Goal: Contribute content: Contribute content

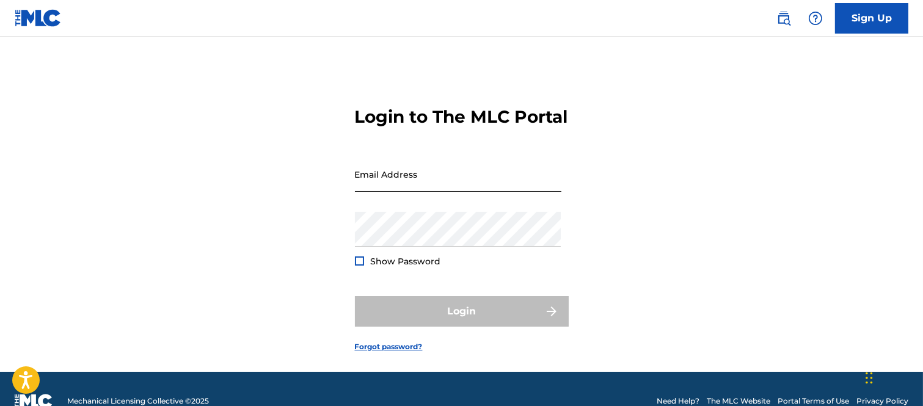
click at [365, 192] on input "Email Address" at bounding box center [458, 174] width 206 height 35
type input "[PERSON_NAME][EMAIL_ADDRESS][PERSON_NAME][DOMAIN_NAME]"
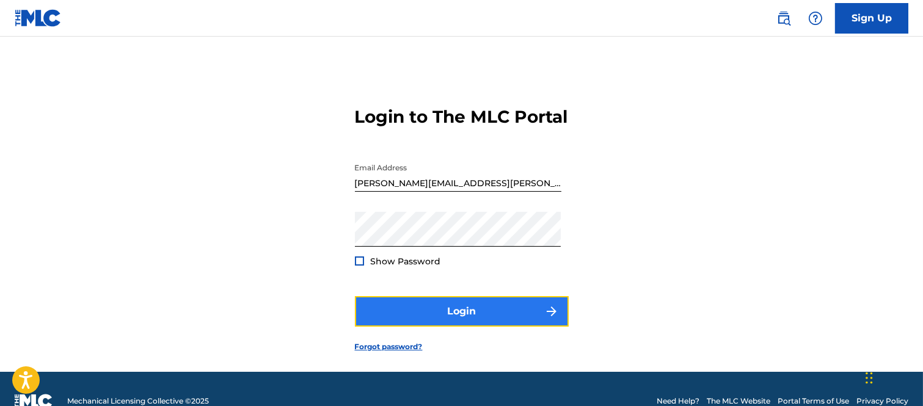
click at [481, 327] on button "Login" at bounding box center [462, 311] width 214 height 31
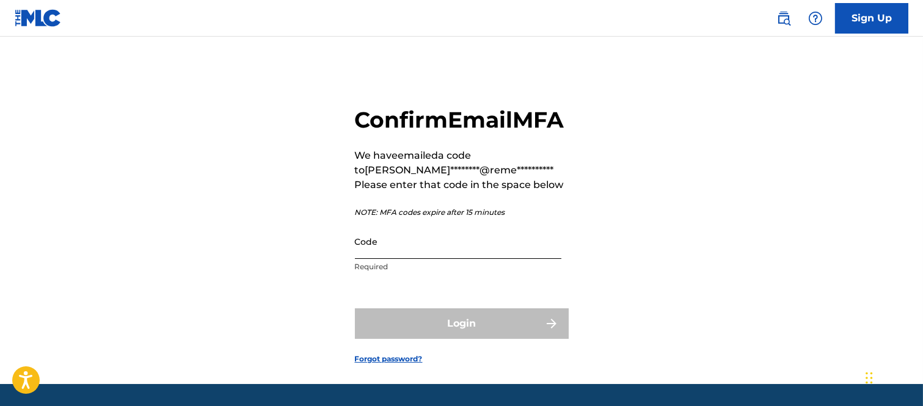
click at [428, 259] on input "Code" at bounding box center [458, 241] width 206 height 35
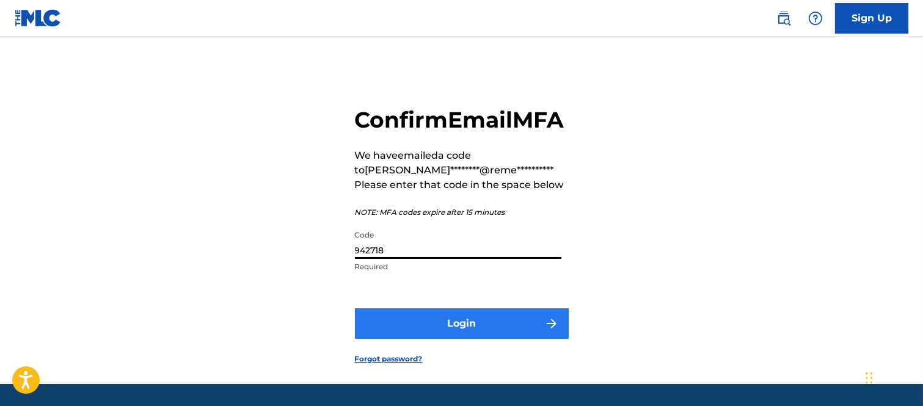
type input "942718"
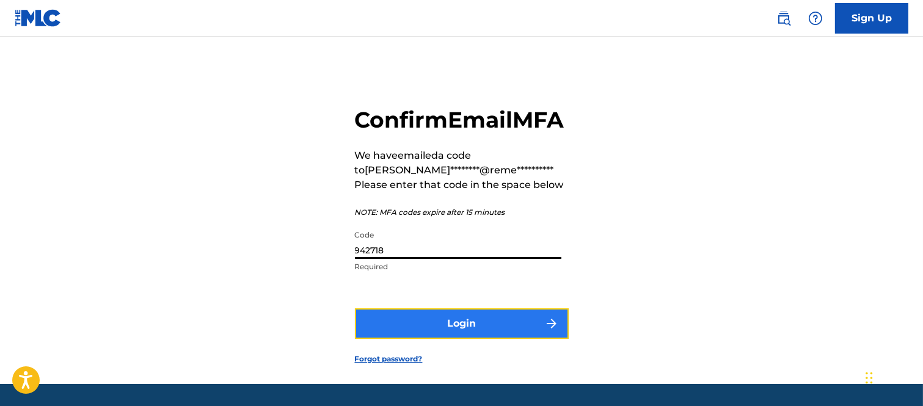
click at [522, 339] on button "Login" at bounding box center [462, 323] width 214 height 31
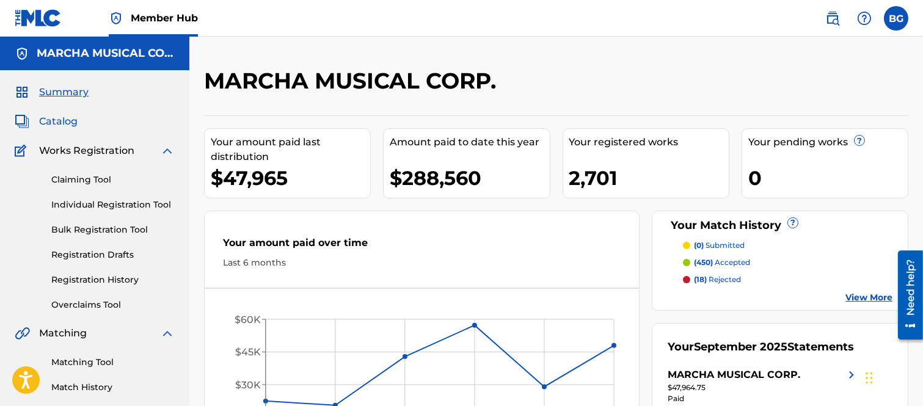
drag, startPoint x: 57, startPoint y: 118, endPoint x: 72, endPoint y: 126, distance: 16.7
click at [57, 118] on span "Catalog" at bounding box center [58, 121] width 38 height 15
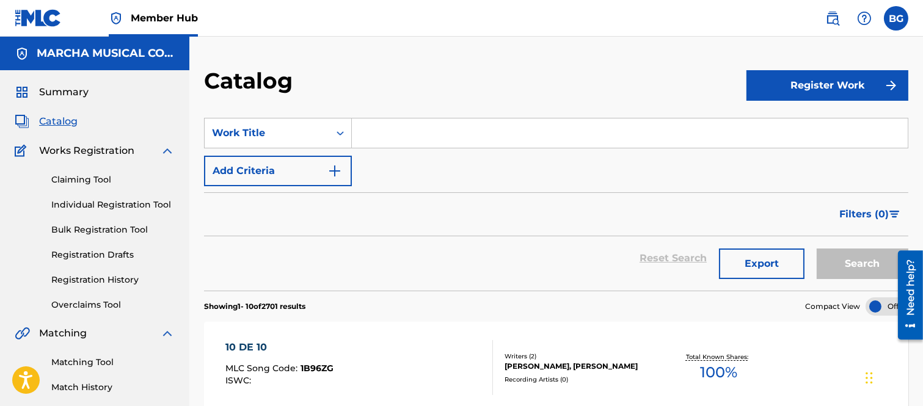
click at [379, 131] on input "Search Form" at bounding box center [630, 133] width 556 height 29
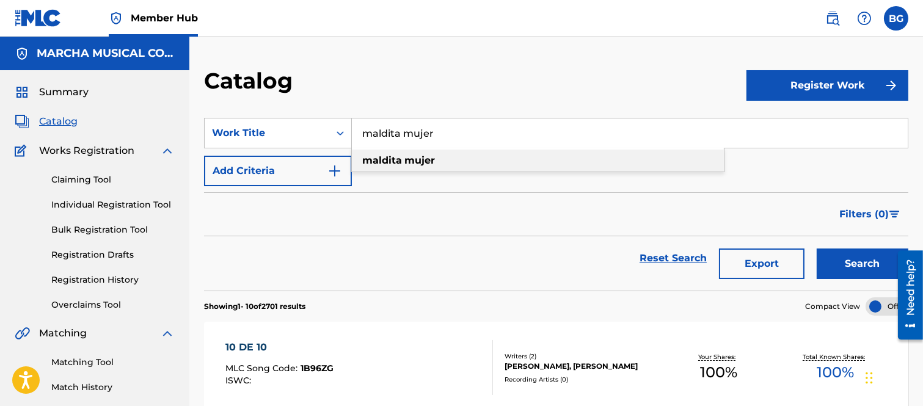
type input "maldita mujer"
click at [392, 157] on strong "maldita" at bounding box center [382, 161] width 40 height 12
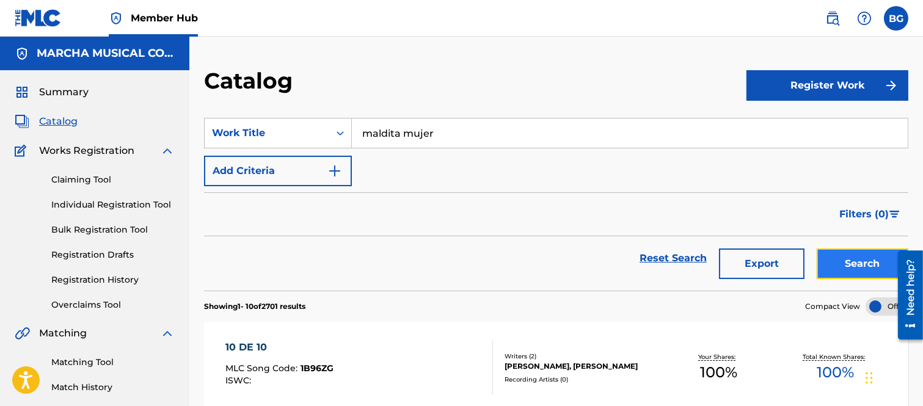
click at [847, 263] on button "Search" at bounding box center [863, 264] width 92 height 31
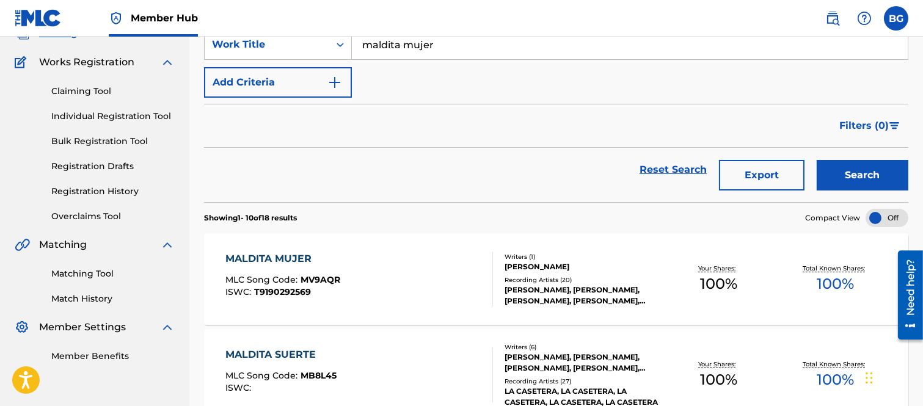
scroll to position [136, 0]
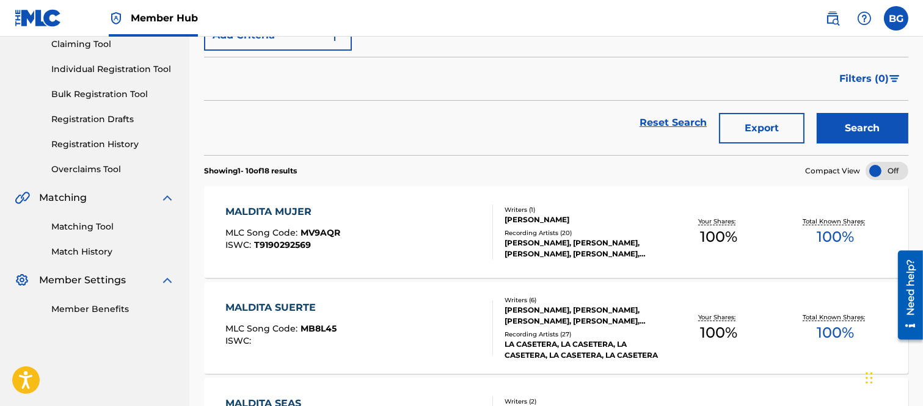
click at [267, 211] on div "MALDITA MUJER" at bounding box center [282, 212] width 115 height 15
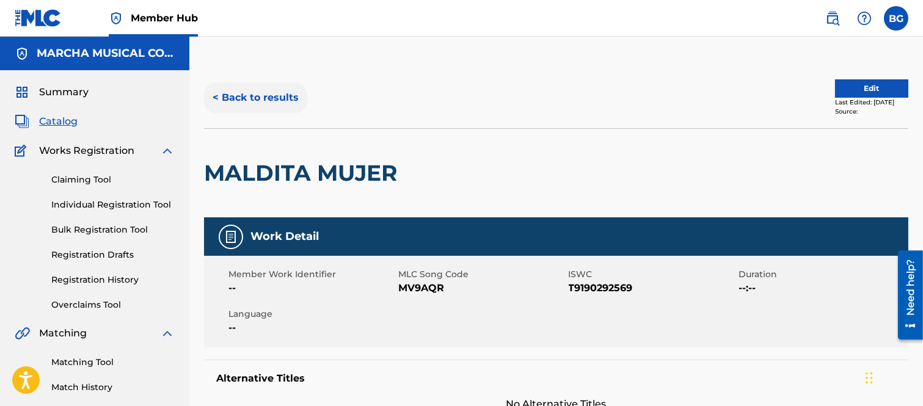
click at [217, 95] on button "< Back to results" at bounding box center [255, 97] width 103 height 31
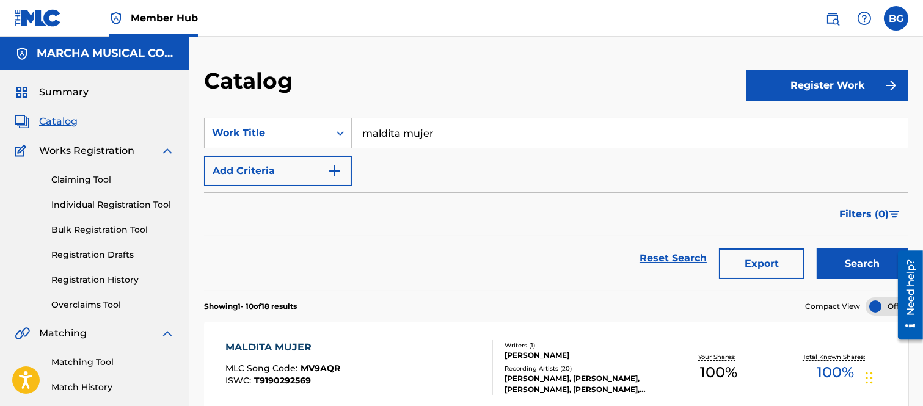
click at [462, 127] on input "maldita mujer" at bounding box center [630, 133] width 556 height 29
type input "m"
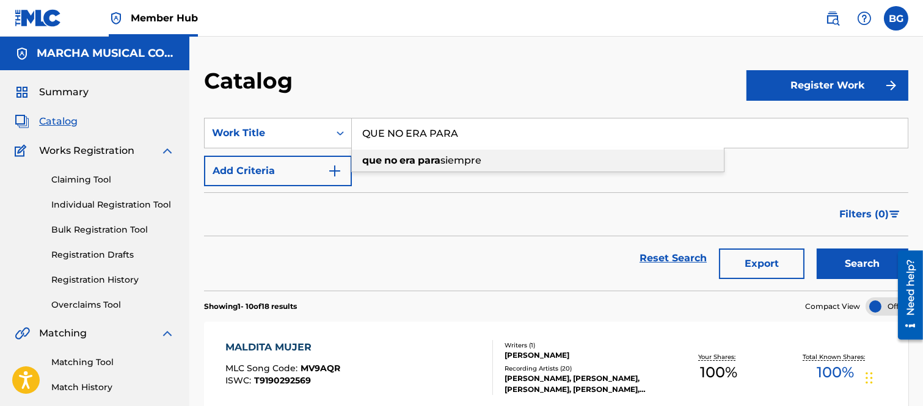
click at [417, 160] on span "Search Form" at bounding box center [416, 161] width 2 height 12
type input "que no era para siempre"
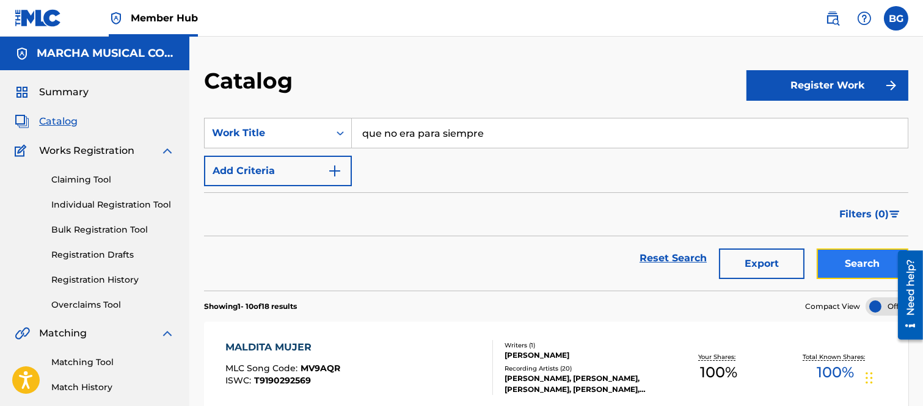
click at [859, 261] on button "Search" at bounding box center [863, 264] width 92 height 31
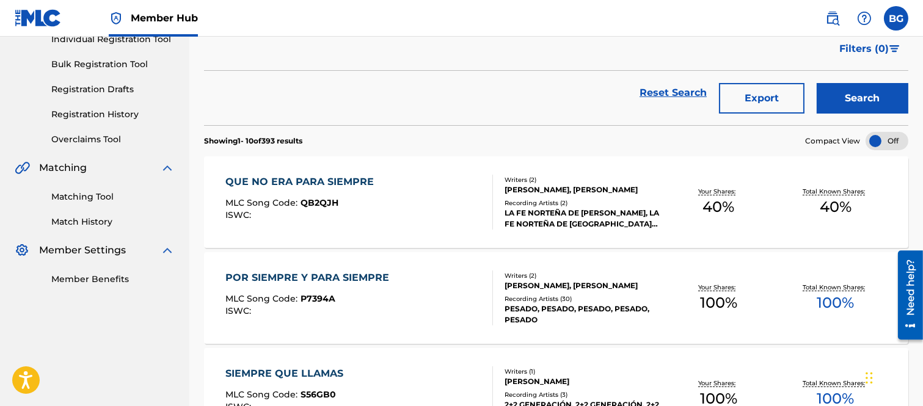
scroll to position [203, 0]
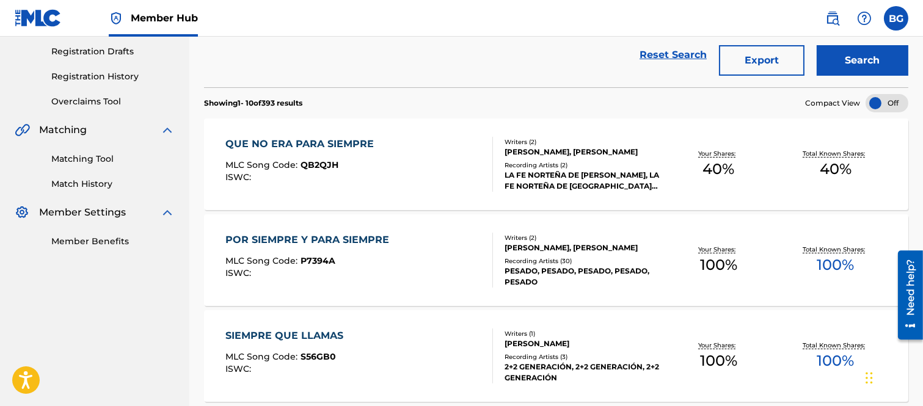
click at [312, 147] on div "QUE NO ERA PARA SIEMPRE" at bounding box center [302, 144] width 155 height 15
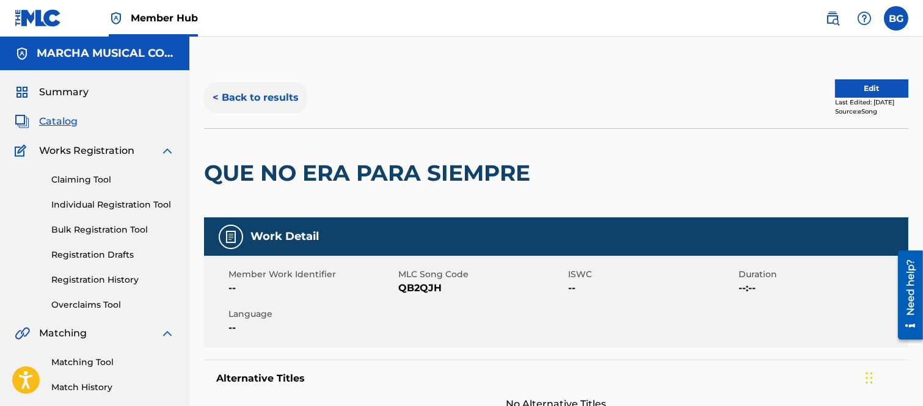
click at [217, 93] on button "< Back to results" at bounding box center [255, 97] width 103 height 31
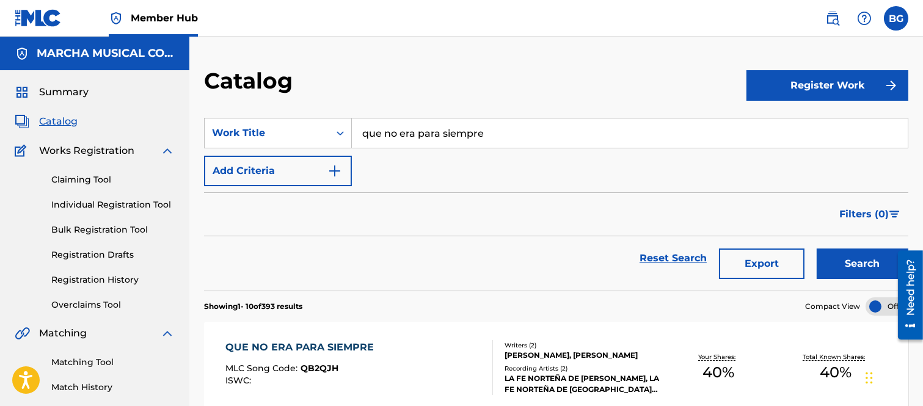
drag, startPoint x: 496, startPoint y: 127, endPoint x: 486, endPoint y: 126, distance: 9.8
click at [495, 129] on input "que no era para siempre" at bounding box center [630, 133] width 556 height 29
type input "q"
click at [420, 160] on strong "sentias" at bounding box center [407, 161] width 37 height 12
type input "si no sentias nada"
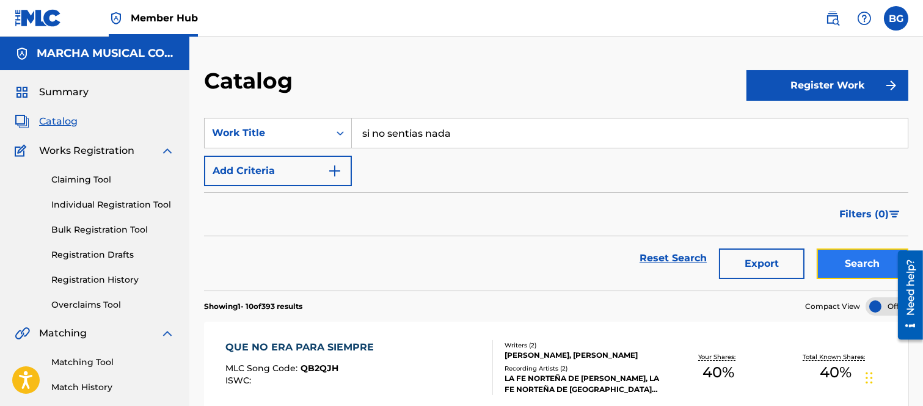
click at [847, 261] on button "Search" at bounding box center [863, 264] width 92 height 31
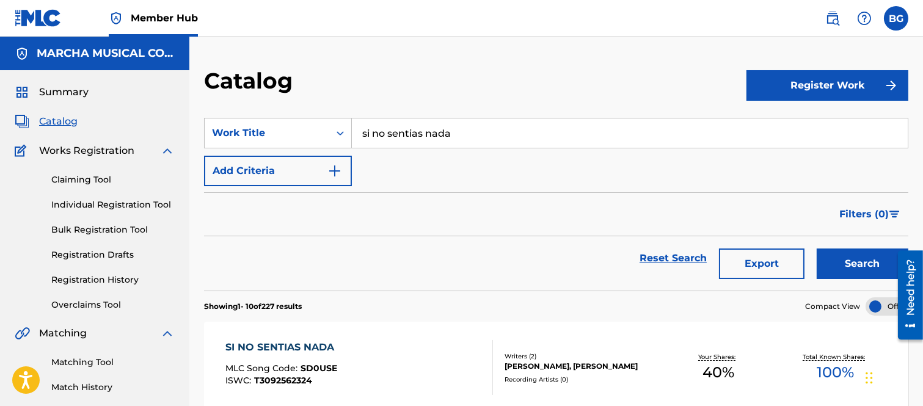
scroll to position [136, 0]
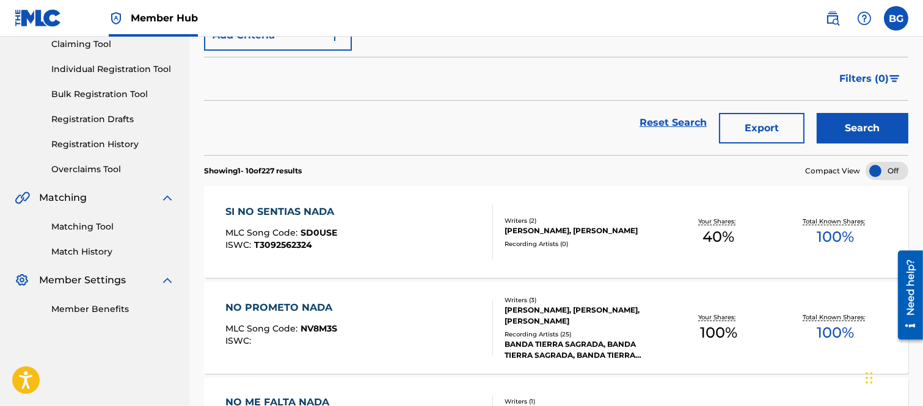
click at [305, 215] on div "SI NO SENTIAS NADA" at bounding box center [282, 212] width 115 height 15
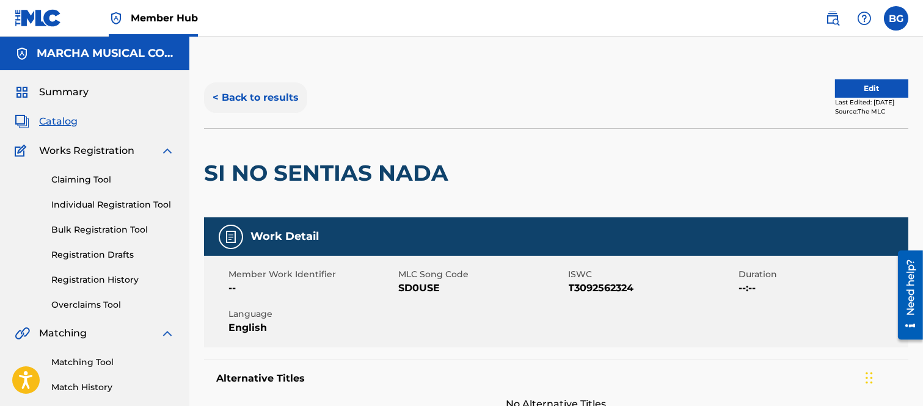
click at [217, 98] on button "< Back to results" at bounding box center [255, 97] width 103 height 31
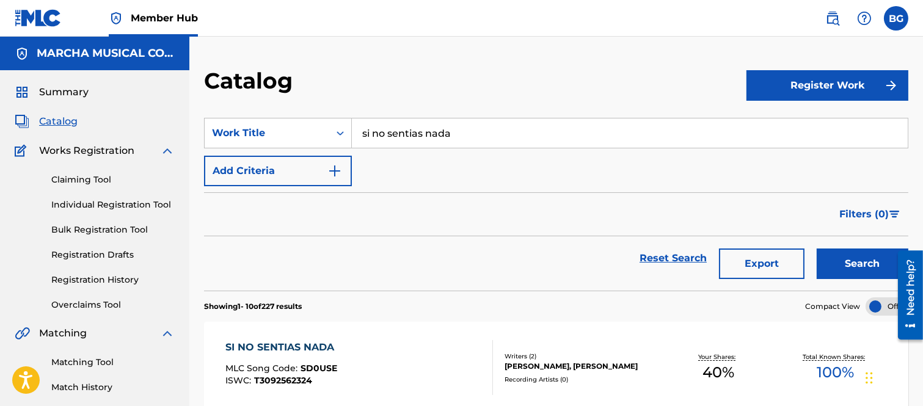
click at [479, 131] on input "si no sentias nada" at bounding box center [630, 133] width 556 height 29
type input "s"
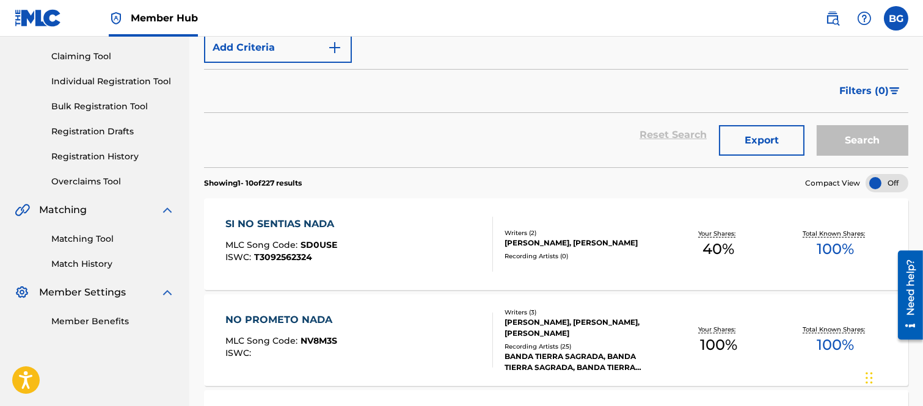
scroll to position [136, 0]
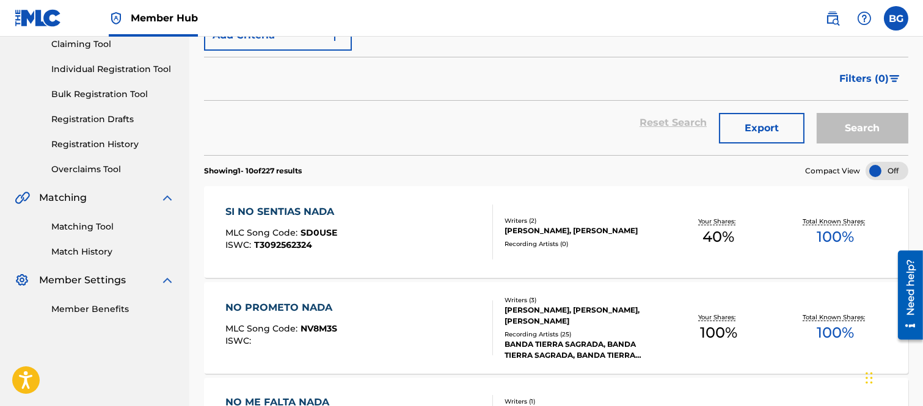
click at [247, 213] on div "SI NO SENTIAS NADA" at bounding box center [282, 212] width 115 height 15
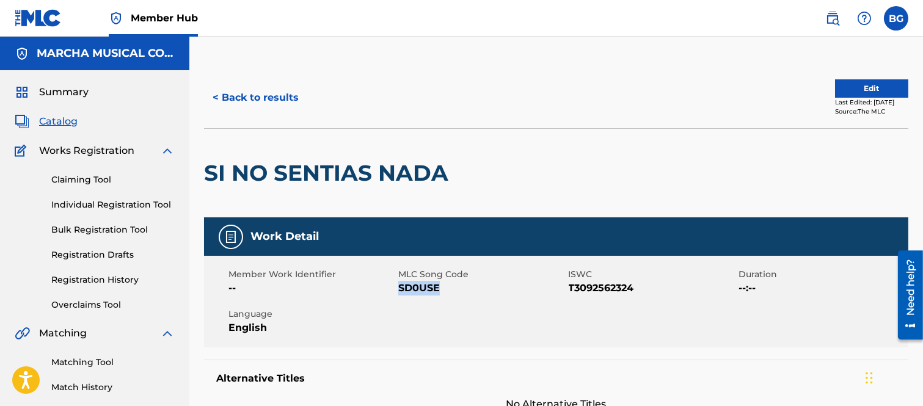
drag, startPoint x: 398, startPoint y: 286, endPoint x: 437, endPoint y: 290, distance: 39.3
click at [437, 290] on span "SD0USE" at bounding box center [481, 288] width 167 height 15
copy span "SD0USE"
click at [475, 84] on div "< Back to results" at bounding box center [380, 97] width 352 height 31
click at [216, 94] on button "< Back to results" at bounding box center [255, 97] width 103 height 31
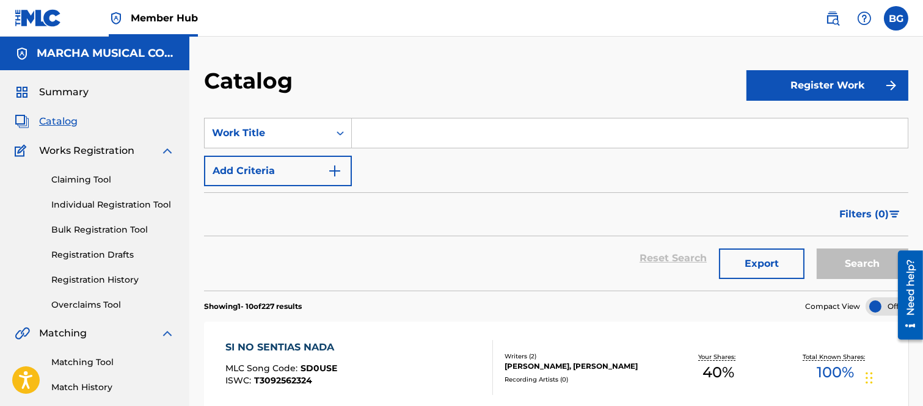
click at [377, 131] on input "Search Form" at bounding box center [630, 133] width 556 height 29
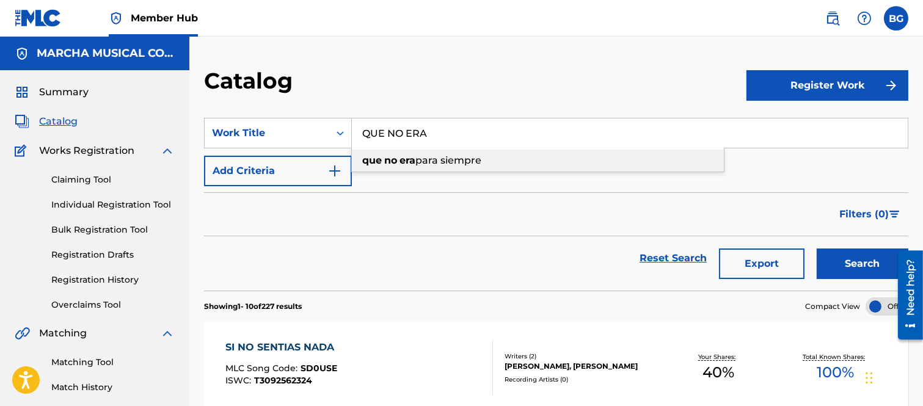
click at [423, 161] on span "para siempre" at bounding box center [448, 161] width 66 height 12
type input "que no era para siempre"
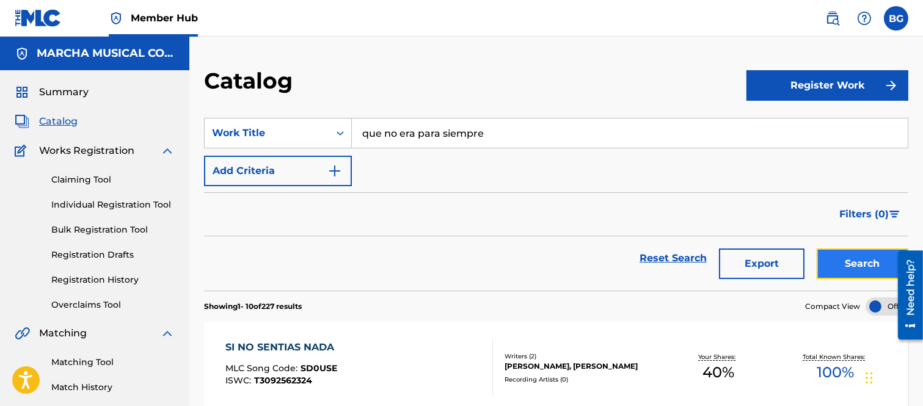
click at [841, 261] on button "Search" at bounding box center [863, 264] width 92 height 31
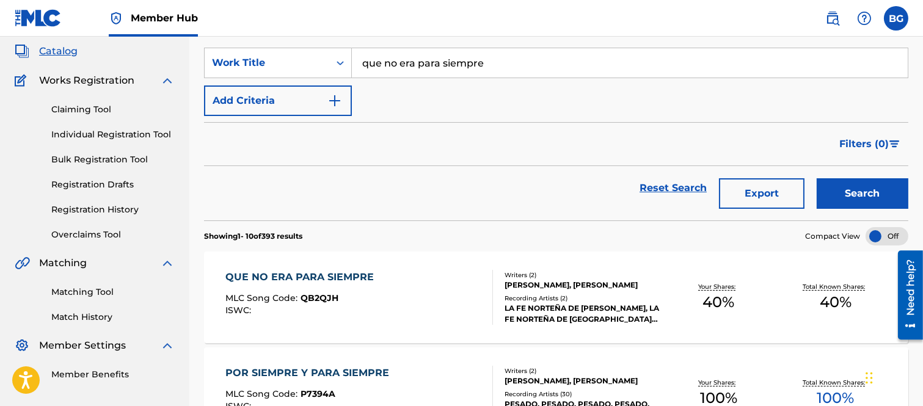
scroll to position [136, 0]
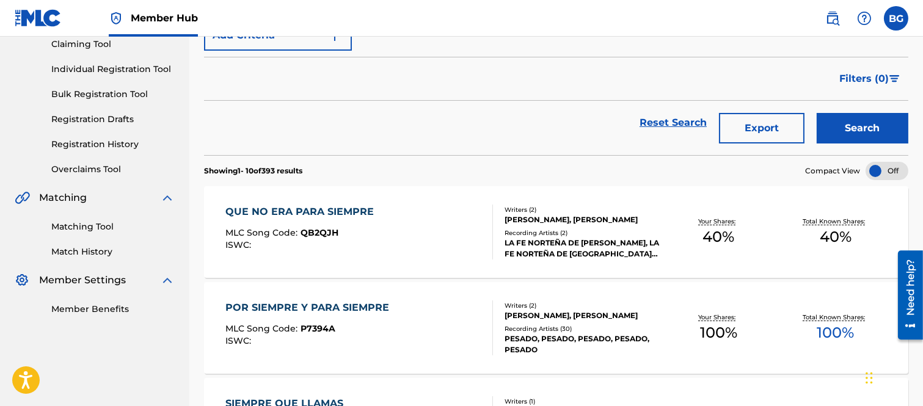
click at [291, 215] on div "QUE NO ERA PARA SIEMPRE" at bounding box center [302, 212] width 155 height 15
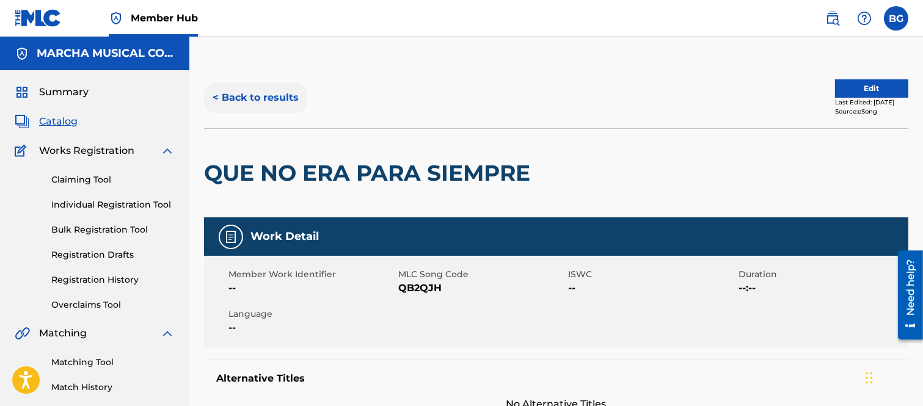
click at [216, 94] on button "< Back to results" at bounding box center [255, 97] width 103 height 31
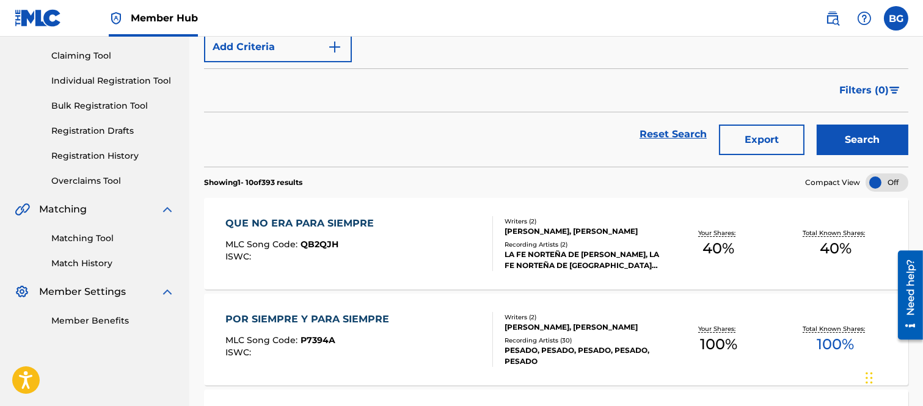
scroll to position [136, 0]
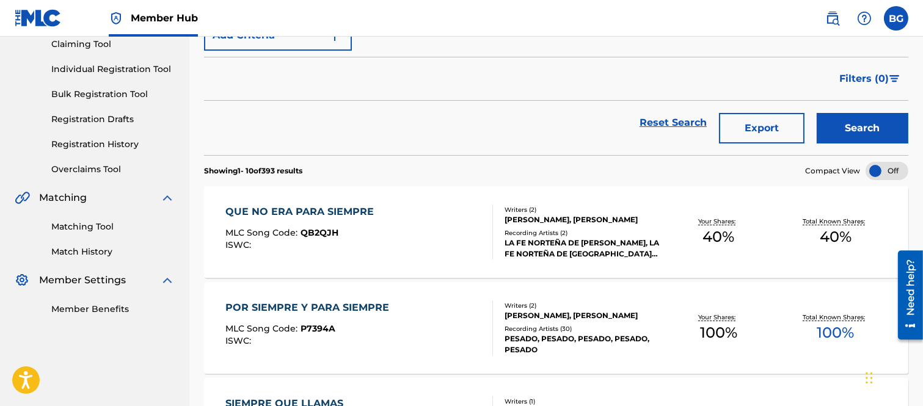
click at [299, 208] on div "QUE NO ERA PARA SIEMPRE" at bounding box center [302, 212] width 155 height 15
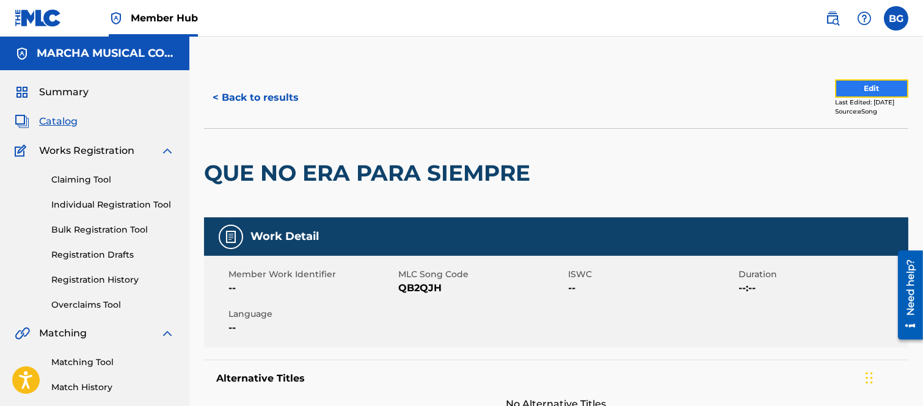
click at [862, 89] on button "Edit" at bounding box center [871, 88] width 73 height 18
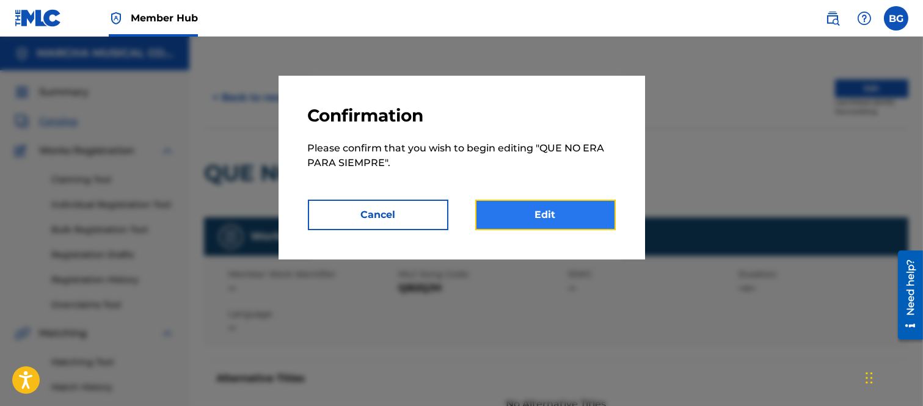
click at [542, 218] on link "Edit" at bounding box center [545, 215] width 140 height 31
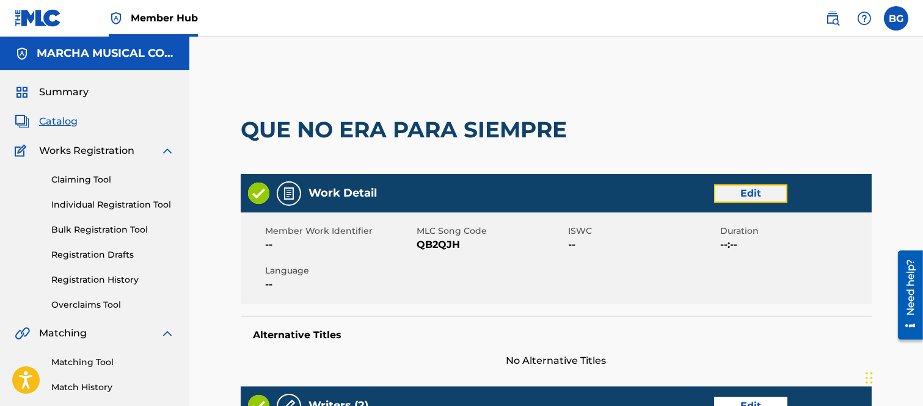
click at [748, 188] on link "Edit" at bounding box center [750, 193] width 73 height 18
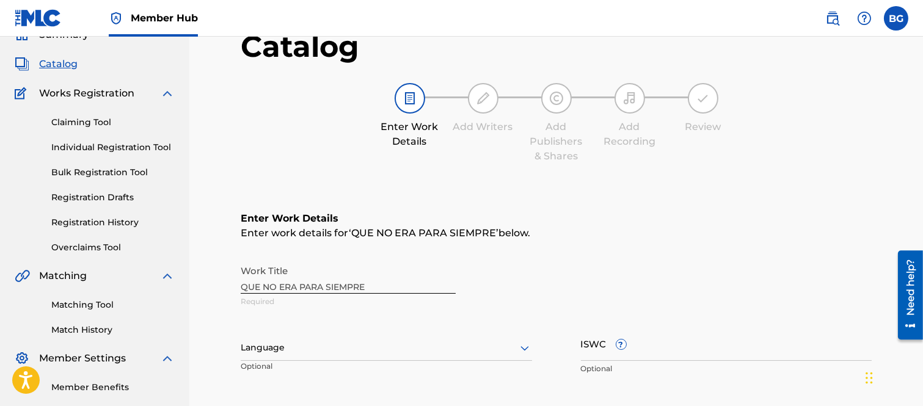
scroll to position [136, 0]
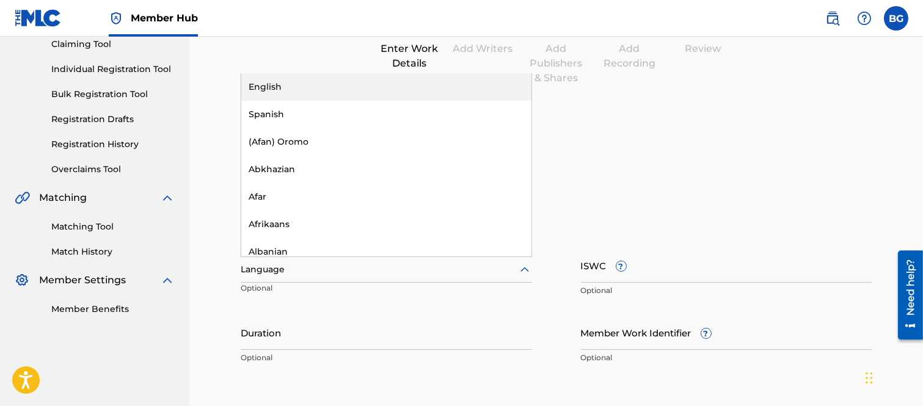
click at [517, 268] on icon at bounding box center [524, 270] width 15 height 15
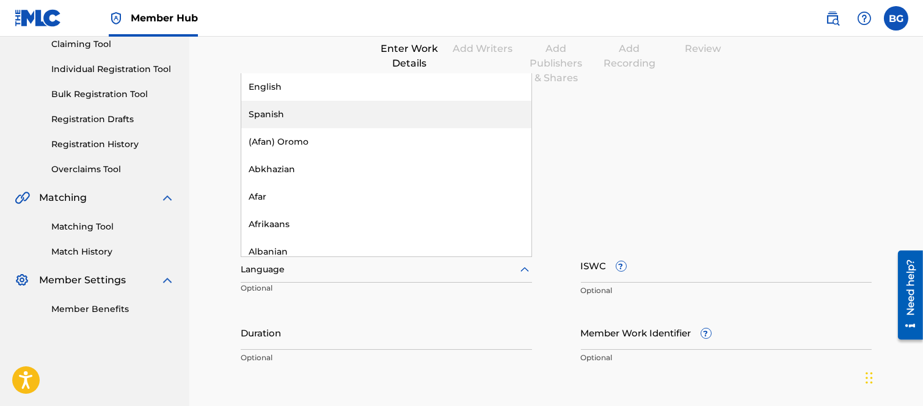
click at [272, 114] on div "Spanish" at bounding box center [386, 114] width 290 height 27
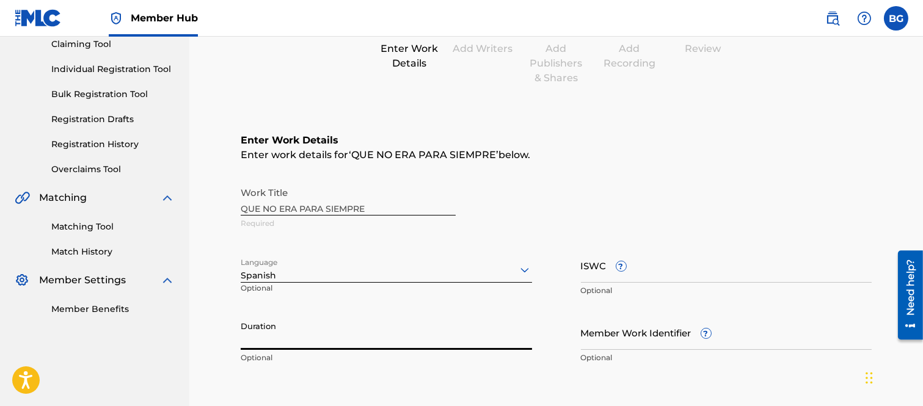
click at [296, 335] on input "Duration" at bounding box center [386, 332] width 291 height 35
type input "02:44"
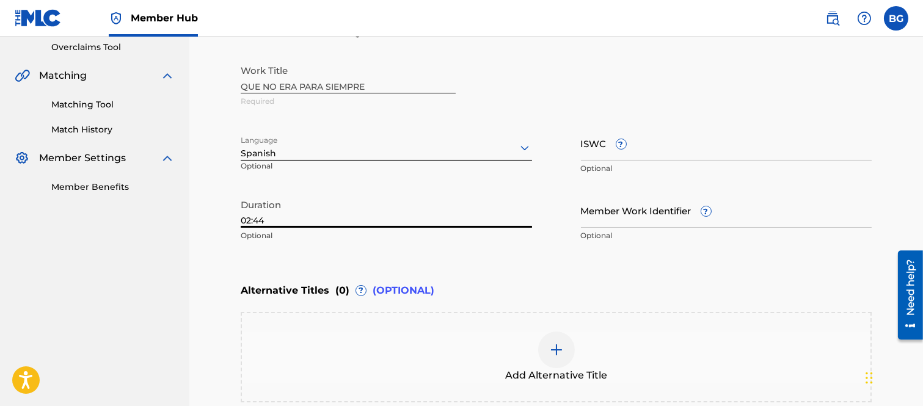
scroll to position [271, 0]
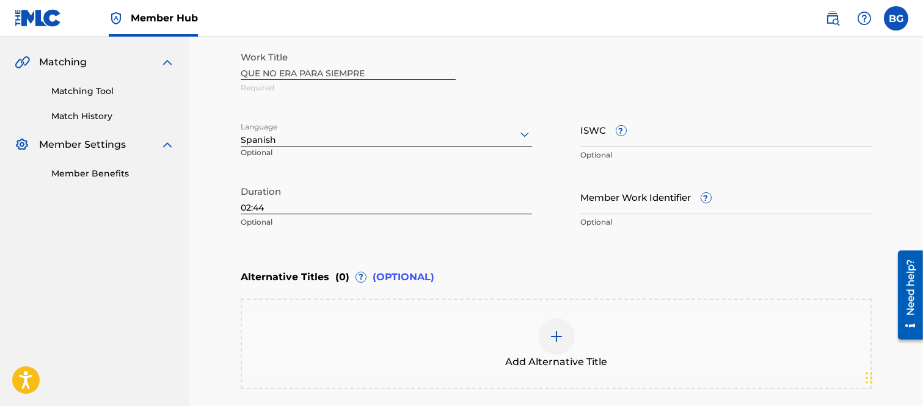
click at [555, 332] on img at bounding box center [556, 336] width 15 height 15
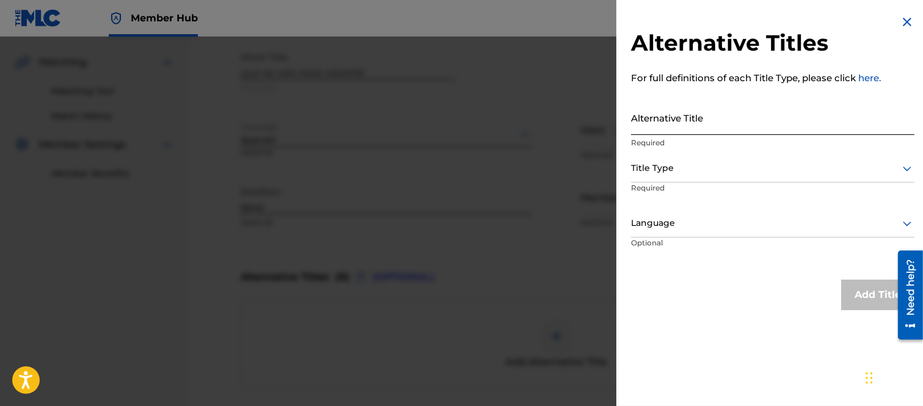
click at [645, 123] on input "Alternative Title" at bounding box center [772, 117] width 283 height 35
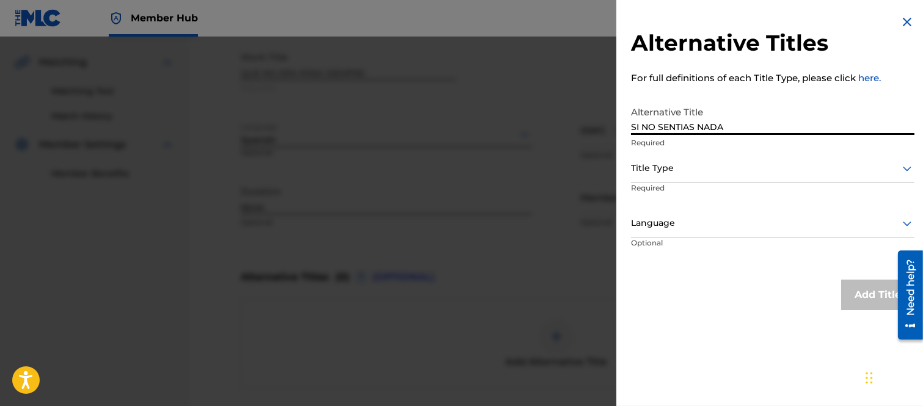
type input "SI NO SENTIAS NADA"
click at [902, 168] on icon at bounding box center [907, 168] width 15 height 15
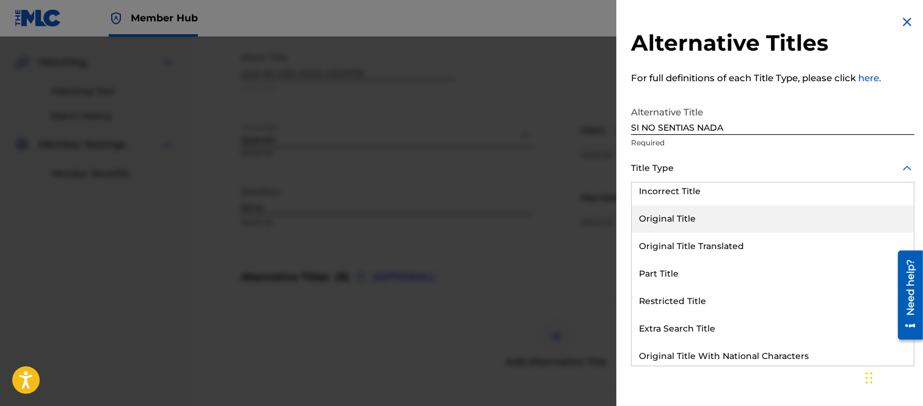
scroll to position [119, 0]
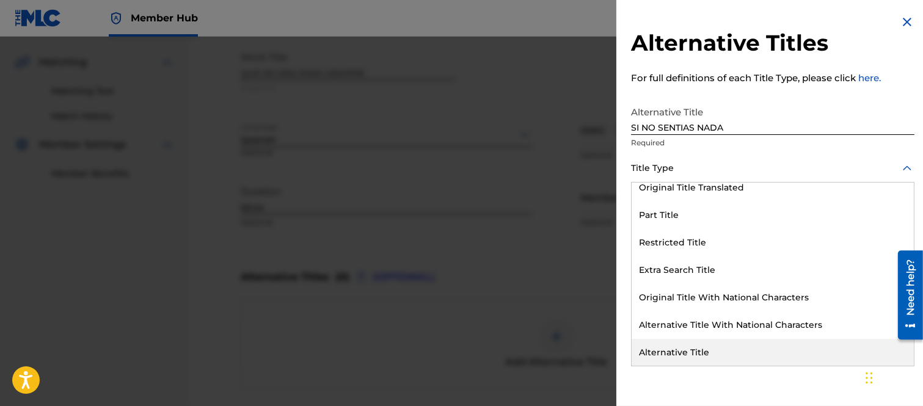
click at [676, 352] on div "Alternative Title" at bounding box center [773, 352] width 282 height 27
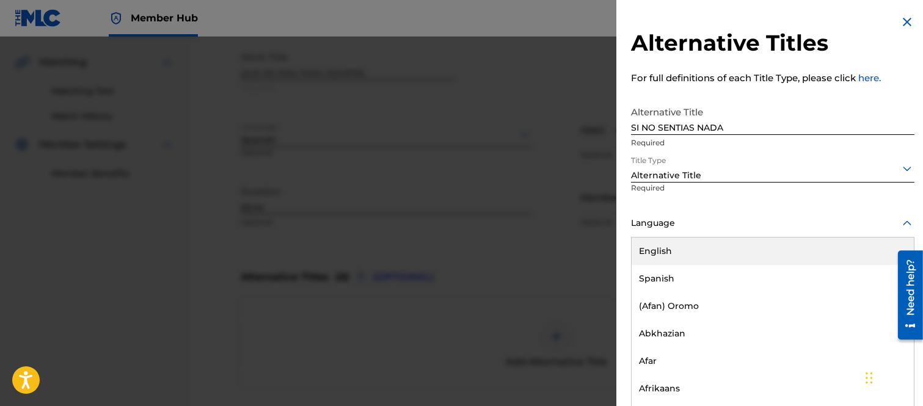
scroll to position [1, 0]
click at [904, 219] on icon at bounding box center [907, 223] width 15 height 15
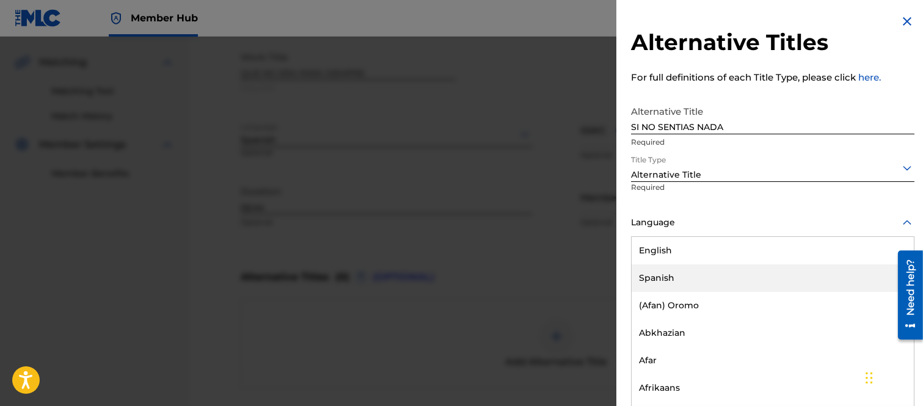
click at [670, 275] on div "Spanish" at bounding box center [773, 278] width 282 height 27
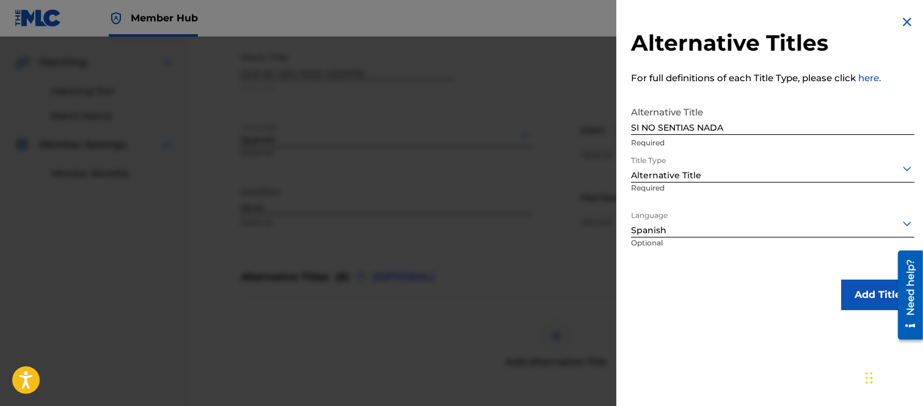
scroll to position [0, 0]
click at [863, 288] on button "Add Title" at bounding box center [877, 295] width 73 height 31
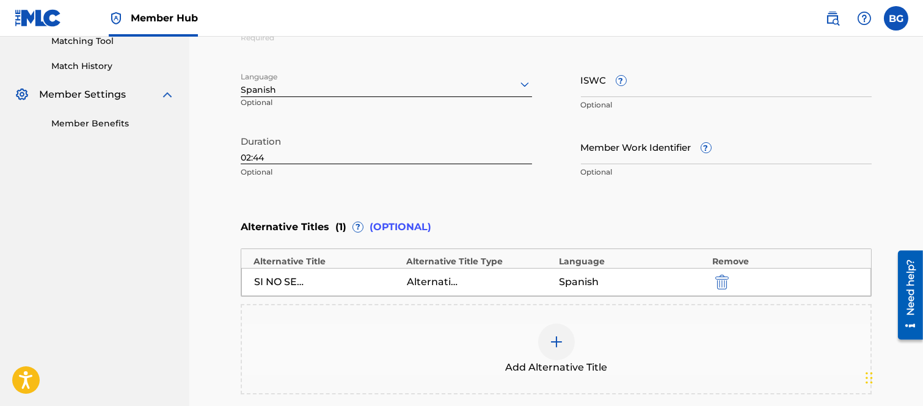
scroll to position [407, 0]
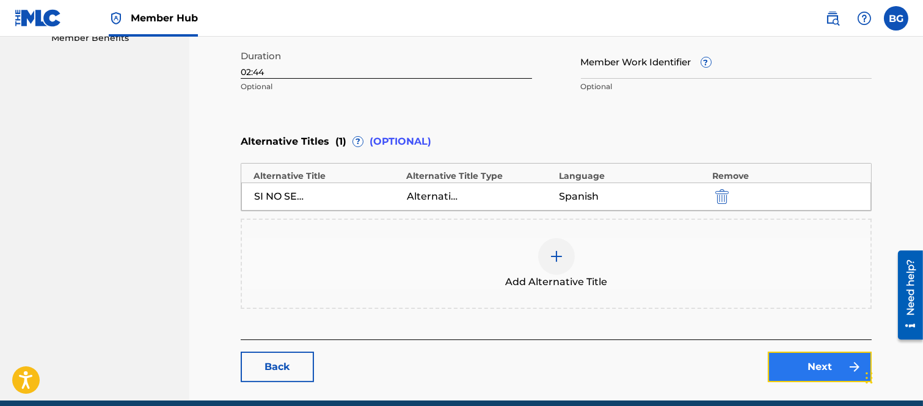
click at [809, 363] on link "Next" at bounding box center [820, 367] width 104 height 31
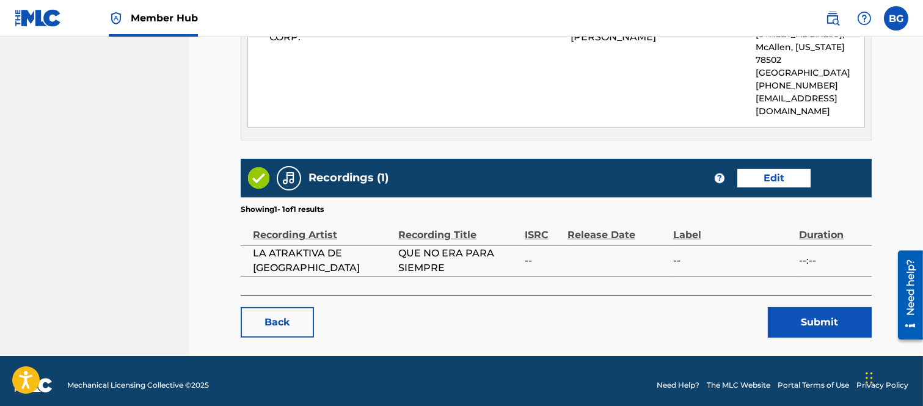
scroll to position [688, 0]
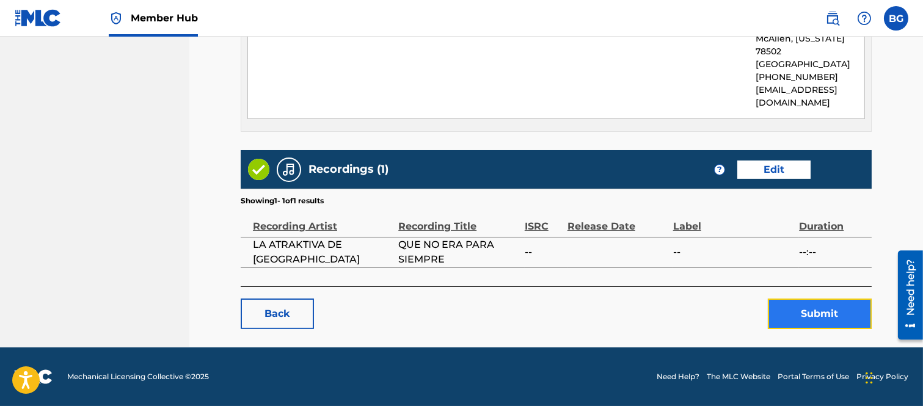
click at [825, 307] on button "Submit" at bounding box center [820, 314] width 104 height 31
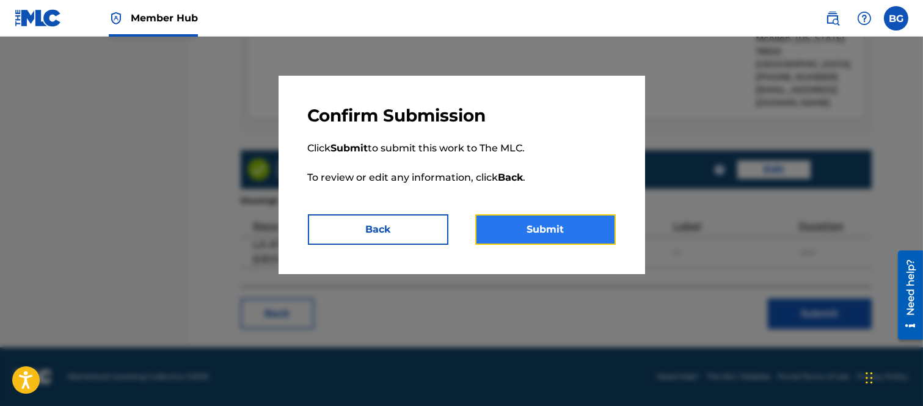
click at [550, 229] on button "Submit" at bounding box center [545, 229] width 140 height 31
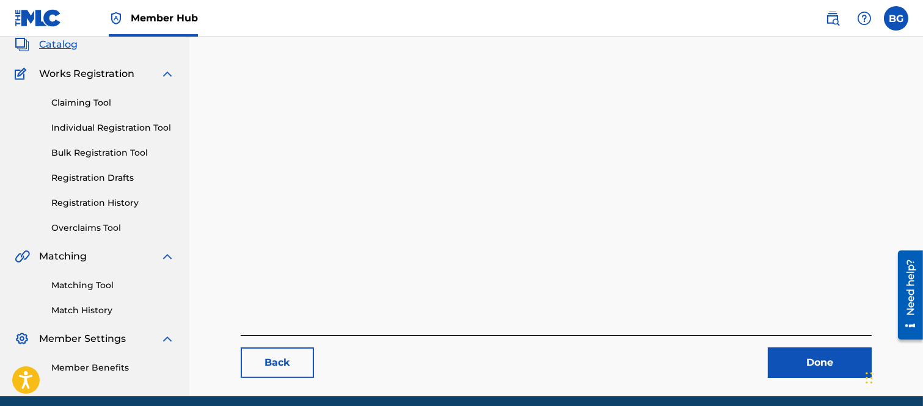
scroll to position [125, 0]
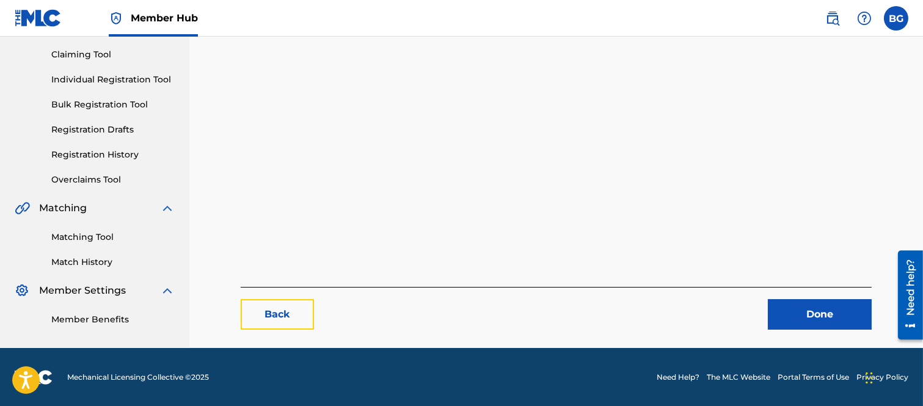
click at [267, 315] on link "Back" at bounding box center [277, 314] width 73 height 31
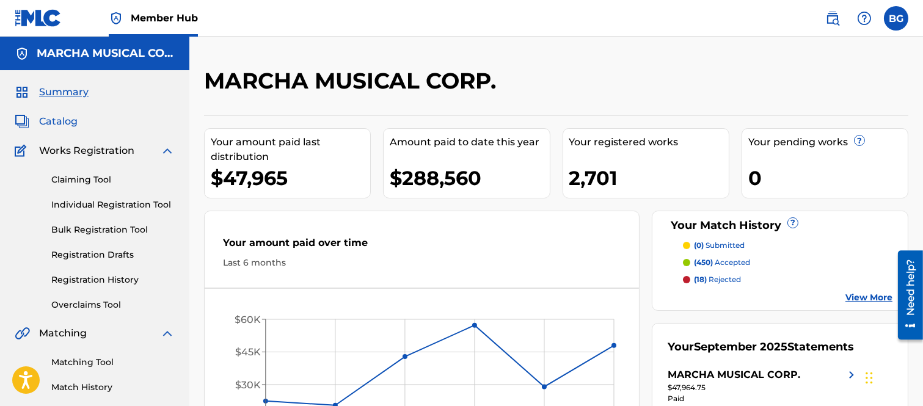
click at [64, 120] on span "Catalog" at bounding box center [58, 121] width 38 height 15
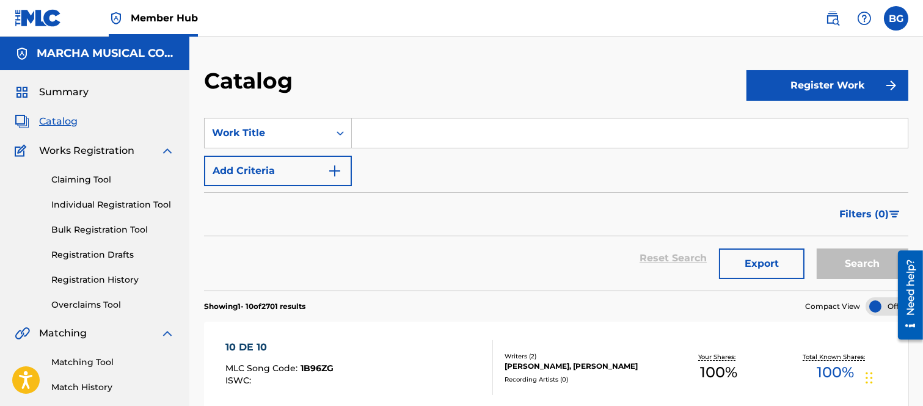
click at [377, 131] on input "Search Form" at bounding box center [630, 133] width 556 height 29
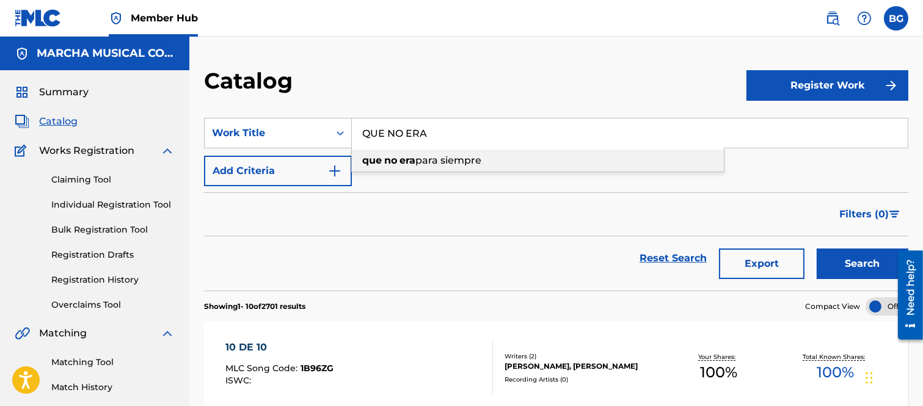
drag, startPoint x: 404, startPoint y: 159, endPoint x: 426, endPoint y: 166, distance: 22.8
click at [405, 160] on strong "era" at bounding box center [408, 161] width 16 height 12
type input "que no era para siempre"
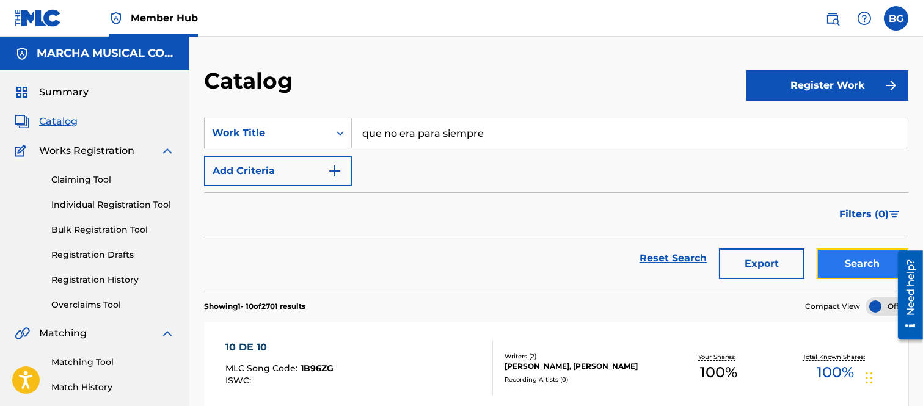
click at [846, 260] on button "Search" at bounding box center [863, 264] width 92 height 31
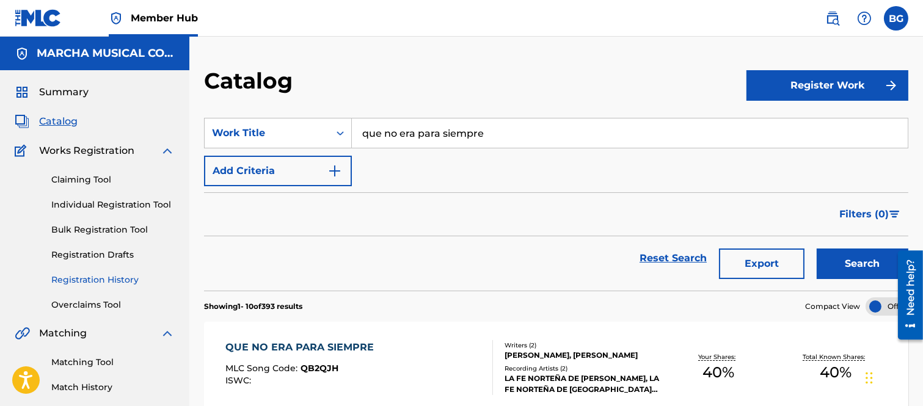
click at [81, 278] on link "Registration History" at bounding box center [112, 280] width 123 height 13
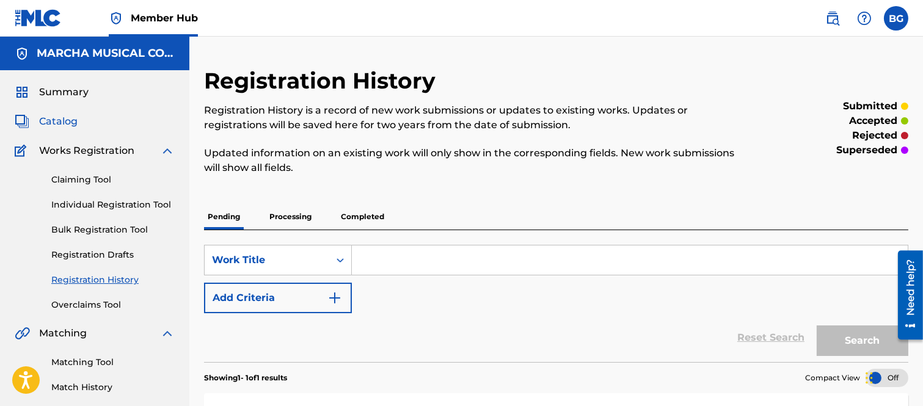
click at [57, 120] on span "Catalog" at bounding box center [58, 121] width 38 height 15
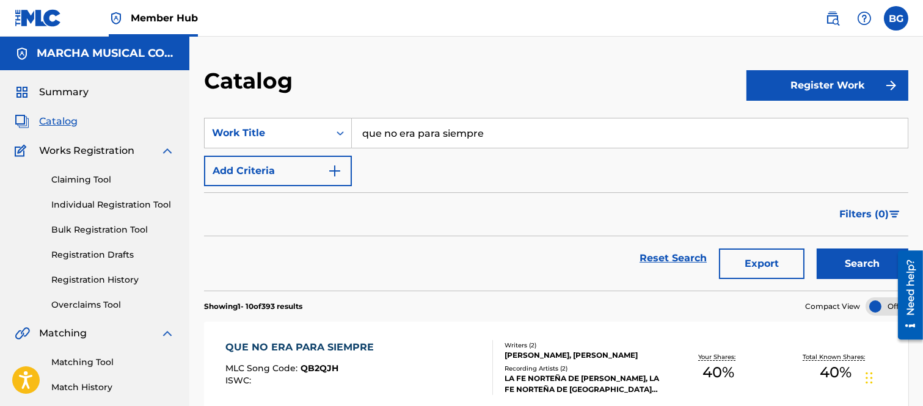
click at [503, 137] on input "que no era para siempre" at bounding box center [630, 133] width 556 height 29
type input "q"
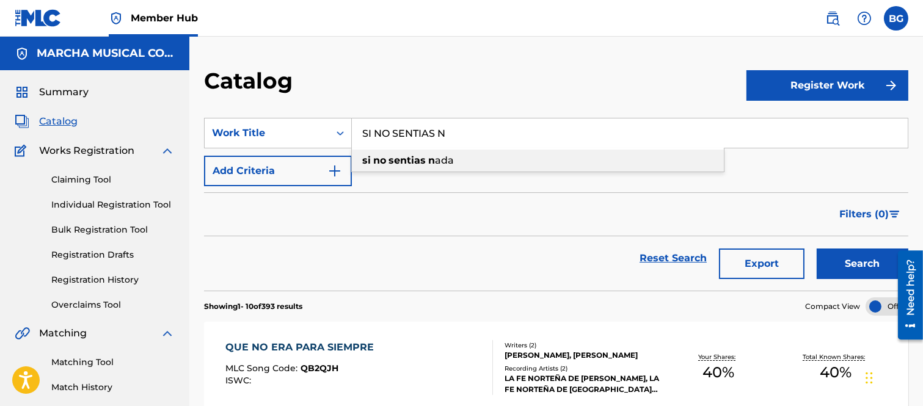
click at [401, 161] on strong "sentias" at bounding box center [407, 161] width 37 height 12
type input "si no sentias nada"
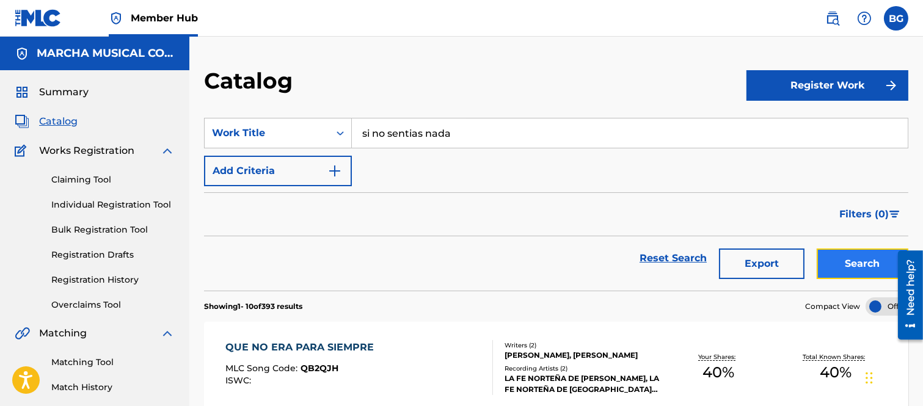
click at [854, 258] on button "Search" at bounding box center [863, 264] width 92 height 31
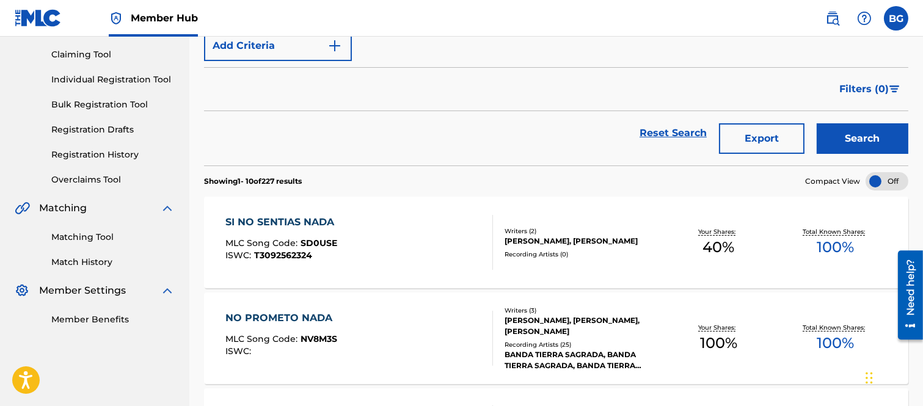
scroll to position [136, 0]
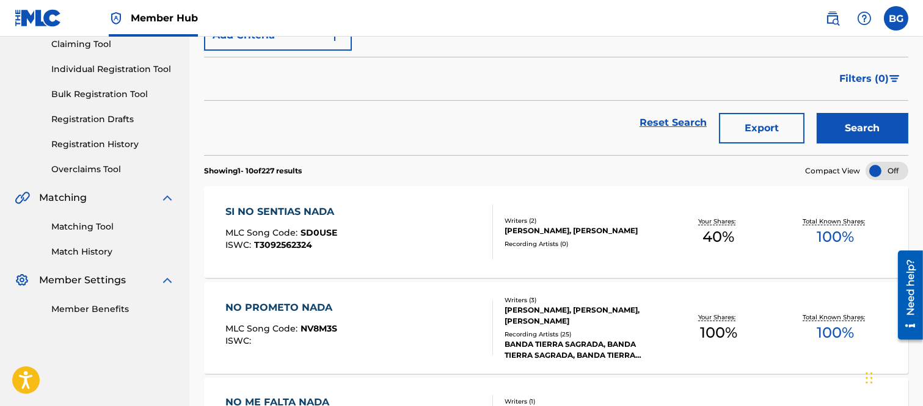
click at [282, 209] on div "SI NO SENTIAS NADA" at bounding box center [282, 212] width 115 height 15
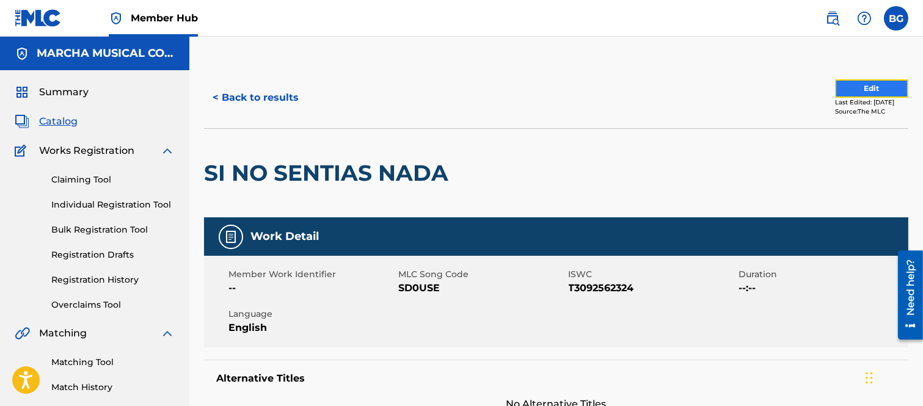
click at [863, 82] on button "Edit" at bounding box center [871, 88] width 73 height 18
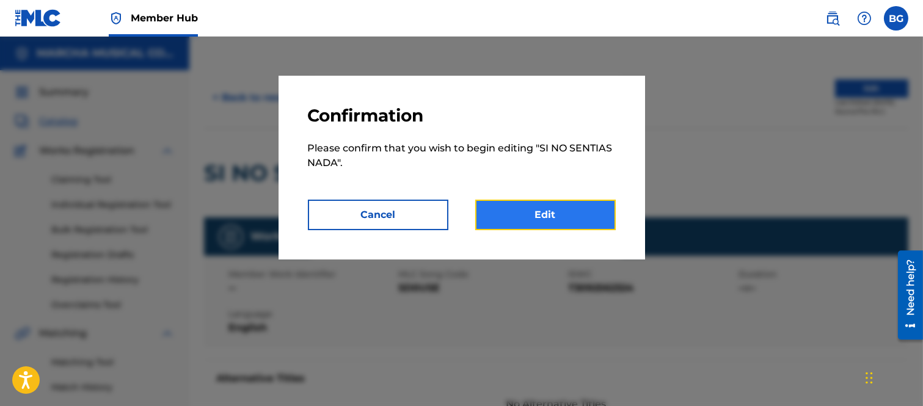
click at [549, 206] on link "Edit" at bounding box center [545, 215] width 140 height 31
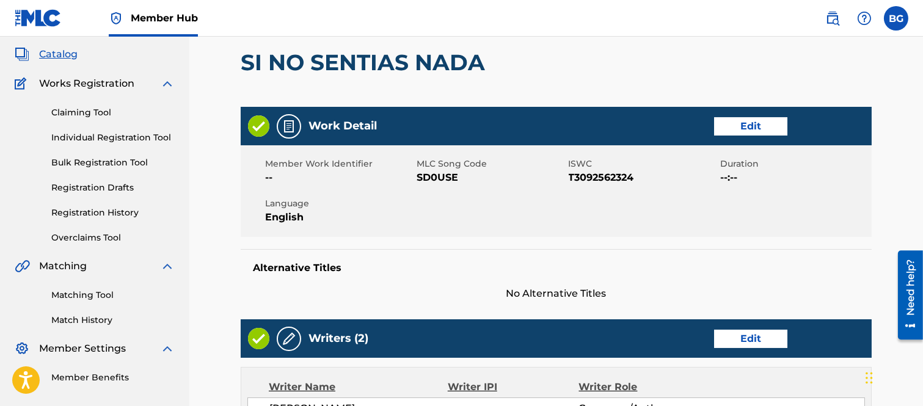
scroll to position [68, 0]
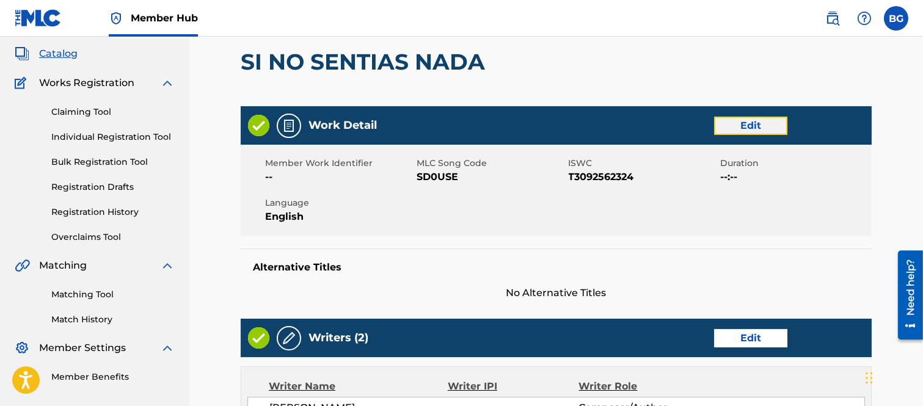
click at [743, 121] on link "Edit" at bounding box center [750, 126] width 73 height 18
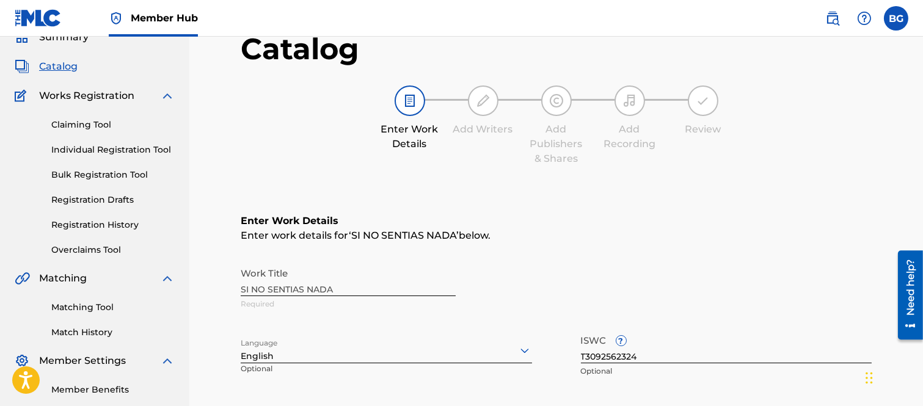
scroll to position [136, 0]
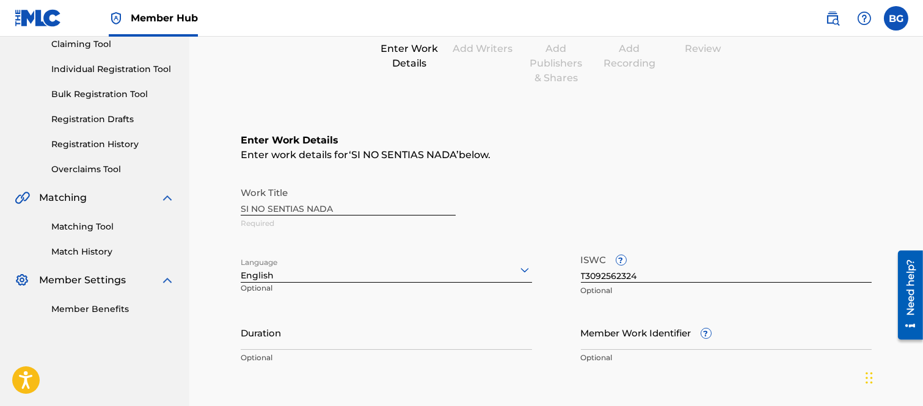
click at [524, 267] on icon at bounding box center [524, 270] width 15 height 15
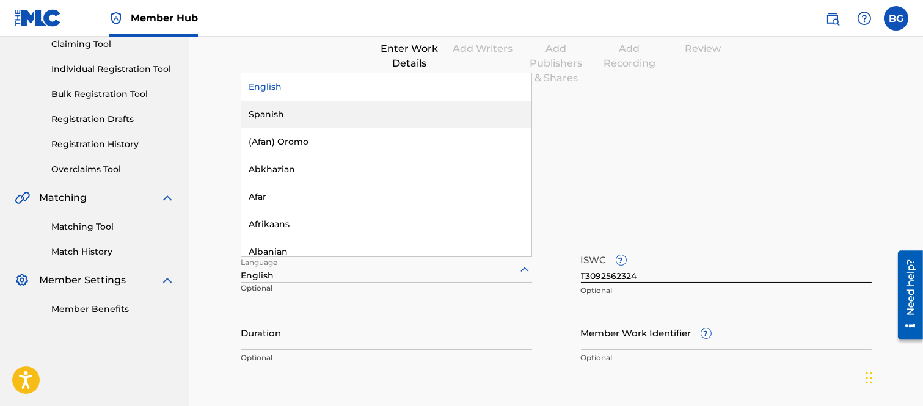
click at [273, 110] on div "Spanish" at bounding box center [386, 114] width 290 height 27
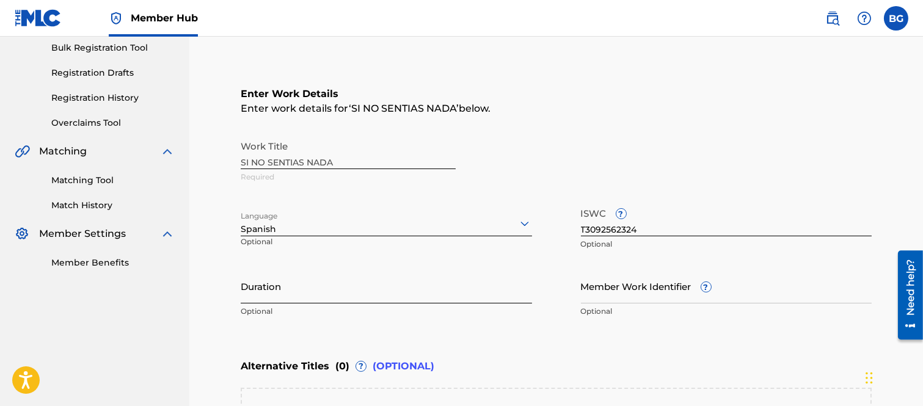
scroll to position [203, 0]
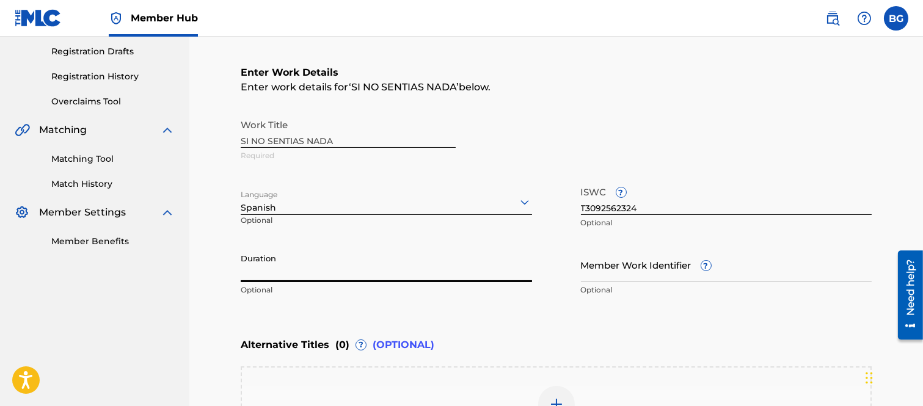
click at [318, 264] on input "Duration" at bounding box center [386, 264] width 291 height 35
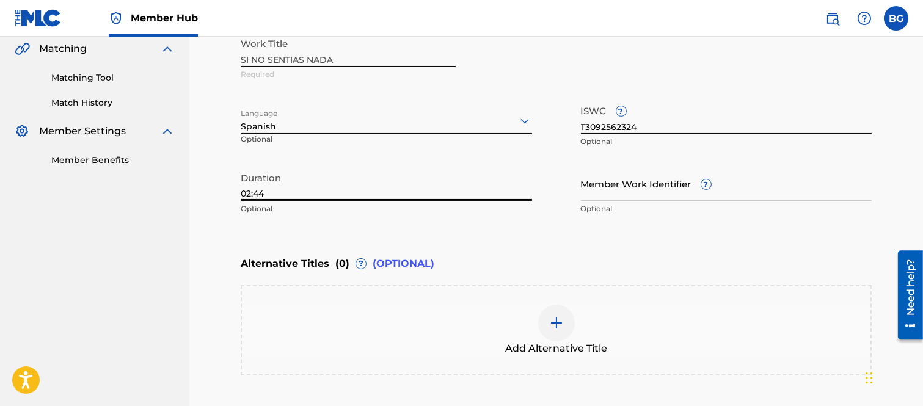
scroll to position [402, 0]
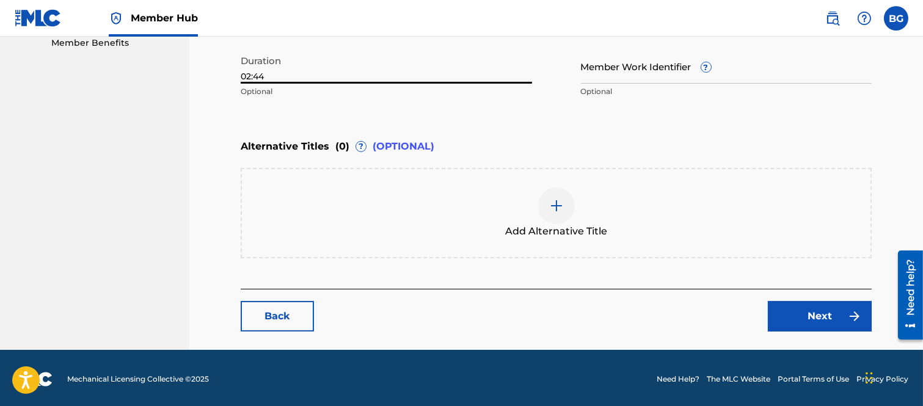
type input "02:44"
click at [553, 202] on img at bounding box center [556, 206] width 15 height 15
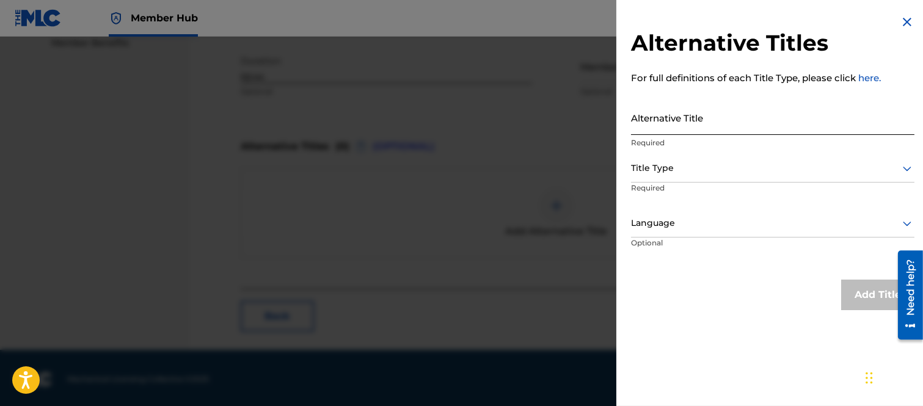
click at [638, 124] on input "Alternative Title" at bounding box center [772, 117] width 283 height 35
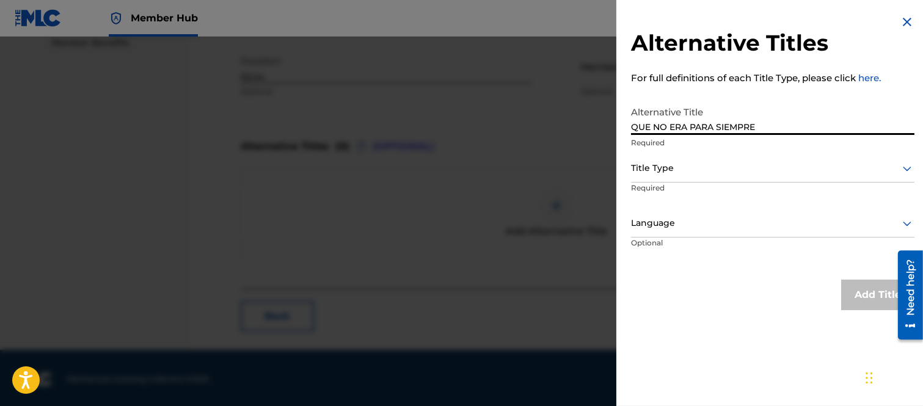
type input "QUE NO ERA PARA SIEMPRE"
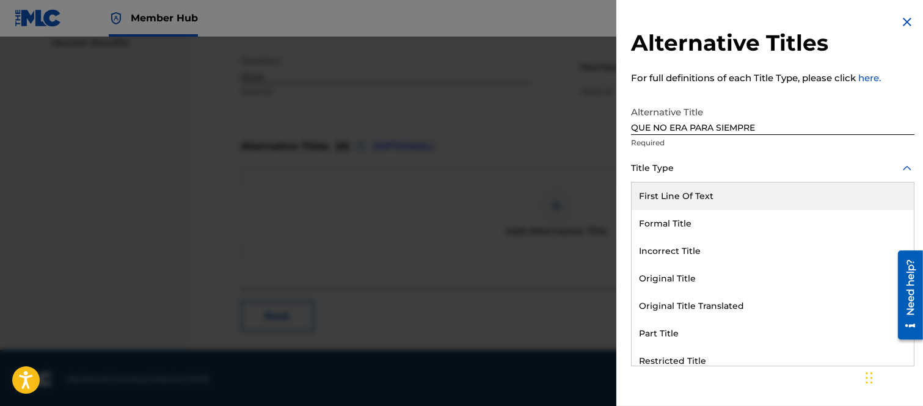
click at [900, 167] on icon at bounding box center [907, 168] width 15 height 15
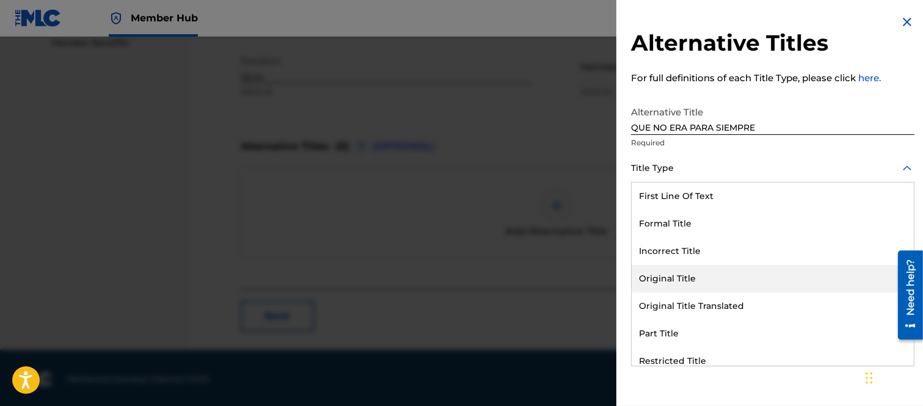
click at [681, 278] on div "Original Title" at bounding box center [773, 278] width 282 height 27
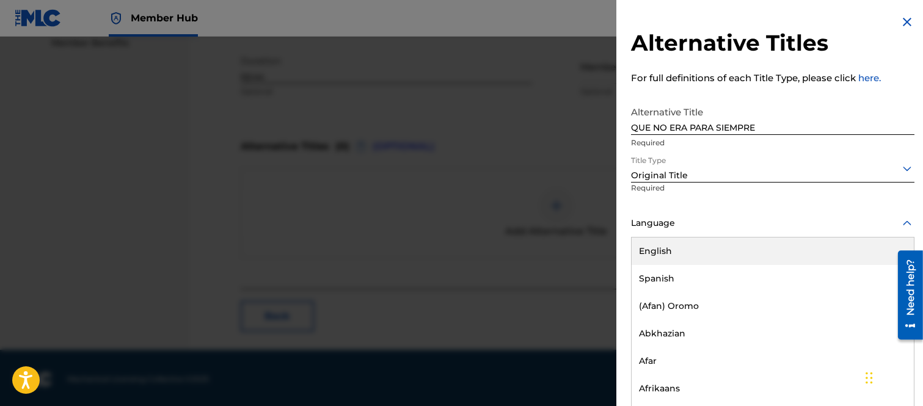
click at [901, 222] on icon at bounding box center [907, 223] width 15 height 15
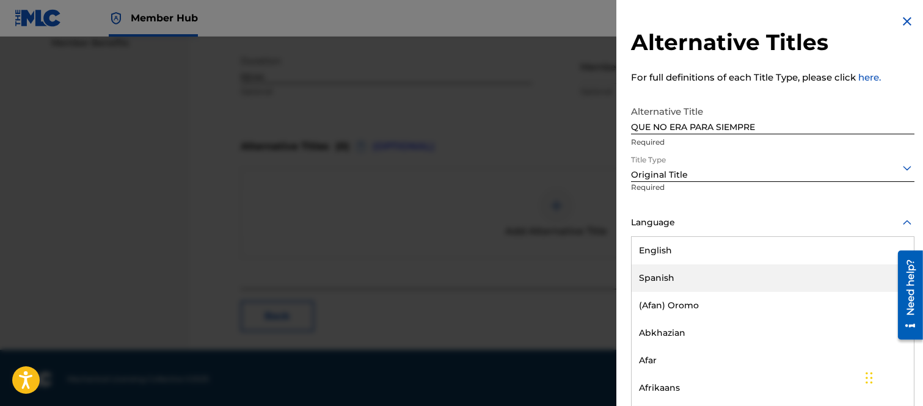
click at [656, 275] on div "Spanish" at bounding box center [773, 278] width 282 height 27
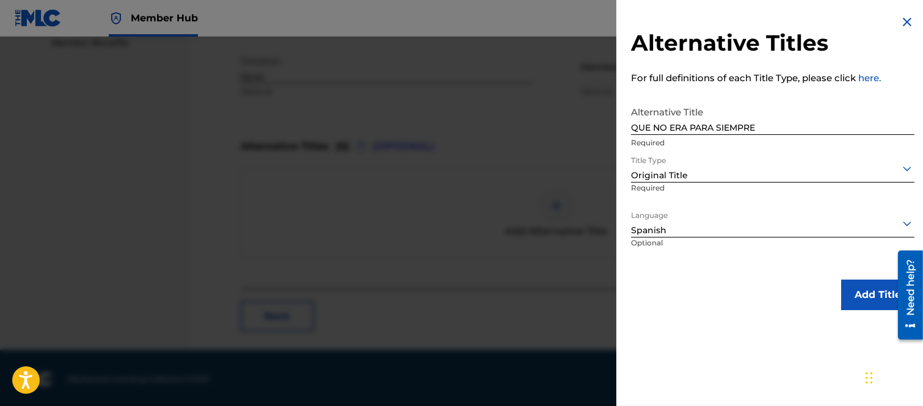
scroll to position [0, 0]
click at [858, 294] on button "Add Title" at bounding box center [877, 295] width 73 height 31
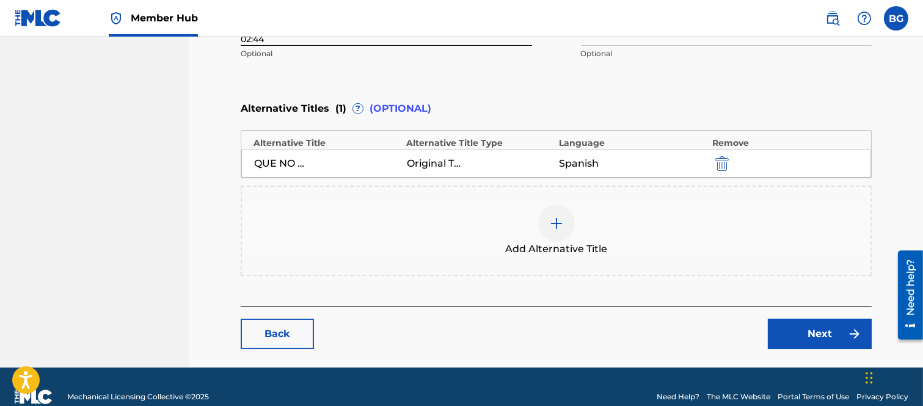
scroll to position [459, 0]
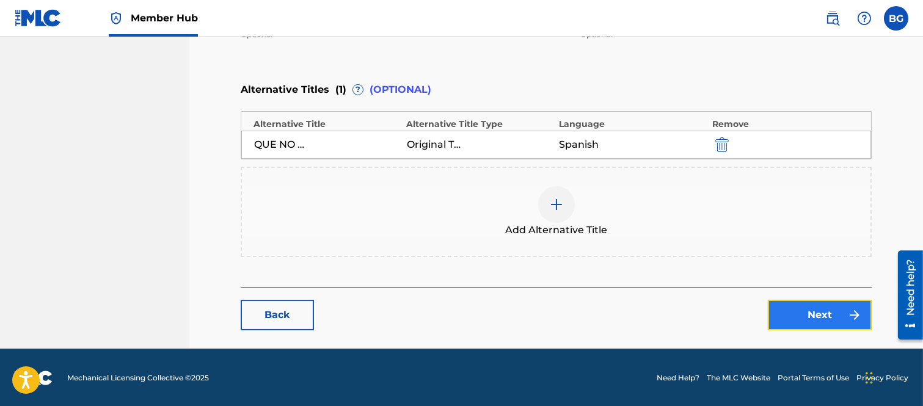
click at [803, 307] on link "Next" at bounding box center [820, 315] width 104 height 31
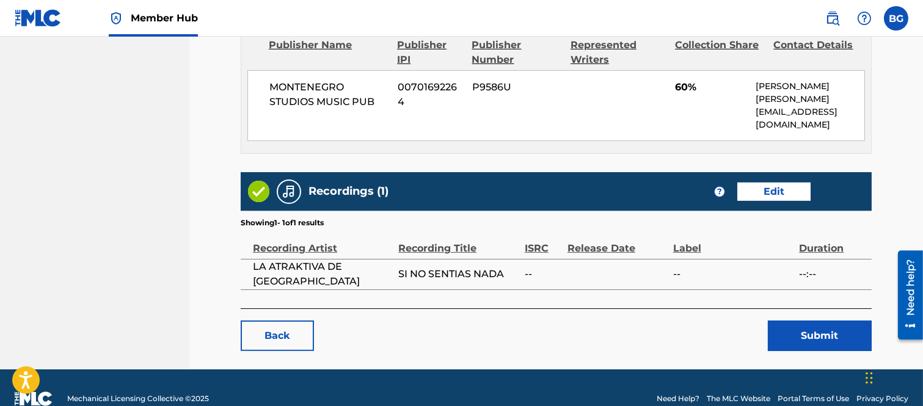
scroll to position [828, 0]
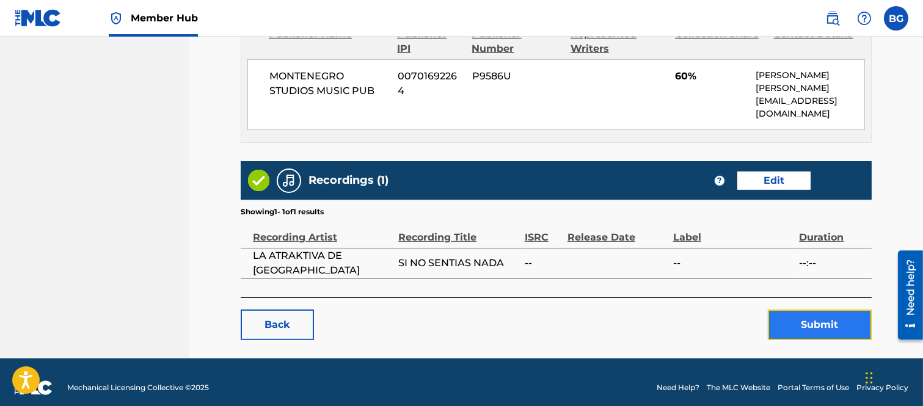
click at [802, 310] on button "Submit" at bounding box center [820, 325] width 104 height 31
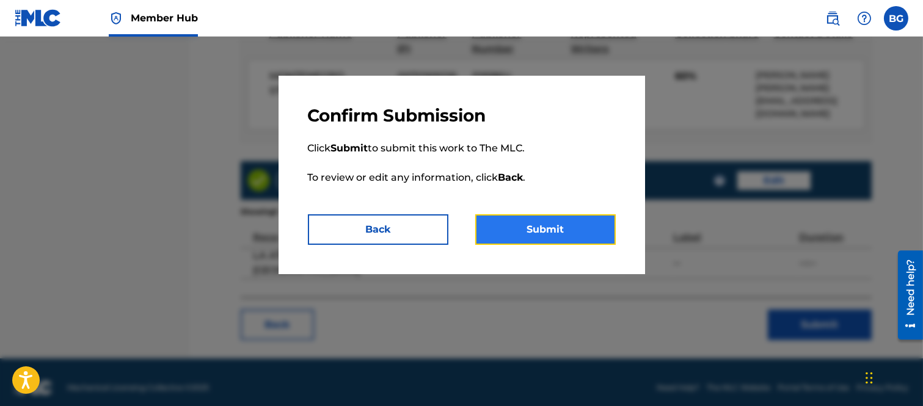
click at [536, 228] on button "Submit" at bounding box center [545, 229] width 140 height 31
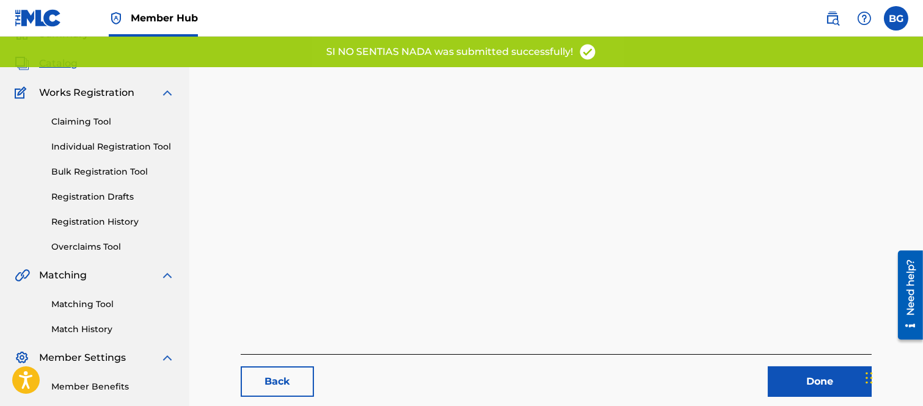
scroll to position [125, 0]
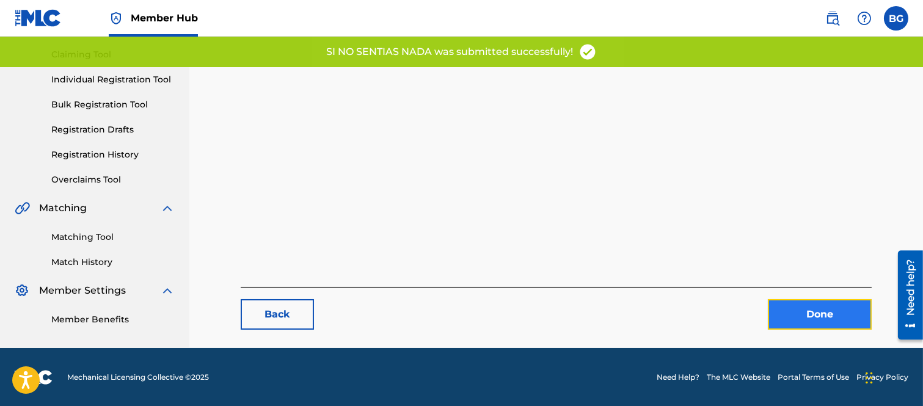
click at [800, 310] on link "Done" at bounding box center [820, 314] width 104 height 31
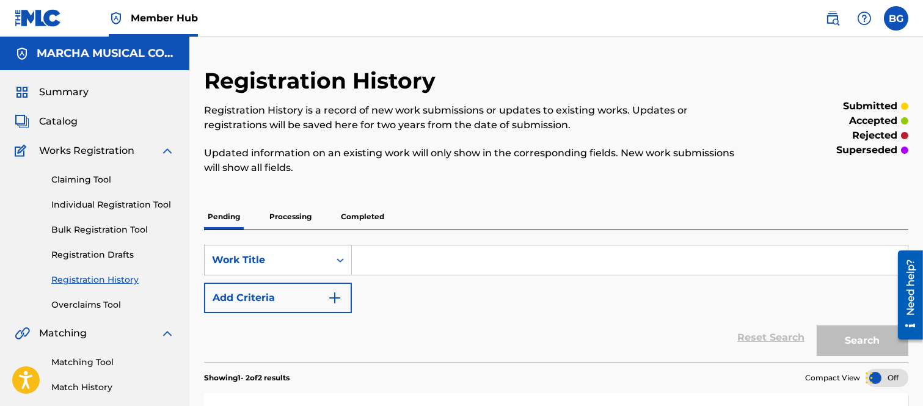
click at [393, 269] on input "Search Form" at bounding box center [630, 260] width 556 height 29
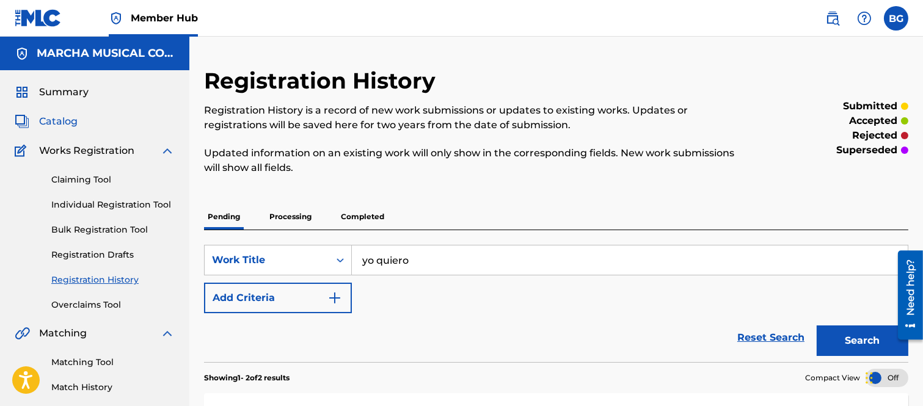
type input "yo quiero"
click at [56, 116] on span "Catalog" at bounding box center [58, 121] width 38 height 15
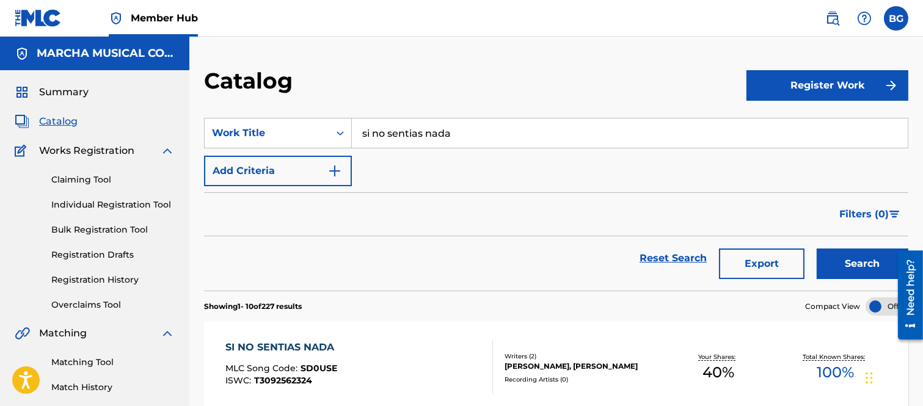
click at [463, 135] on input "si no sentias nada" at bounding box center [630, 133] width 556 height 29
type input "s"
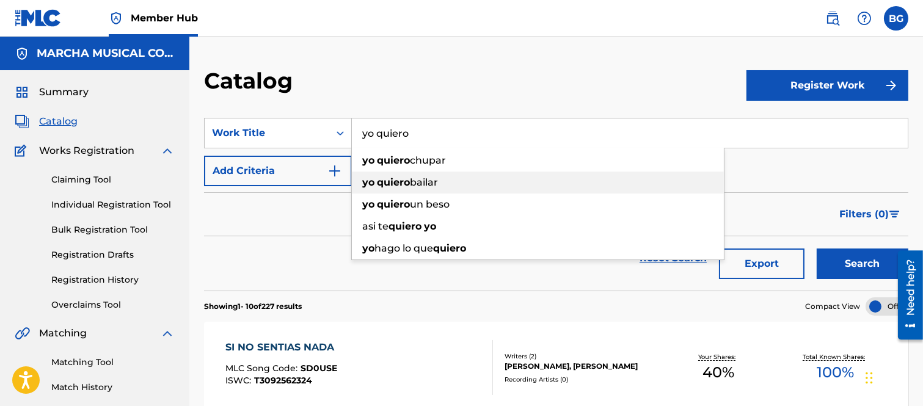
click at [423, 180] on span "bailar" at bounding box center [424, 183] width 28 height 12
type input "yo quiero bailar"
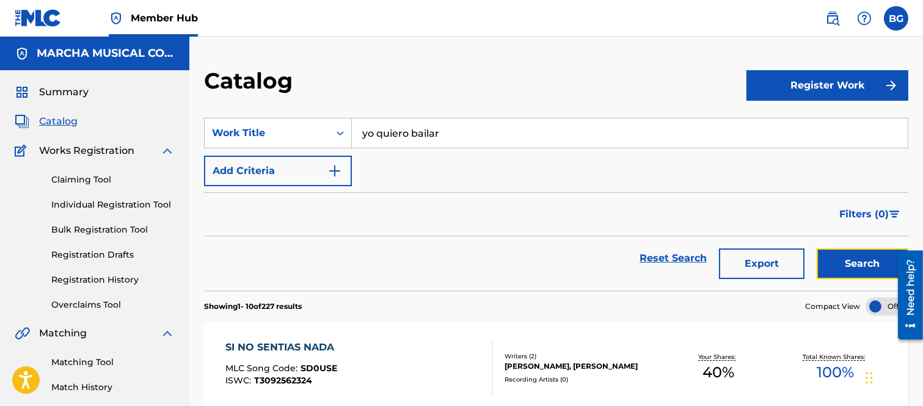
click at [854, 255] on button "Search" at bounding box center [863, 264] width 92 height 31
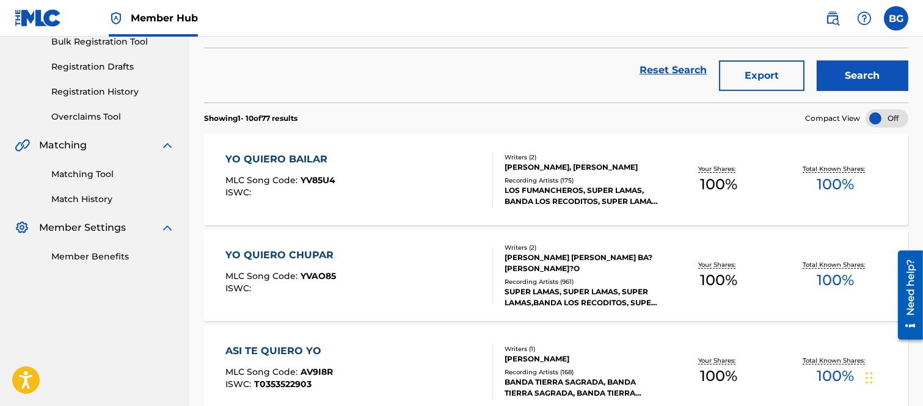
scroll to position [203, 0]
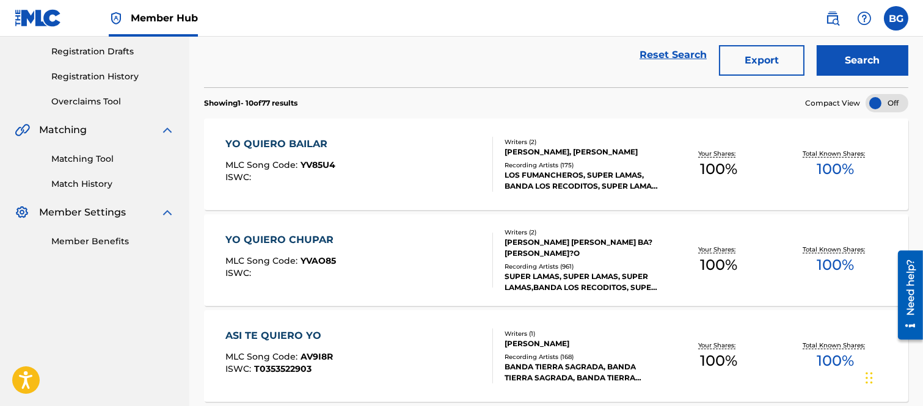
click at [298, 142] on div "YO QUIERO BAILAR" at bounding box center [280, 144] width 110 height 15
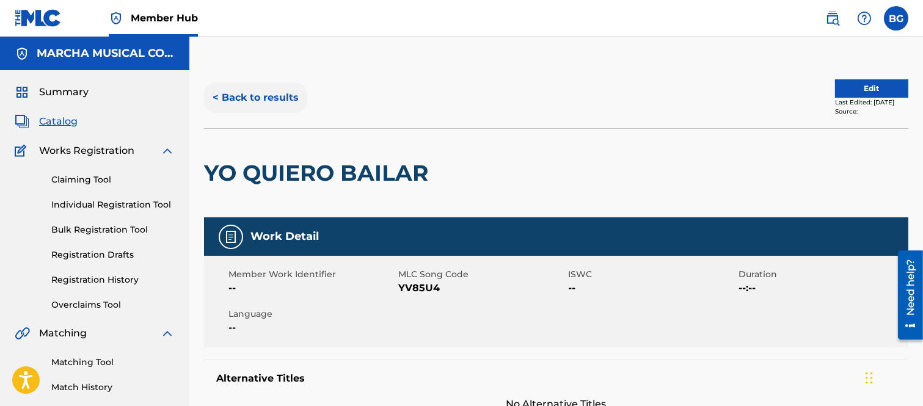
click at [216, 96] on button "< Back to results" at bounding box center [255, 97] width 103 height 31
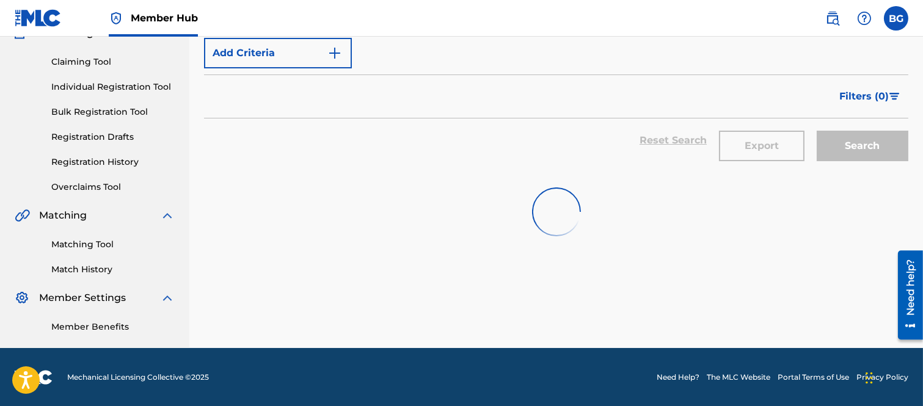
scroll to position [203, 0]
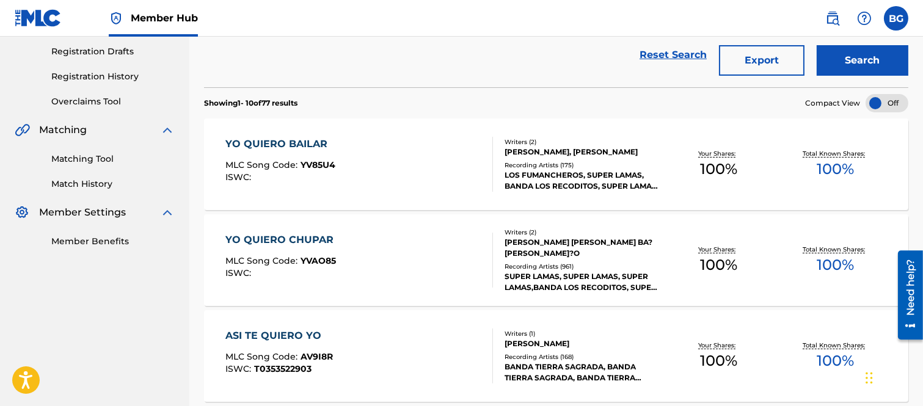
click at [274, 240] on div "YO QUIERO CHUPAR" at bounding box center [282, 240] width 114 height 15
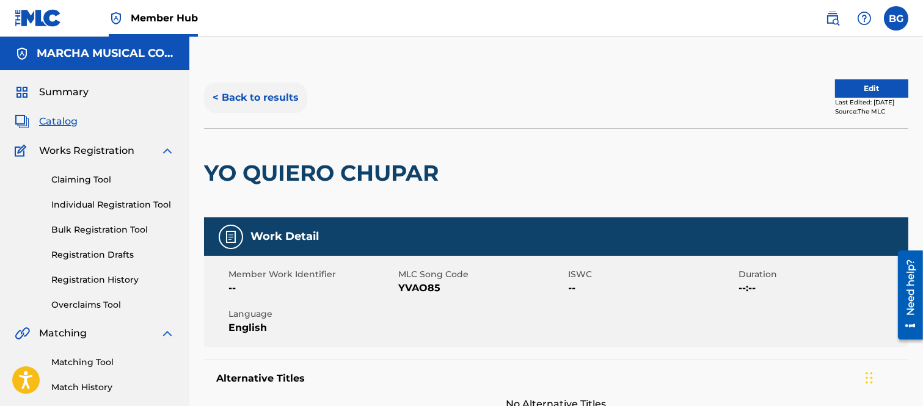
click at [218, 95] on button "< Back to results" at bounding box center [255, 97] width 103 height 31
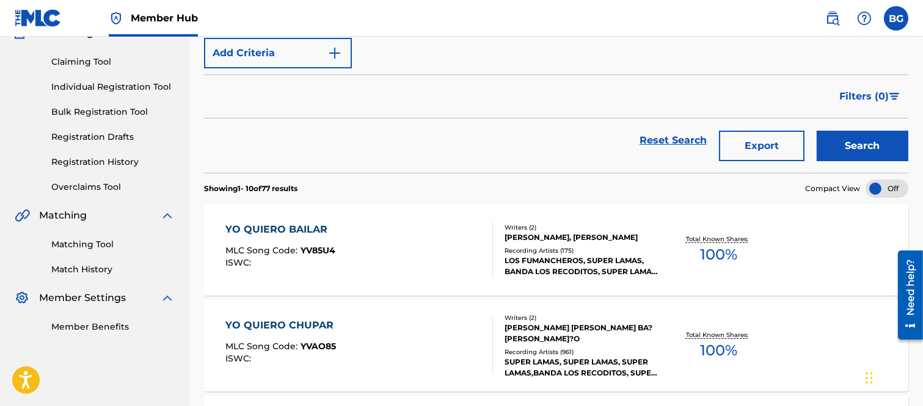
scroll to position [203, 0]
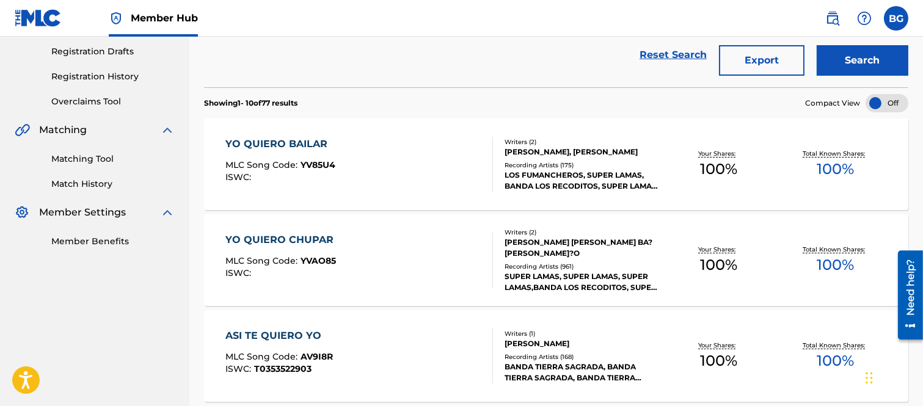
click at [258, 142] on div "YO QUIERO BAILAR" at bounding box center [280, 144] width 110 height 15
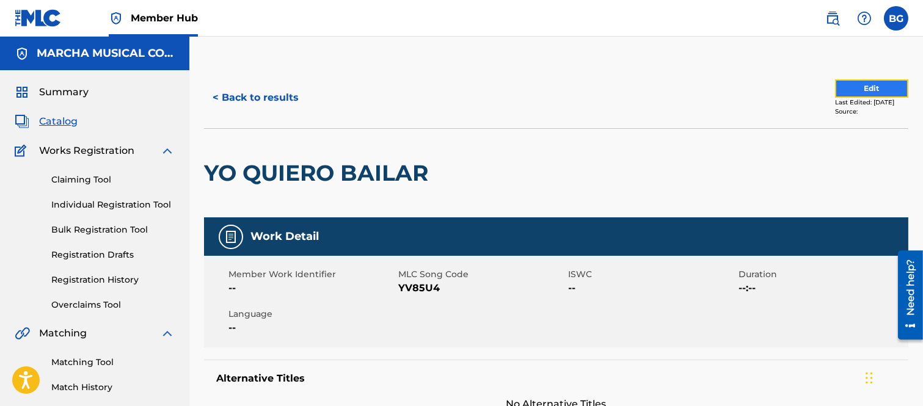
click at [850, 84] on button "Edit" at bounding box center [871, 88] width 73 height 18
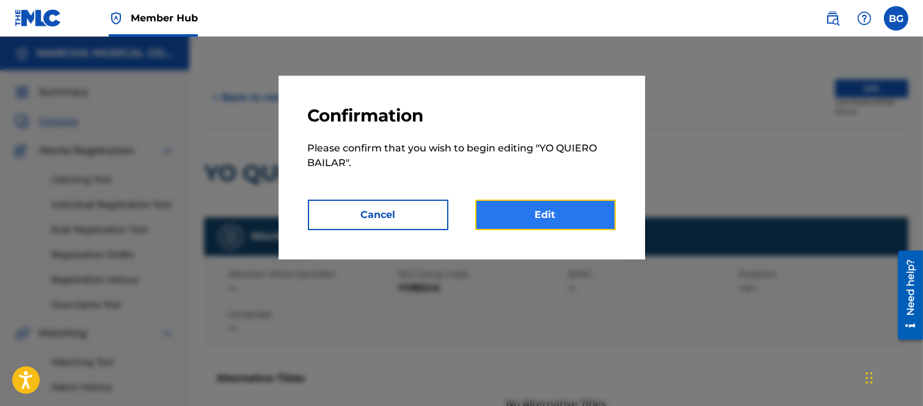
click at [567, 210] on link "Edit" at bounding box center [545, 215] width 140 height 31
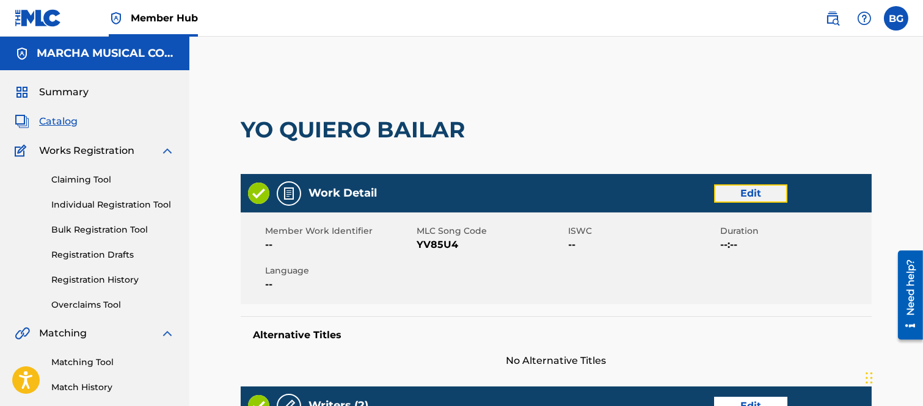
click at [746, 188] on link "Edit" at bounding box center [750, 193] width 73 height 18
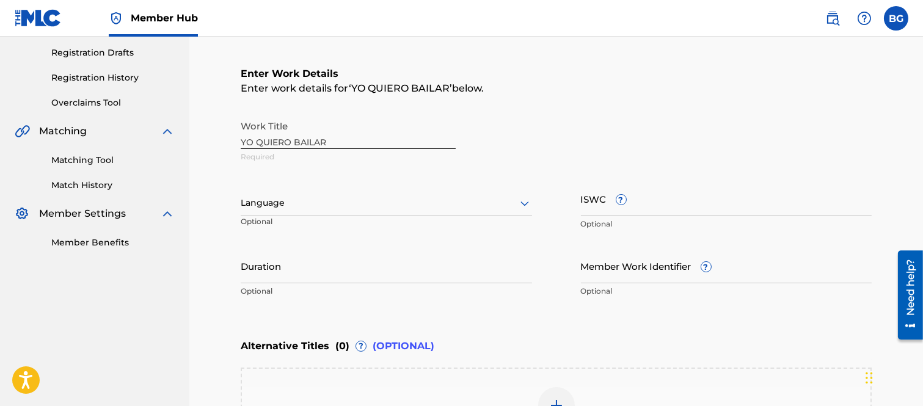
scroll to position [203, 0]
click at [525, 200] on icon at bounding box center [524, 202] width 15 height 15
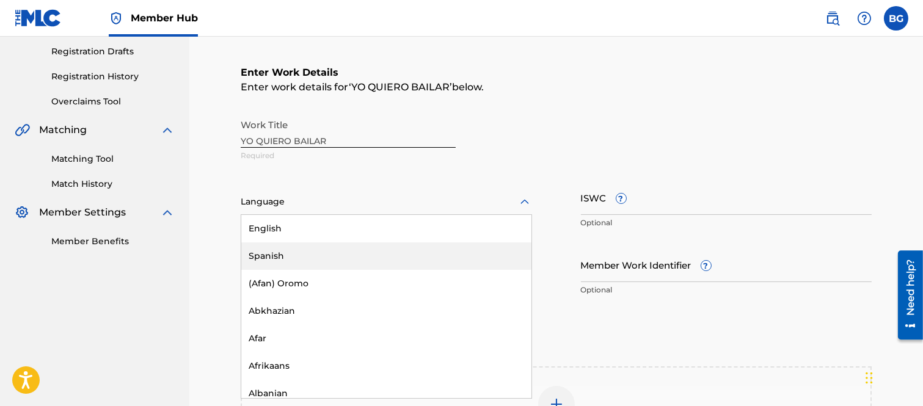
click at [273, 249] on div "Spanish" at bounding box center [386, 256] width 290 height 27
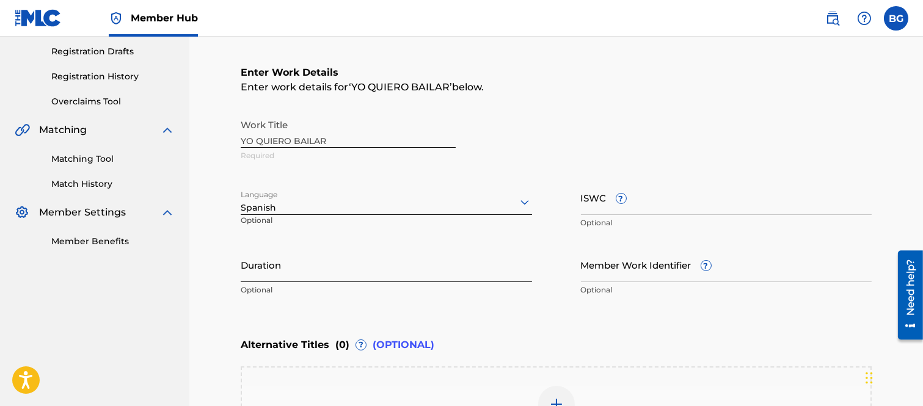
click at [312, 269] on input "Duration" at bounding box center [386, 264] width 291 height 35
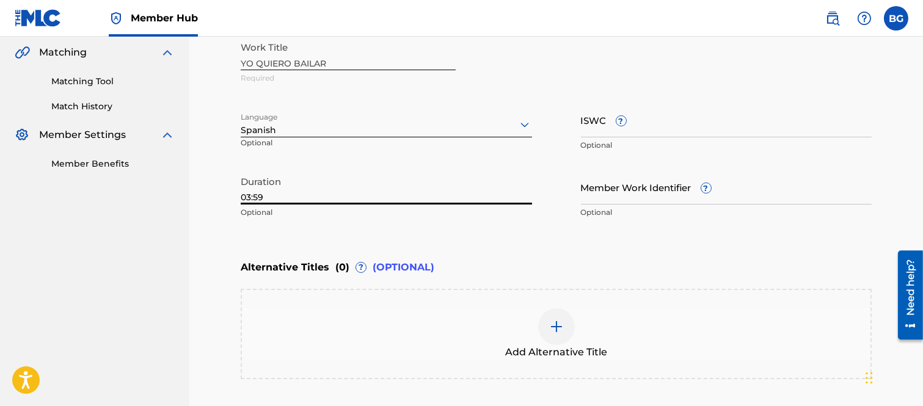
scroll to position [402, 0]
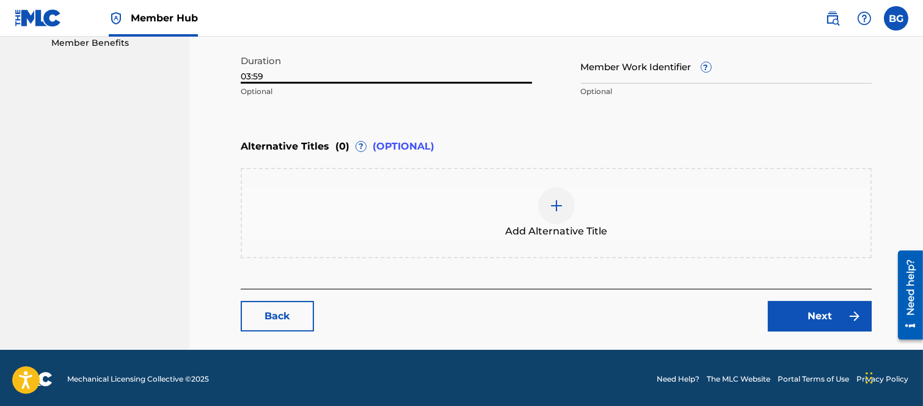
type input "03:59"
click at [557, 202] on img at bounding box center [556, 206] width 15 height 15
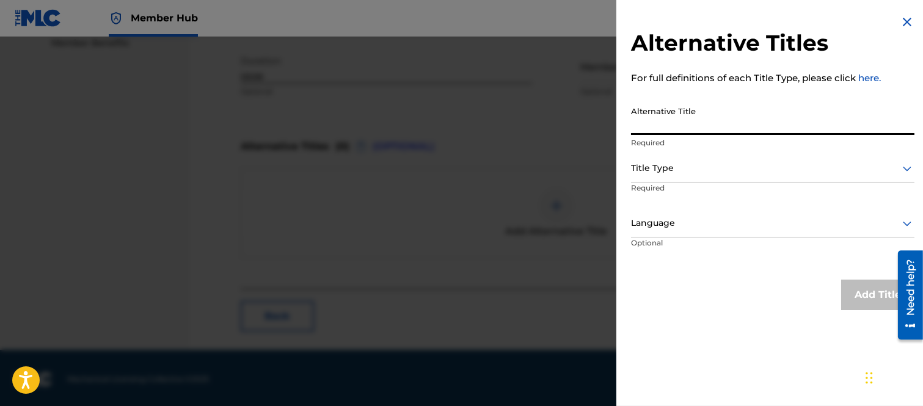
click at [648, 125] on input "Alternative Title" at bounding box center [772, 117] width 283 height 35
type input "YO QUIERO CHUPAR"
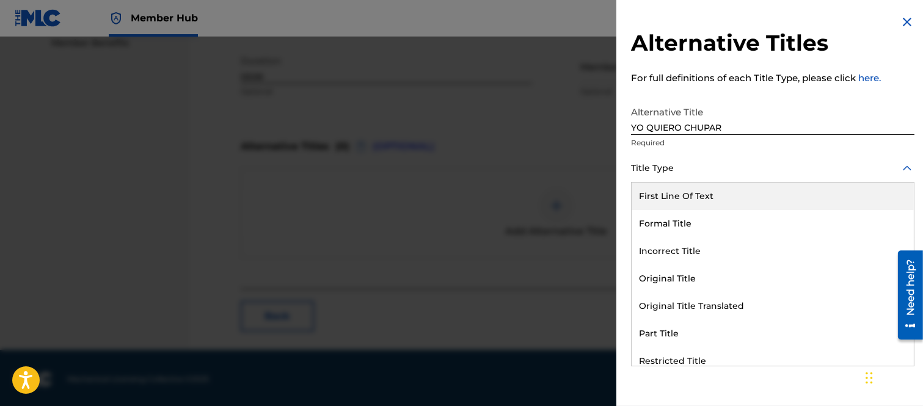
click at [902, 166] on icon at bounding box center [907, 168] width 15 height 15
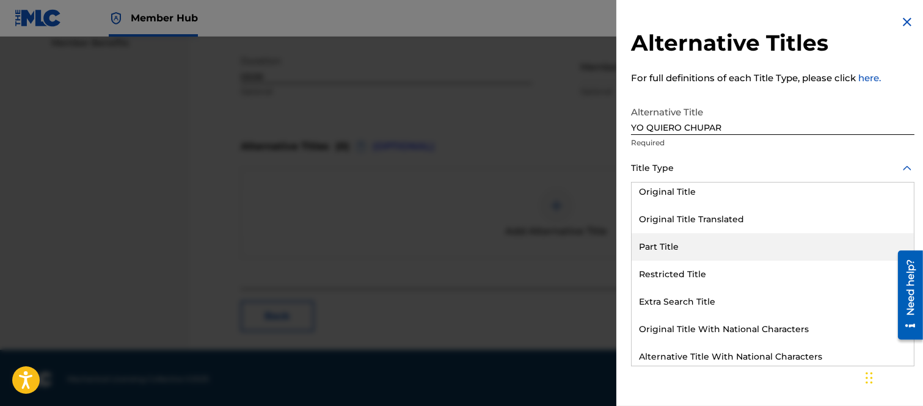
scroll to position [119, 0]
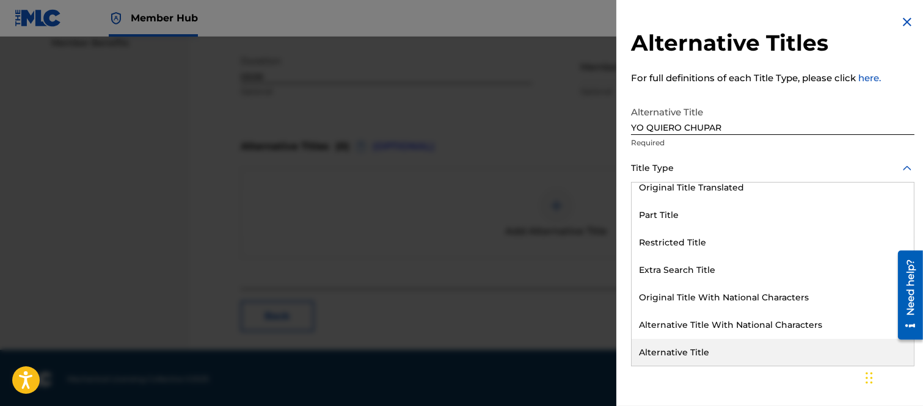
drag, startPoint x: 686, startPoint y: 350, endPoint x: 680, endPoint y: 326, distance: 25.2
click at [687, 349] on div "Alternative Title" at bounding box center [773, 352] width 282 height 27
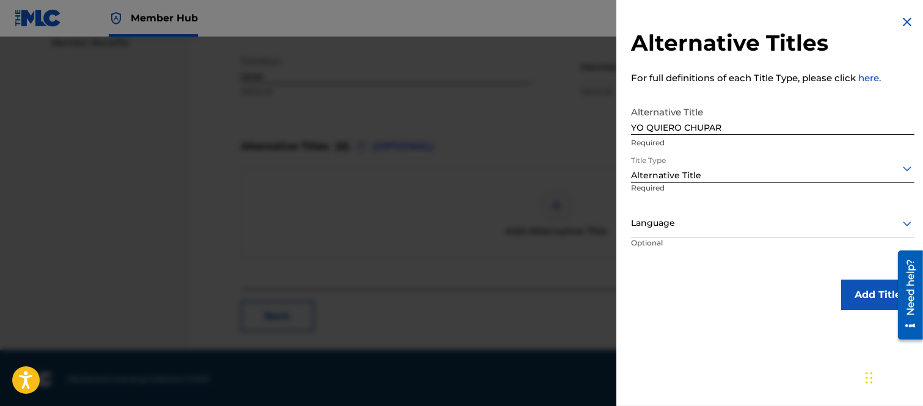
scroll to position [1, 0]
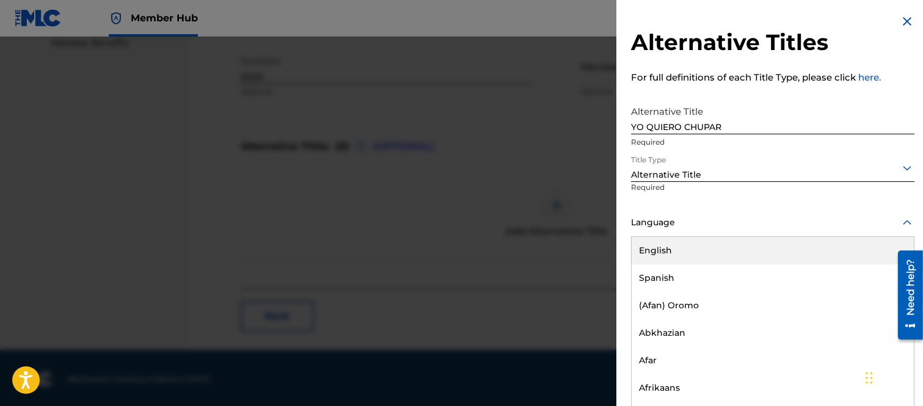
click at [901, 221] on icon at bounding box center [907, 223] width 15 height 15
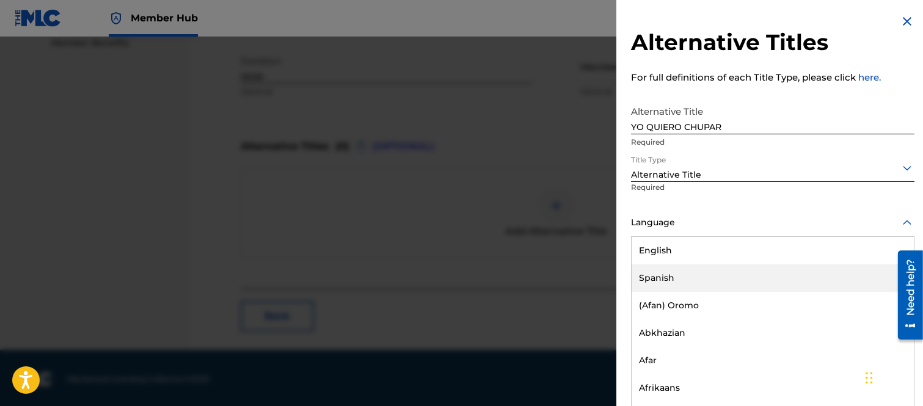
click at [663, 275] on div "Spanish" at bounding box center [773, 278] width 282 height 27
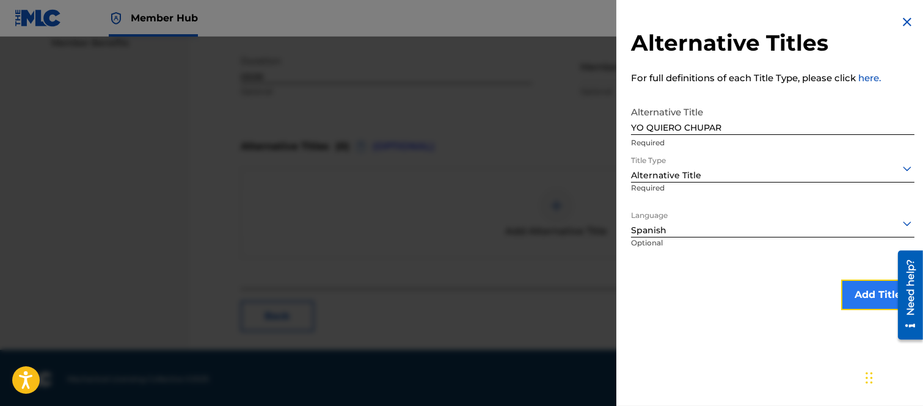
click at [860, 294] on button "Add Title" at bounding box center [877, 295] width 73 height 31
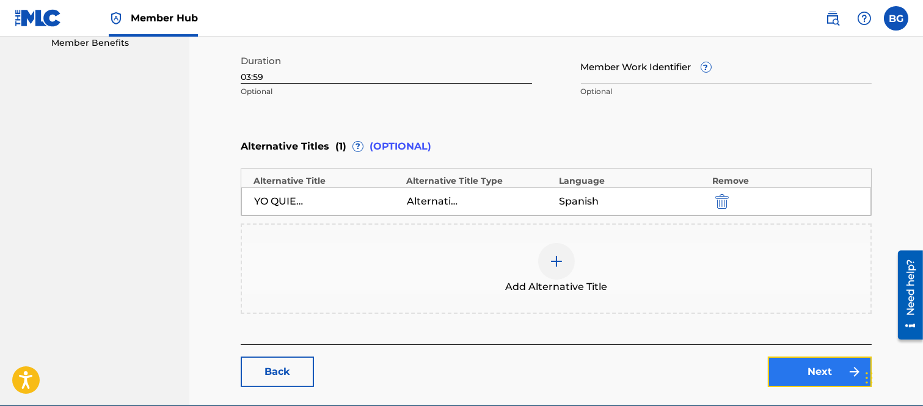
click at [819, 367] on link "Next" at bounding box center [820, 372] width 104 height 31
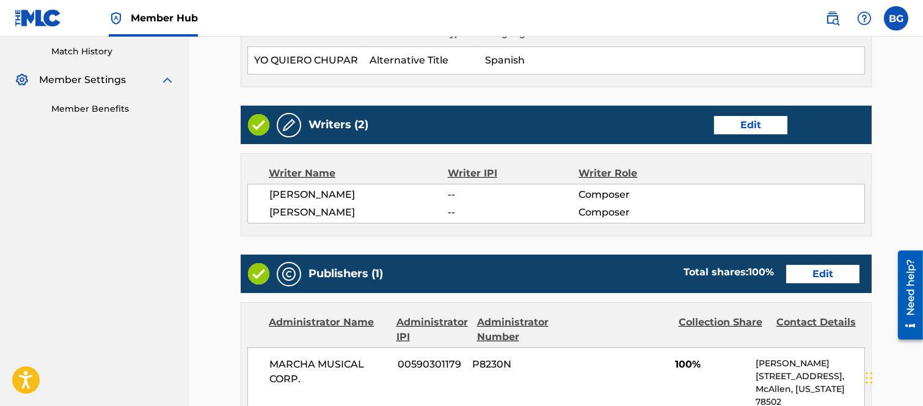
scroll to position [339, 0]
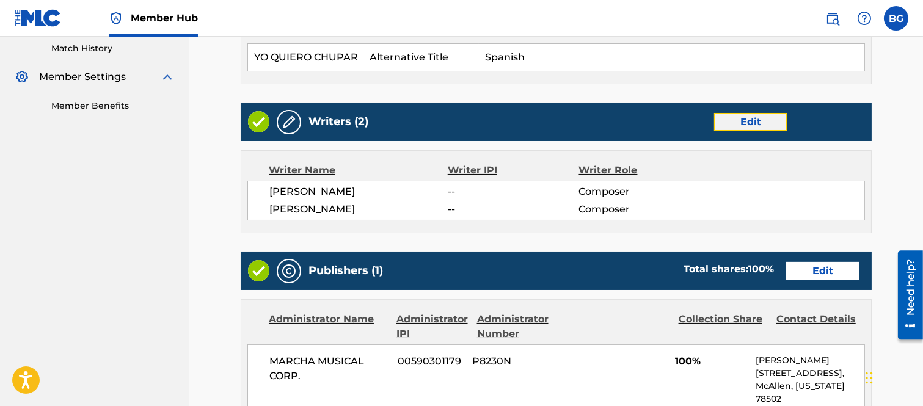
click at [759, 119] on link "Edit" at bounding box center [750, 122] width 73 height 18
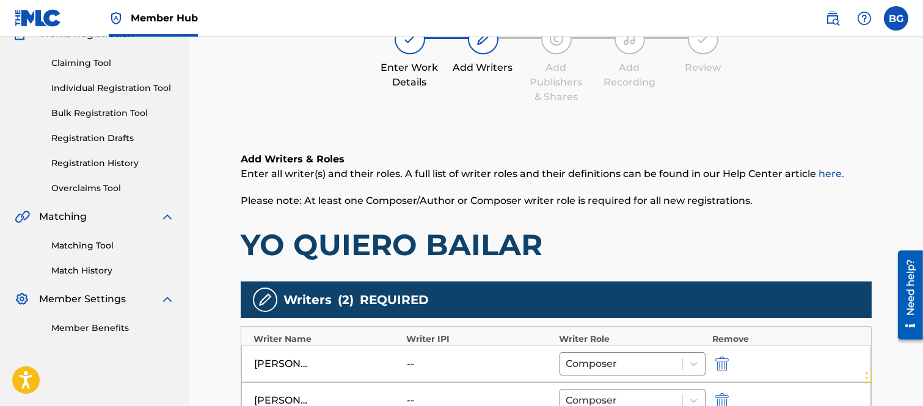
scroll to position [203, 0]
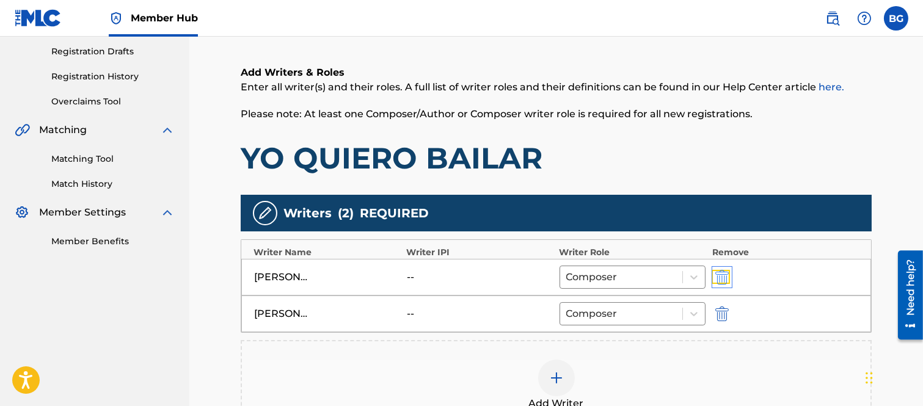
drag, startPoint x: 721, startPoint y: 275, endPoint x: 721, endPoint y: 288, distance: 12.8
click at [721, 276] on img "submit" at bounding box center [721, 277] width 13 height 15
click at [722, 276] on img "submit" at bounding box center [721, 277] width 13 height 15
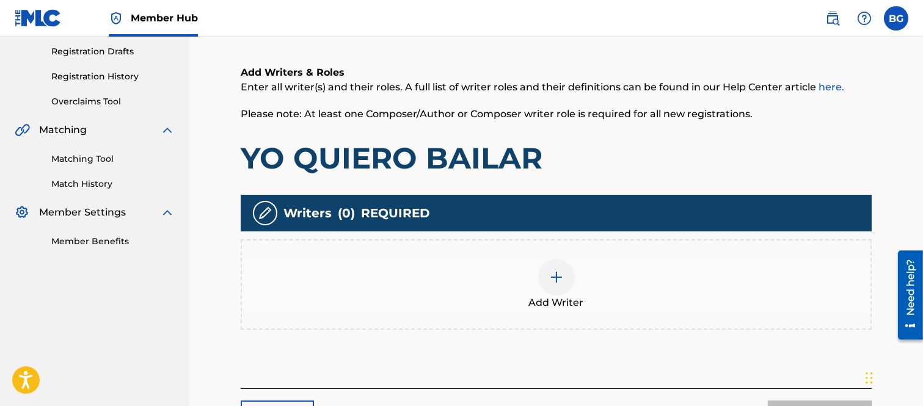
click at [556, 271] on img at bounding box center [556, 277] width 15 height 15
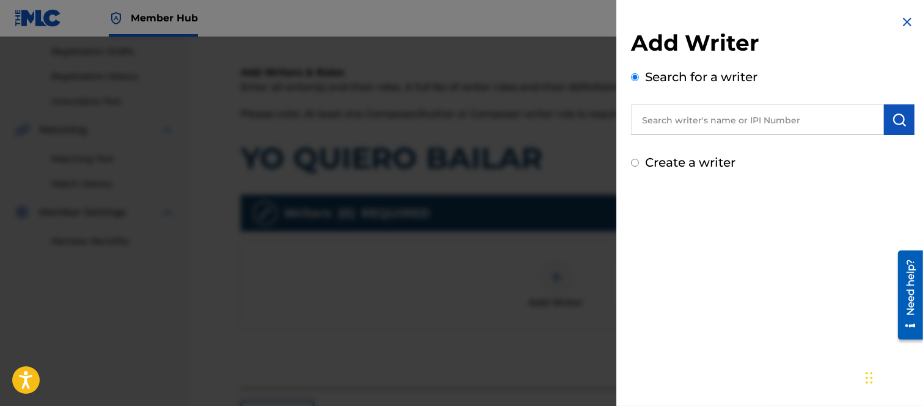
click at [658, 117] on input "text" at bounding box center [757, 119] width 253 height 31
type input "[PERSON_NAME] [PERSON_NAME]"
click at [898, 117] on img "submit" at bounding box center [899, 119] width 15 height 15
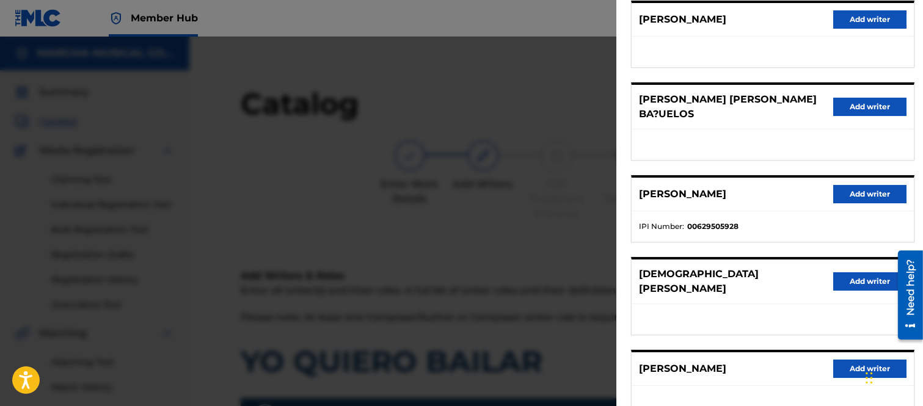
scroll to position [236, 0]
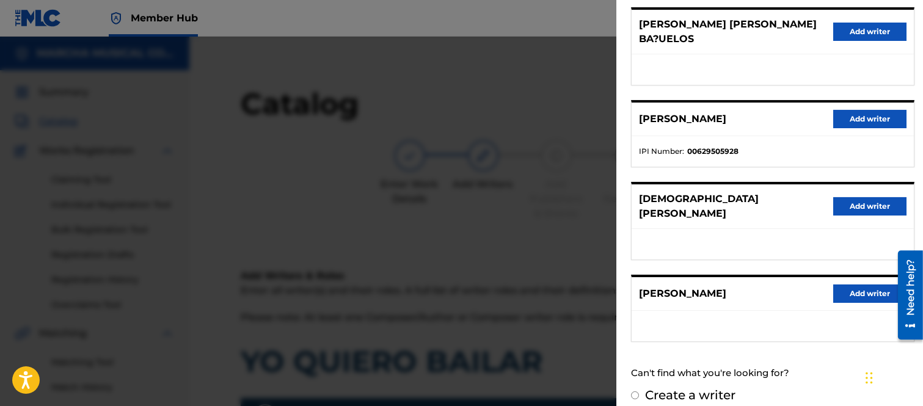
click at [632, 392] on input "Create a writer" at bounding box center [635, 396] width 8 height 8
radio input "false"
radio input "true"
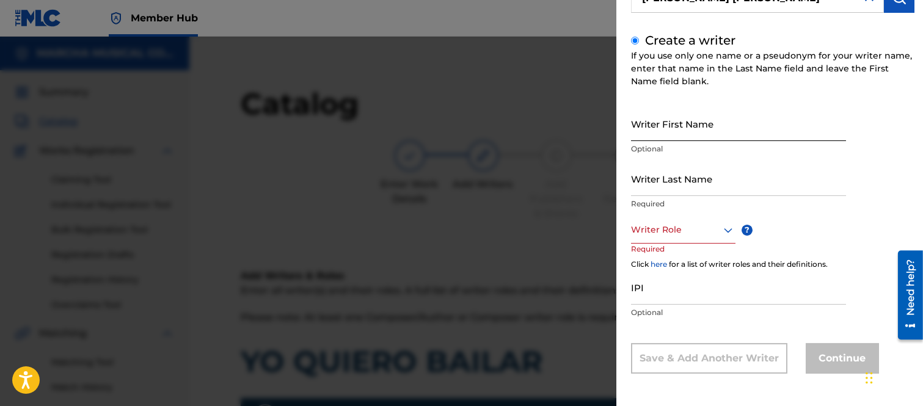
click at [649, 131] on input "Writer First Name" at bounding box center [738, 123] width 215 height 35
type input "[PERSON_NAME]"
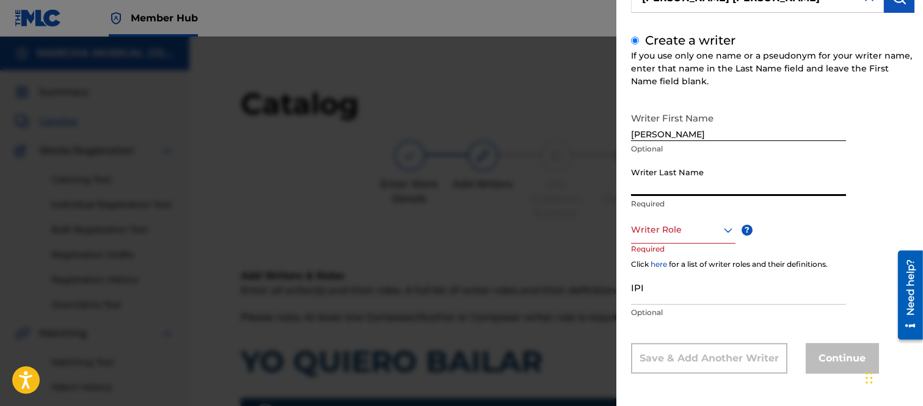
click at [648, 183] on input "Writer Last Name" at bounding box center [738, 178] width 215 height 35
type input "[PERSON_NAME]"
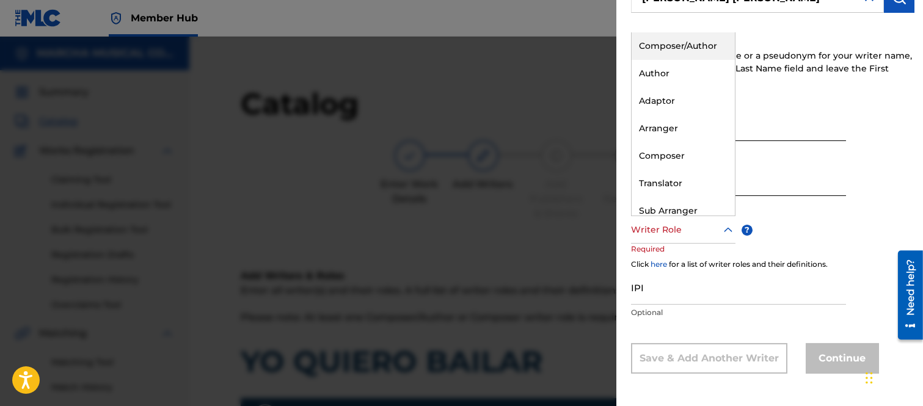
drag, startPoint x: 728, startPoint y: 230, endPoint x: 703, endPoint y: 208, distance: 33.3
click at [728, 230] on icon at bounding box center [728, 230] width 15 height 15
click at [662, 45] on div "Composer/Author" at bounding box center [683, 45] width 103 height 27
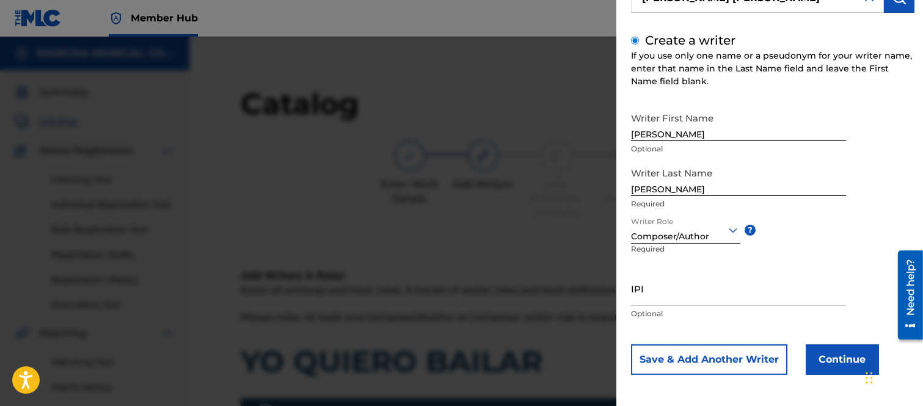
scroll to position [123, 0]
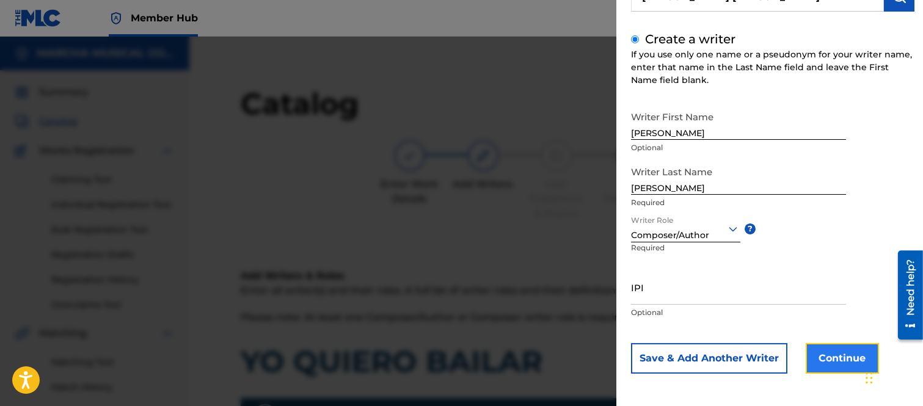
click at [822, 357] on button "Continue" at bounding box center [842, 358] width 73 height 31
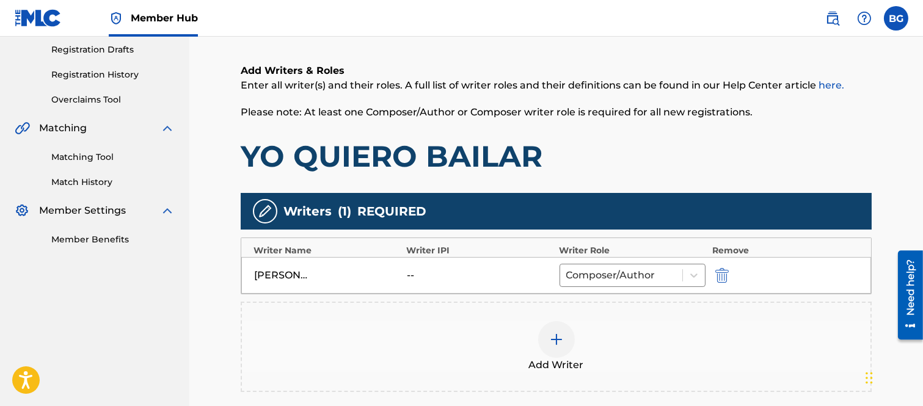
scroll to position [271, 0]
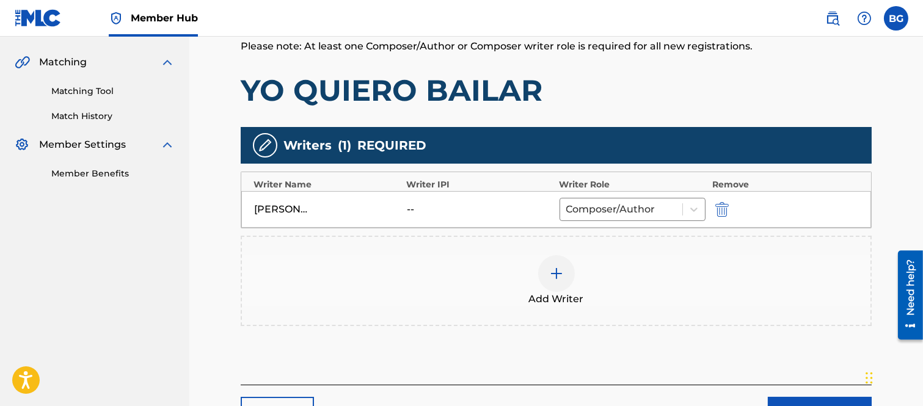
click at [558, 275] on img at bounding box center [556, 273] width 15 height 15
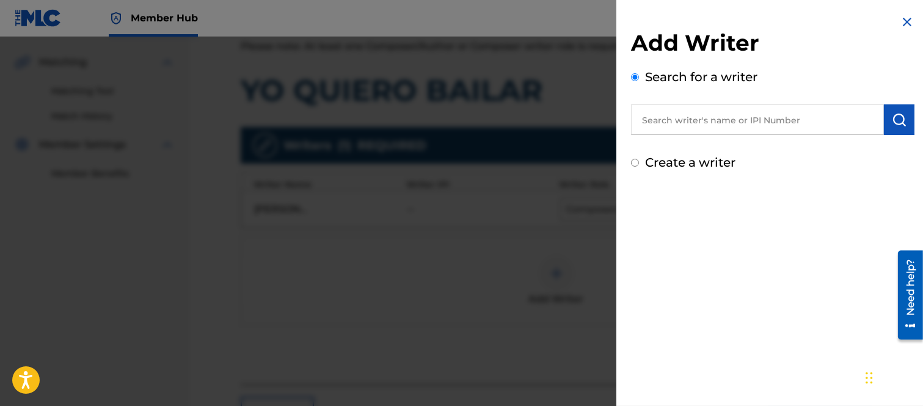
click at [652, 117] on input "text" at bounding box center [757, 119] width 253 height 31
type input "[PERSON_NAME]"
click at [898, 117] on img "submit" at bounding box center [899, 119] width 15 height 15
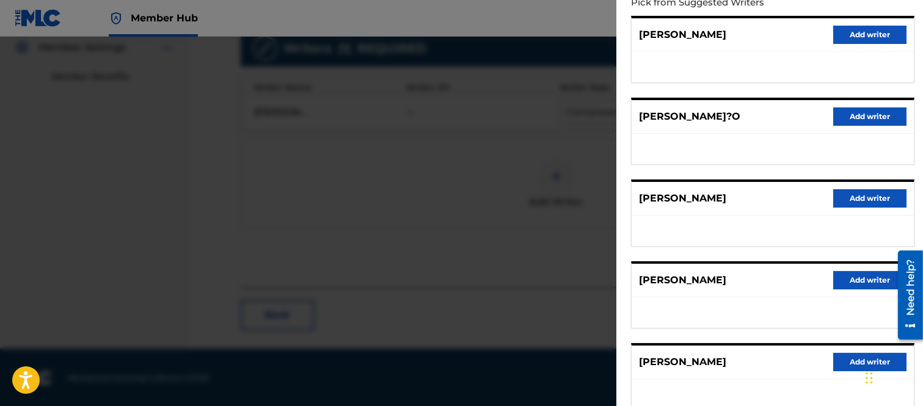
scroll to position [224, 0]
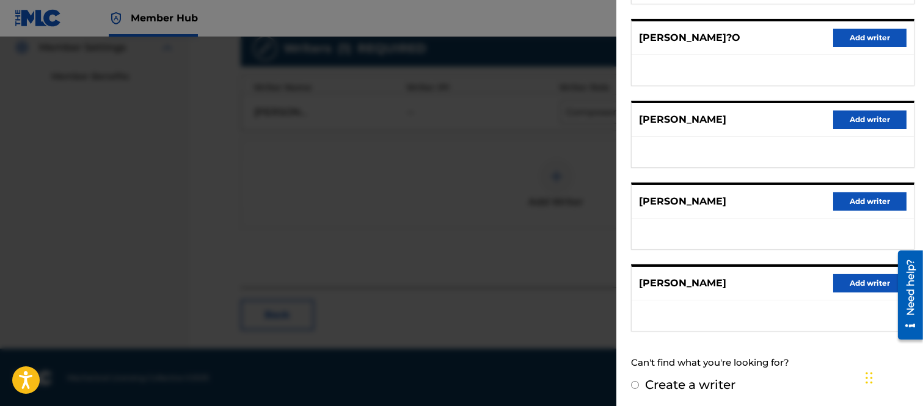
click at [635, 381] on input "Create a writer" at bounding box center [635, 385] width 8 height 8
radio input "false"
radio input "true"
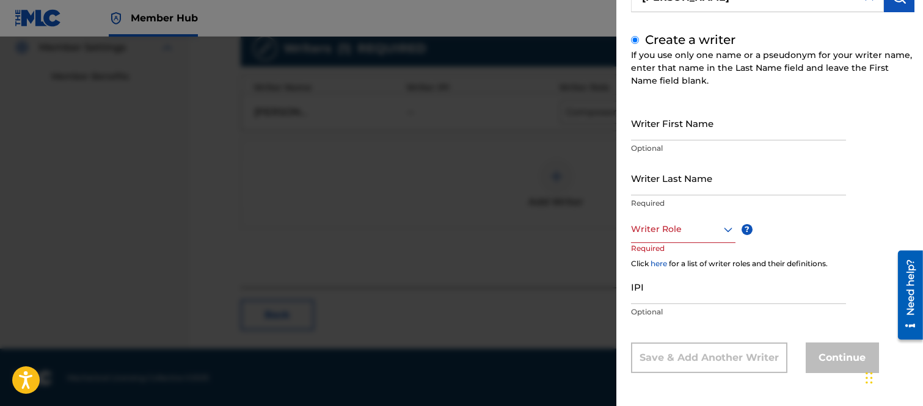
scroll to position [122, 0]
click at [652, 131] on input "Writer First Name" at bounding box center [738, 123] width 215 height 35
type input "[PERSON_NAME]"
click at [646, 189] on input "Writer Last Name" at bounding box center [738, 178] width 215 height 35
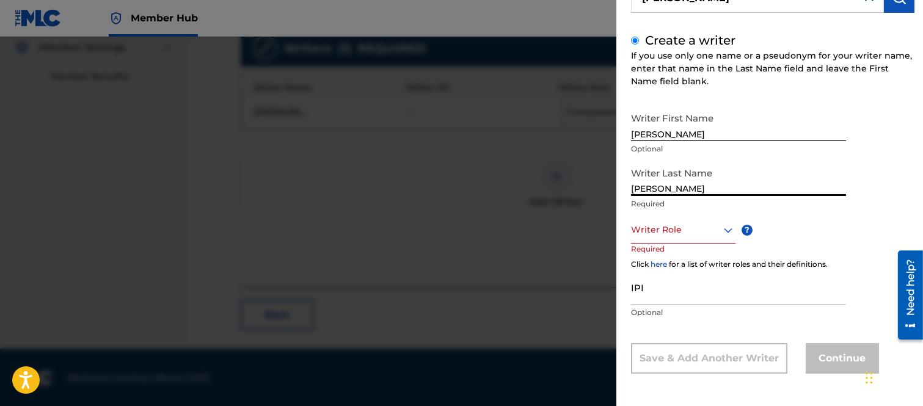
type input "[PERSON_NAME]"
click at [726, 230] on icon at bounding box center [728, 230] width 9 height 5
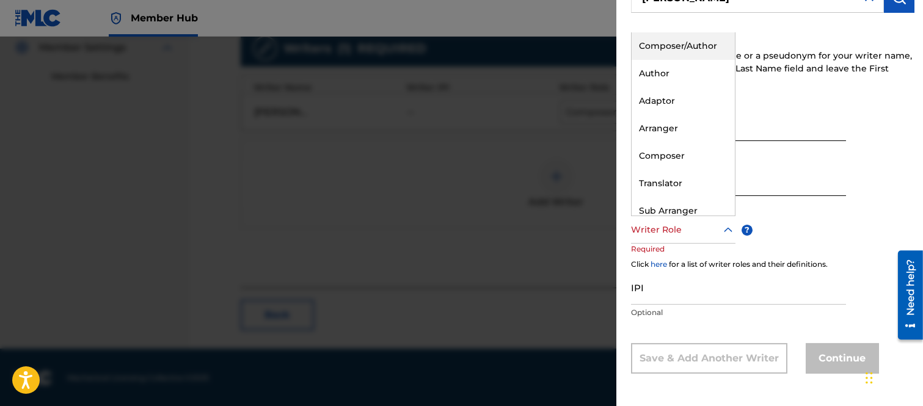
click at [657, 45] on div "Composer/Author" at bounding box center [683, 45] width 103 height 27
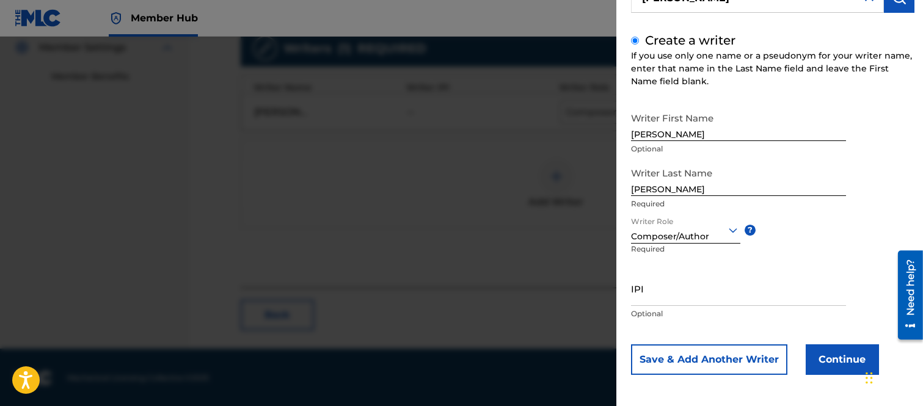
scroll to position [123, 0]
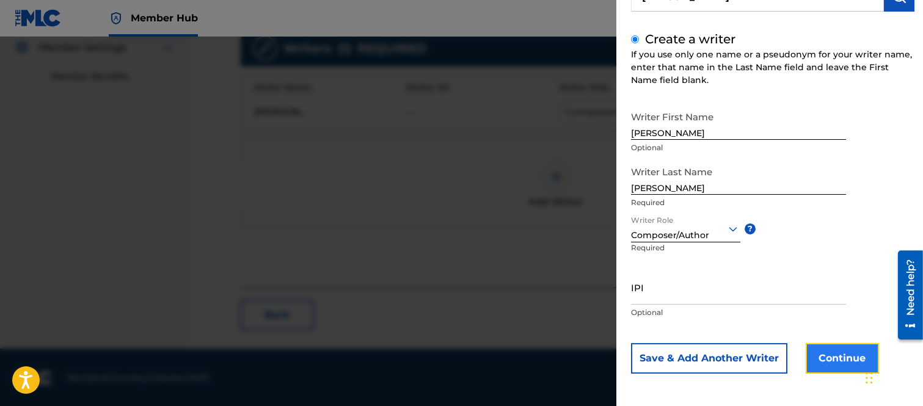
click at [839, 356] on button "Continue" at bounding box center [842, 358] width 73 height 31
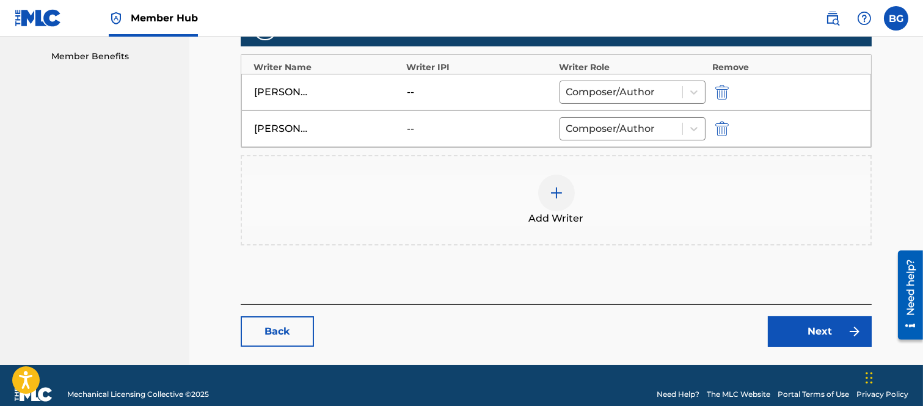
scroll to position [405, 0]
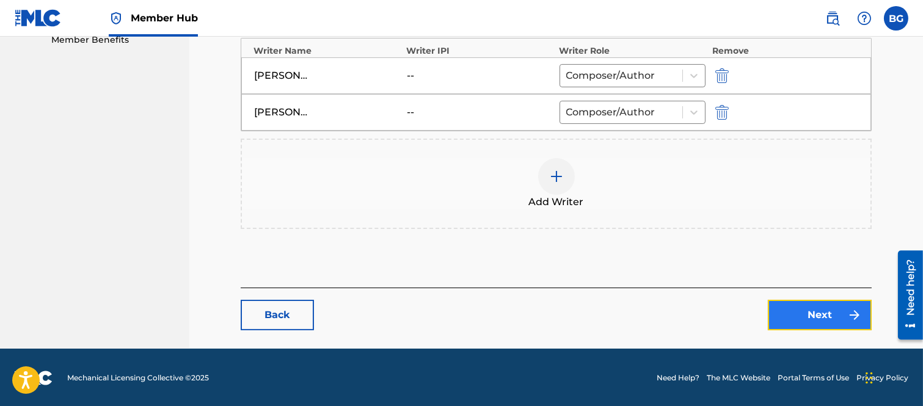
click at [812, 310] on link "Next" at bounding box center [820, 315] width 104 height 31
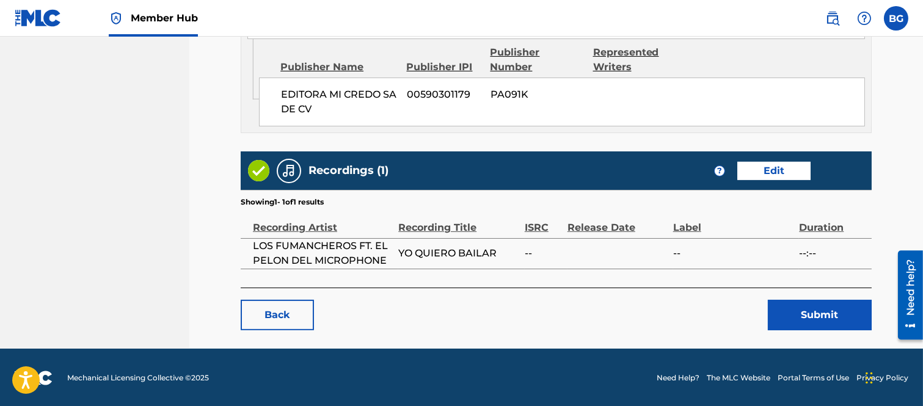
scroll to position [770, 0]
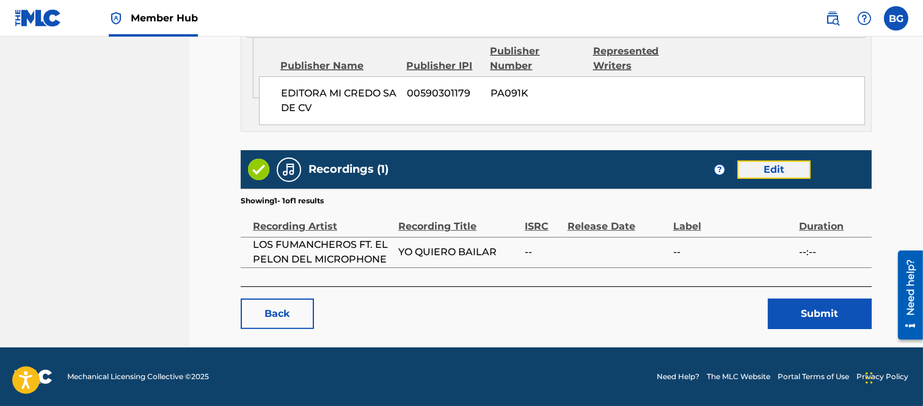
click at [768, 168] on link "Edit" at bounding box center [773, 170] width 73 height 18
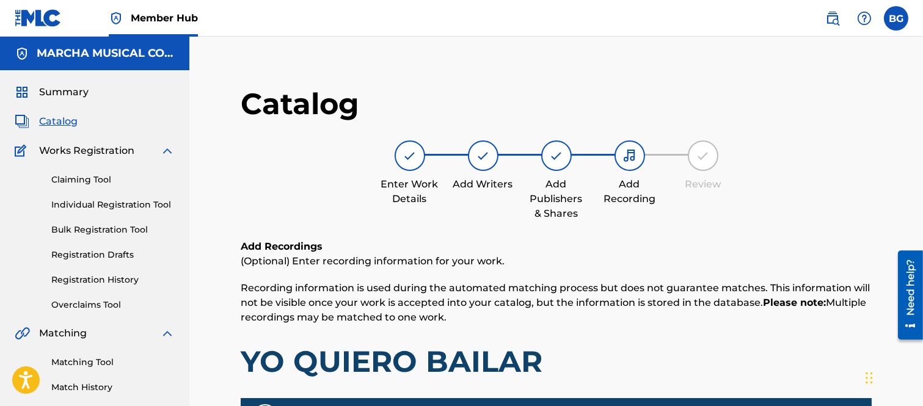
scroll to position [271, 0]
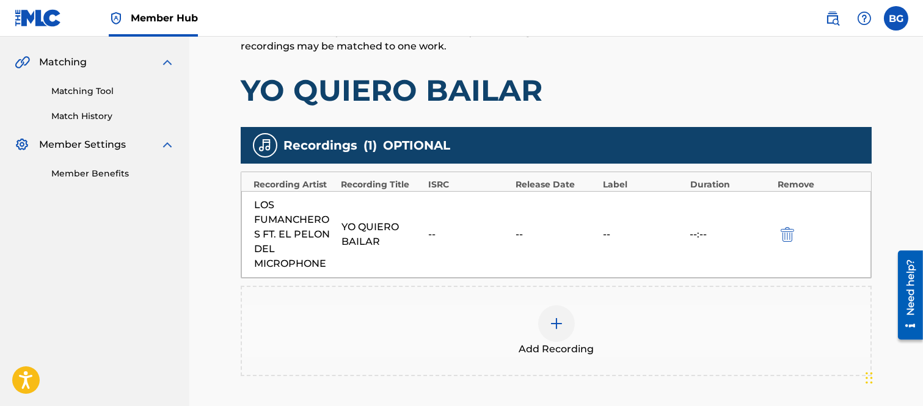
click at [560, 322] on img at bounding box center [556, 323] width 15 height 15
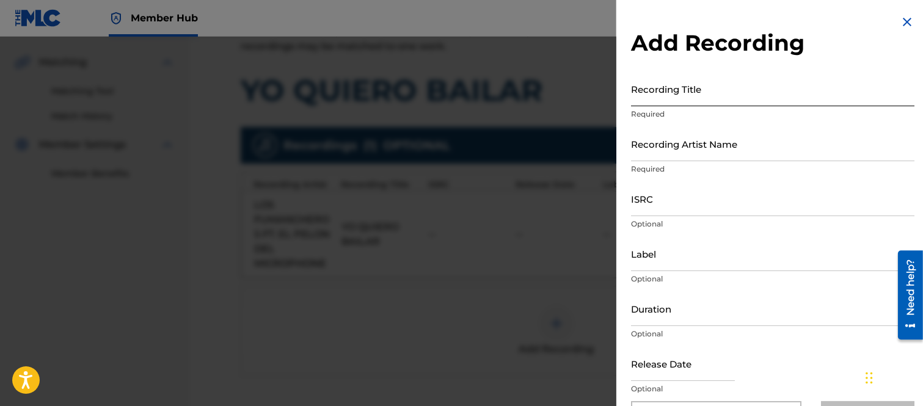
click at [641, 90] on input "Recording Title" at bounding box center [772, 88] width 283 height 35
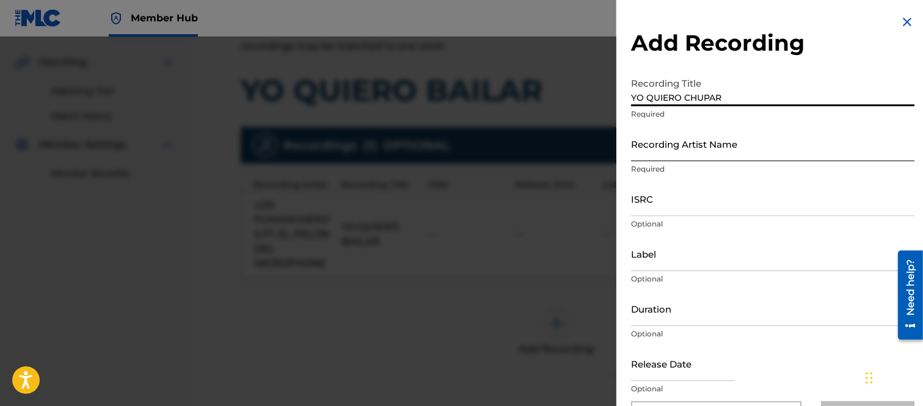
type input "YO QUIERO CHUPAR"
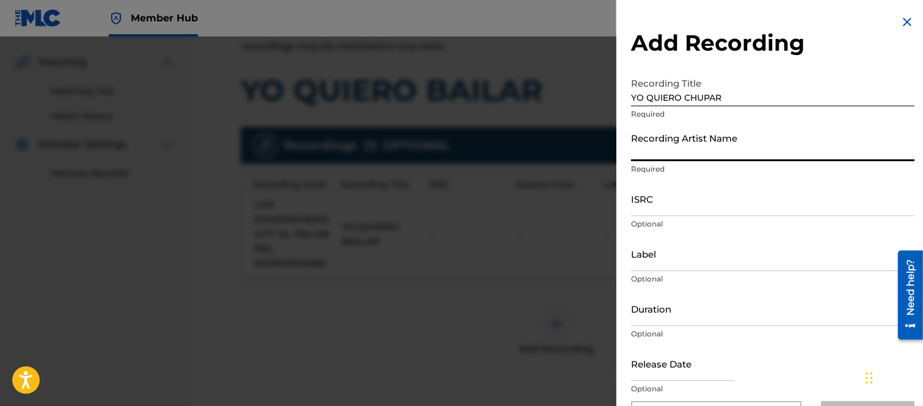
click at [643, 148] on input "Recording Artist Name" at bounding box center [772, 143] width 283 height 35
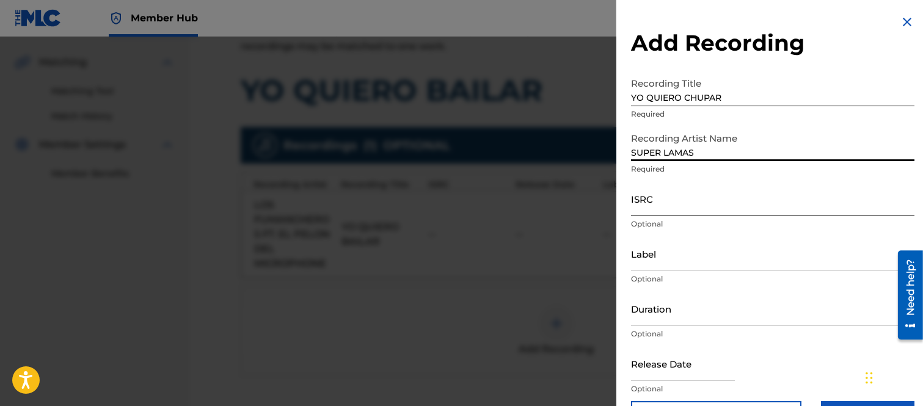
type input "SUPER LAMAS"
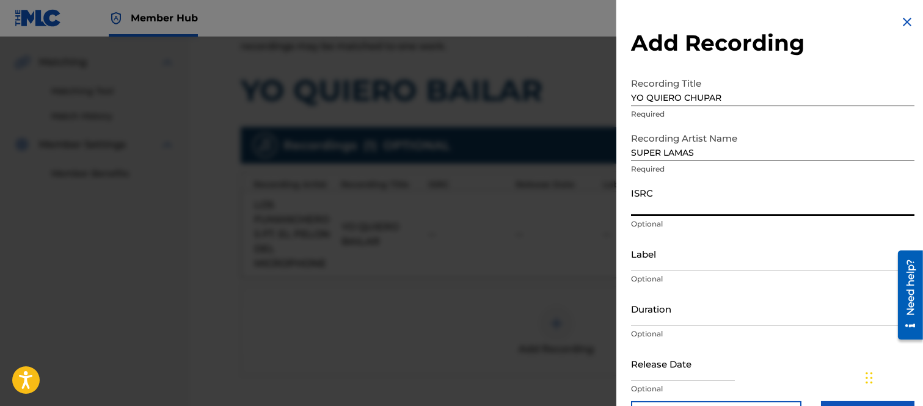
click at [651, 206] on input "ISRC" at bounding box center [772, 198] width 283 height 35
paste input "US3DF2087447"
type input "US3DF2087447"
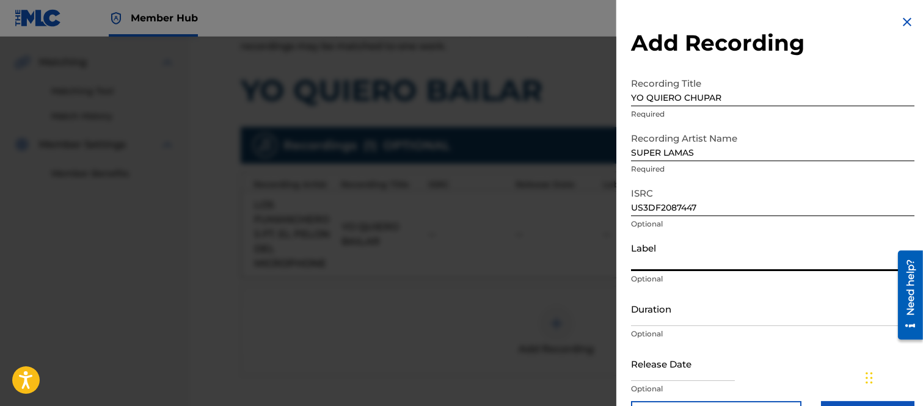
click at [650, 260] on input "Label" at bounding box center [772, 253] width 283 height 35
type input "UNIVERSAL MUSIC MEXICO"
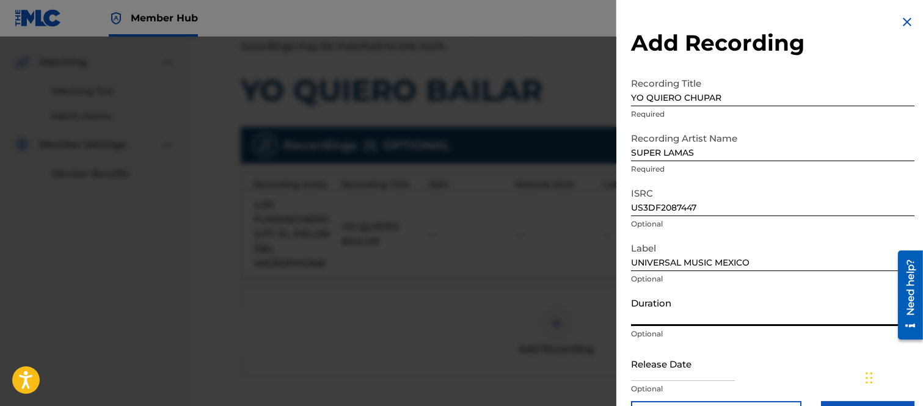
click at [672, 315] on input "Duration" at bounding box center [772, 308] width 283 height 35
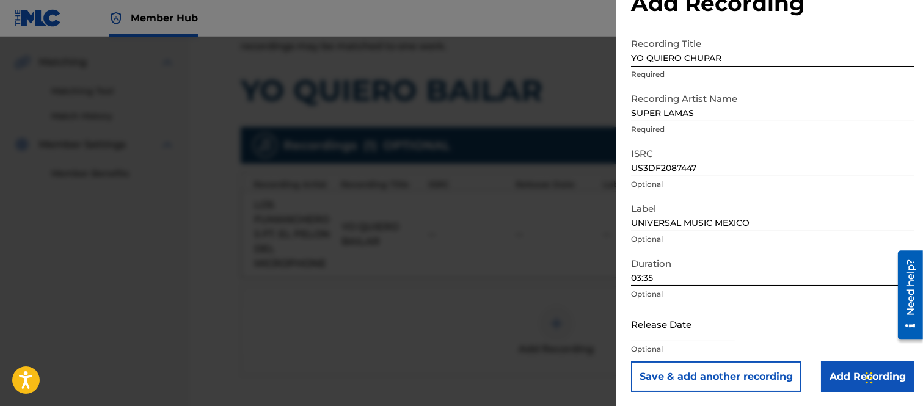
type input "03:35"
click at [698, 326] on input "text" at bounding box center [683, 324] width 104 height 35
select select "8"
select select "2025"
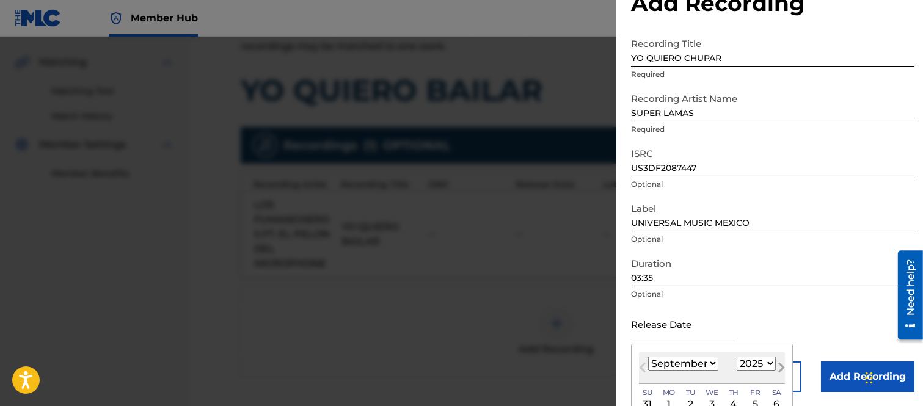
click at [772, 363] on button "Next Month" at bounding box center [782, 370] width 20 height 20
select select "9"
click at [768, 361] on select "1899 1900 1901 1902 1903 1904 1905 1906 1907 1908 1909 1910 1911 1912 1913 1914…" at bounding box center [756, 364] width 39 height 14
select select "2018"
click at [737, 357] on select "1899 1900 1901 1902 1903 1904 1905 1906 1907 1908 1909 1910 1911 1912 1913 1914…" at bounding box center [756, 364] width 39 height 14
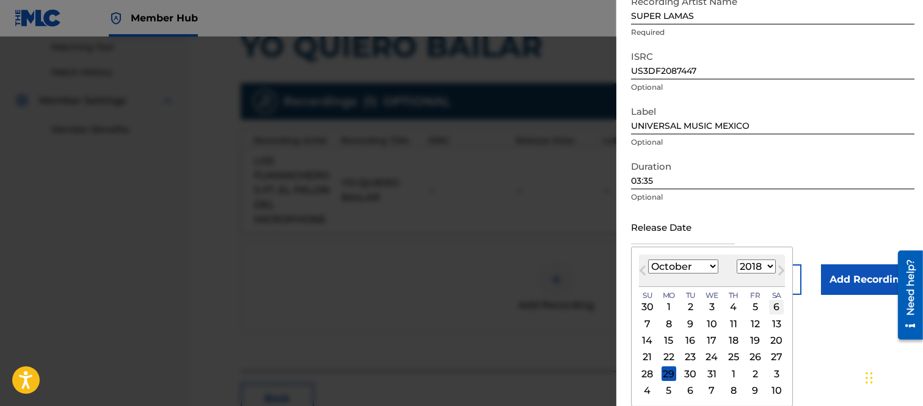
scroll to position [339, 0]
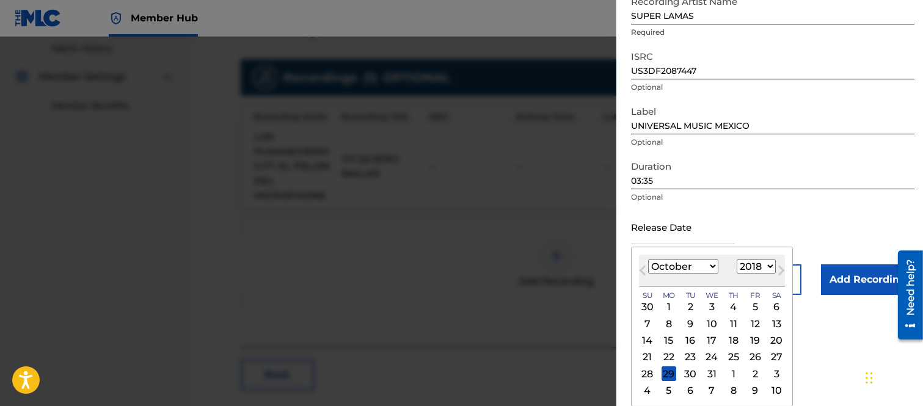
click at [710, 263] on select "January February March April May June July August September October November De…" at bounding box center [683, 267] width 70 height 14
select select "7"
click at [648, 260] on select "January February March April May June July August September October November De…" at bounding box center [683, 267] width 70 height 14
click at [754, 338] on div "17" at bounding box center [755, 341] width 15 height 15
type input "[DATE]"
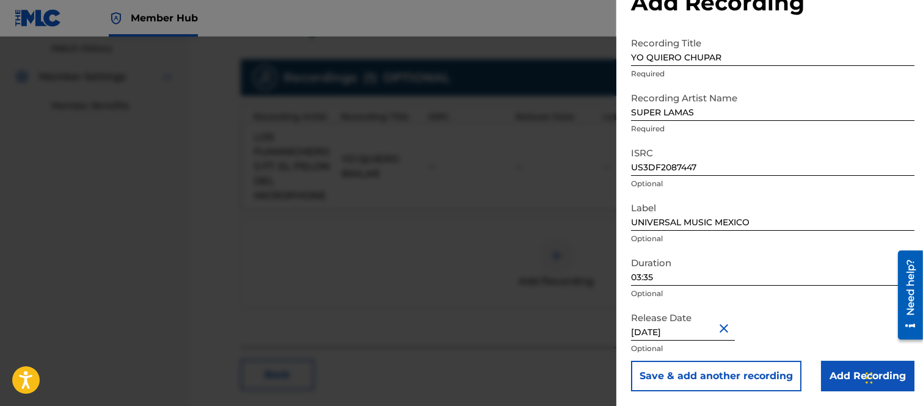
scroll to position [40, 0]
drag, startPoint x: 841, startPoint y: 376, endPoint x: 823, endPoint y: 363, distance: 21.0
click at [842, 374] on input "Add Recording" at bounding box center [867, 377] width 93 height 31
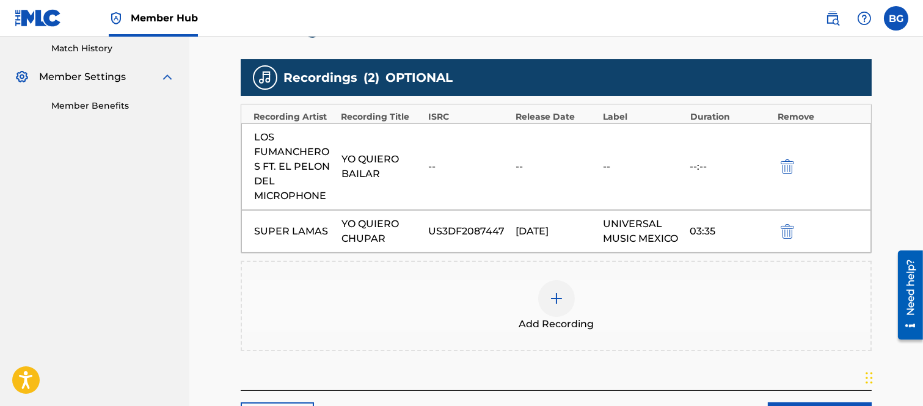
click at [554, 297] on img at bounding box center [556, 298] width 15 height 15
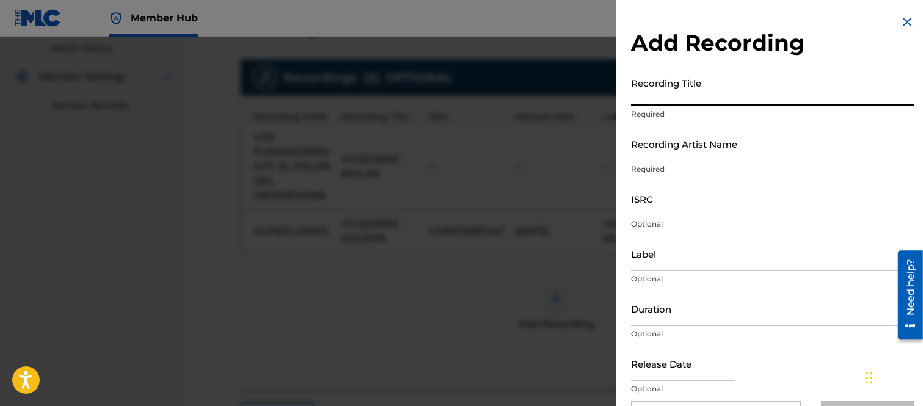
click at [649, 95] on input "Recording Title" at bounding box center [772, 88] width 283 height 35
type input "YO QUIERO CHUPAR"
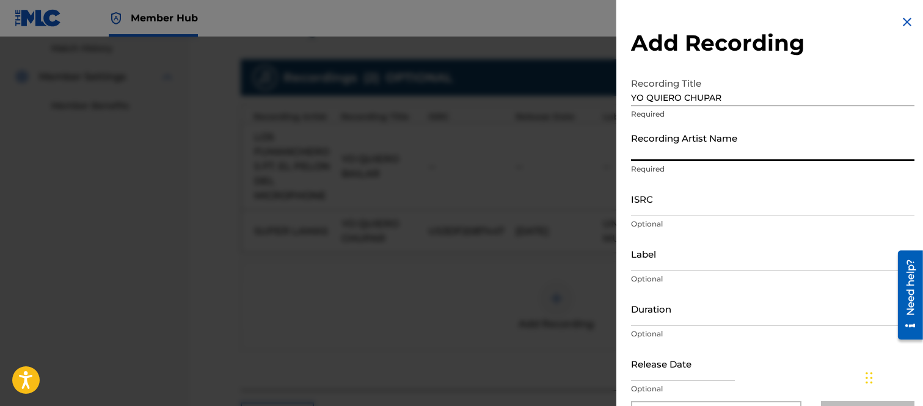
click at [666, 147] on input "Recording Artist Name" at bounding box center [772, 143] width 283 height 35
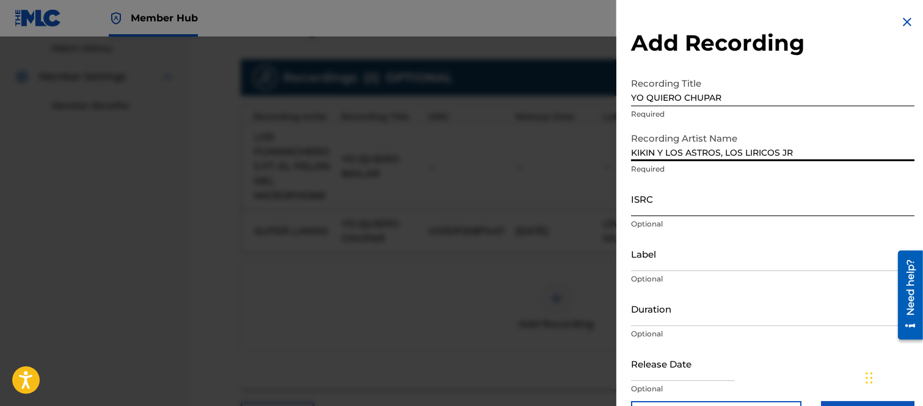
type input "KIKIN Y LOS ASTROS, LOS LIRICOS JR"
click at [667, 204] on input "ISRC" at bounding box center [772, 198] width 283 height 35
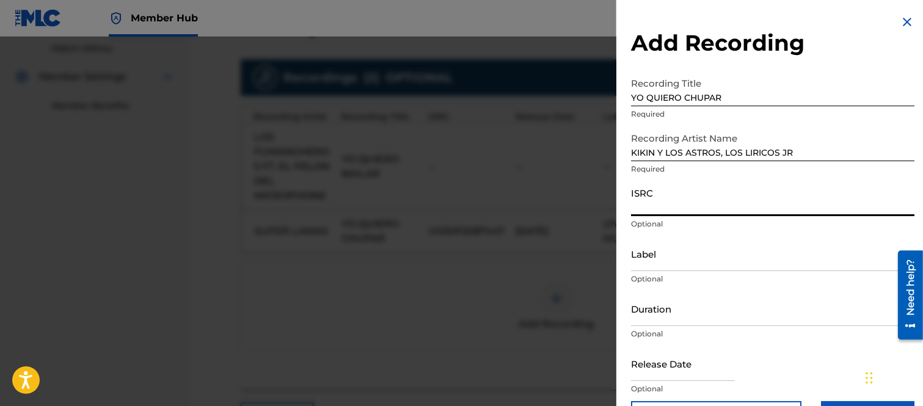
paste input "MXB711800141"
type input "MXB711800141"
click at [644, 260] on input "Label" at bounding box center [772, 253] width 283 height 35
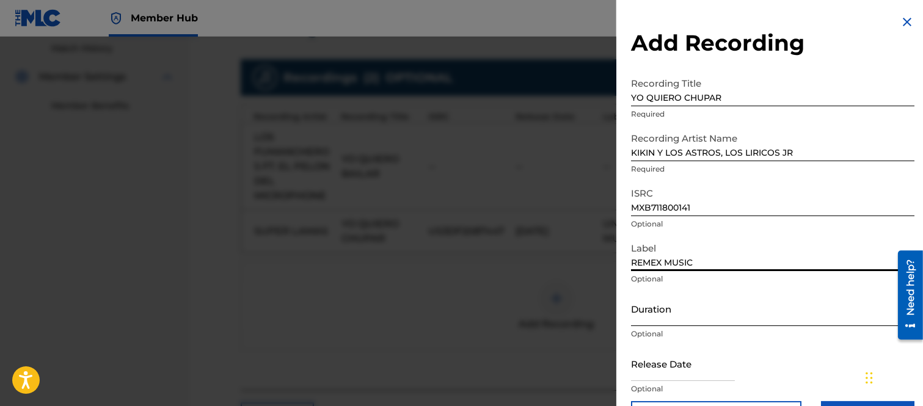
type input "REMEX MUSIC"
click at [640, 310] on input "Duration" at bounding box center [772, 308] width 283 height 35
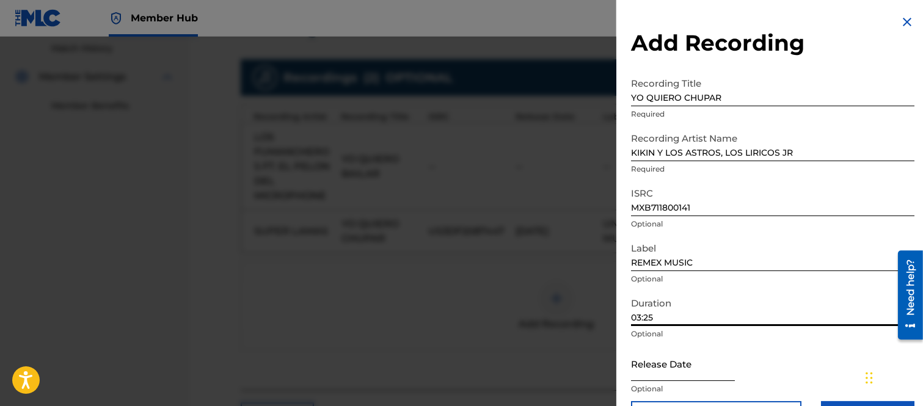
type input "03:25"
click at [712, 375] on input "text" at bounding box center [683, 363] width 104 height 35
select select "8"
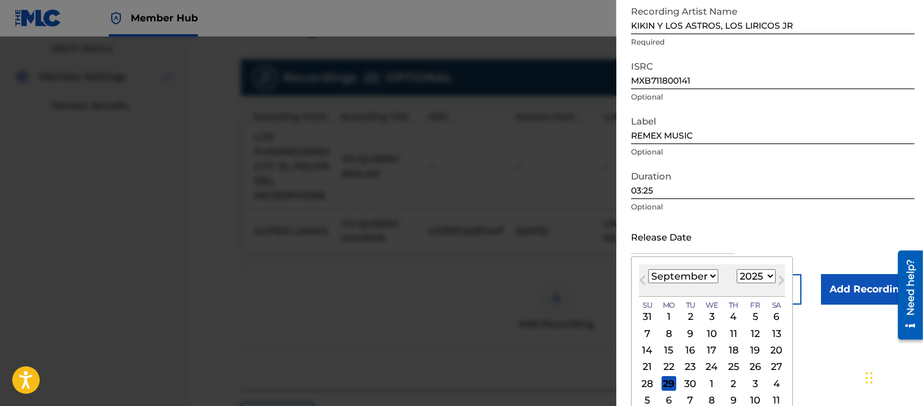
scroll to position [137, 0]
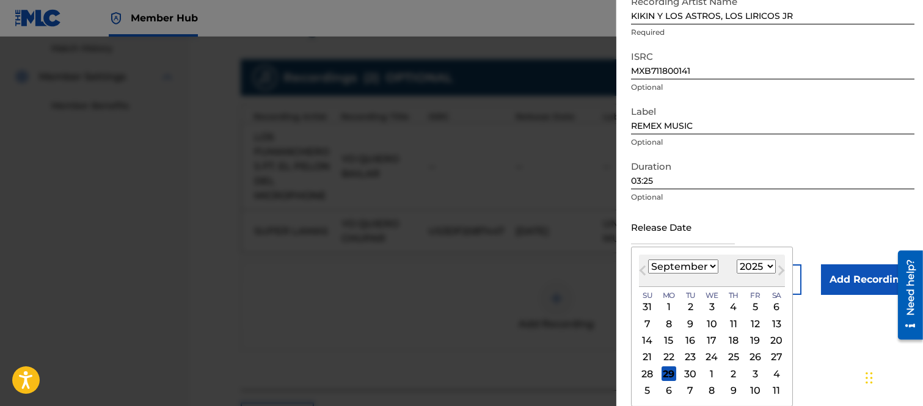
click at [770, 265] on select "1899 1900 1901 1902 1903 1904 1905 1906 1907 1908 1909 1910 1911 1912 1913 1914…" at bounding box center [756, 267] width 39 height 14
select select "2018"
click at [737, 260] on select "1899 1900 1901 1902 1903 1904 1905 1906 1907 1908 1909 1910 1911 1912 1913 1914…" at bounding box center [756, 267] width 39 height 14
click at [713, 265] on select "January February March April May June July August September October November De…" at bounding box center [683, 267] width 70 height 14
select select "7"
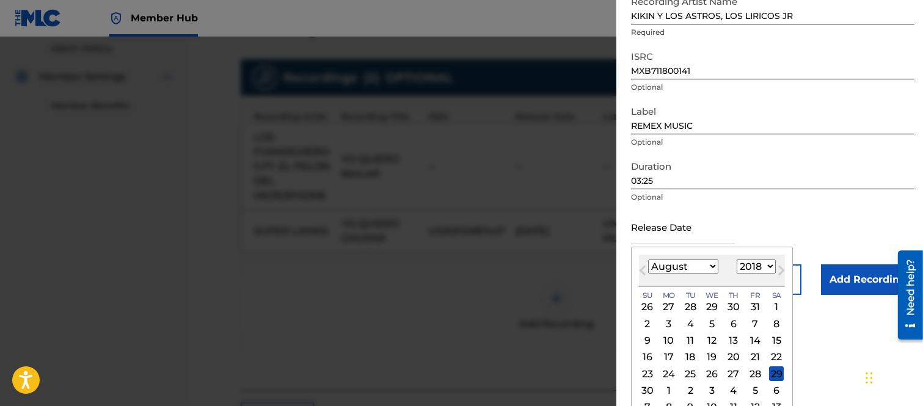
click at [648, 260] on select "January February March April May June July August September October November De…" at bounding box center [683, 267] width 70 height 14
drag, startPoint x: 754, startPoint y: 340, endPoint x: 751, endPoint y: 324, distance: 16.1
click at [754, 338] on div "17" at bounding box center [755, 341] width 15 height 15
type input "[DATE]"
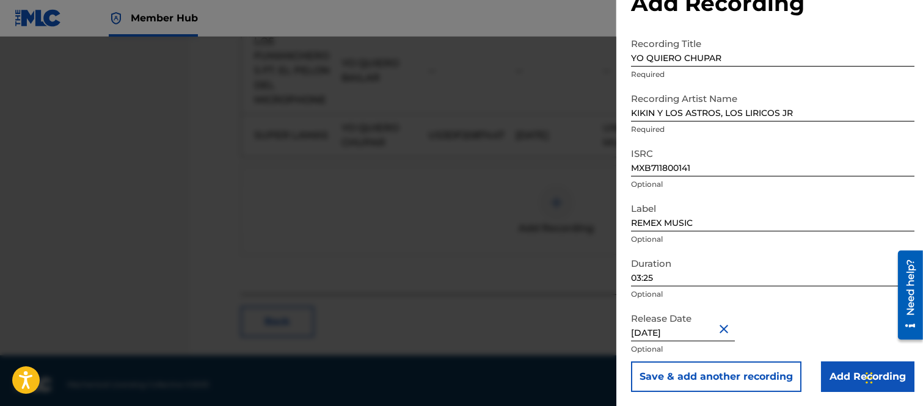
scroll to position [442, 0]
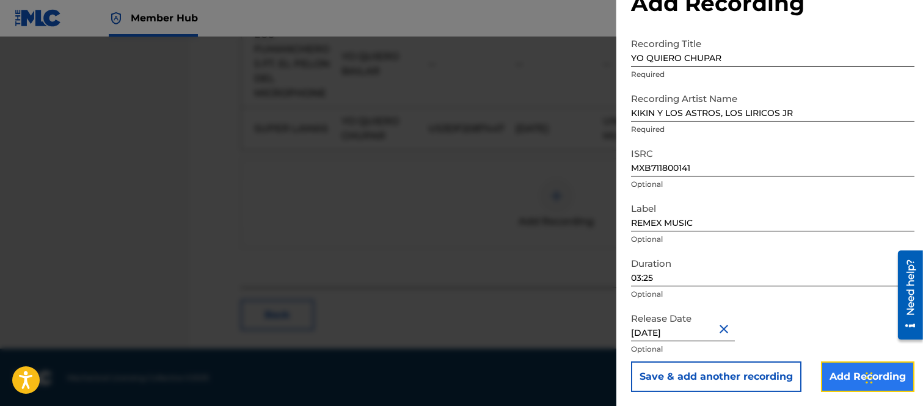
click at [852, 370] on input "Add Recording" at bounding box center [867, 377] width 93 height 31
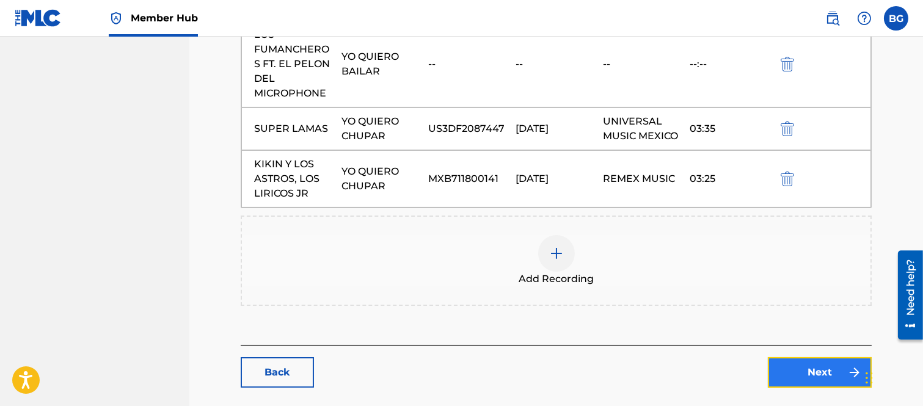
click at [822, 371] on link "Next" at bounding box center [820, 372] width 104 height 31
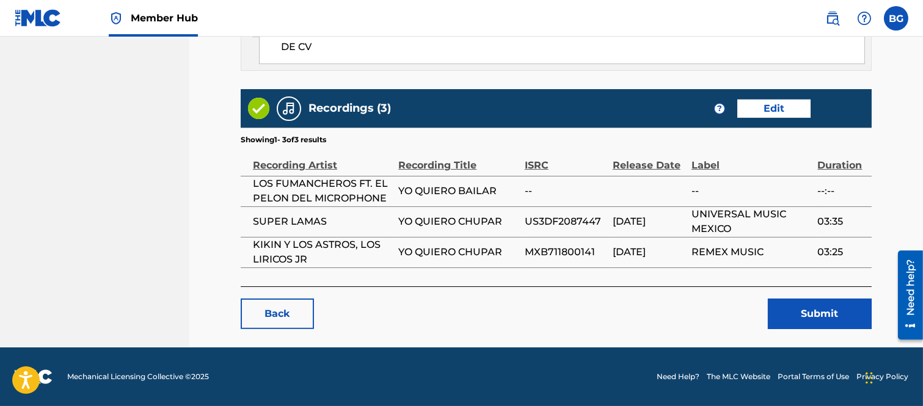
scroll to position [831, 0]
click at [817, 315] on button "Submit" at bounding box center [820, 314] width 104 height 31
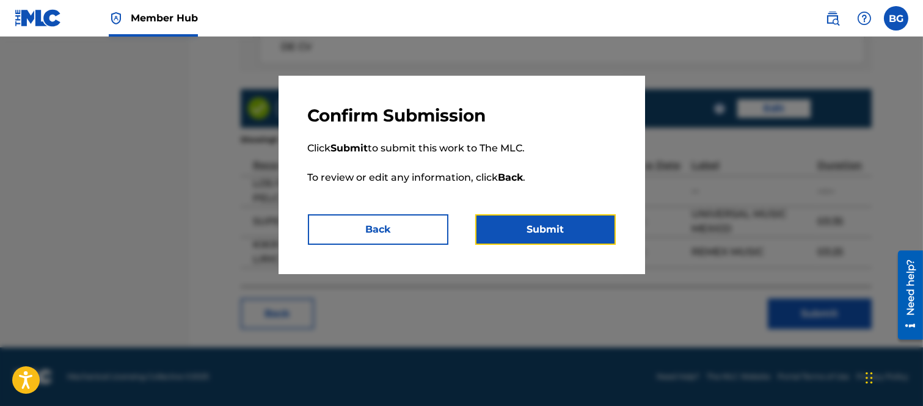
click at [560, 221] on button "Submit" at bounding box center [545, 229] width 140 height 31
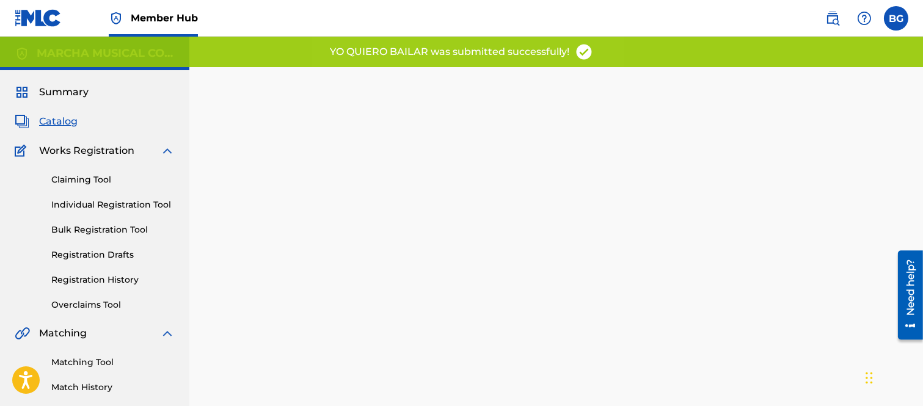
scroll to position [125, 0]
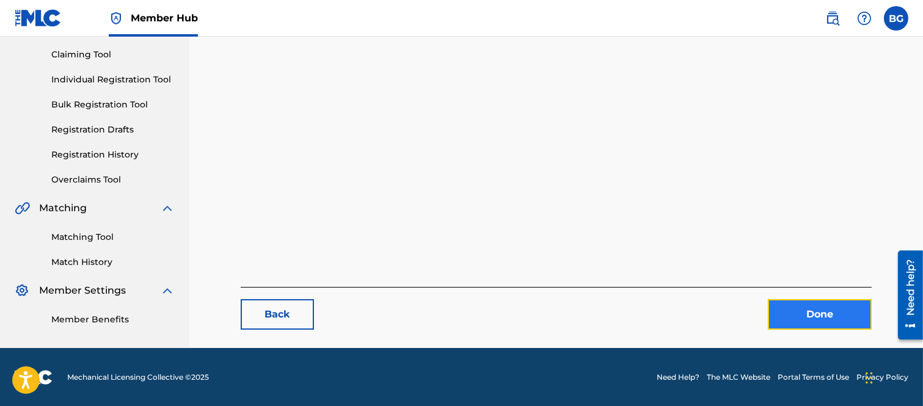
click at [805, 310] on link "Done" at bounding box center [820, 314] width 104 height 31
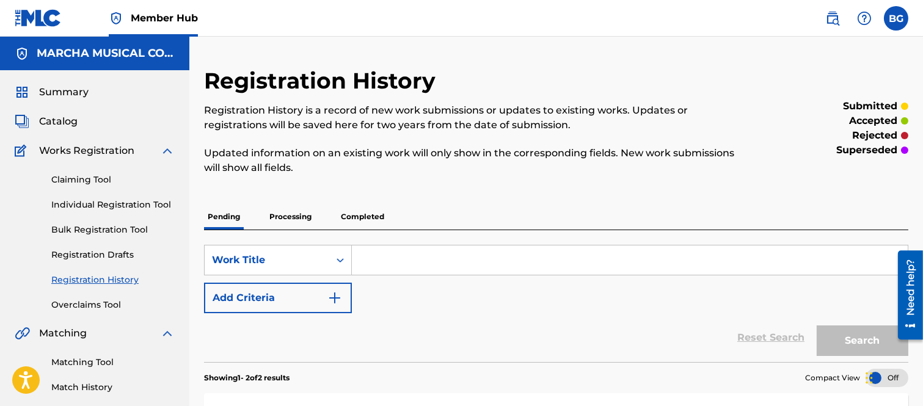
click at [47, 119] on span "Catalog" at bounding box center [58, 121] width 38 height 15
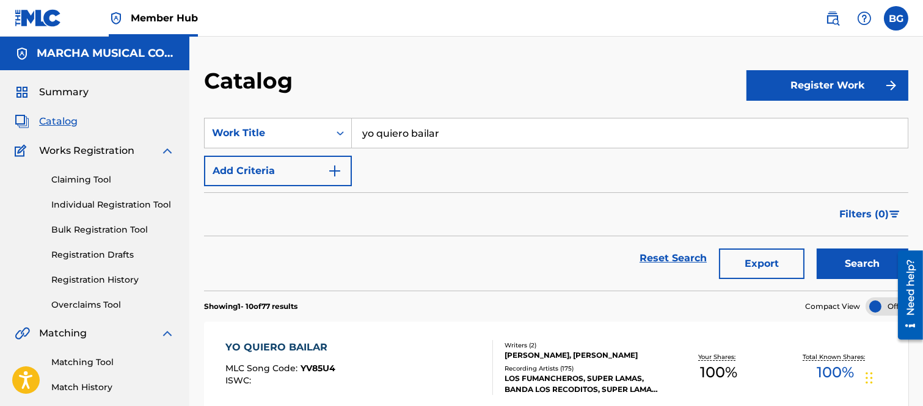
click at [456, 136] on input "yo quiero bailar" at bounding box center [630, 133] width 556 height 29
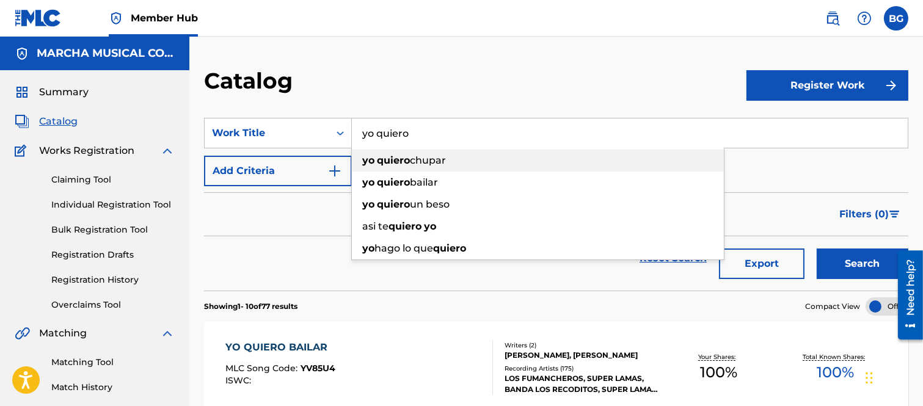
click at [404, 158] on strong "quiero" at bounding box center [393, 161] width 33 height 12
type input "yo quiero chupar"
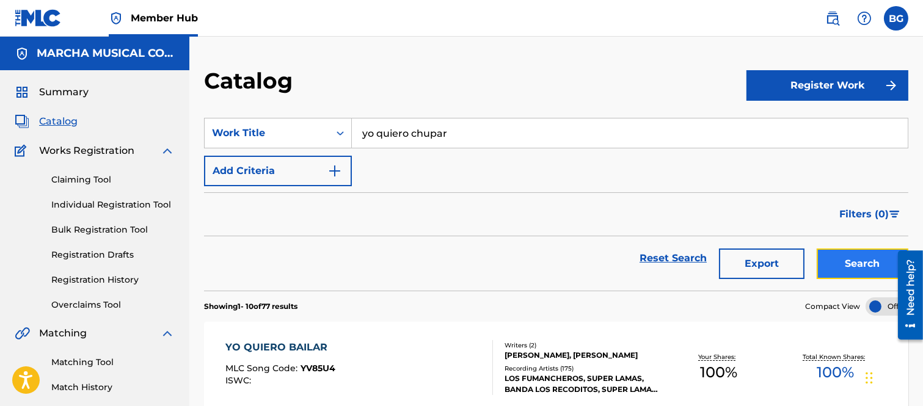
click at [845, 255] on button "Search" at bounding box center [863, 264] width 92 height 31
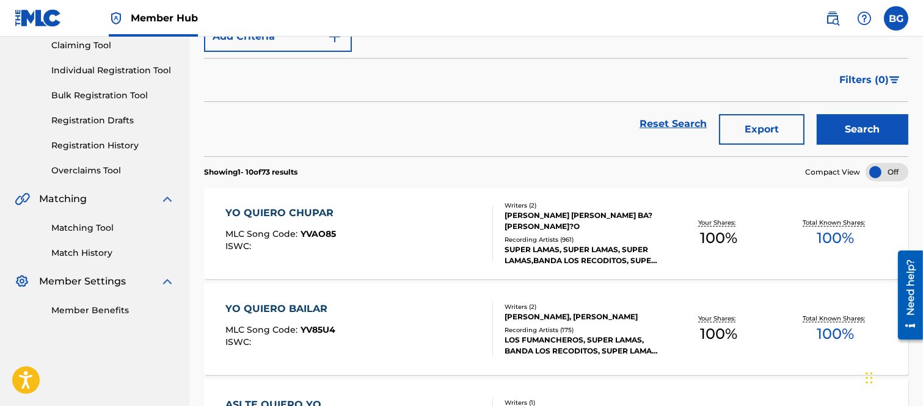
scroll to position [136, 0]
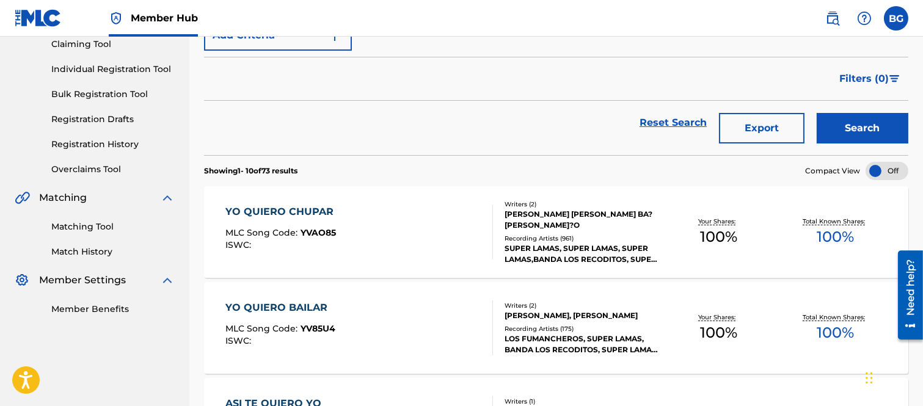
click at [271, 205] on div "YO QUIERO CHUPAR" at bounding box center [282, 212] width 114 height 15
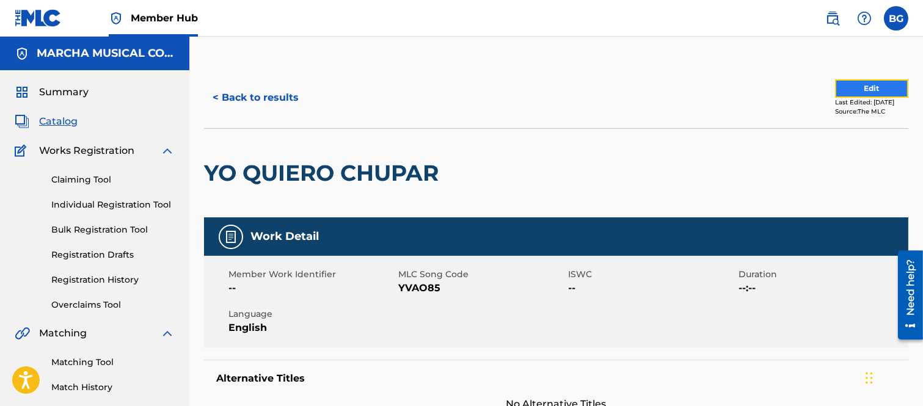
click at [843, 86] on button "Edit" at bounding box center [871, 88] width 73 height 18
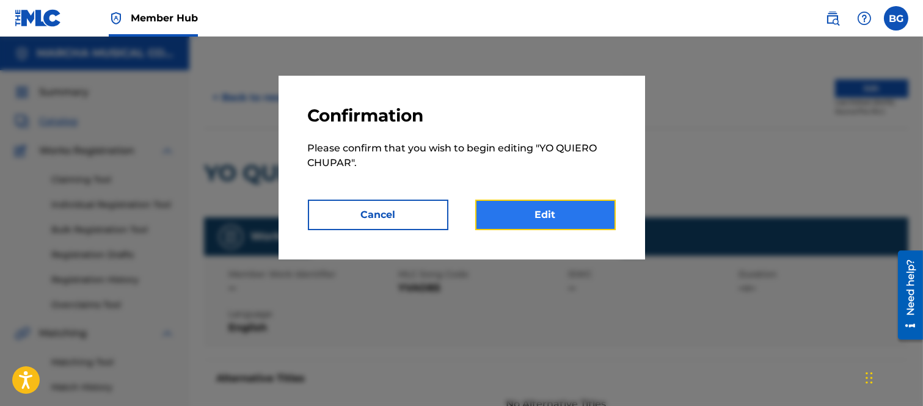
click at [550, 211] on link "Edit" at bounding box center [545, 215] width 140 height 31
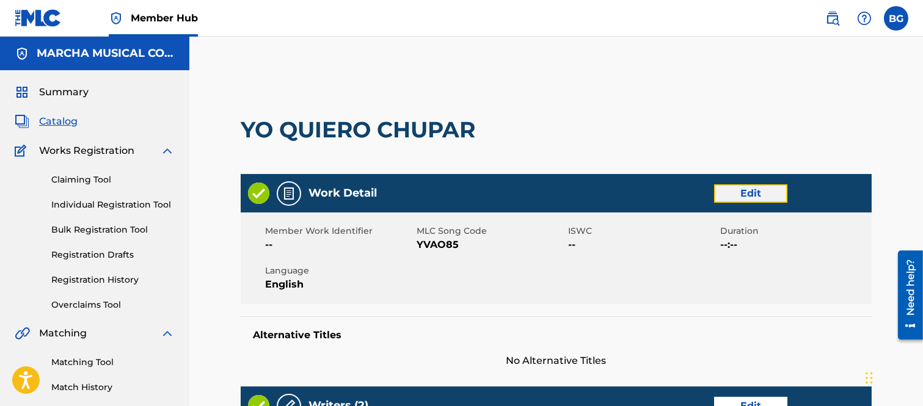
click at [753, 192] on link "Edit" at bounding box center [750, 193] width 73 height 18
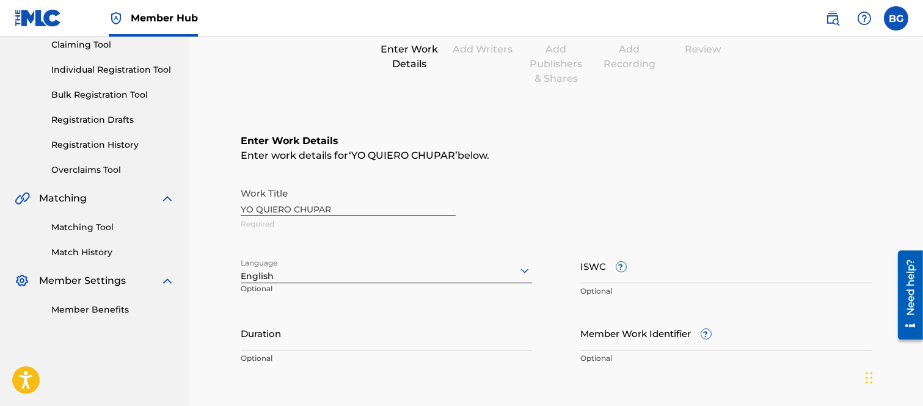
scroll to position [136, 0]
click at [525, 269] on icon at bounding box center [524, 270] width 15 height 15
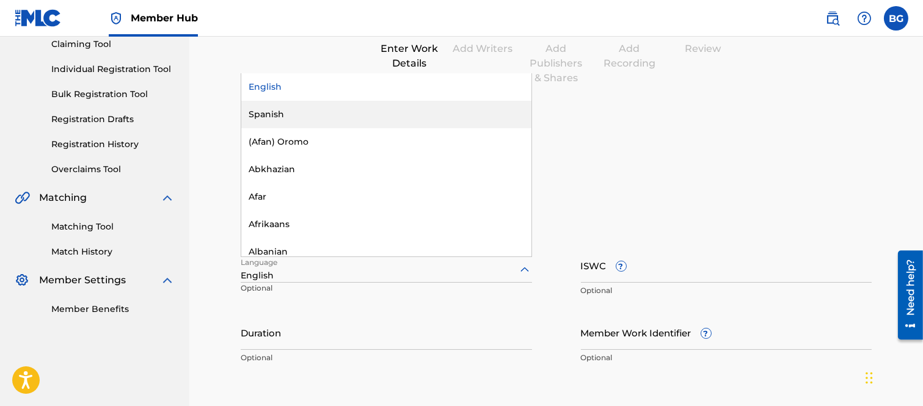
click at [266, 110] on div "Spanish" at bounding box center [386, 114] width 290 height 27
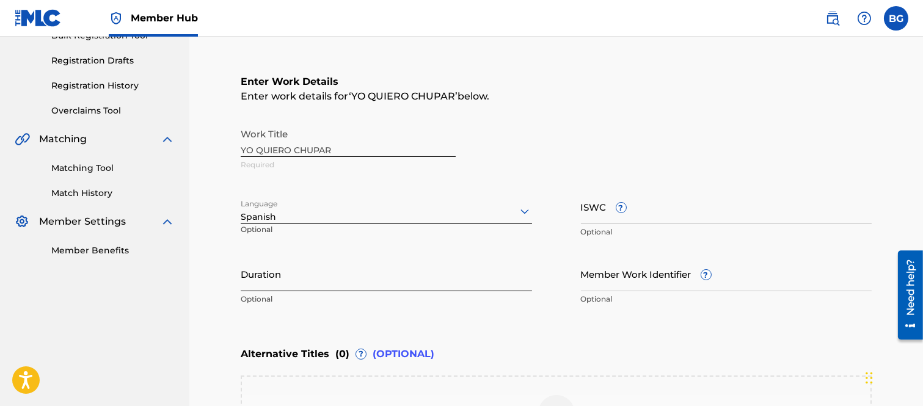
scroll to position [271, 0]
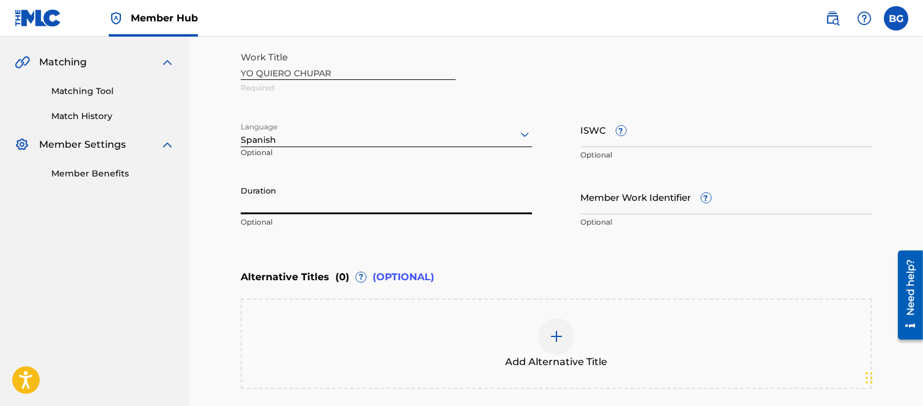
click at [322, 199] on input "Duration" at bounding box center [386, 197] width 291 height 35
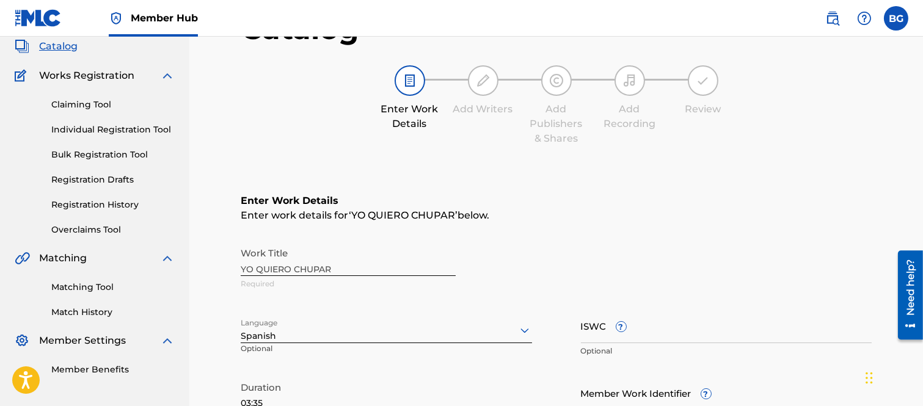
scroll to position [63, 0]
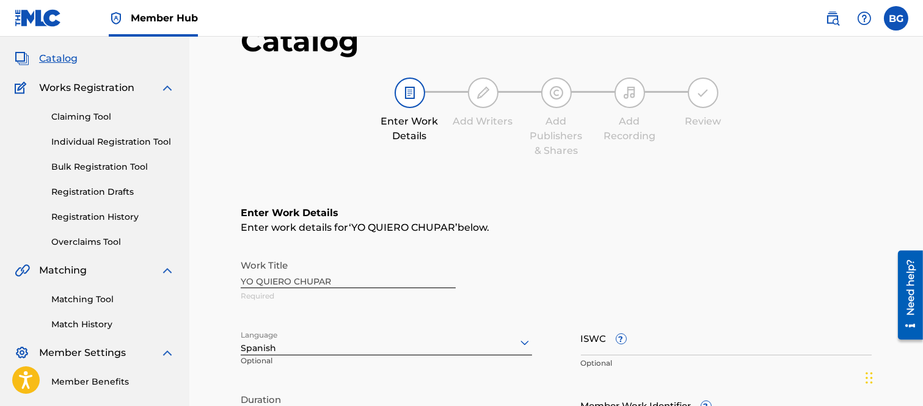
type input "03:35"
drag, startPoint x: 450, startPoint y: 156, endPoint x: 825, endPoint y: 114, distance: 378.0
click at [825, 114] on div "Enter Work Details Add Writers Add Publishers & Shares Add Recording Review" at bounding box center [556, 118] width 631 height 81
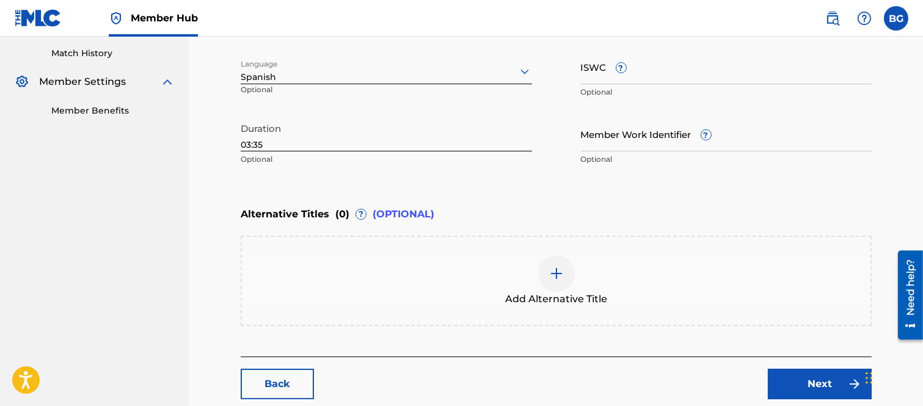
click at [557, 271] on img at bounding box center [556, 273] width 15 height 15
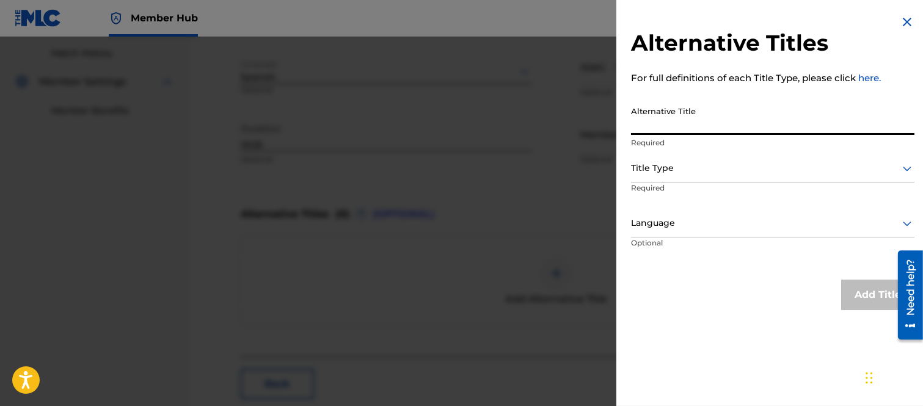
click at [662, 118] on input "Alternative Title" at bounding box center [772, 117] width 283 height 35
type input "y"
type input "YO QUIERO BAILAR"
click at [904, 166] on icon at bounding box center [907, 168] width 15 height 15
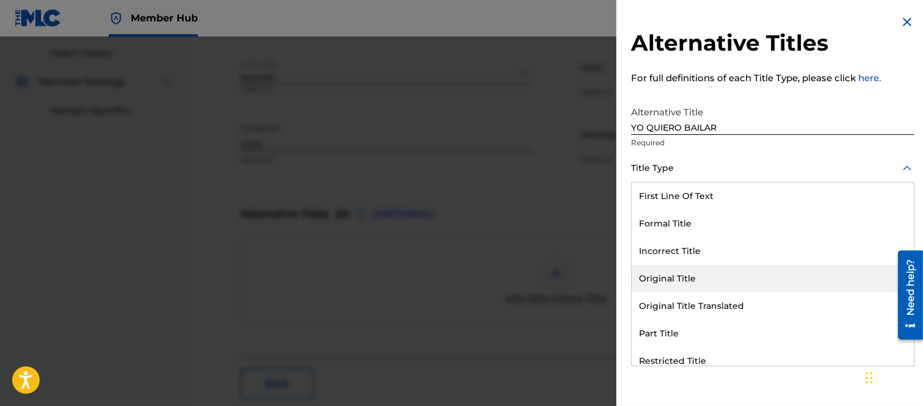
click at [685, 275] on div "Original Title" at bounding box center [773, 278] width 282 height 27
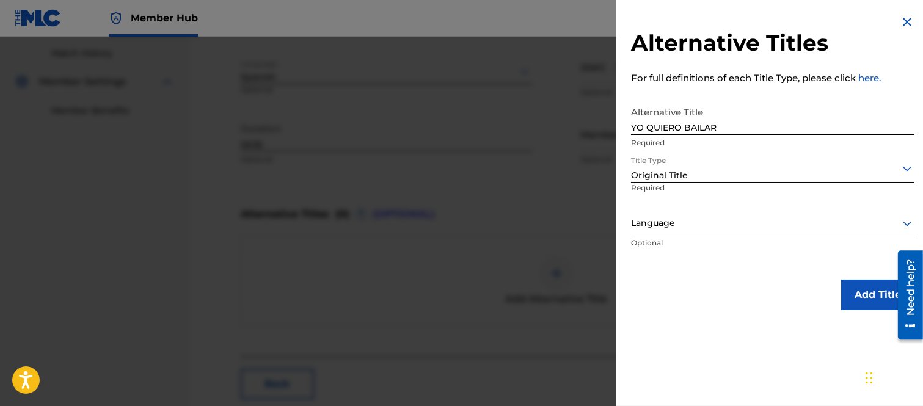
click at [902, 222] on icon at bounding box center [907, 223] width 15 height 15
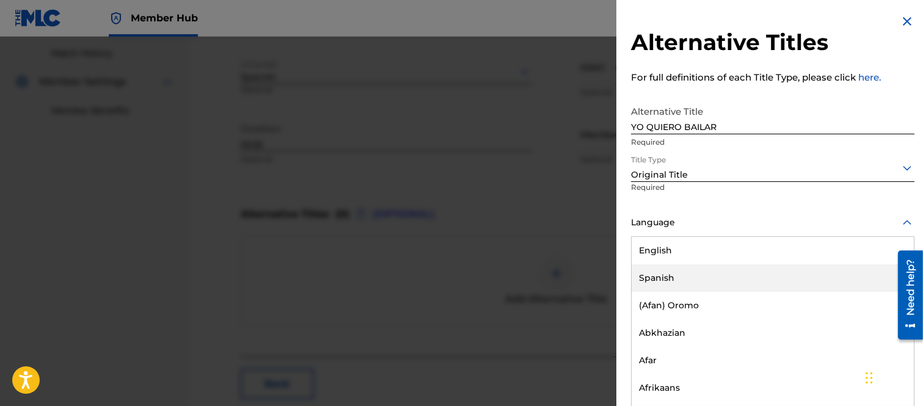
drag, startPoint x: 663, startPoint y: 276, endPoint x: 676, endPoint y: 271, distance: 14.5
click at [663, 276] on div "Spanish" at bounding box center [773, 278] width 282 height 27
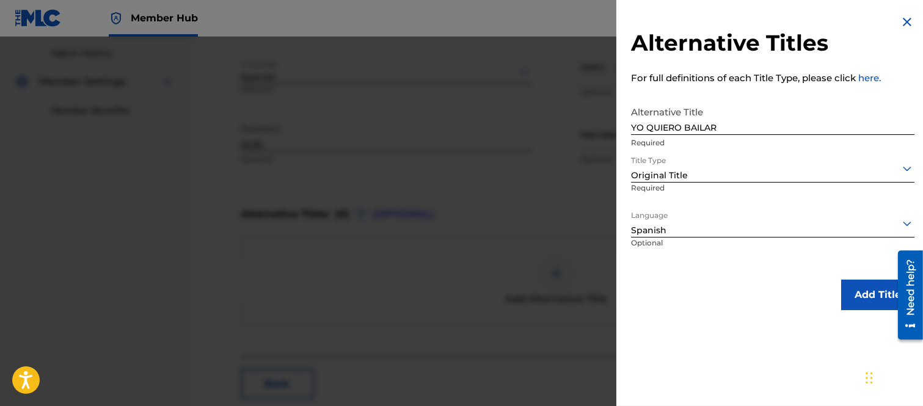
scroll to position [0, 0]
click at [870, 286] on button "Add Title" at bounding box center [877, 295] width 73 height 31
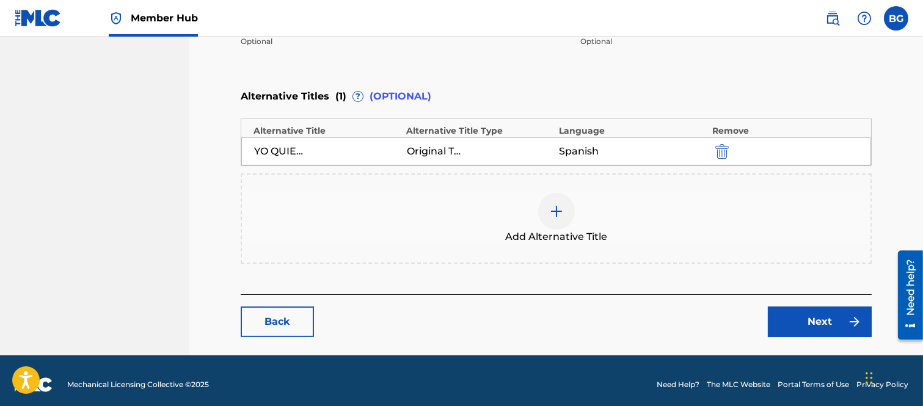
scroll to position [459, 0]
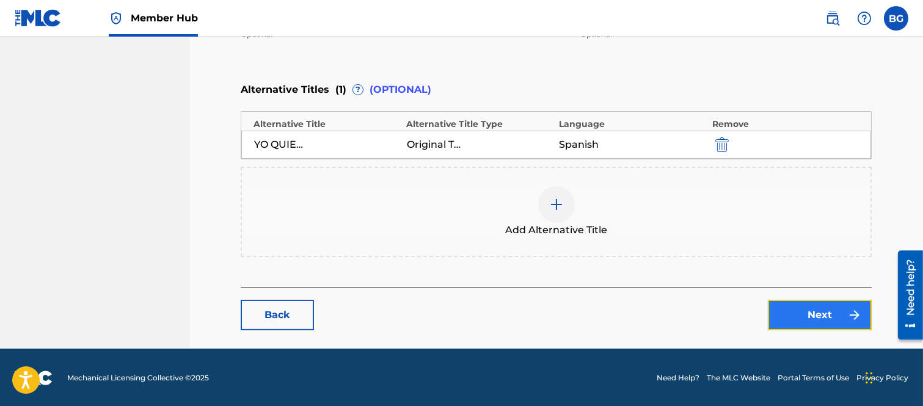
click at [822, 310] on link "Next" at bounding box center [820, 315] width 104 height 31
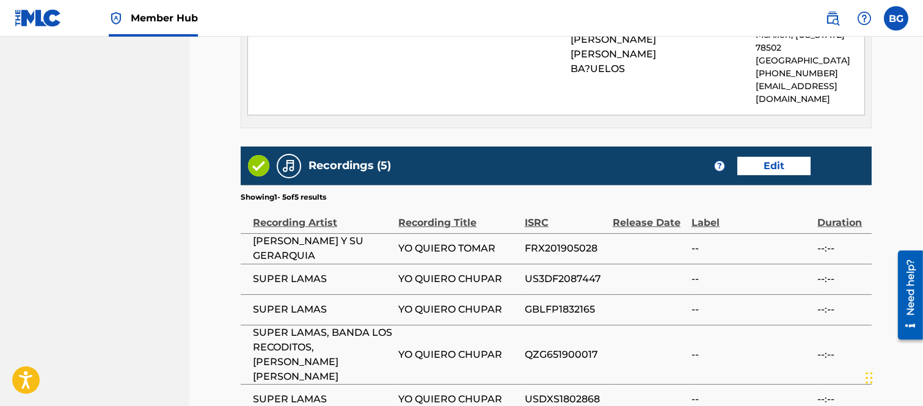
scroll to position [689, 0]
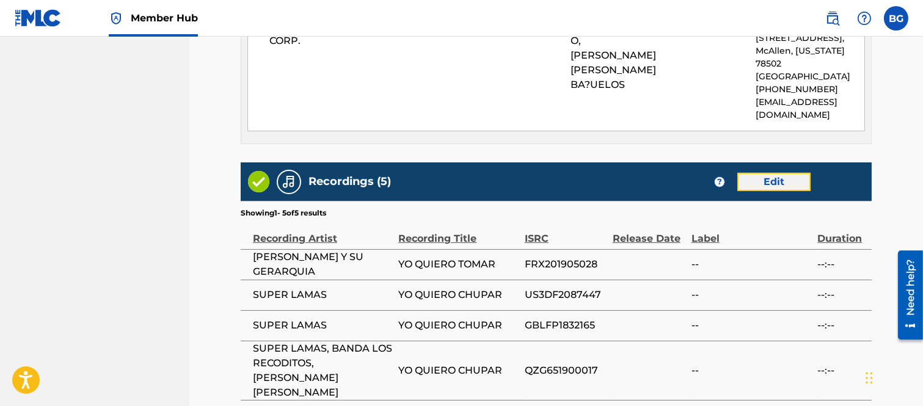
click at [767, 173] on link "Edit" at bounding box center [773, 182] width 73 height 18
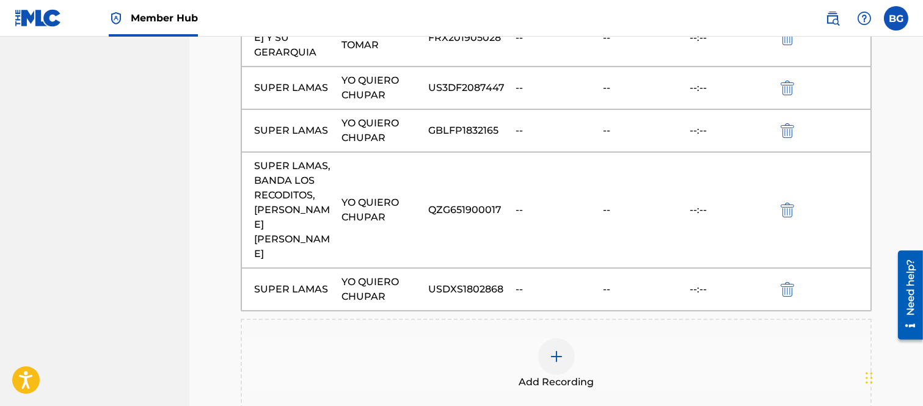
scroll to position [475, 0]
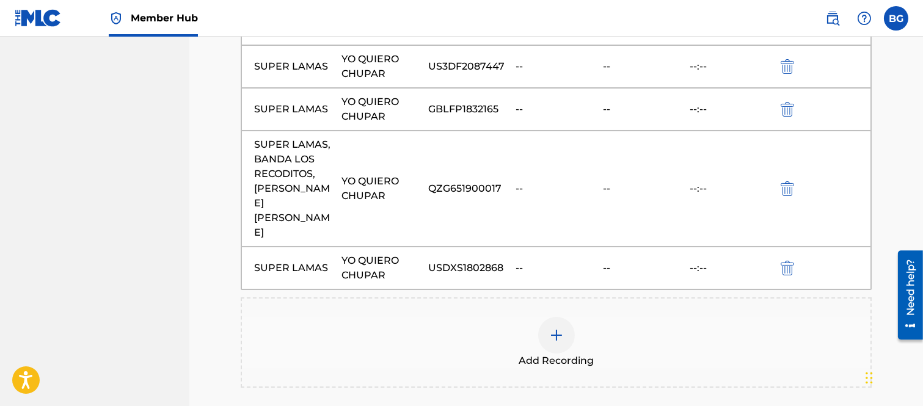
click at [556, 328] on img at bounding box center [556, 335] width 15 height 15
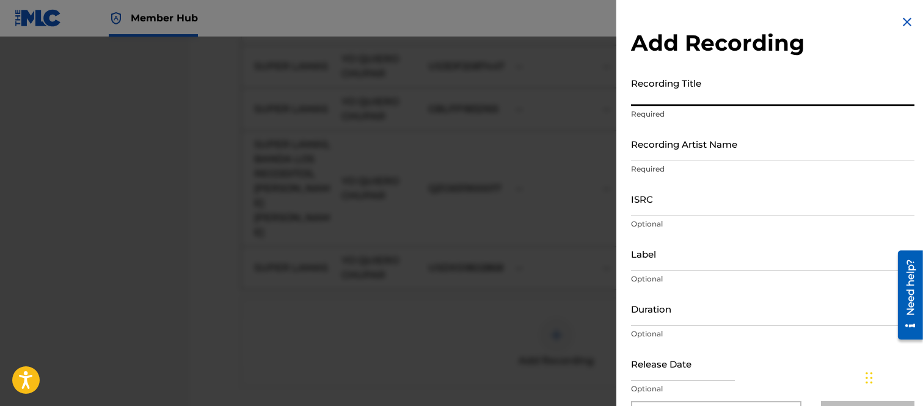
click at [661, 94] on input "Recording Title" at bounding box center [772, 88] width 283 height 35
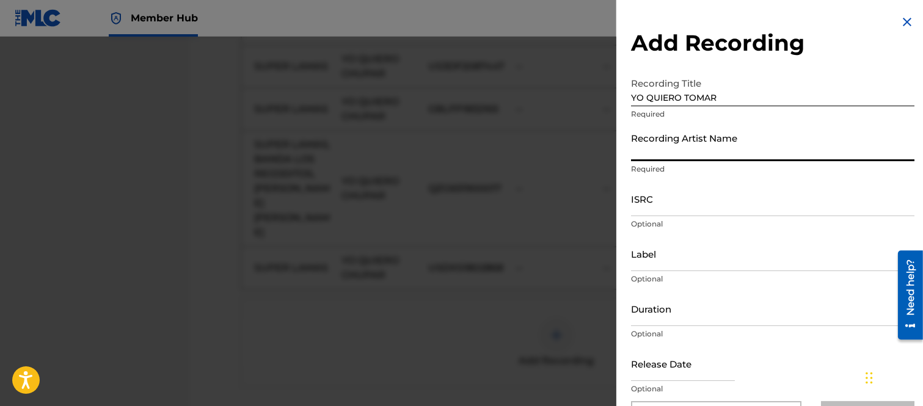
click at [645, 151] on input "Recording Artist Name" at bounding box center [772, 143] width 283 height 35
click at [724, 95] on input "YO QUIERO TOMAR" at bounding box center [772, 88] width 283 height 35
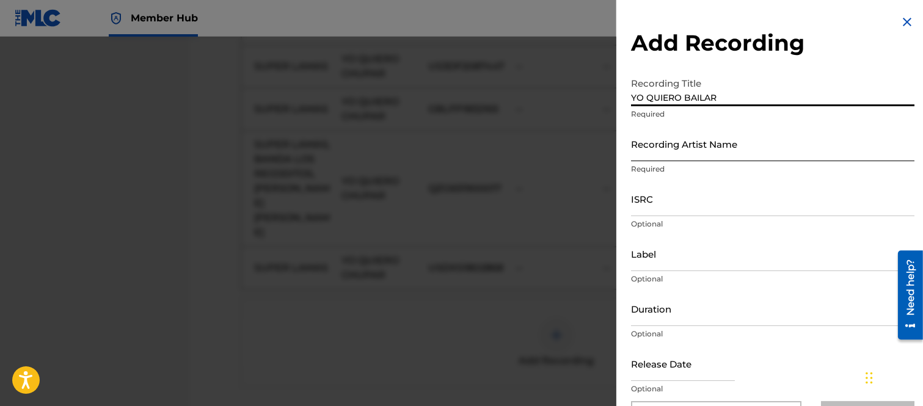
type input "YO QUIERO BAILAR"
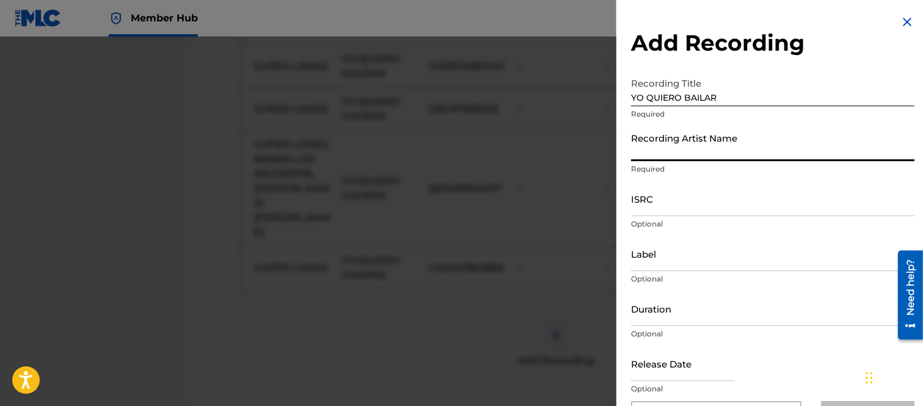
click at [649, 150] on input "Recording Artist Name" at bounding box center [772, 143] width 283 height 35
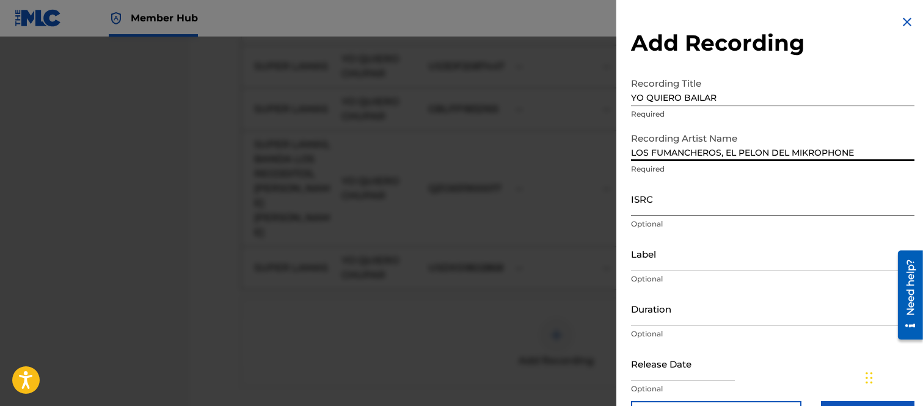
type input "LOS FUMANCHEROS, EL PELON DEL MIKROPHONE"
click at [646, 202] on input "ISRC" at bounding box center [772, 198] width 283 height 35
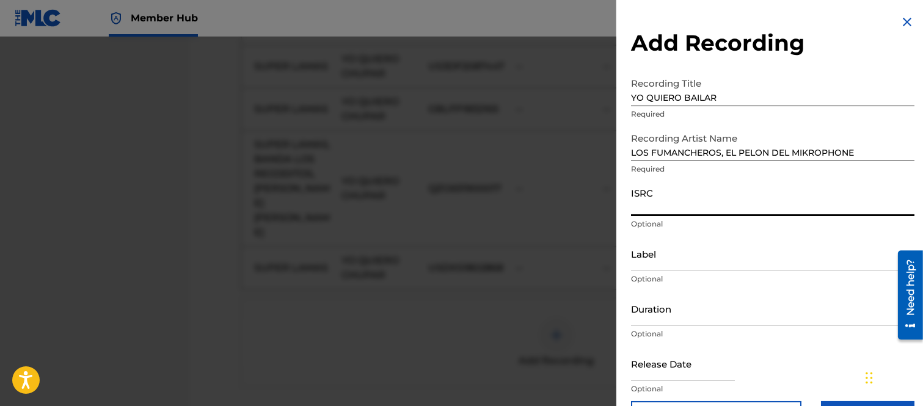
paste input "MXB711600909"
type input "MXB711600909"
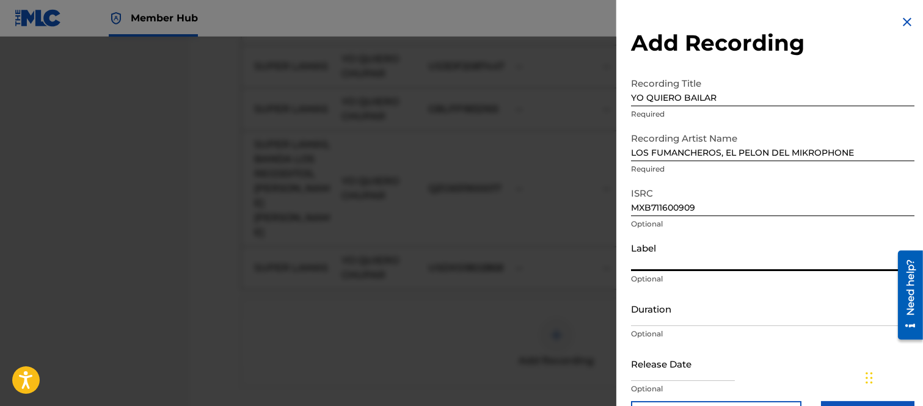
click at [643, 260] on input "Label" at bounding box center [772, 253] width 283 height 35
type input "REMEX MUSIC"
click at [639, 315] on input "Duration" at bounding box center [772, 308] width 283 height 35
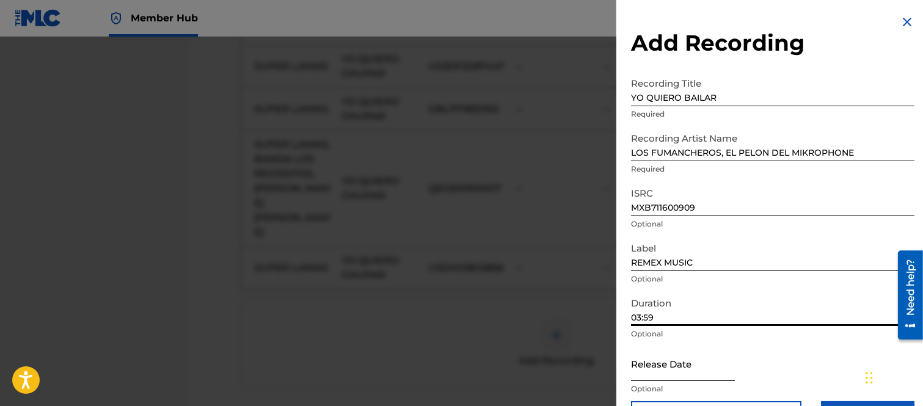
type input "03:59"
click at [703, 367] on input "text" at bounding box center [683, 363] width 104 height 35
select select "8"
select select "2025"
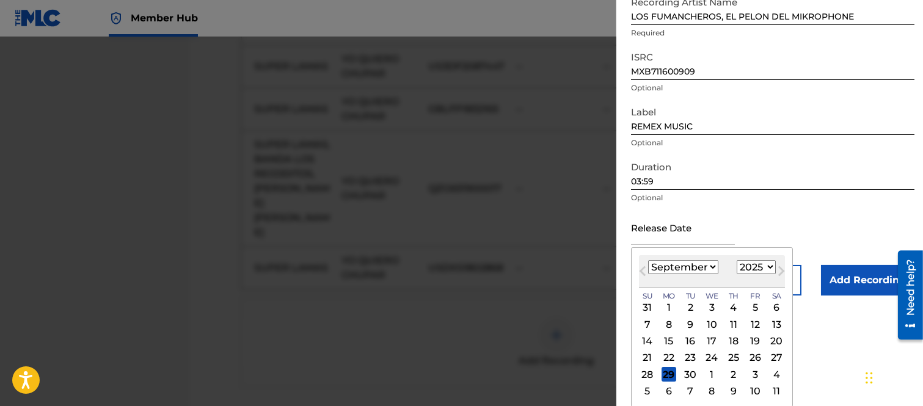
scroll to position [137, 0]
click at [772, 265] on button "Next Month" at bounding box center [782, 273] width 20 height 20
select select "10"
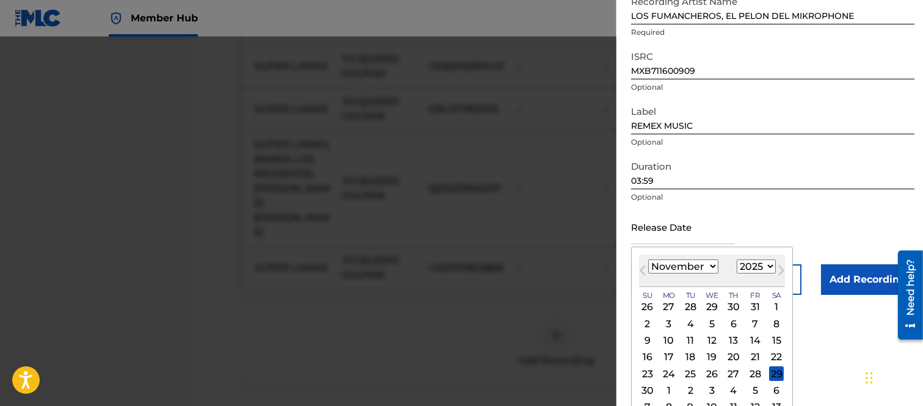
click at [768, 264] on select "1899 1900 1901 1902 1903 1904 1905 1906 1907 1908 1909 1910 1911 1912 1913 1914…" at bounding box center [756, 267] width 39 height 14
select select "2016"
click at [737, 260] on select "1899 1900 1901 1902 1903 1904 1905 1906 1907 1908 1909 1910 1911 1912 1913 1914…" at bounding box center [756, 267] width 39 height 14
click at [711, 265] on select "January February March April May June July August September October November De…" at bounding box center [683, 267] width 70 height 14
select select "7"
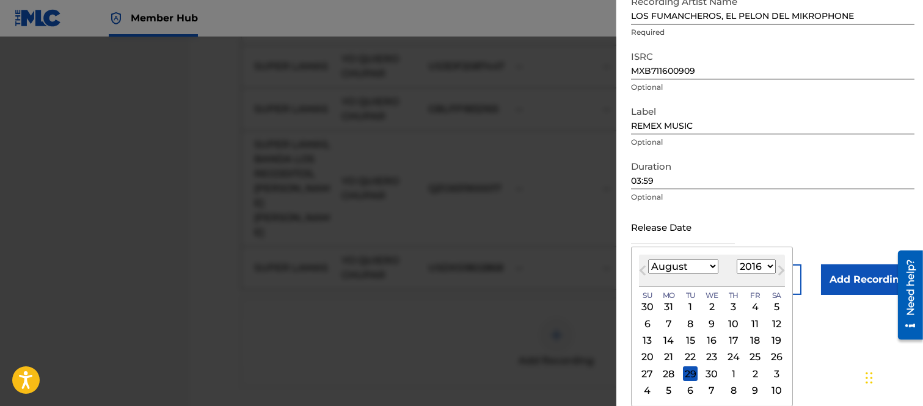
click at [648, 260] on select "January February March April May June July August September October November De…" at bounding box center [683, 267] width 70 height 14
drag, startPoint x: 752, startPoint y: 338, endPoint x: 766, endPoint y: 333, distance: 15.1
click at [752, 337] on div "19" at bounding box center [755, 341] width 15 height 15
type input "[DATE]"
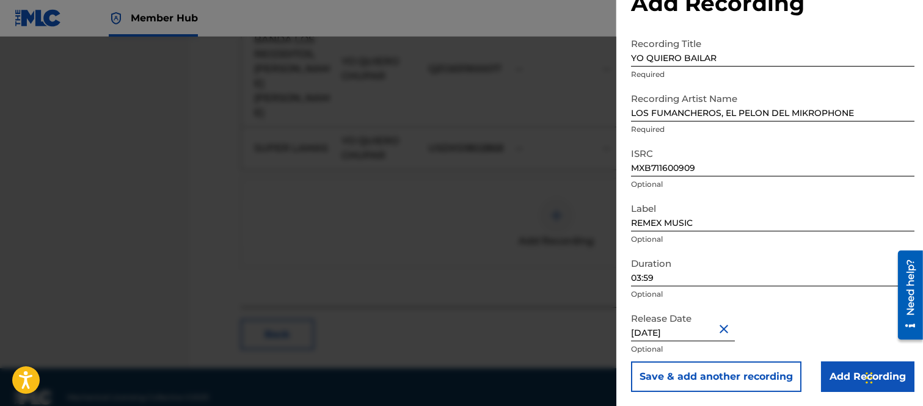
scroll to position [600, 0]
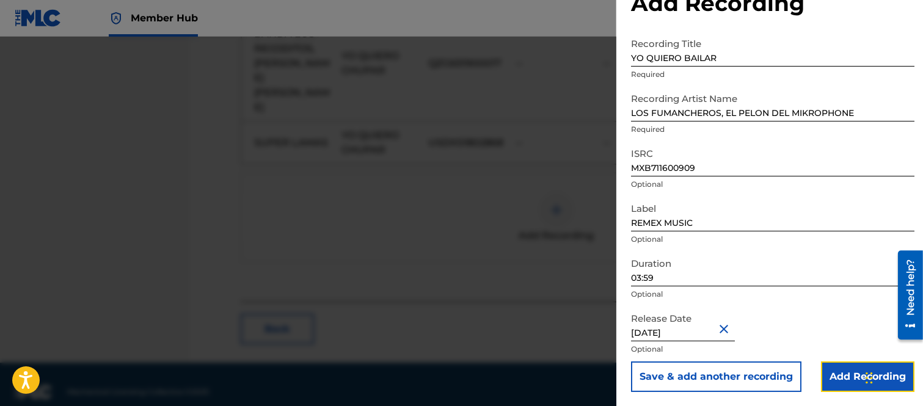
click at [843, 371] on input "Add Recording" at bounding box center [867, 377] width 93 height 31
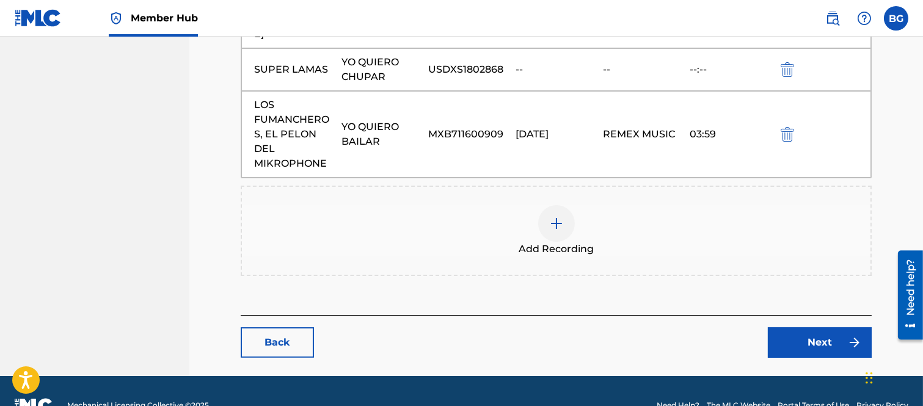
scroll to position [679, 0]
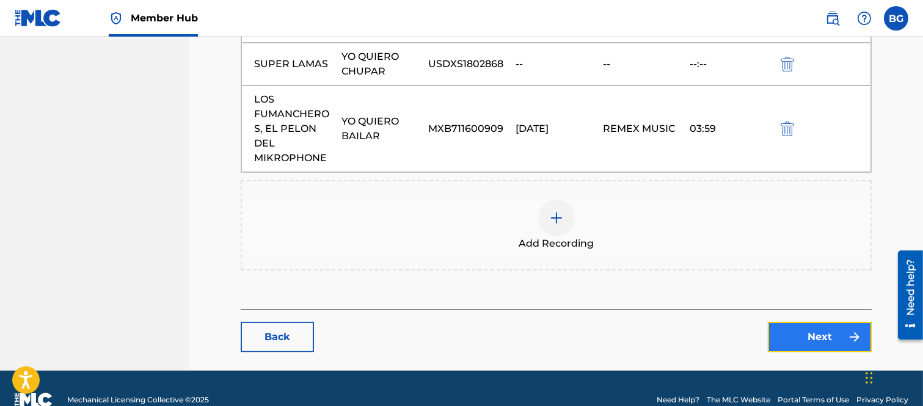
click at [808, 322] on link "Next" at bounding box center [820, 337] width 104 height 31
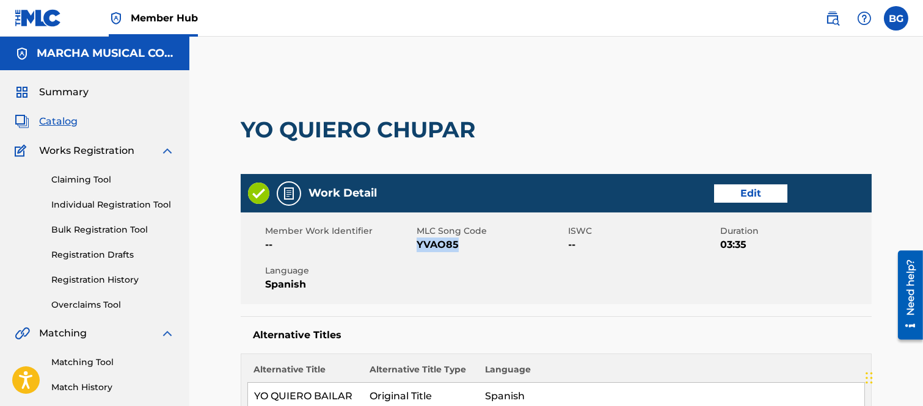
drag, startPoint x: 418, startPoint y: 243, endPoint x: 457, endPoint y: 244, distance: 38.5
click at [457, 244] on span "YVAO85" at bounding box center [491, 245] width 148 height 15
copy span "YVAO85"
click at [599, 87] on div at bounding box center [553, 130] width 145 height 89
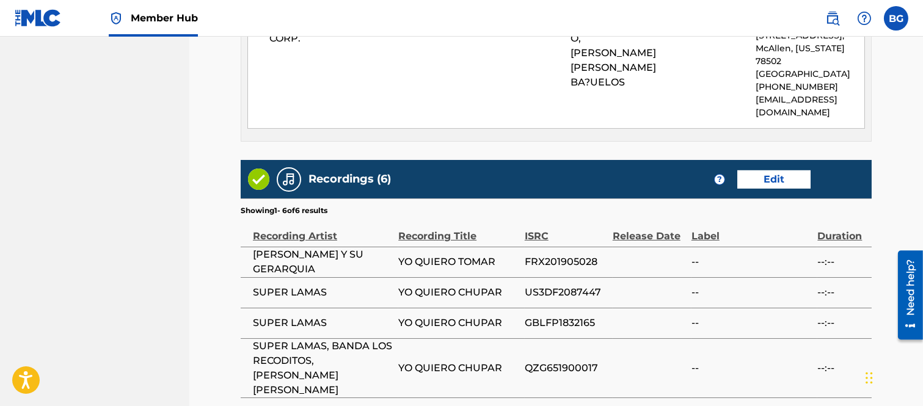
scroll to position [814, 0]
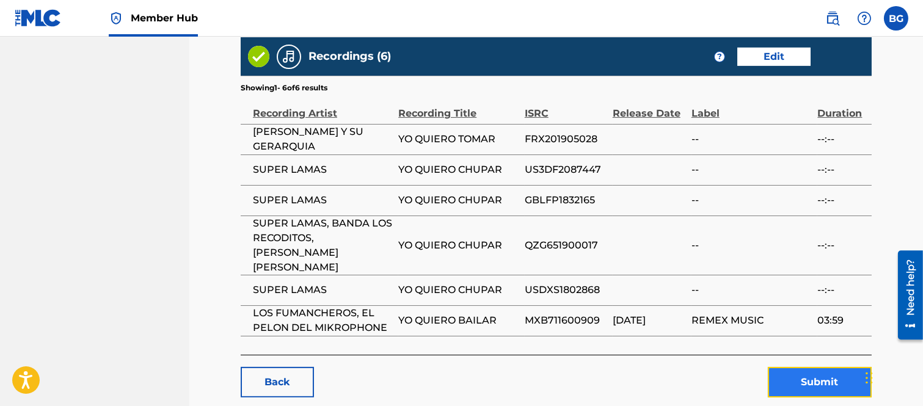
click at [810, 367] on button "Submit" at bounding box center [820, 382] width 104 height 31
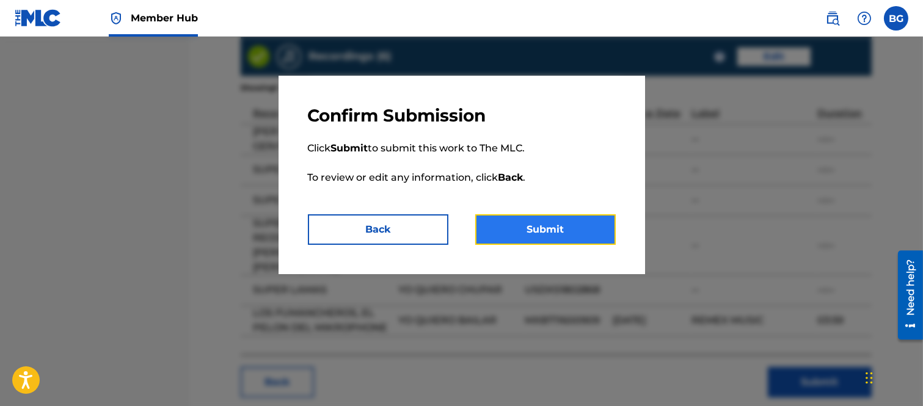
click at [575, 231] on button "Submit" at bounding box center [545, 229] width 140 height 31
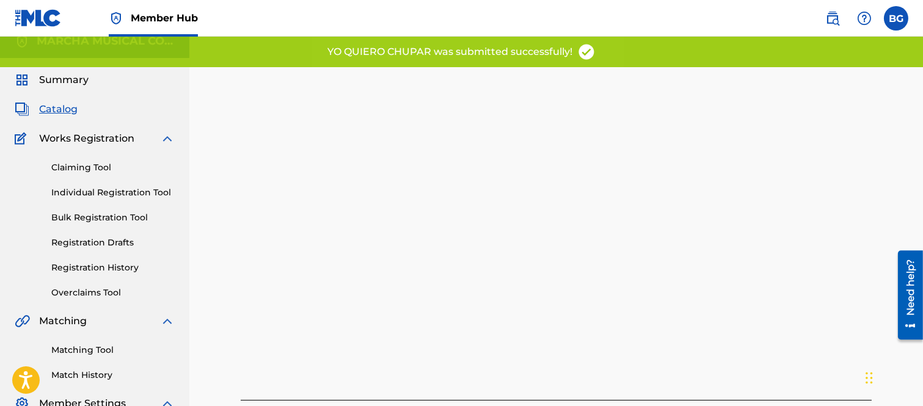
scroll to position [125, 0]
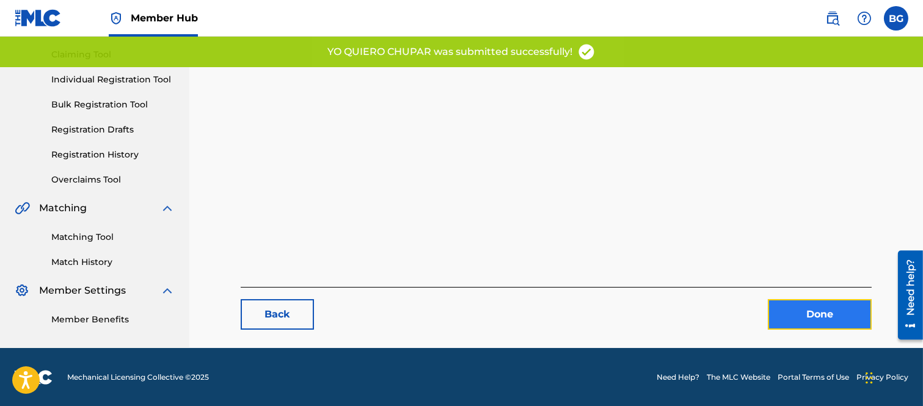
click at [820, 305] on link "Done" at bounding box center [820, 314] width 104 height 31
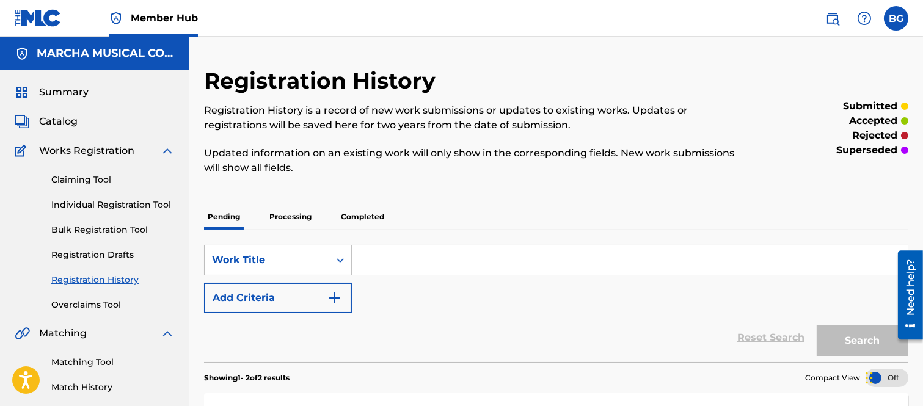
drag, startPoint x: 58, startPoint y: 120, endPoint x: 106, endPoint y: 134, distance: 50.3
click at [59, 120] on span "Catalog" at bounding box center [58, 121] width 38 height 15
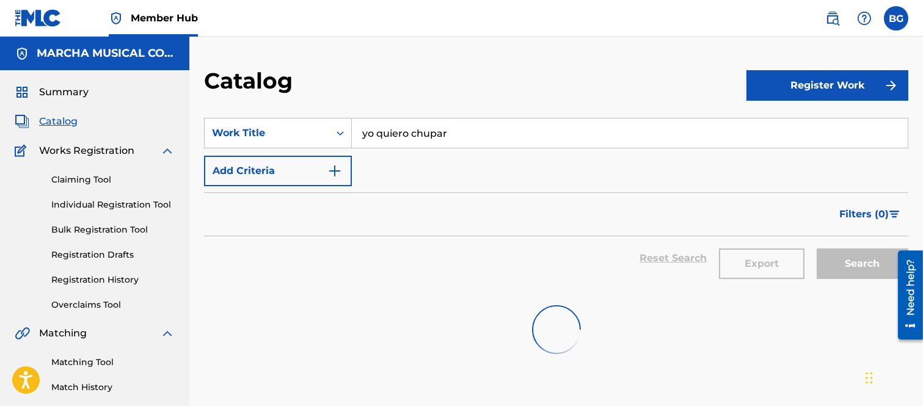
click at [498, 137] on input "yo quiero chupar" at bounding box center [630, 133] width 556 height 29
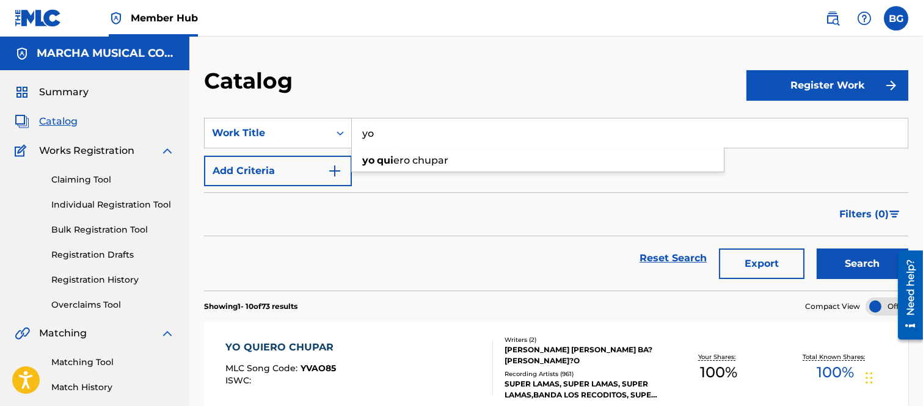
type input "y"
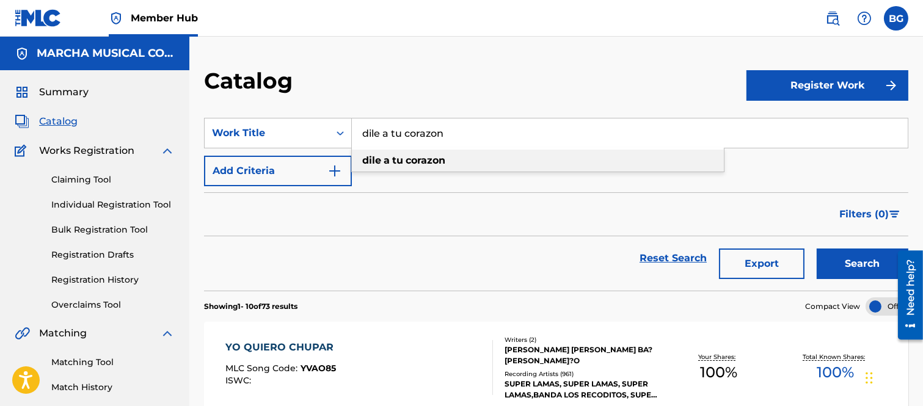
type input "dile a tu corazon"
click at [421, 159] on strong "corazon" at bounding box center [426, 161] width 40 height 12
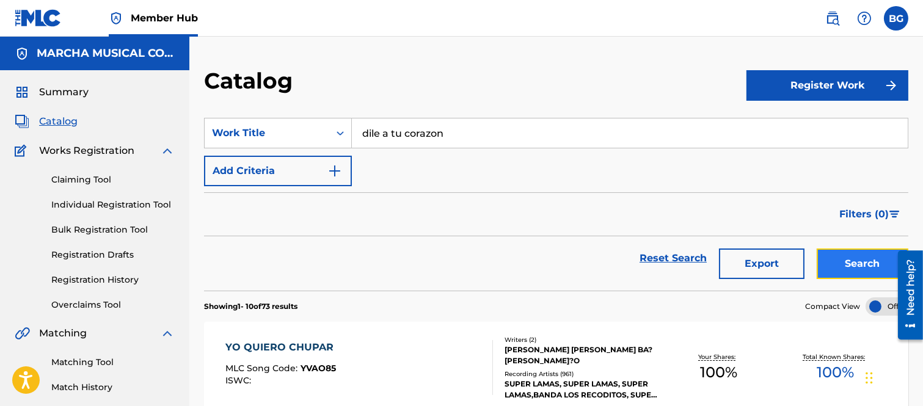
click at [845, 266] on button "Search" at bounding box center [863, 264] width 92 height 31
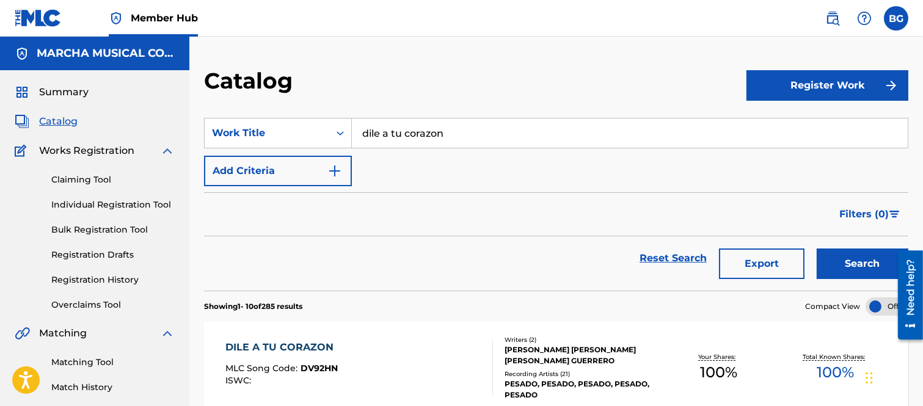
scroll to position [136, 0]
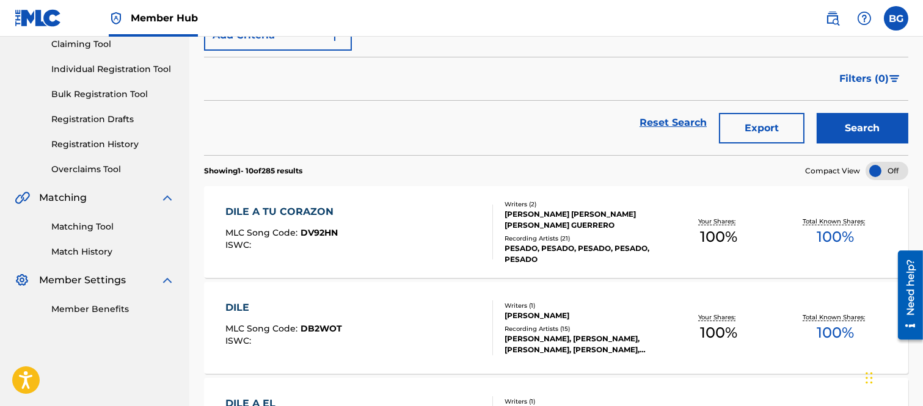
click at [288, 211] on div "DILE A TU CORAZON" at bounding box center [282, 212] width 114 height 15
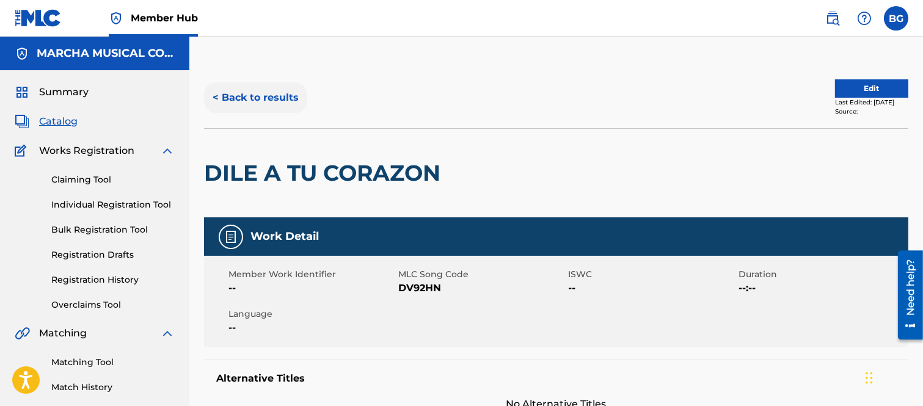
click at [216, 96] on button "< Back to results" at bounding box center [255, 97] width 103 height 31
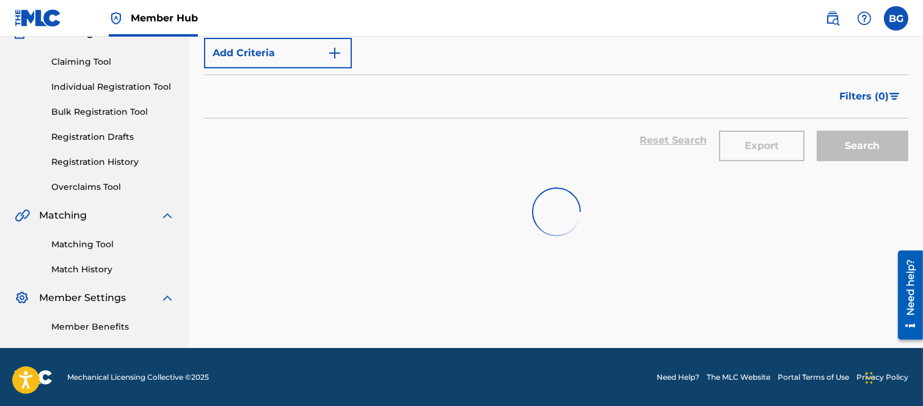
scroll to position [136, 0]
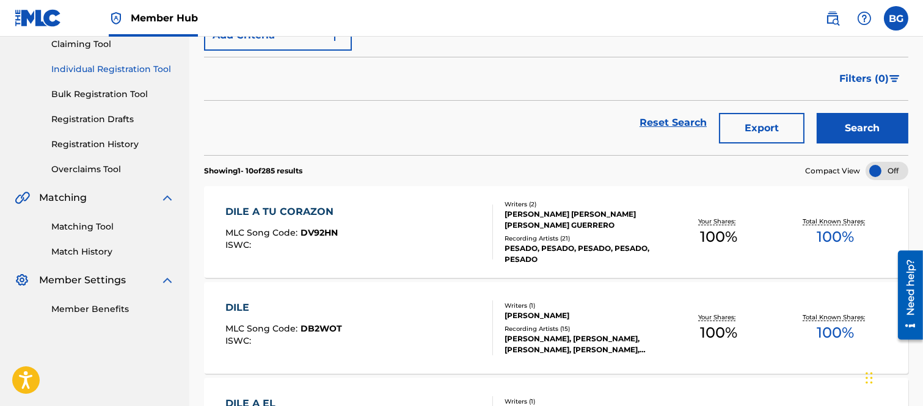
click at [81, 68] on link "Individual Registration Tool" at bounding box center [112, 69] width 123 height 13
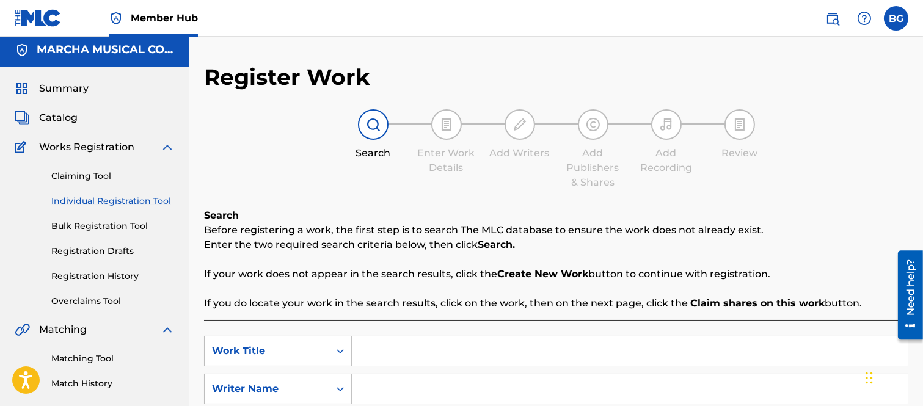
scroll to position [136, 0]
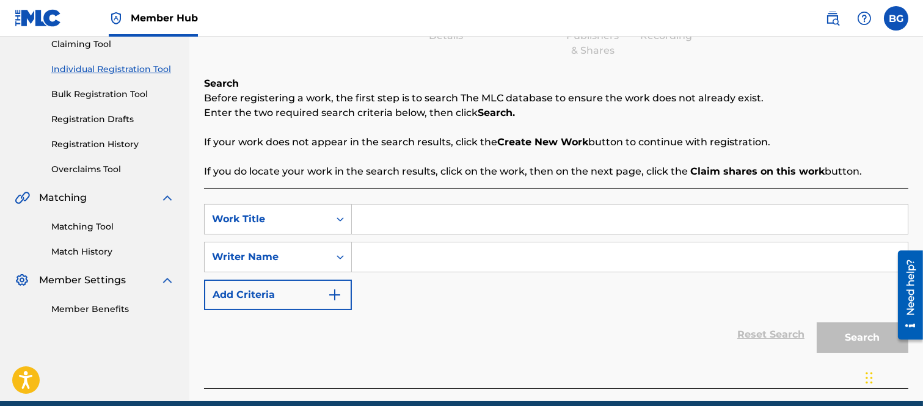
click at [387, 221] on input "Search Form" at bounding box center [630, 219] width 556 height 29
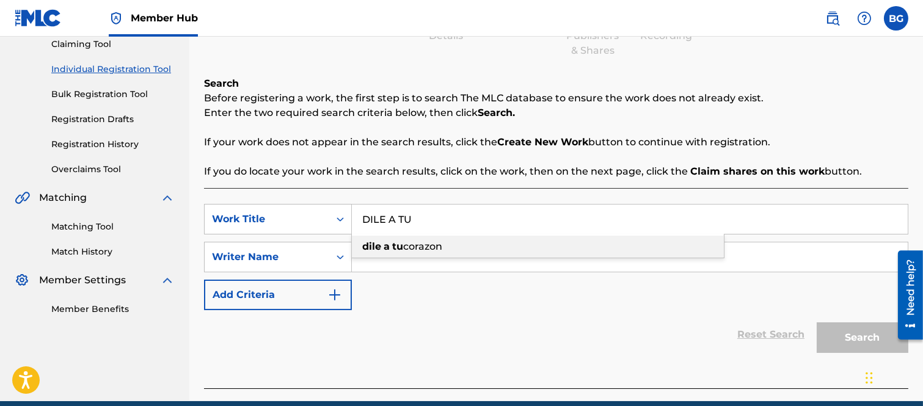
drag, startPoint x: 401, startPoint y: 245, endPoint x: 371, endPoint y: 264, distance: 35.9
click at [401, 246] on strong "tu" at bounding box center [397, 247] width 11 height 12
type input "dile a tu corazon"
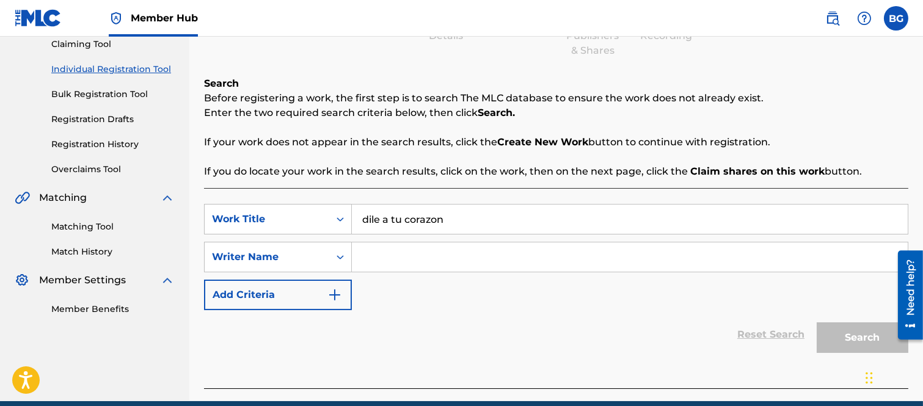
click at [377, 260] on input "Search Form" at bounding box center [630, 257] width 556 height 29
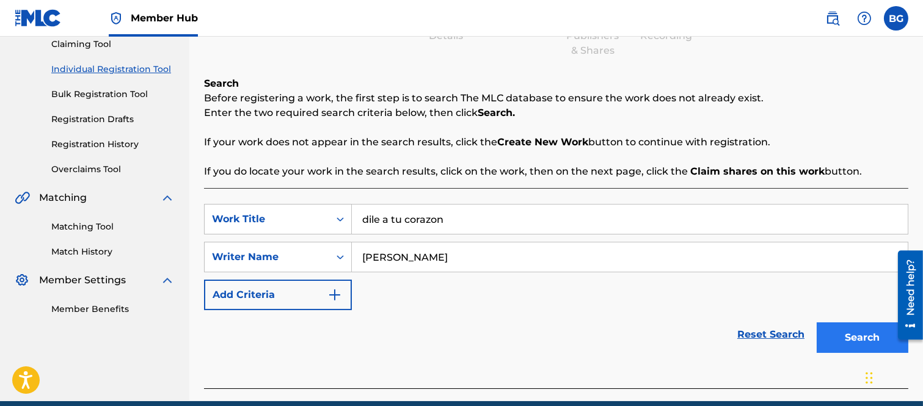
type input "[PERSON_NAME]"
drag, startPoint x: 868, startPoint y: 333, endPoint x: 851, endPoint y: 321, distance: 20.7
click at [868, 332] on button "Search" at bounding box center [863, 338] width 92 height 31
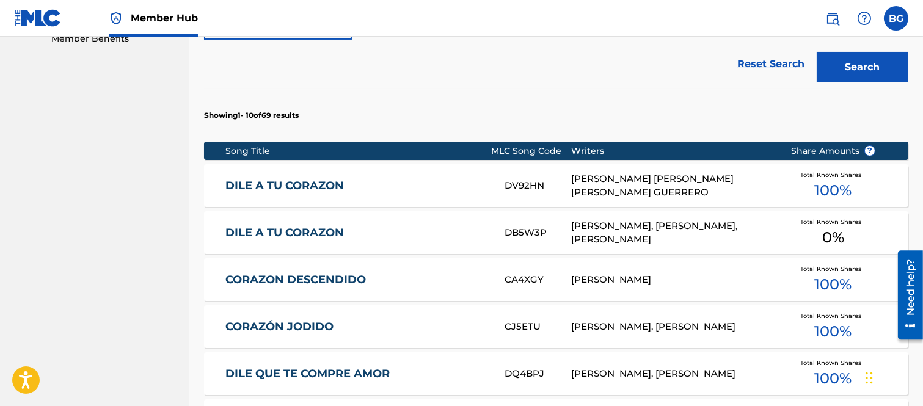
scroll to position [407, 0]
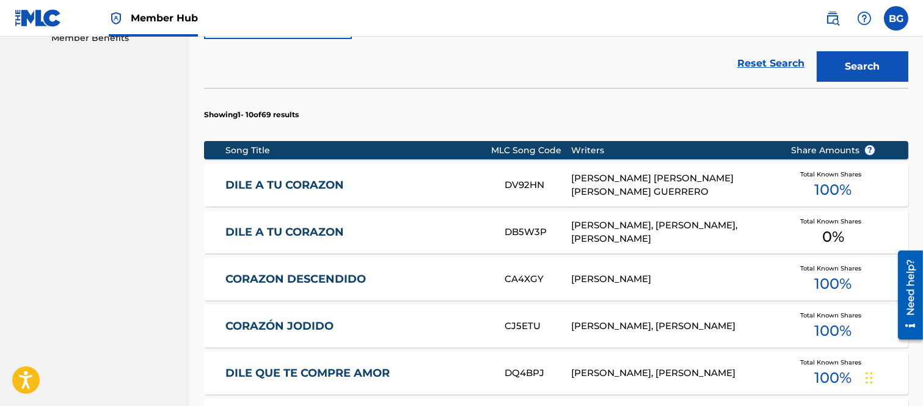
click at [326, 228] on link "DILE A TU CORAZON" at bounding box center [356, 232] width 263 height 14
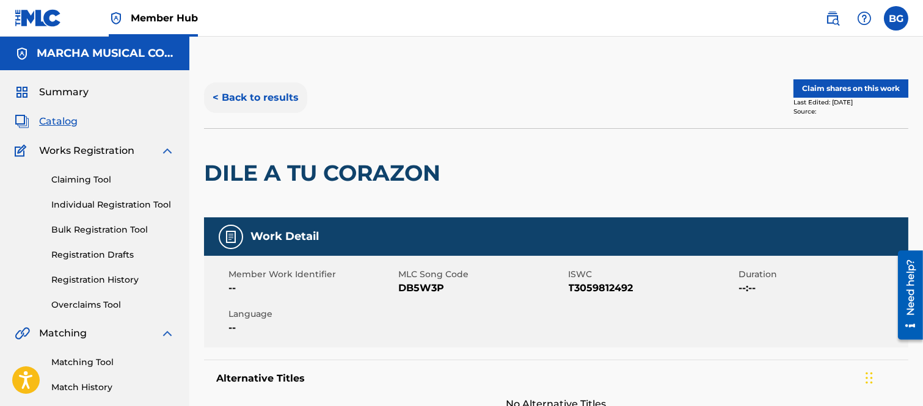
click at [216, 93] on button "< Back to results" at bounding box center [255, 97] width 103 height 31
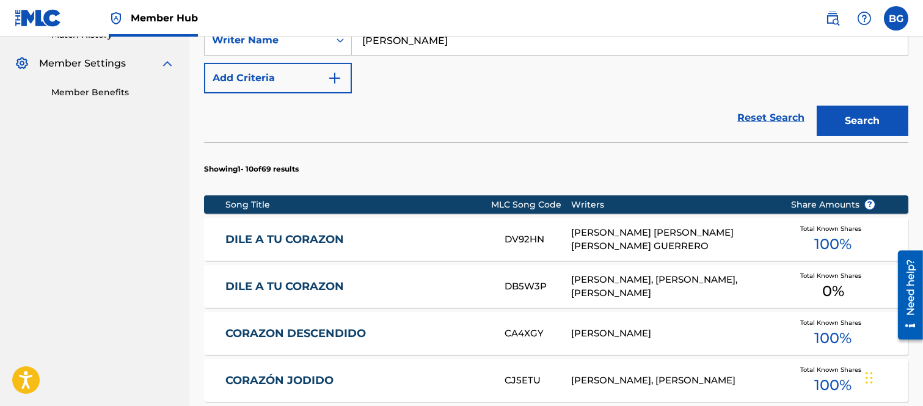
scroll to position [353, 0]
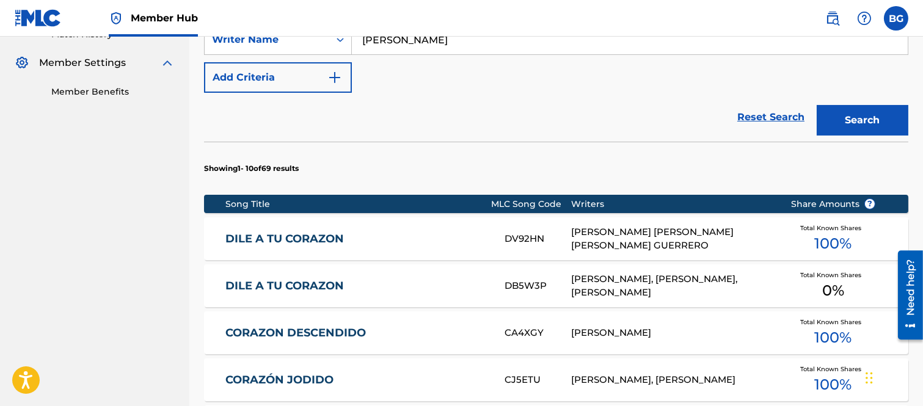
click at [313, 283] on link "DILE A TU CORAZON" at bounding box center [356, 286] width 263 height 14
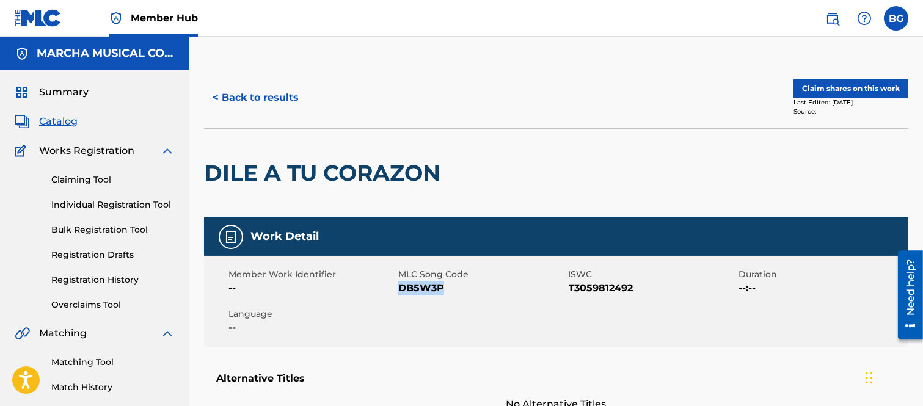
drag, startPoint x: 400, startPoint y: 289, endPoint x: 442, endPoint y: 288, distance: 42.2
click at [442, 288] on span "DB5W3P" at bounding box center [481, 288] width 167 height 15
copy span "DB5W3P"
click at [456, 89] on div "< Back to results" at bounding box center [380, 97] width 352 height 31
drag, startPoint x: 401, startPoint y: 287, endPoint x: 442, endPoint y: 287, distance: 40.3
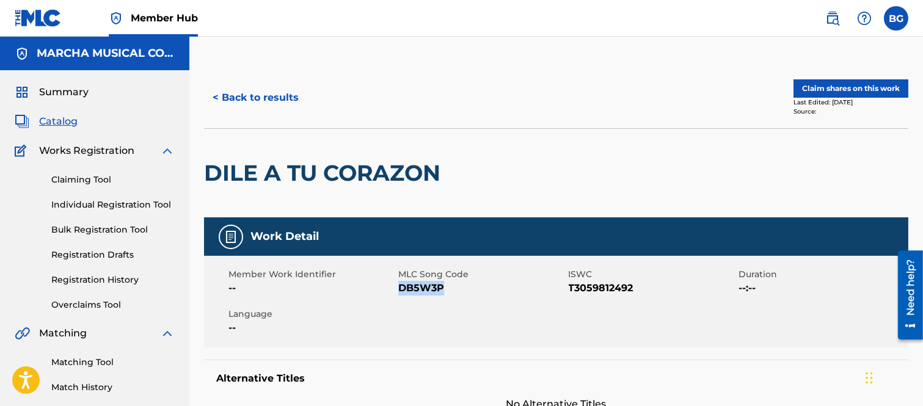
click at [442, 287] on span "DB5W3P" at bounding box center [481, 288] width 167 height 15
copy span "DB5W3P"
click at [216, 95] on button "< Back to results" at bounding box center [255, 97] width 103 height 31
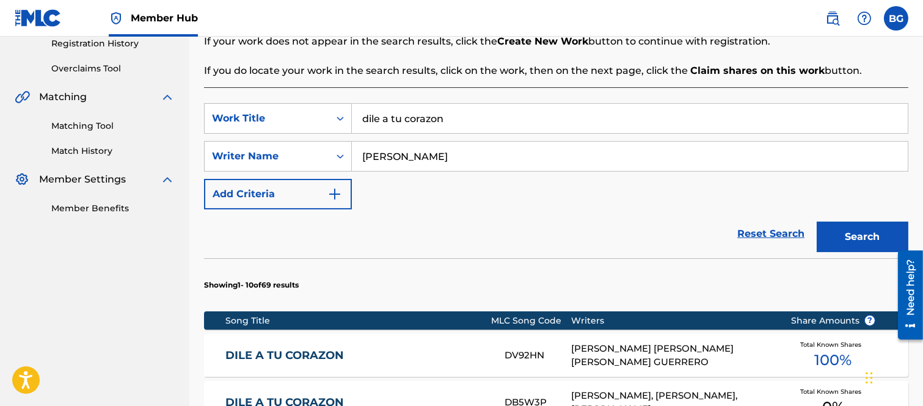
scroll to position [353, 0]
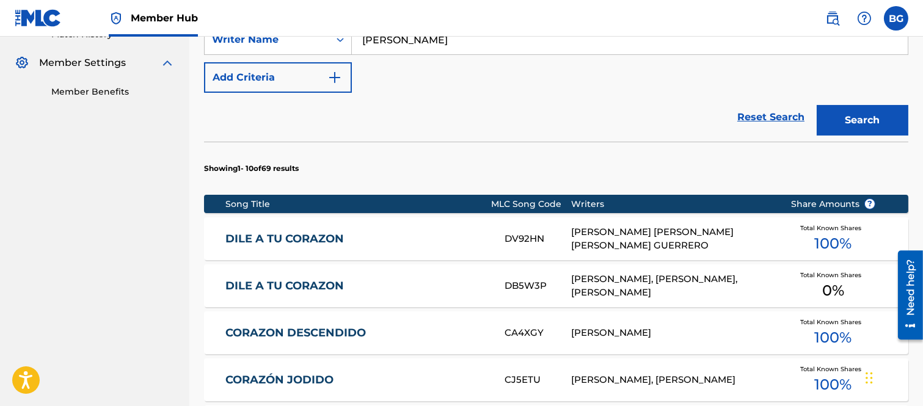
click at [279, 233] on link "DILE A TU CORAZON" at bounding box center [356, 239] width 263 height 14
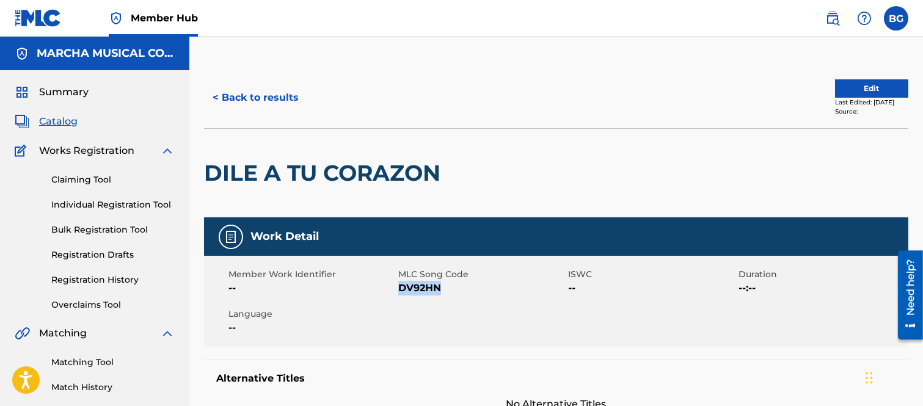
drag, startPoint x: 400, startPoint y: 288, endPoint x: 440, endPoint y: 290, distance: 41.0
click at [440, 290] on span "DV92HN" at bounding box center [481, 288] width 167 height 15
copy span "DV92HN"
click at [529, 88] on div "< Back to results" at bounding box center [380, 97] width 352 height 31
drag, startPoint x: 400, startPoint y: 290, endPoint x: 439, endPoint y: 291, distance: 39.1
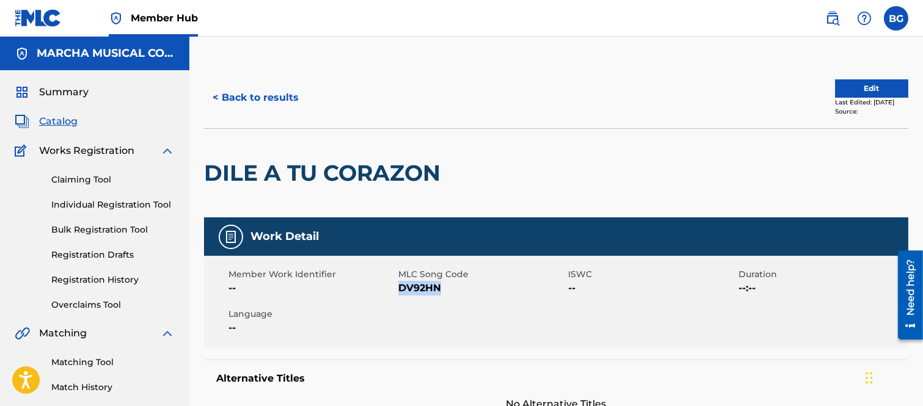
click at [439, 291] on span "DV92HN" at bounding box center [481, 288] width 167 height 15
copy span "DV92HN"
click at [218, 93] on button "< Back to results" at bounding box center [255, 97] width 103 height 31
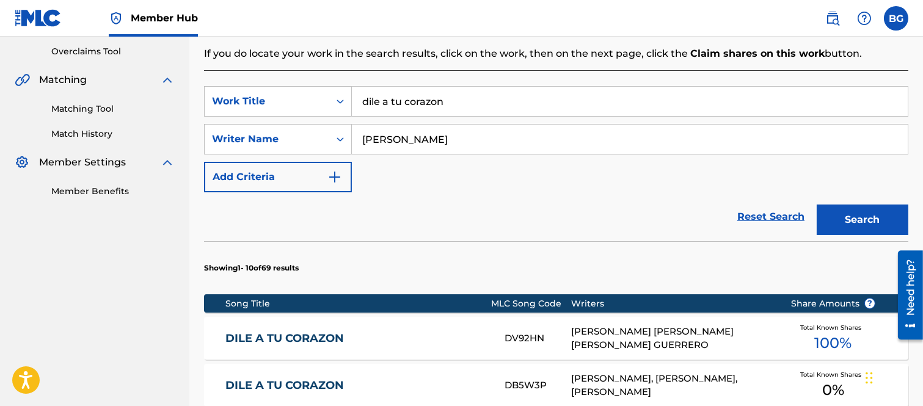
scroll to position [421, 0]
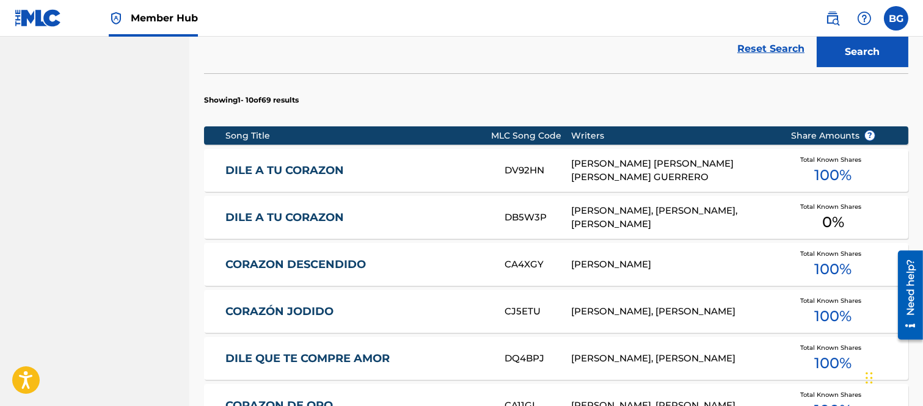
click at [255, 217] on link "DILE A TU CORAZON" at bounding box center [356, 218] width 263 height 14
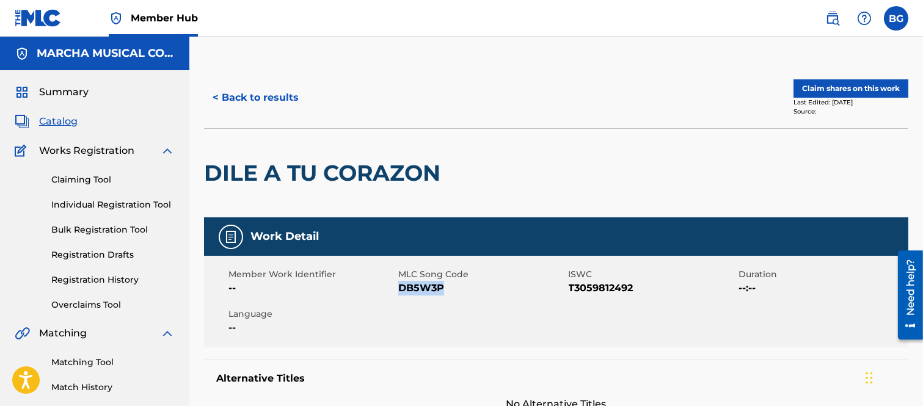
drag, startPoint x: 398, startPoint y: 289, endPoint x: 441, endPoint y: 287, distance: 42.8
click at [441, 287] on span "DB5W3P" at bounding box center [481, 288] width 167 height 15
copy span "DB5W3P"
click at [414, 84] on div "< Back to results" at bounding box center [380, 97] width 352 height 31
click at [217, 94] on button "< Back to results" at bounding box center [255, 97] width 103 height 31
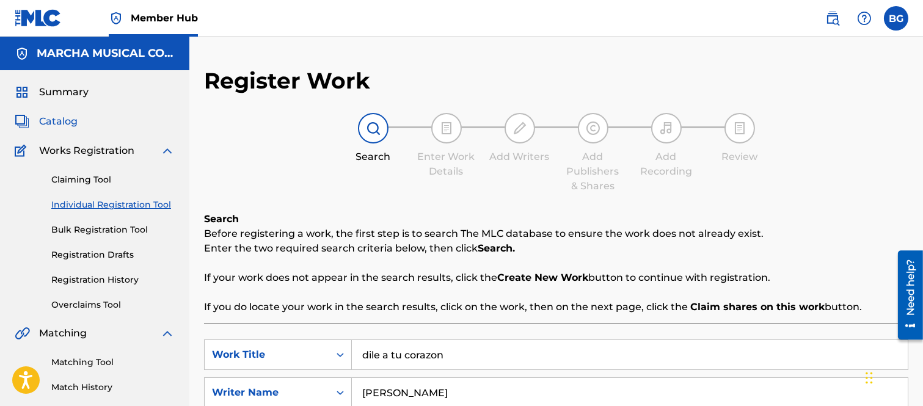
click at [51, 119] on span "Catalog" at bounding box center [58, 121] width 38 height 15
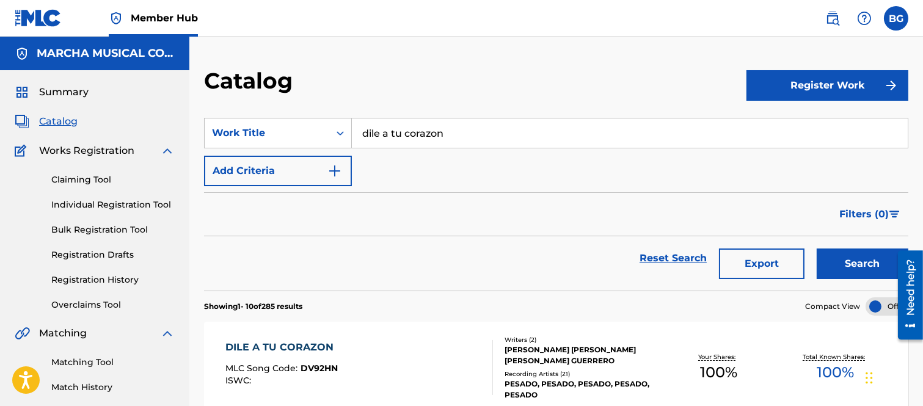
click at [473, 126] on input "dile a tu corazon" at bounding box center [630, 133] width 556 height 29
type input "d"
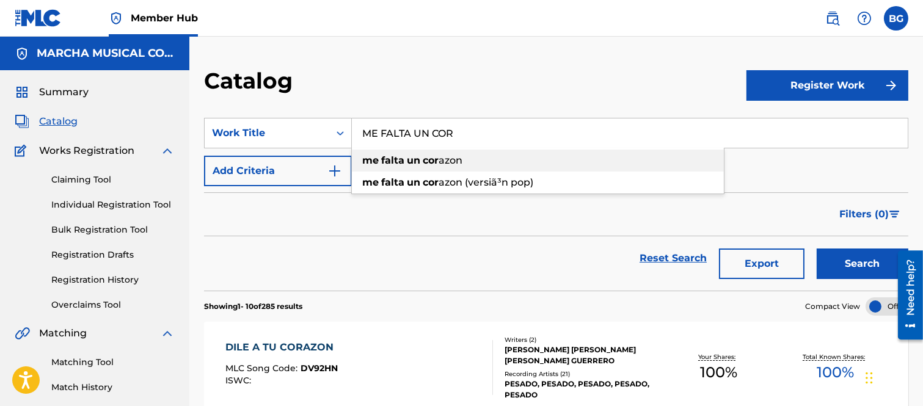
click at [444, 161] on span "azon" at bounding box center [451, 161] width 24 height 12
type input "me falta un corazon"
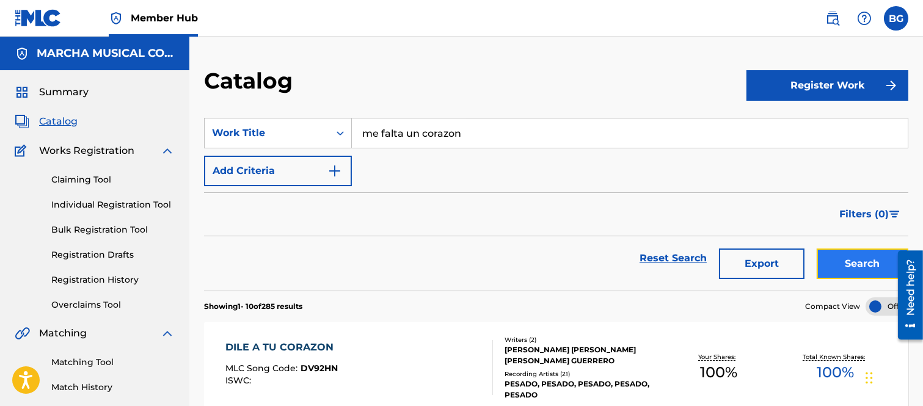
click at [842, 261] on button "Search" at bounding box center [863, 264] width 92 height 31
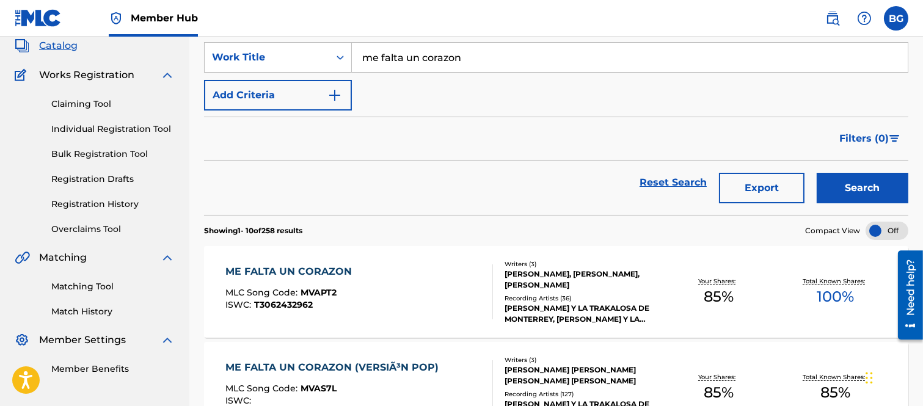
scroll to position [136, 0]
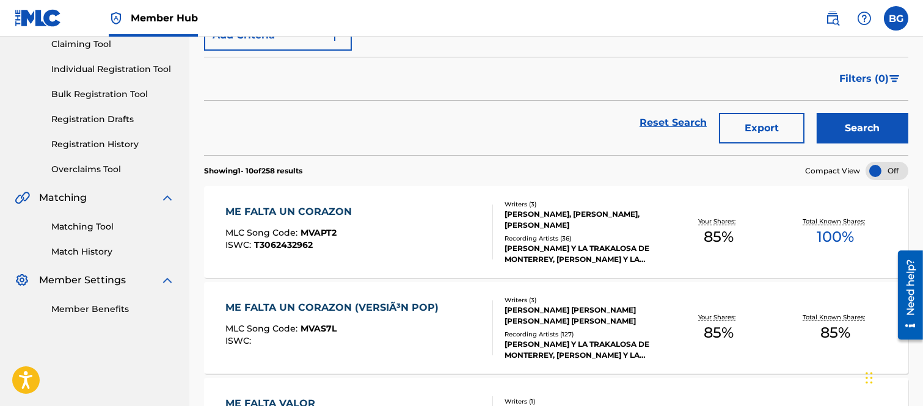
click at [302, 307] on div "ME FALTA UN CORAZON (VERSIÃ³N POP)" at bounding box center [334, 308] width 219 height 15
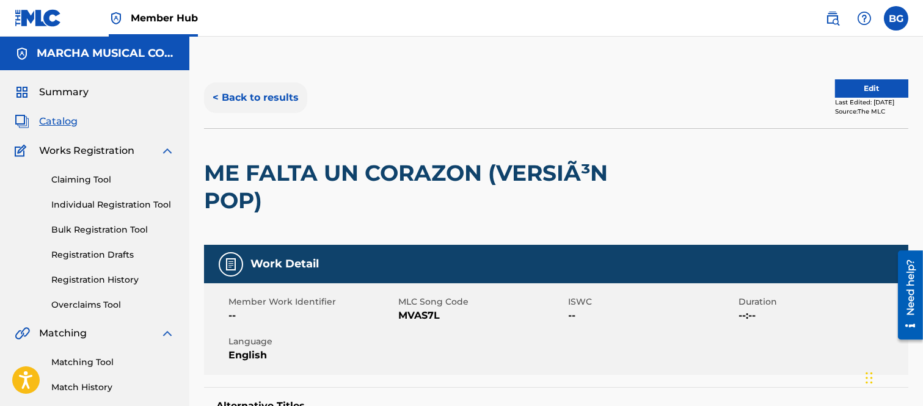
click at [215, 95] on button "< Back to results" at bounding box center [255, 97] width 103 height 31
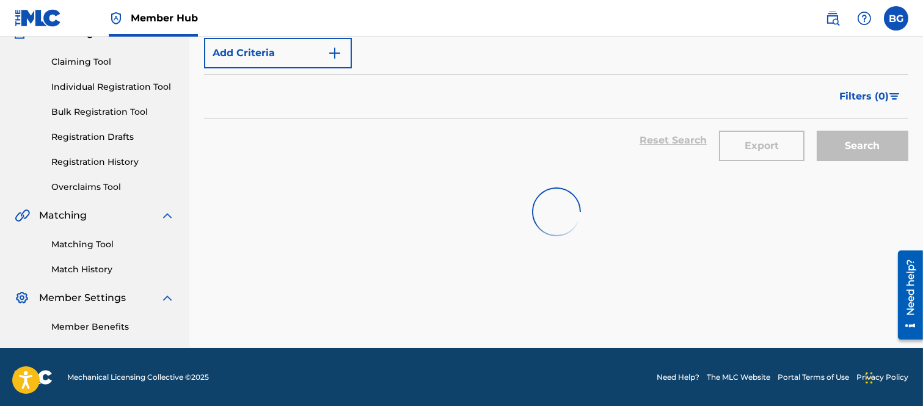
scroll to position [136, 0]
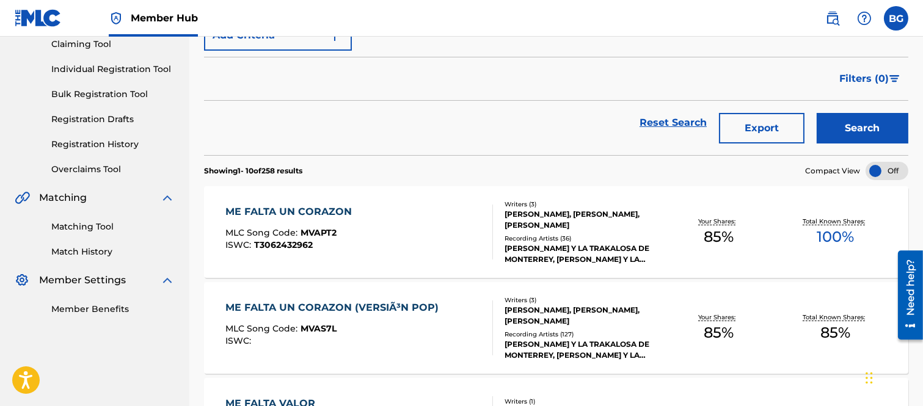
click at [308, 214] on div "ME FALTA UN CORAZON" at bounding box center [291, 212] width 133 height 15
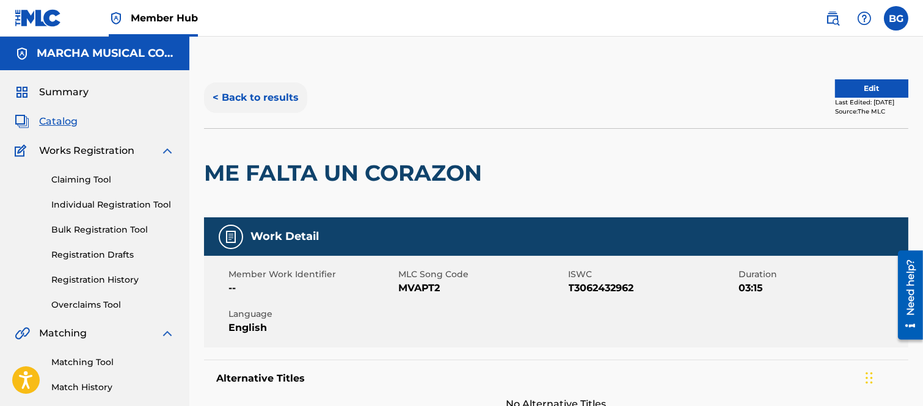
click at [219, 95] on button "< Back to results" at bounding box center [255, 97] width 103 height 31
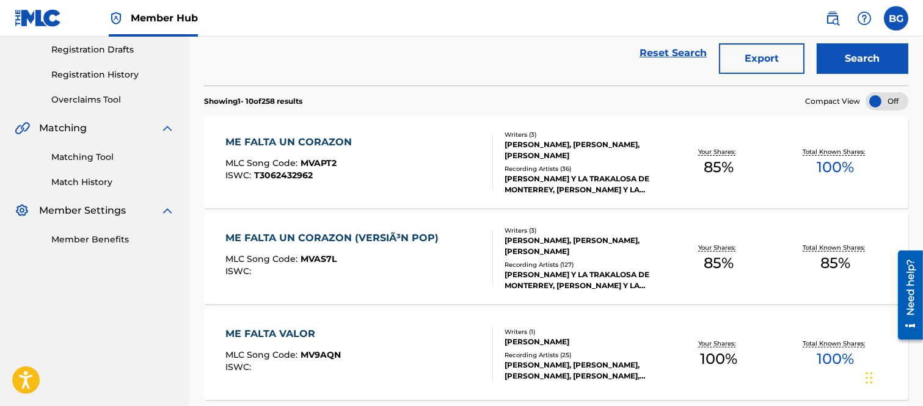
scroll to position [271, 0]
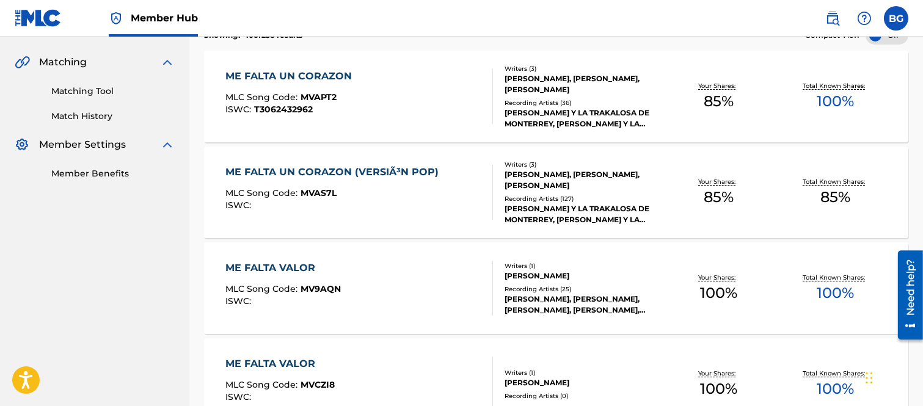
click at [308, 169] on div "ME FALTA UN CORAZON (VERSIÃ³N POP)" at bounding box center [334, 172] width 219 height 15
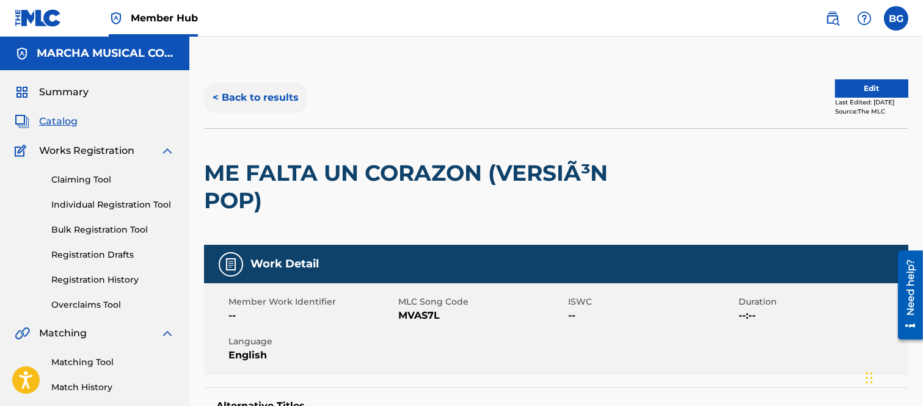
click at [216, 95] on button "< Back to results" at bounding box center [255, 97] width 103 height 31
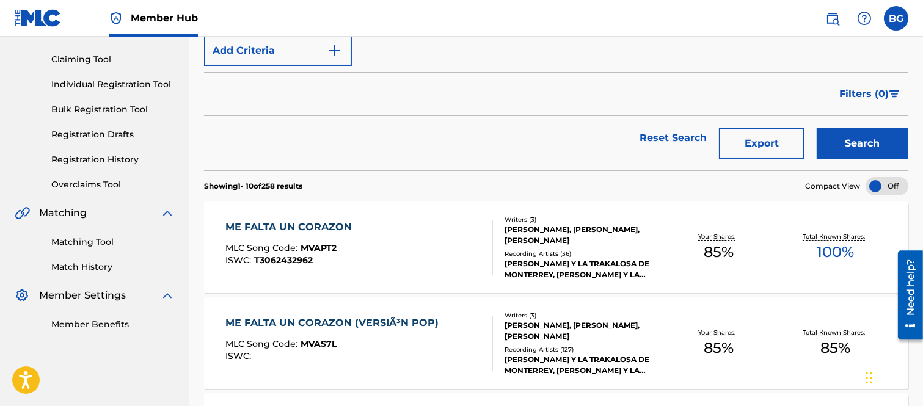
scroll to position [136, 0]
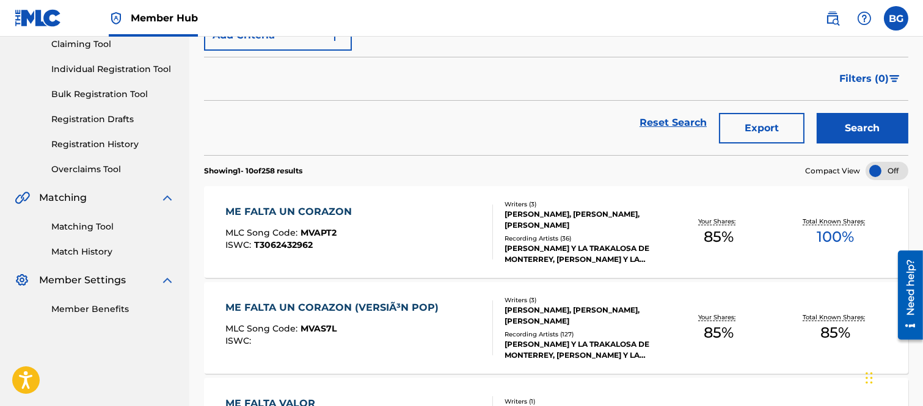
click at [298, 209] on div "ME FALTA UN CORAZON" at bounding box center [291, 212] width 133 height 15
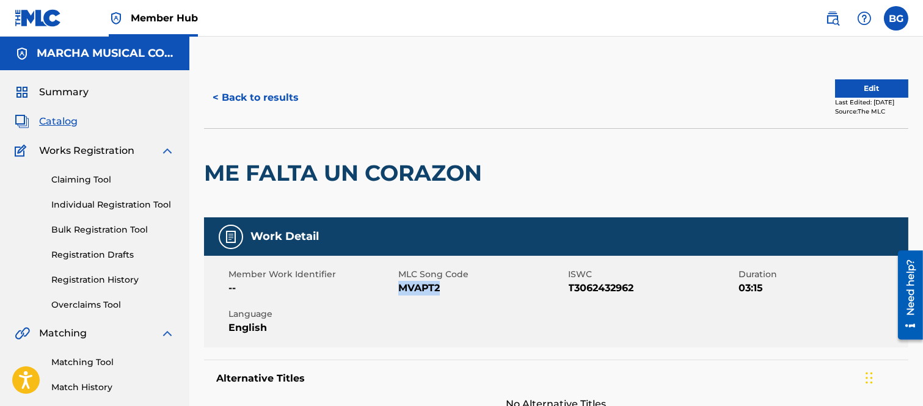
drag, startPoint x: 400, startPoint y: 288, endPoint x: 437, endPoint y: 288, distance: 37.3
click at [441, 290] on span "MVAPT2" at bounding box center [481, 288] width 167 height 15
copy span "MVAPT2"
drag, startPoint x: 420, startPoint y: 74, endPoint x: 420, endPoint y: 96, distance: 22.0
click at [421, 74] on div "< Back to results Edit Last Edited: [DATE] Source: The MLC" at bounding box center [556, 97] width 704 height 61
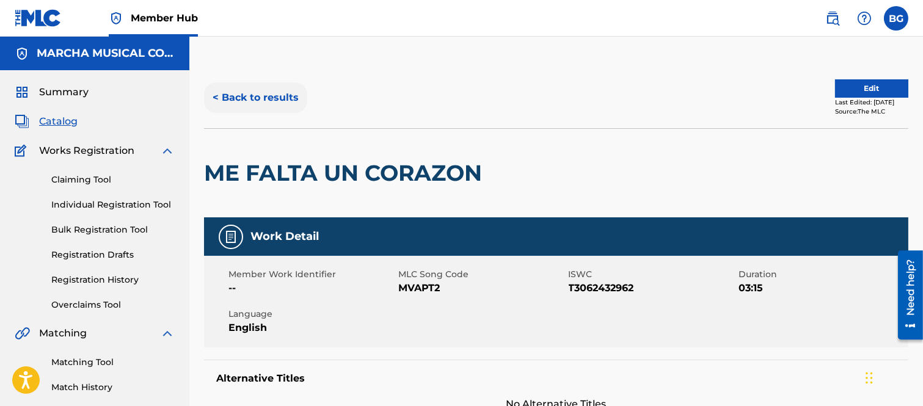
click at [217, 96] on button "< Back to results" at bounding box center [255, 97] width 103 height 31
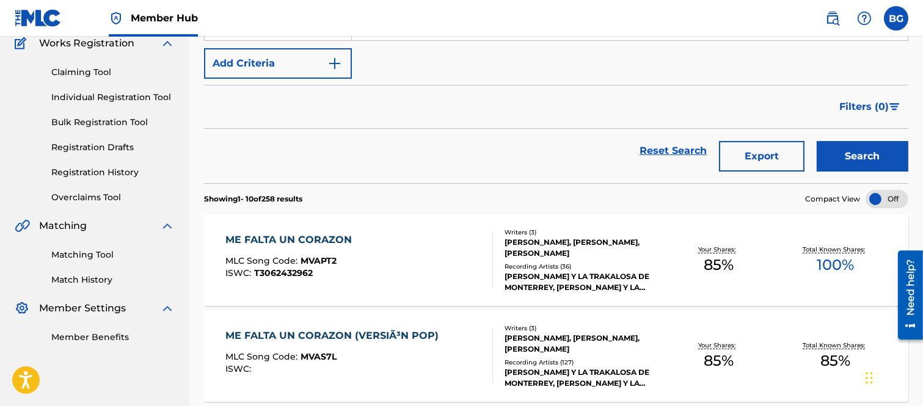
scroll to position [203, 0]
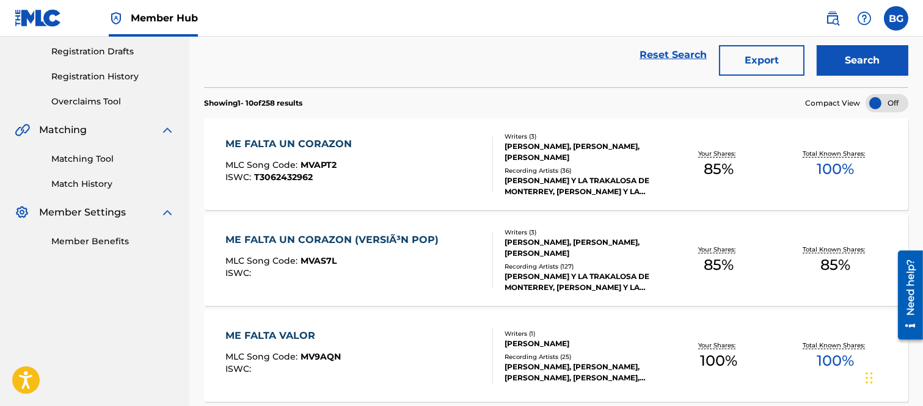
click at [312, 241] on div "ME FALTA UN CORAZON (VERSIÃ³N POP)" at bounding box center [334, 240] width 219 height 15
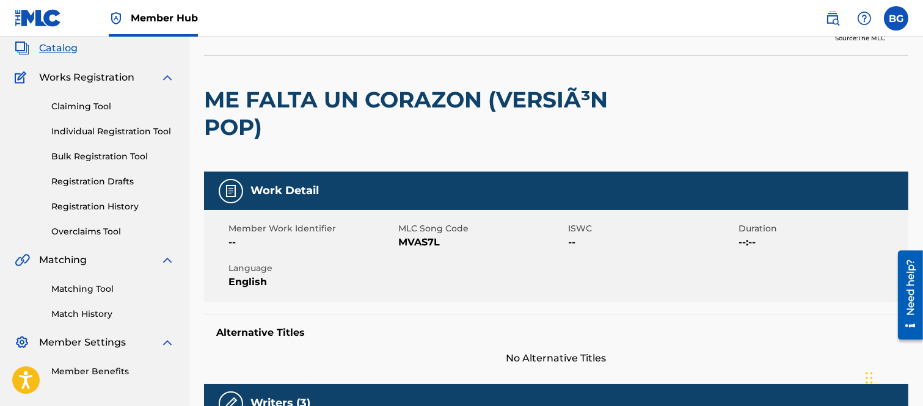
scroll to position [68, 0]
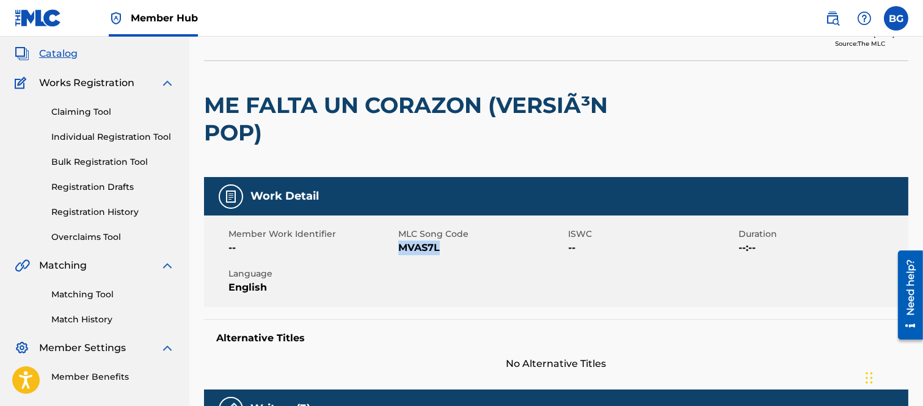
drag, startPoint x: 400, startPoint y: 247, endPoint x: 441, endPoint y: 247, distance: 40.9
click at [441, 247] on span "MVAS7L" at bounding box center [481, 248] width 167 height 15
copy span "MVAS7L"
click at [677, 98] on div at bounding box center [708, 119] width 162 height 116
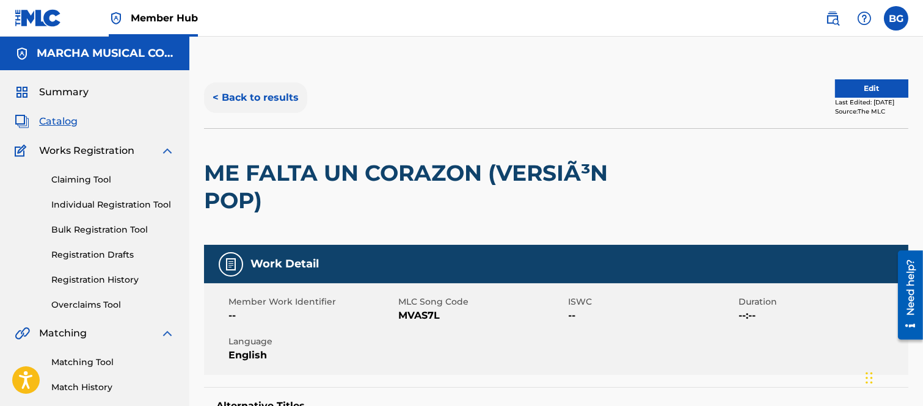
click at [217, 98] on button "< Back to results" at bounding box center [255, 97] width 103 height 31
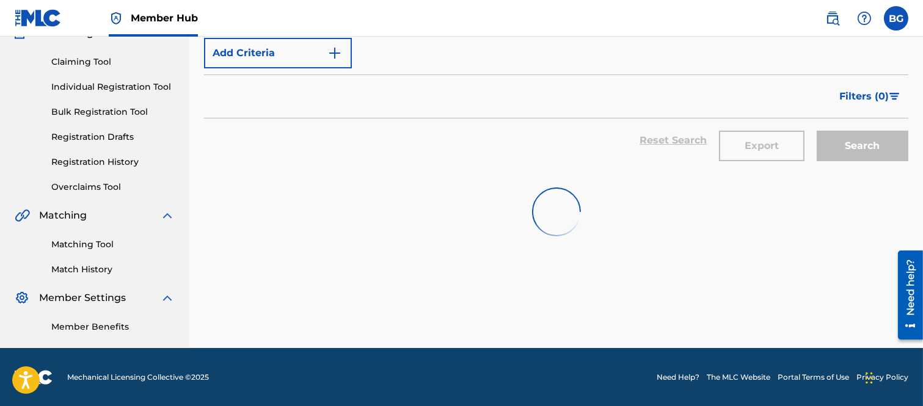
scroll to position [203, 0]
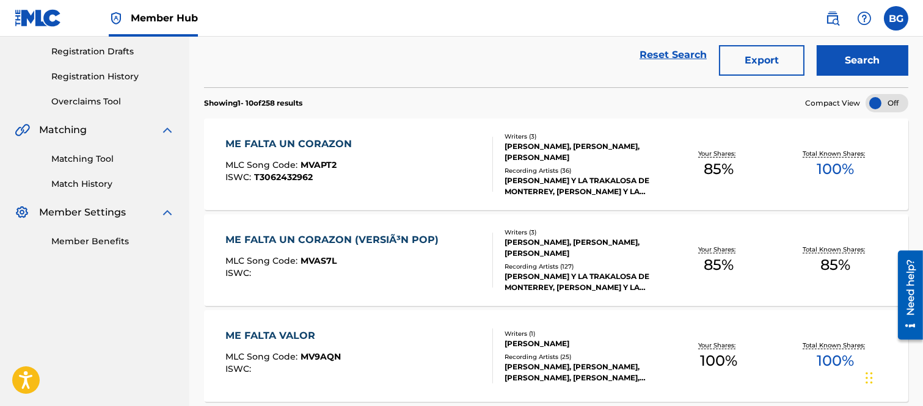
click at [294, 149] on div "ME FALTA UN CORAZON" at bounding box center [291, 144] width 133 height 15
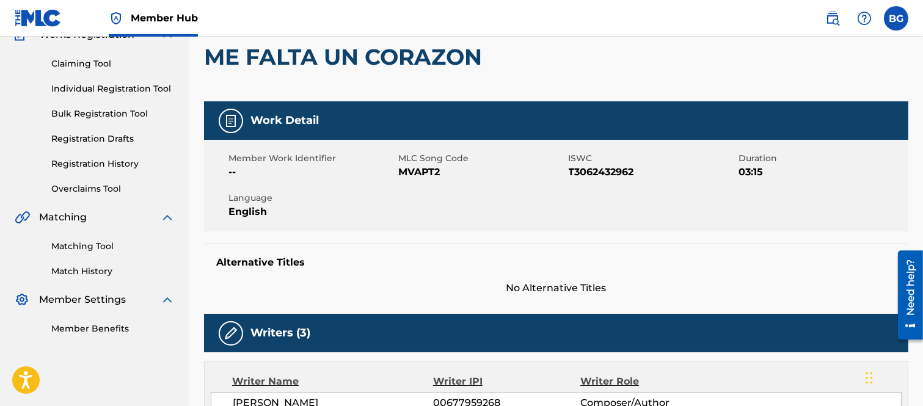
scroll to position [68, 0]
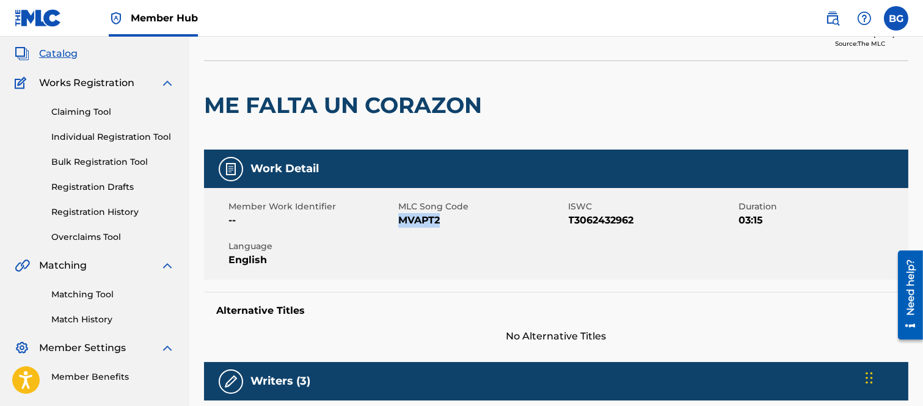
drag, startPoint x: 400, startPoint y: 219, endPoint x: 443, endPoint y: 223, distance: 44.2
click at [443, 223] on span "MVAPT2" at bounding box center [481, 220] width 167 height 15
copy span "MVAPT2"
click at [535, 95] on div at bounding box center [569, 105] width 162 height 89
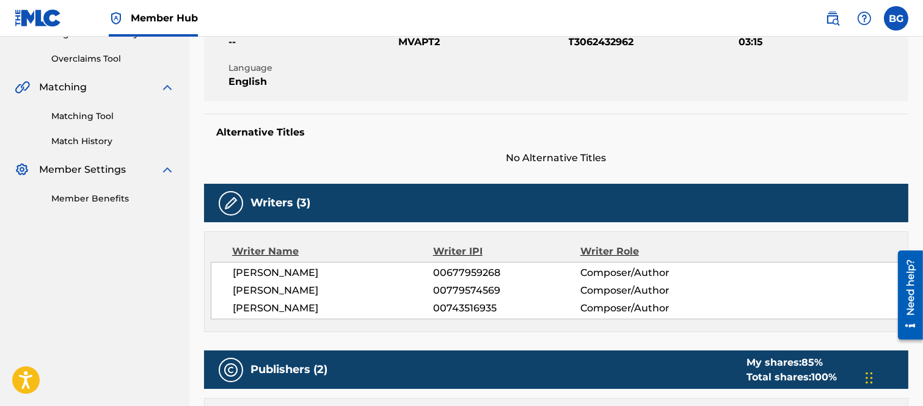
scroll to position [0, 0]
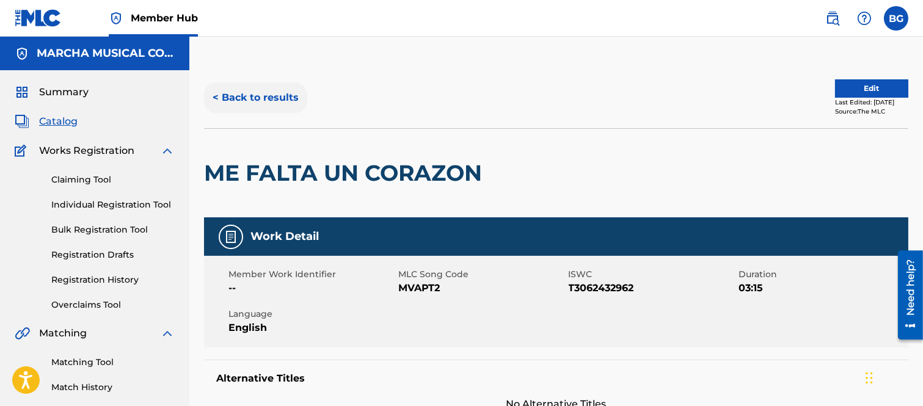
click at [216, 95] on button "< Back to results" at bounding box center [255, 97] width 103 height 31
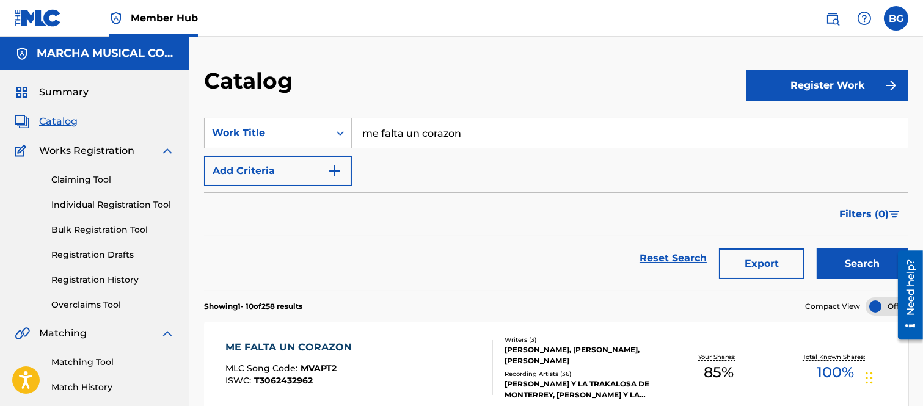
click at [475, 136] on input "me falta un corazon" at bounding box center [630, 133] width 556 height 29
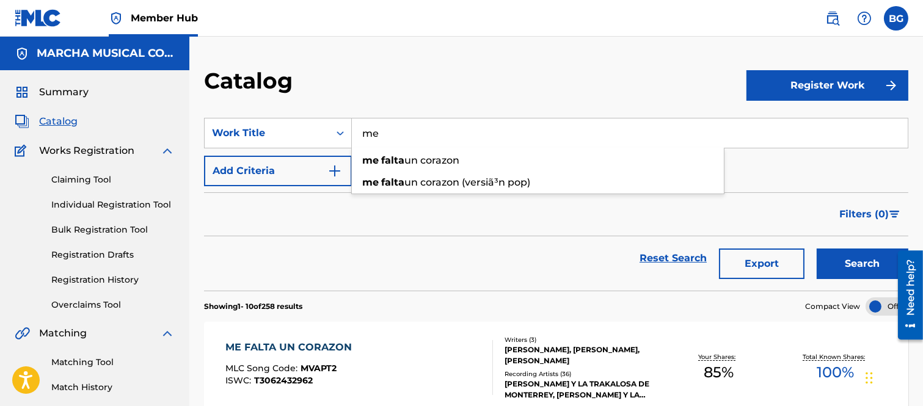
type input "m"
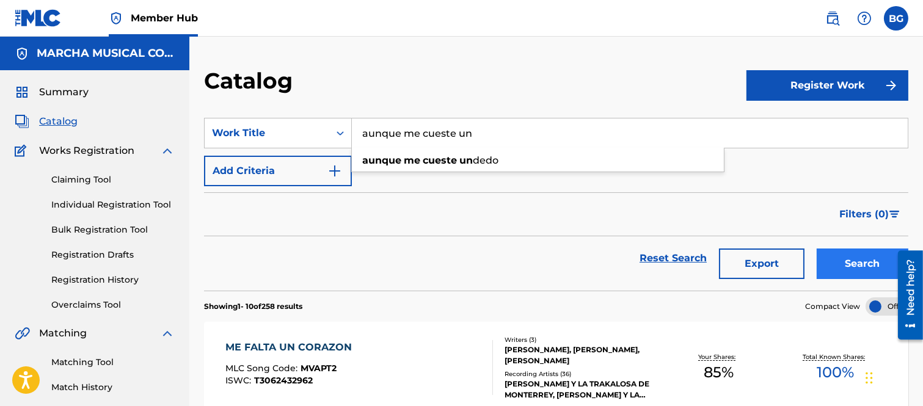
type input "aunque me cueste un"
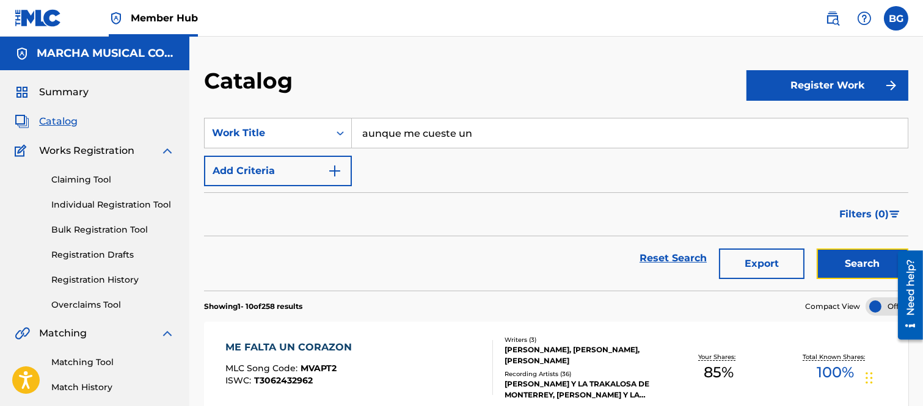
drag, startPoint x: 856, startPoint y: 265, endPoint x: 823, endPoint y: 238, distance: 41.7
click at [853, 261] on button "Search" at bounding box center [863, 264] width 92 height 31
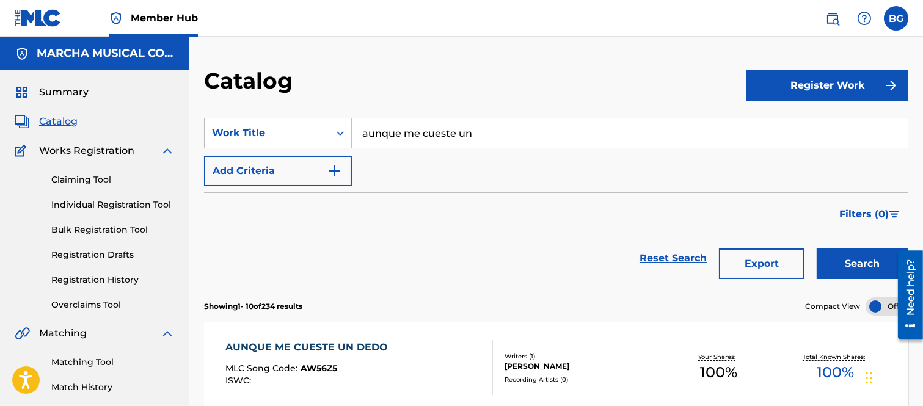
scroll to position [68, 0]
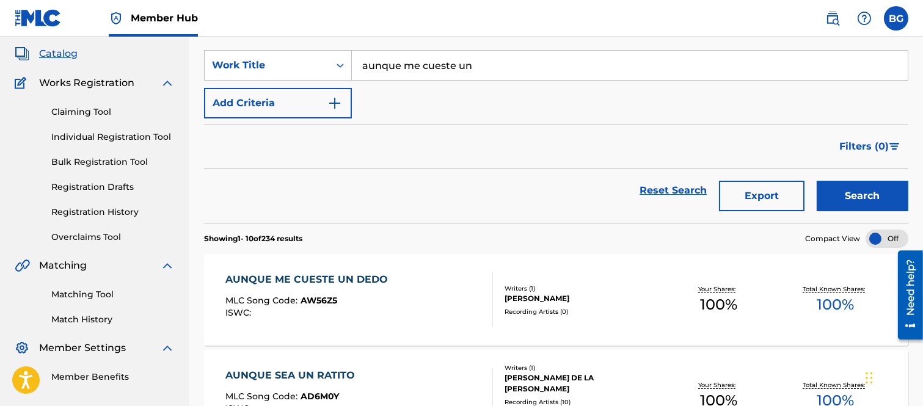
drag, startPoint x: 74, startPoint y: 135, endPoint x: 93, endPoint y: 139, distance: 19.3
click at [74, 135] on link "Individual Registration Tool" at bounding box center [112, 137] width 123 height 13
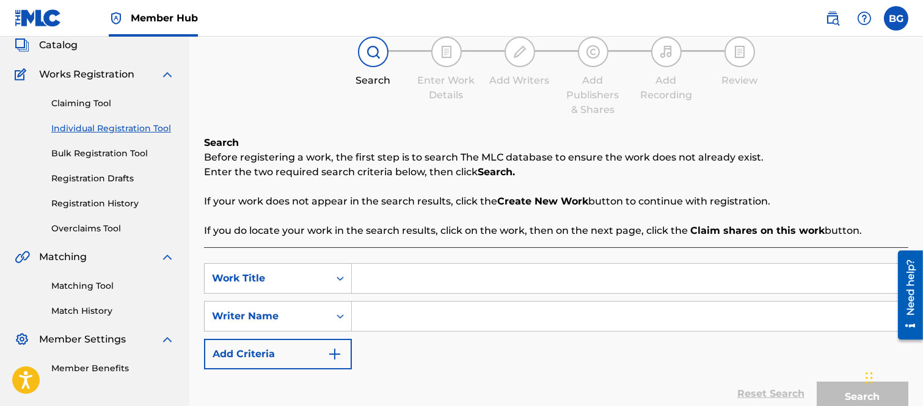
scroll to position [136, 0]
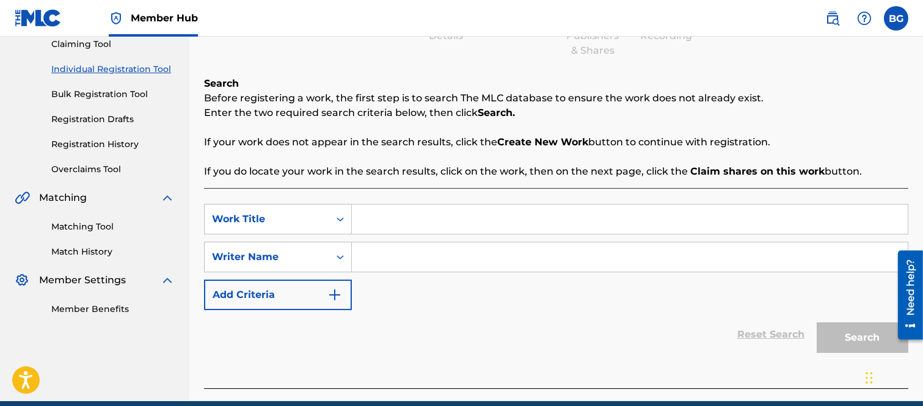
click at [373, 214] on input "Search Form" at bounding box center [630, 219] width 556 height 29
type input "aunque me cueste un"
click at [395, 264] on input "Search Form" at bounding box center [630, 257] width 556 height 29
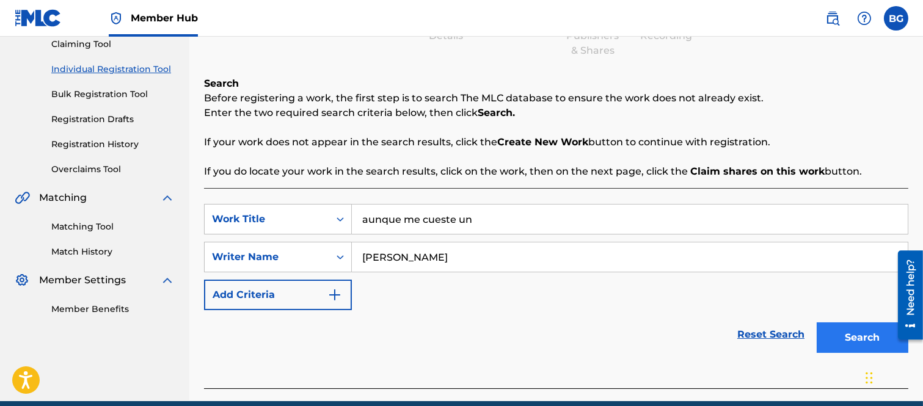
type input "[PERSON_NAME]"
drag, startPoint x: 844, startPoint y: 338, endPoint x: 837, endPoint y: 336, distance: 7.6
click at [841, 339] on button "Search" at bounding box center [863, 338] width 92 height 31
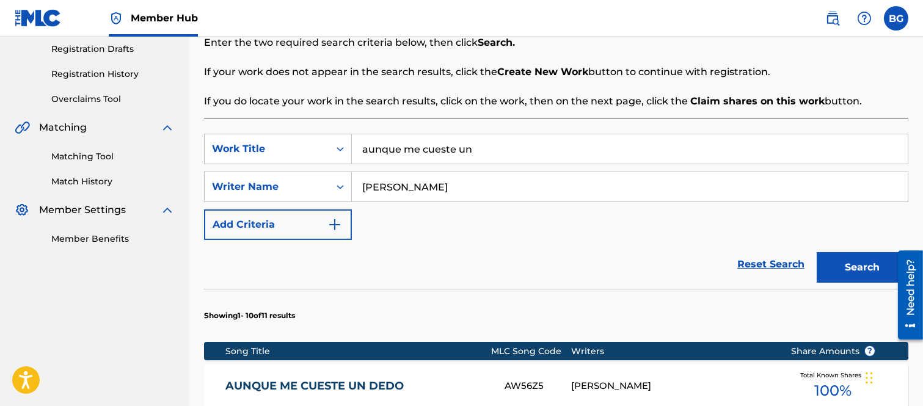
scroll to position [271, 0]
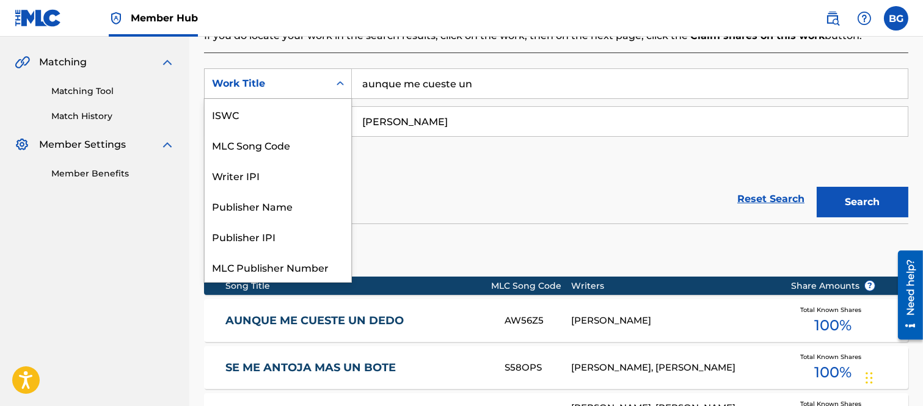
click at [340, 82] on icon "Search Form" at bounding box center [340, 84] width 12 height 12
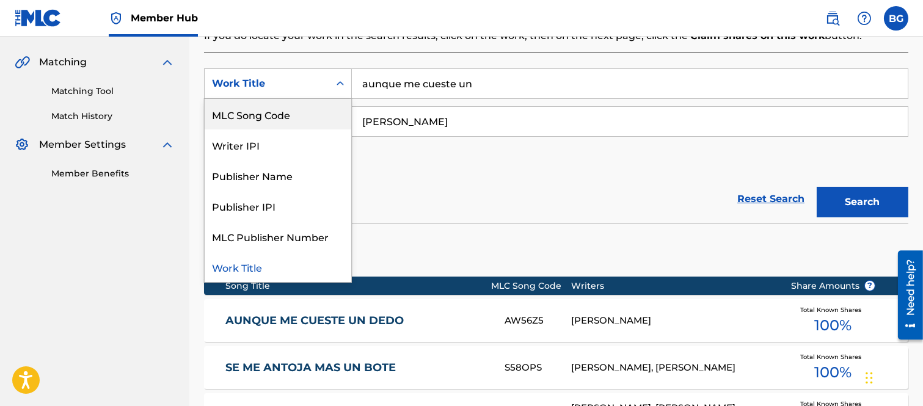
click at [299, 113] on div "MLC Song Code" at bounding box center [278, 114] width 147 height 31
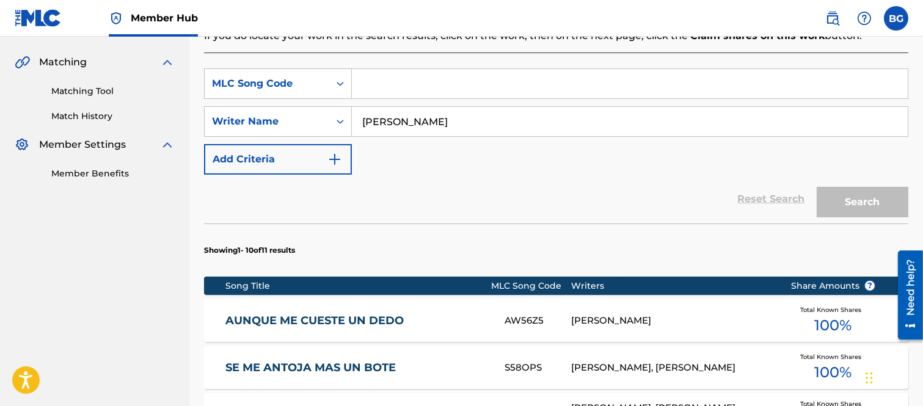
paste input "AV9E6B"
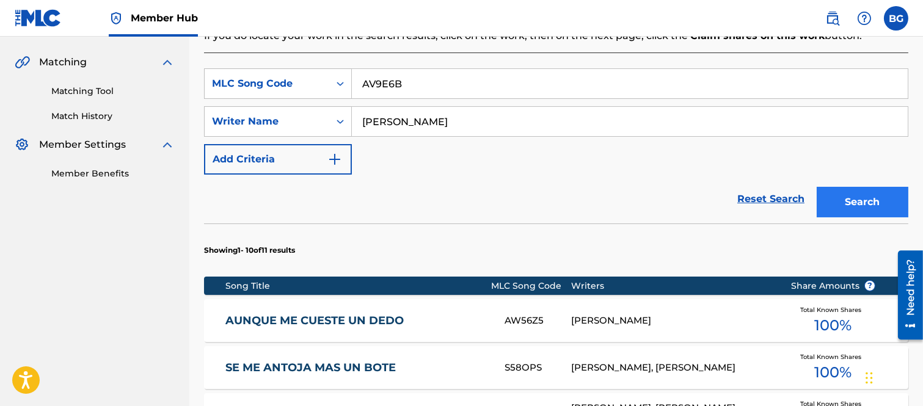
type input "AV9E6B"
click at [840, 199] on button "Search" at bounding box center [863, 202] width 92 height 31
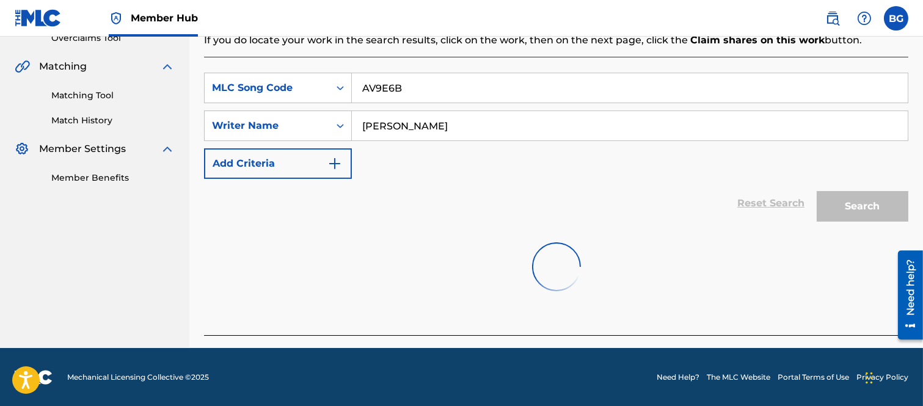
scroll to position [271, 0]
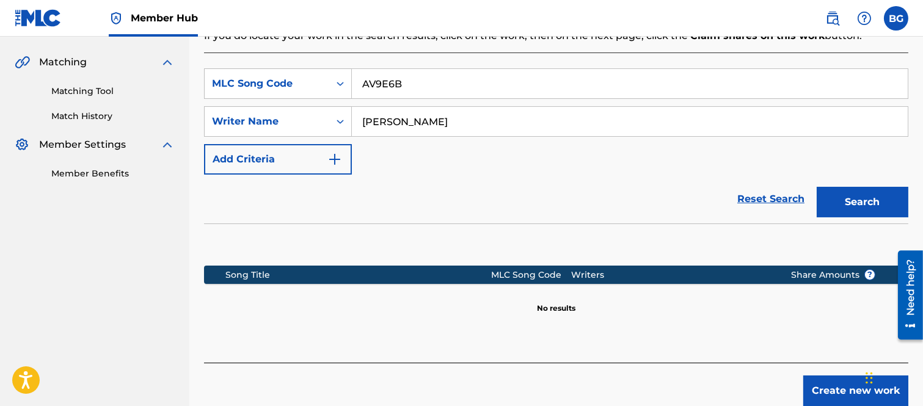
click at [489, 124] on input "[PERSON_NAME]" at bounding box center [630, 121] width 556 height 29
type input "[PERSON_NAME]"
click at [847, 197] on button "Search" at bounding box center [863, 202] width 92 height 31
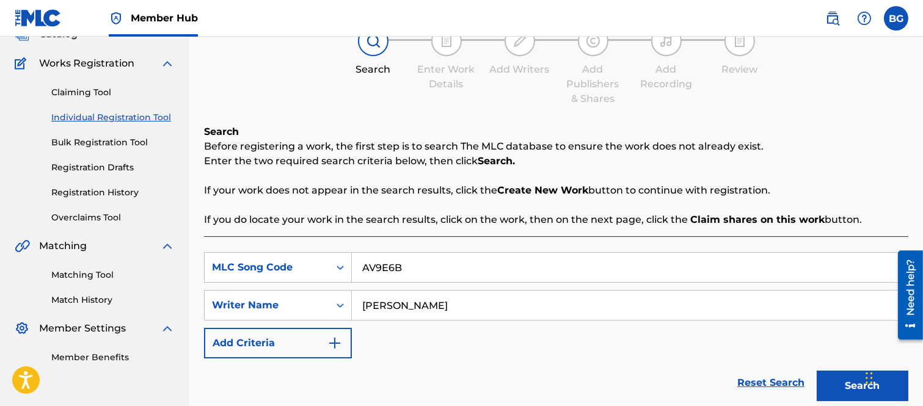
scroll to position [203, 0]
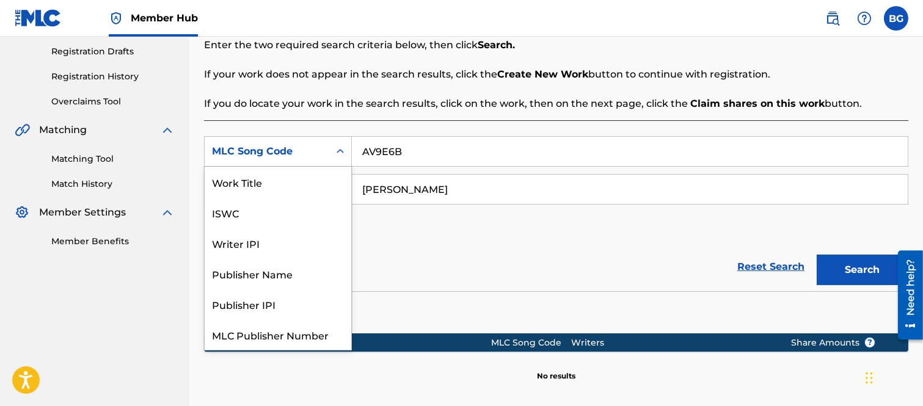
click at [338, 149] on icon "Search Form" at bounding box center [340, 151] width 12 height 12
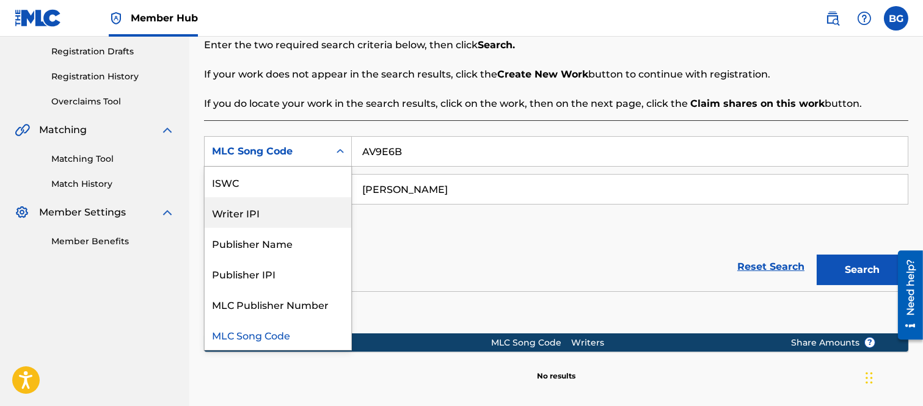
click at [414, 154] on input "AV9E6B" at bounding box center [630, 151] width 556 height 29
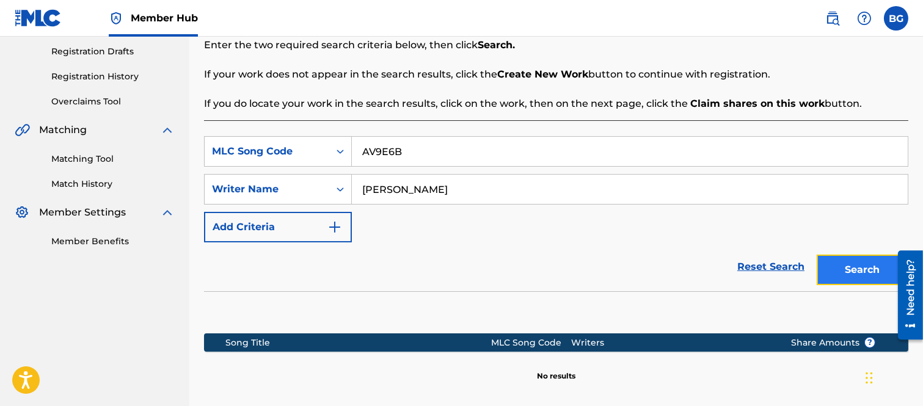
click at [856, 260] on button "Search" at bounding box center [863, 270] width 92 height 31
click at [417, 153] on input "AV9E6B" at bounding box center [630, 151] width 556 height 29
click at [345, 151] on icon "Search Form" at bounding box center [340, 151] width 12 height 12
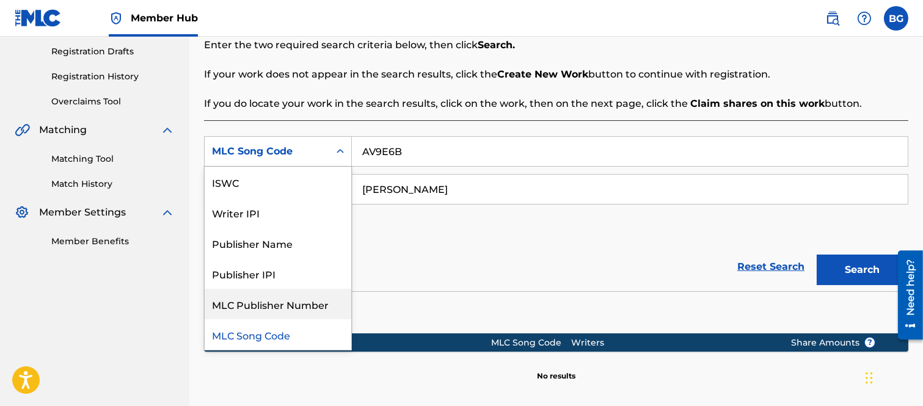
scroll to position [0, 0]
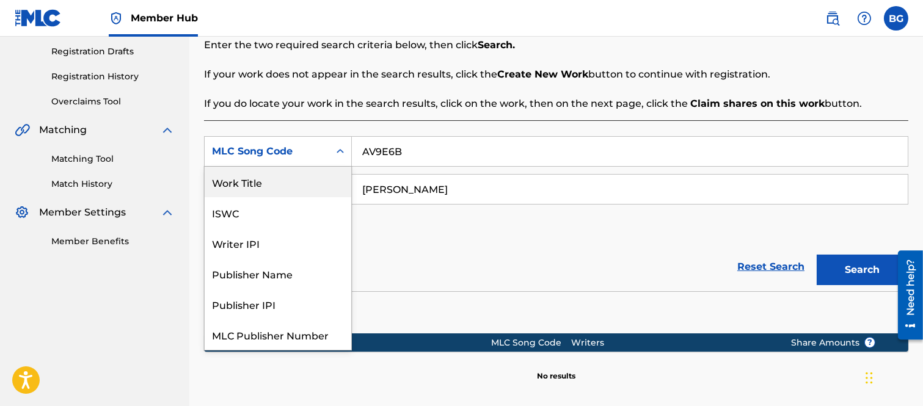
click at [252, 178] on div "Work Title" at bounding box center [278, 182] width 147 height 31
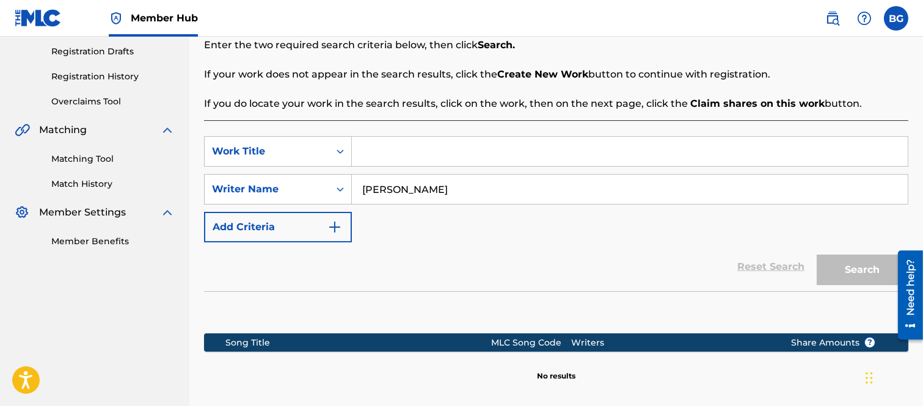
click at [399, 150] on input "Search Form" at bounding box center [630, 151] width 556 height 29
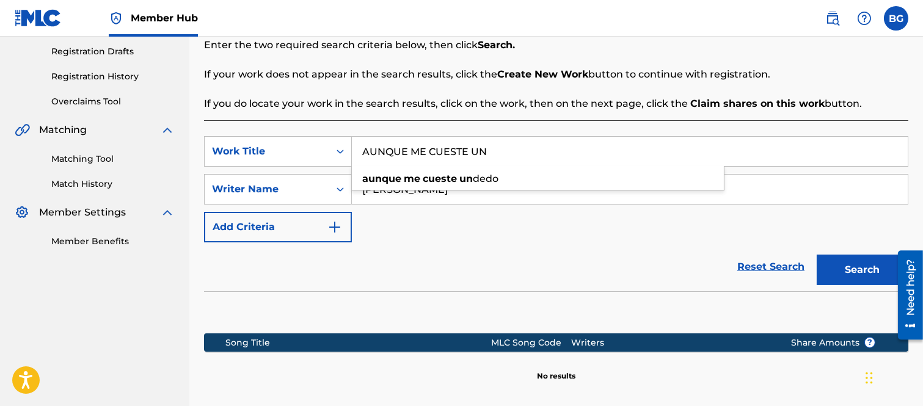
type input "AUNQUE ME CUESTE UN"
click at [752, 192] on input "[PERSON_NAME]" at bounding box center [630, 189] width 556 height 29
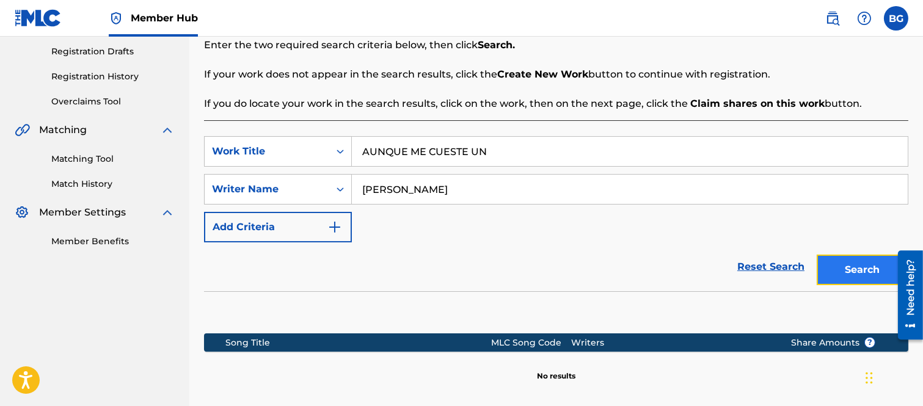
click at [833, 265] on button "Search" at bounding box center [863, 270] width 92 height 31
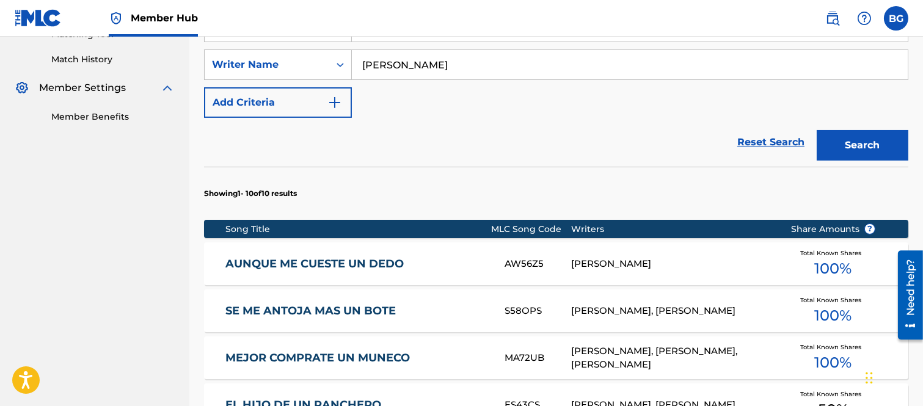
scroll to position [339, 0]
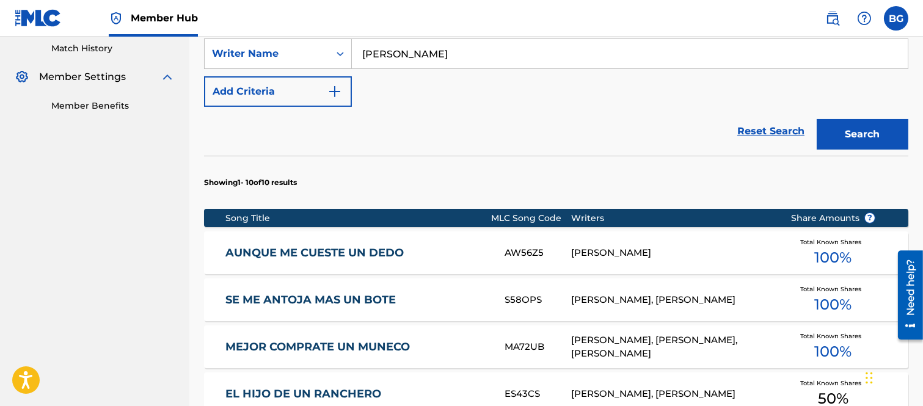
click at [337, 250] on link "AUNQUE ME CUESTE UN DEDO" at bounding box center [356, 253] width 263 height 14
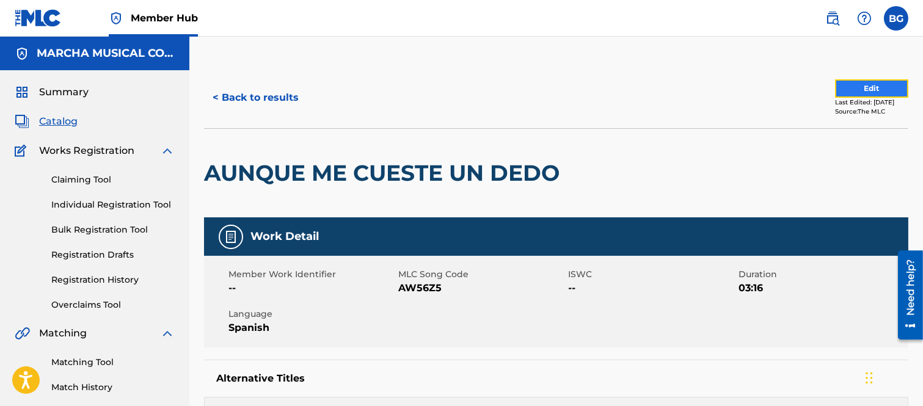
click at [845, 84] on button "Edit" at bounding box center [871, 88] width 73 height 18
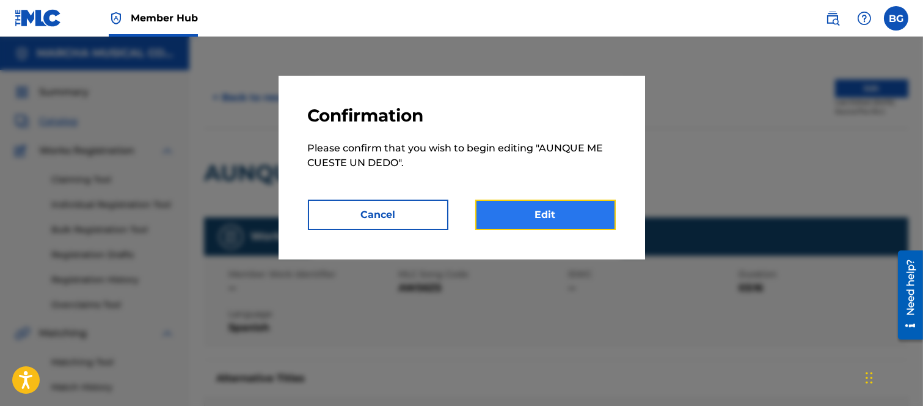
click at [562, 210] on link "Edit" at bounding box center [545, 215] width 140 height 31
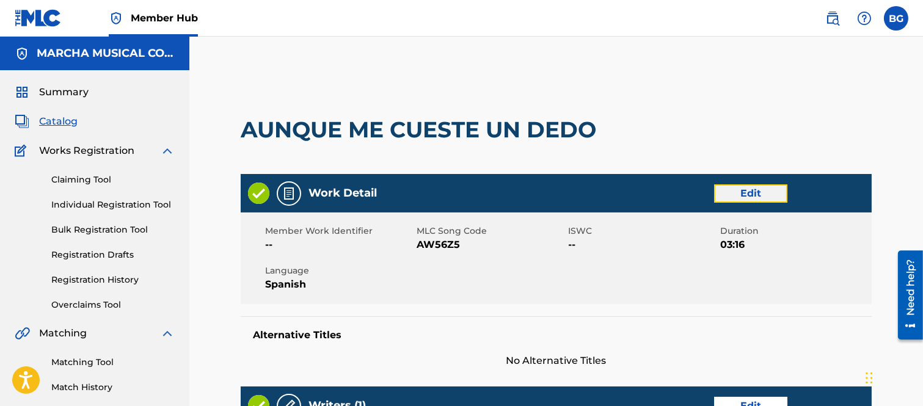
click at [737, 189] on link "Edit" at bounding box center [750, 193] width 73 height 18
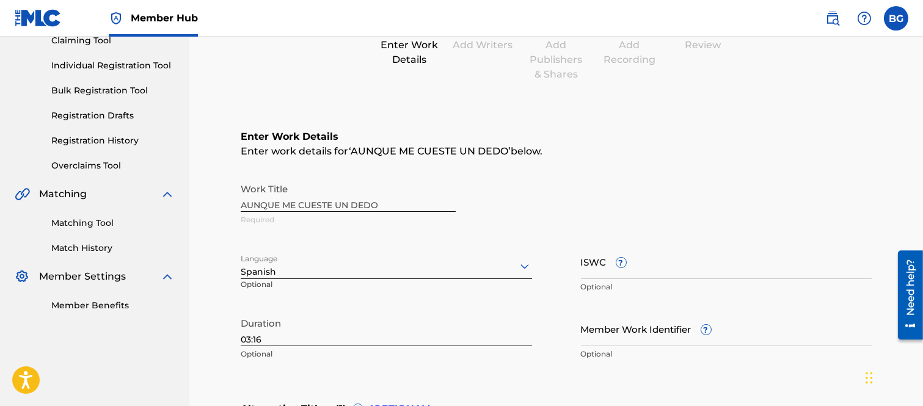
scroll to position [339, 0]
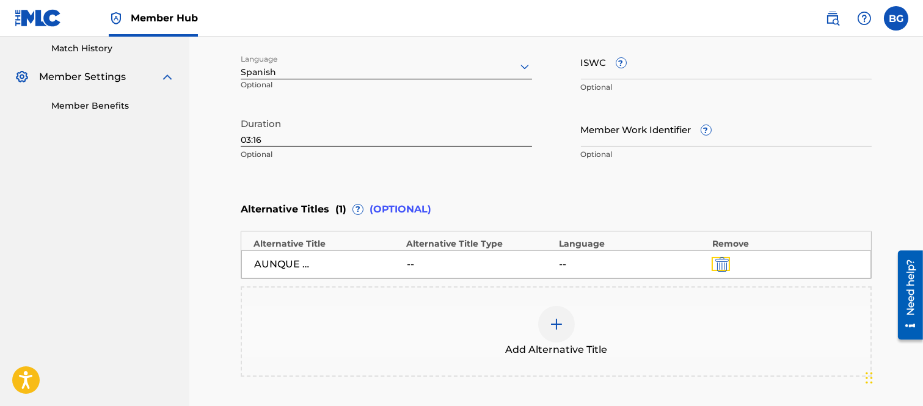
click at [723, 263] on img "submit" at bounding box center [721, 264] width 13 height 15
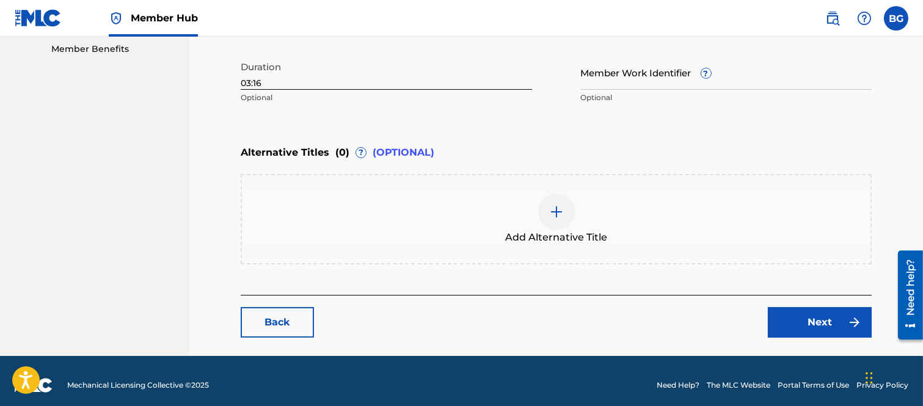
scroll to position [402, 0]
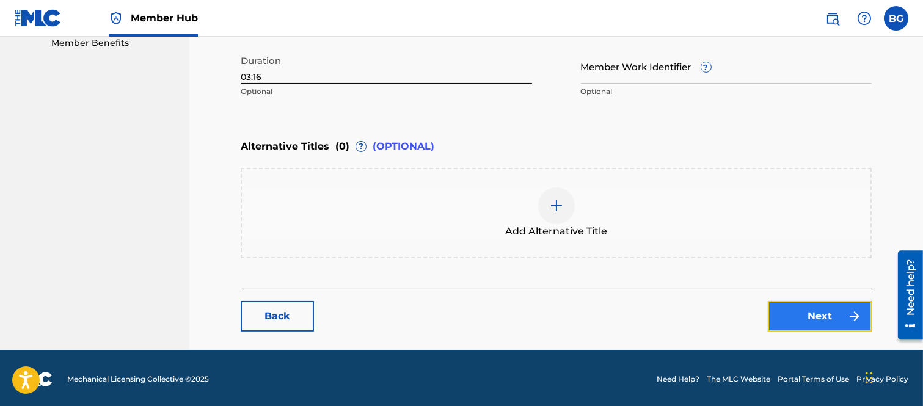
click at [823, 308] on link "Next" at bounding box center [820, 316] width 104 height 31
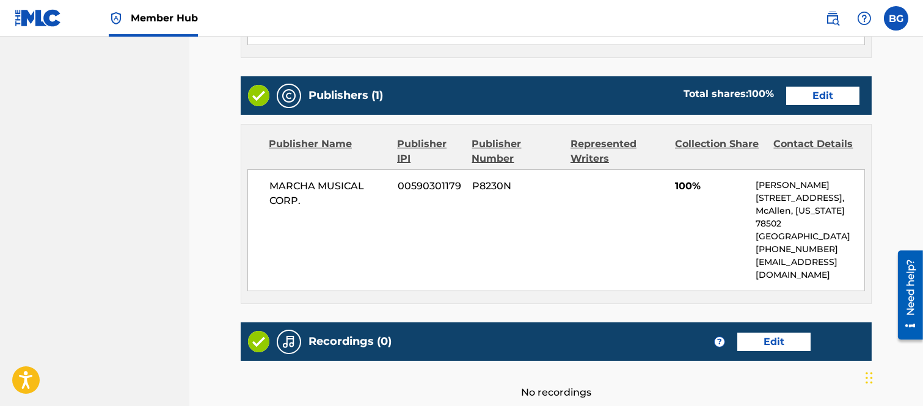
scroll to position [569, 0]
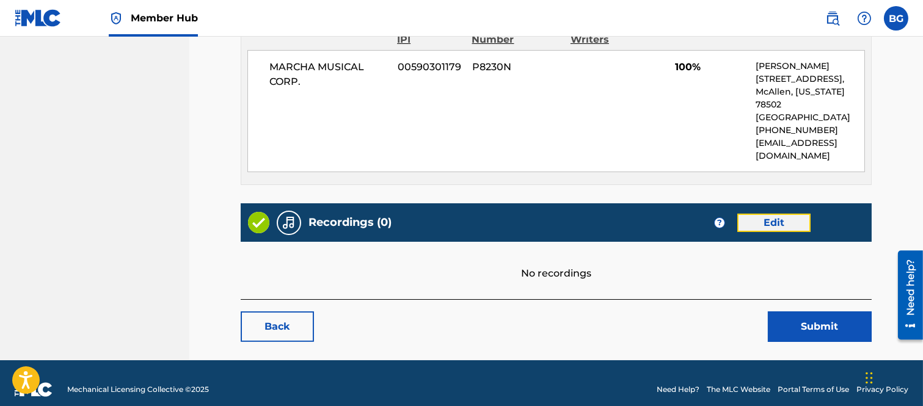
click at [764, 214] on link "Edit" at bounding box center [773, 223] width 73 height 18
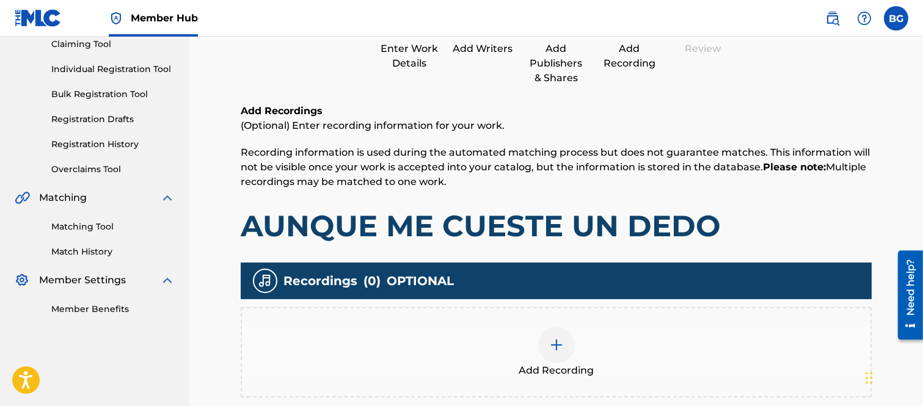
scroll to position [271, 0]
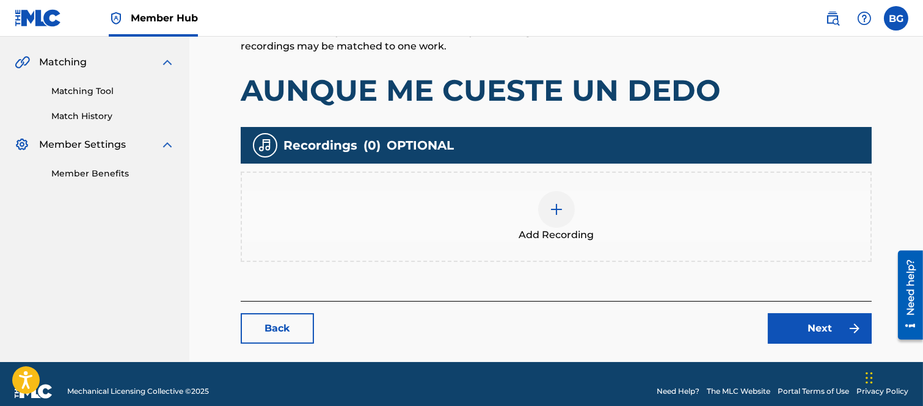
click at [554, 209] on img at bounding box center [556, 209] width 15 height 15
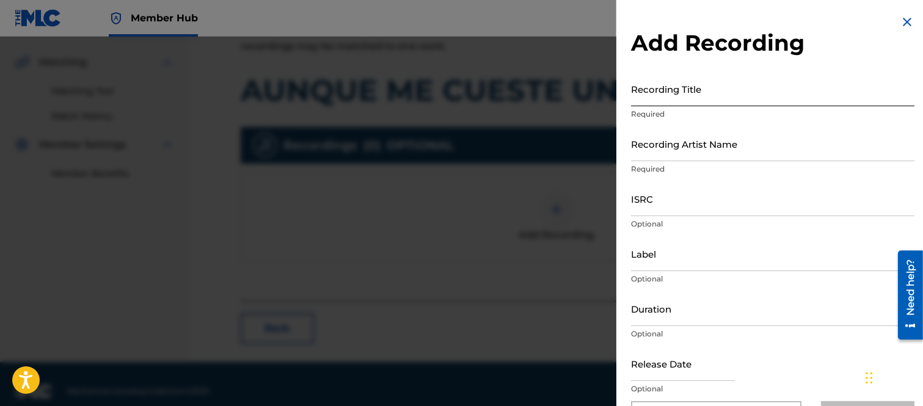
click at [641, 97] on input "Recording Title" at bounding box center [772, 88] width 283 height 35
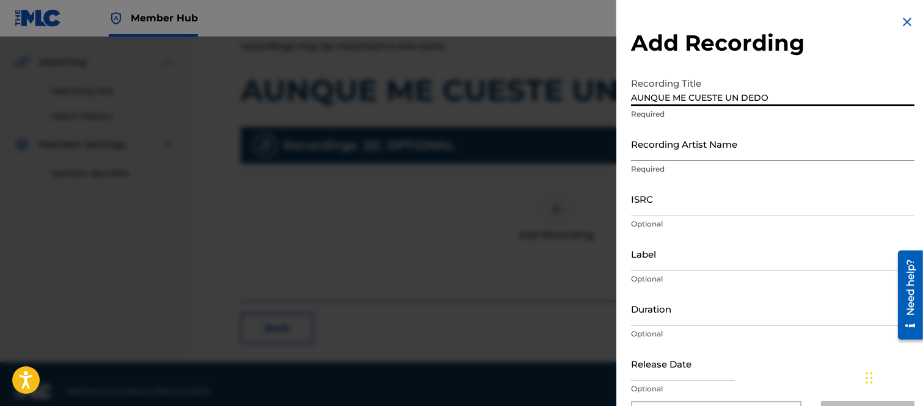
type input "AUNQUE ME CUESTE UN DEDO"
click at [657, 153] on input "Recording Artist Name" at bounding box center [772, 143] width 283 height 35
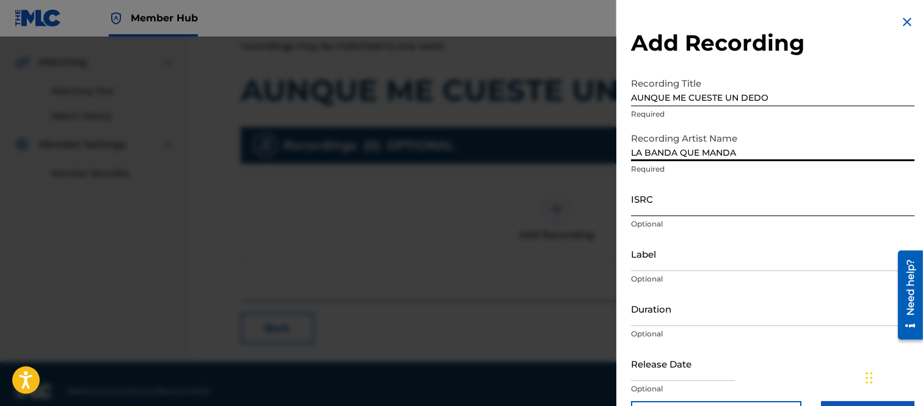
type input "LA BANDA QUE MANDA"
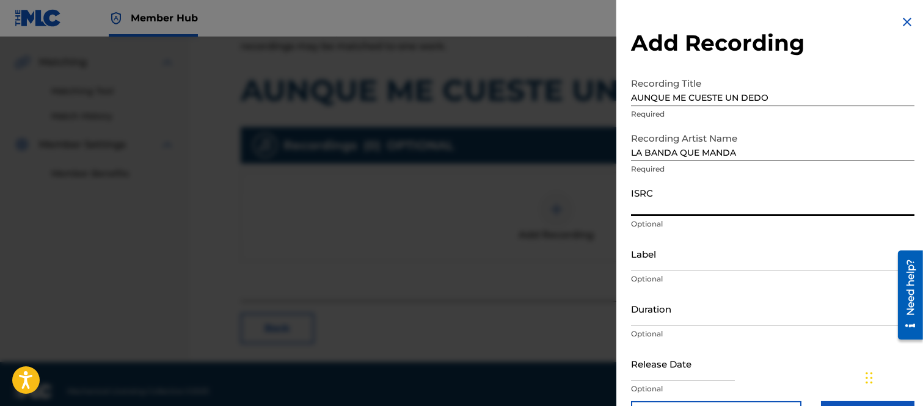
click at [645, 208] on input "ISRC" at bounding box center [772, 198] width 283 height 35
paste input "USUM70973949"
type input "USUM70973949"
click at [646, 261] on input "Label" at bounding box center [772, 253] width 283 height 35
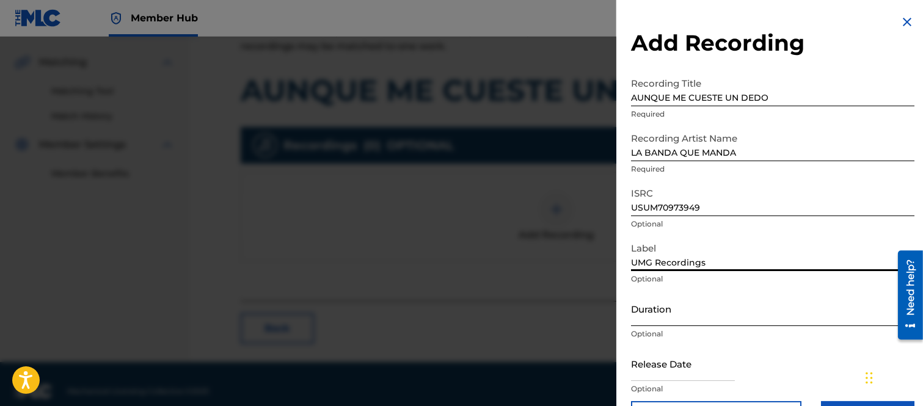
type input "UMG Recordings"
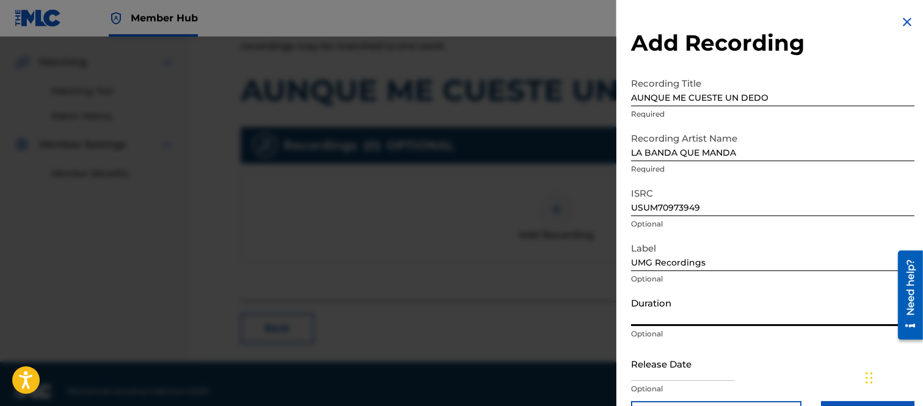
click at [651, 315] on input "Duration" at bounding box center [772, 308] width 283 height 35
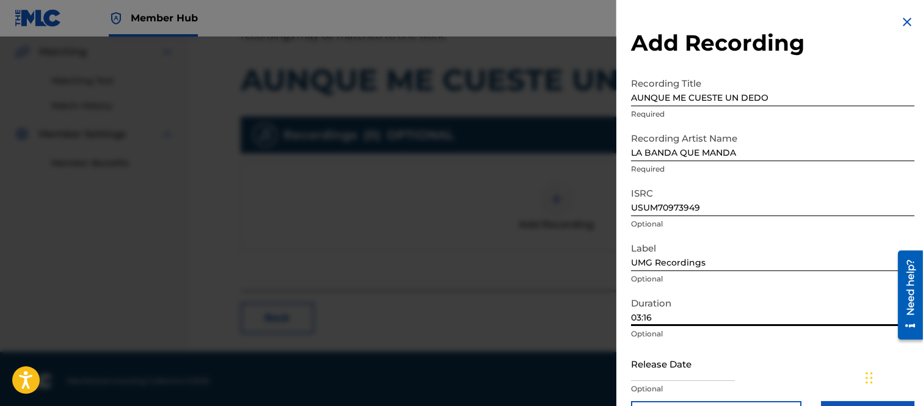
scroll to position [284, 0]
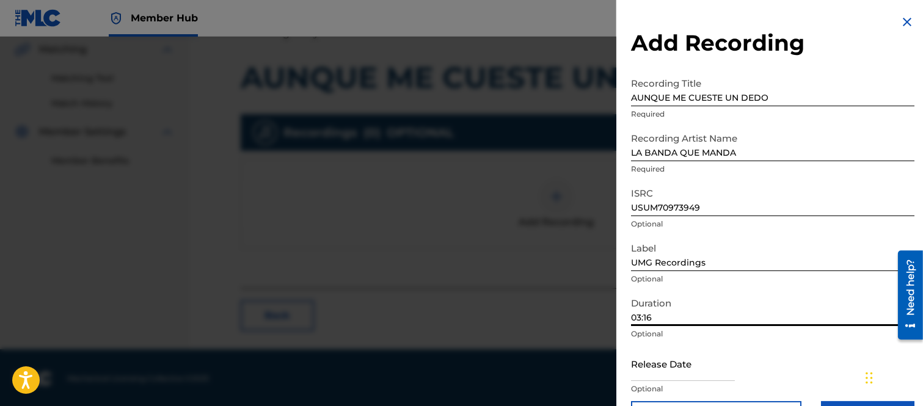
type input "03:16"
click at [660, 368] on input "text" at bounding box center [683, 363] width 104 height 35
select select "8"
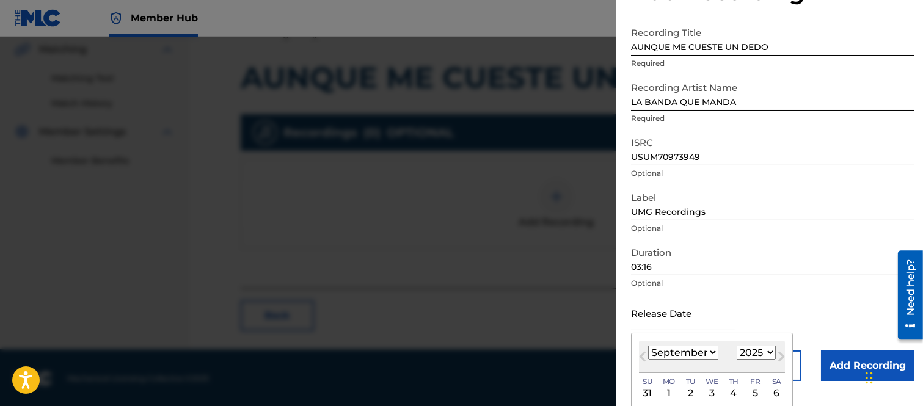
scroll to position [137, 0]
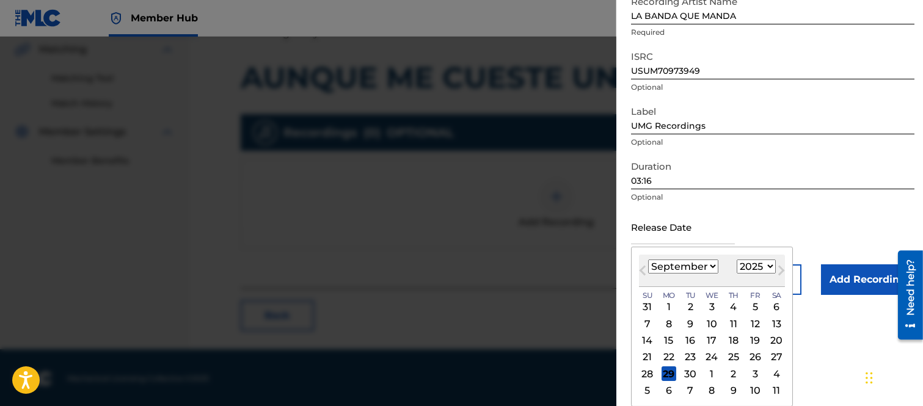
click at [767, 266] on select "1899 1900 1901 1902 1903 1904 1905 1906 1907 1908 1909 1910 1911 1912 1913 1914…" at bounding box center [756, 267] width 39 height 14
select select "2009"
click at [737, 260] on select "1899 1900 1901 1902 1903 1904 1905 1906 1907 1908 1909 1910 1911 1912 1913 1914…" at bounding box center [756, 267] width 39 height 14
click at [709, 265] on select "January February March April May June July August September October November De…" at bounding box center [683, 267] width 70 height 14
select select "0"
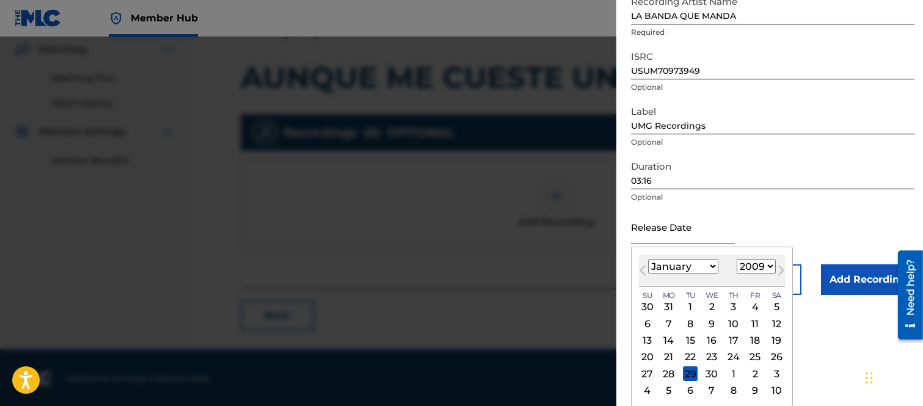
click at [648, 260] on select "January February March April May June July August September October November De…" at bounding box center [683, 267] width 70 height 14
click at [731, 303] on div "1" at bounding box center [733, 307] width 15 height 15
type input "[DATE]"
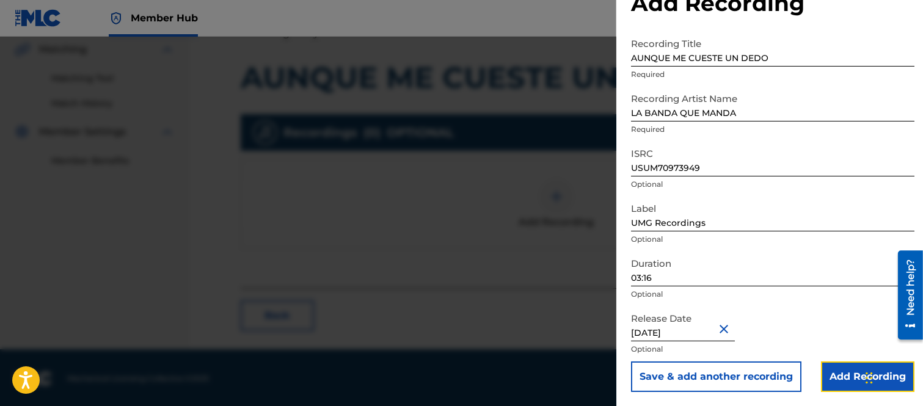
click at [844, 368] on input "Add Recording" at bounding box center [867, 377] width 93 height 31
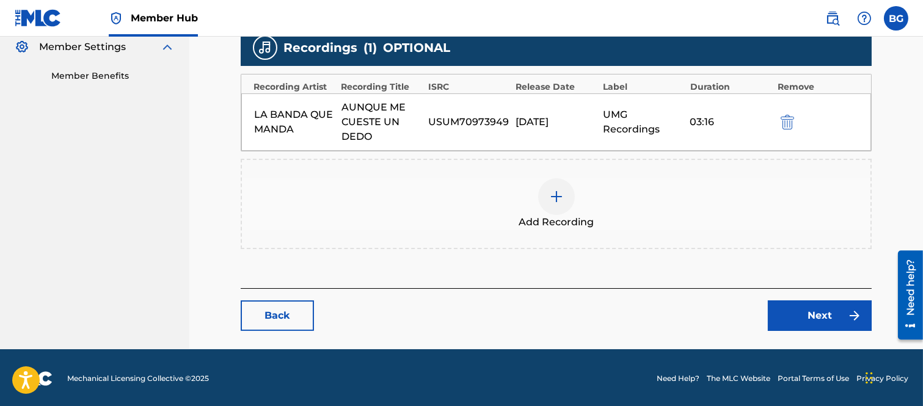
scroll to position [370, 0]
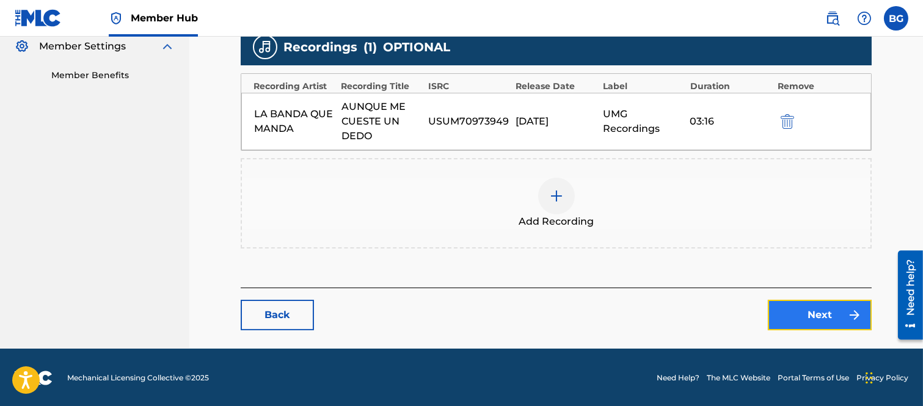
click at [813, 312] on link "Next" at bounding box center [820, 315] width 104 height 31
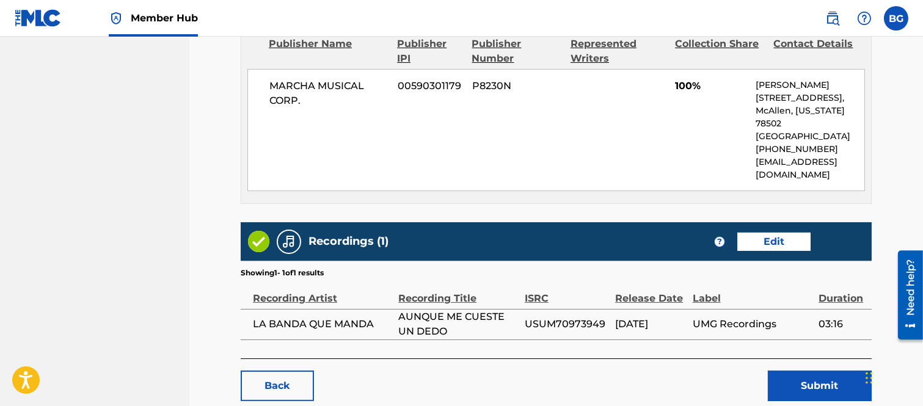
scroll to position [609, 0]
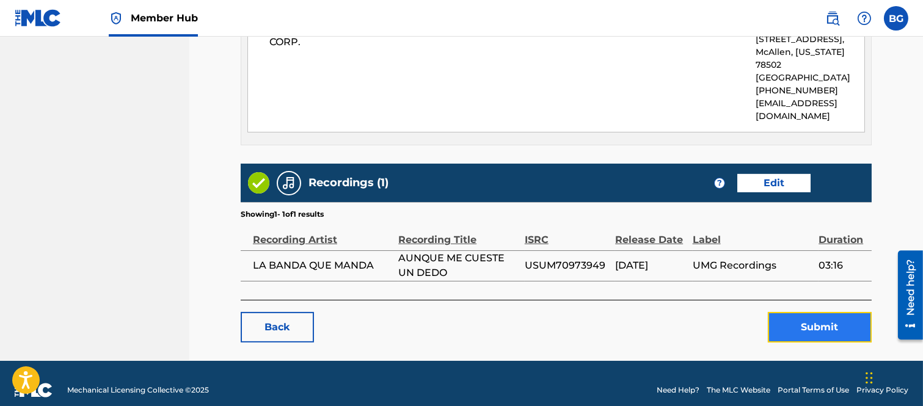
click at [808, 312] on button "Submit" at bounding box center [820, 327] width 104 height 31
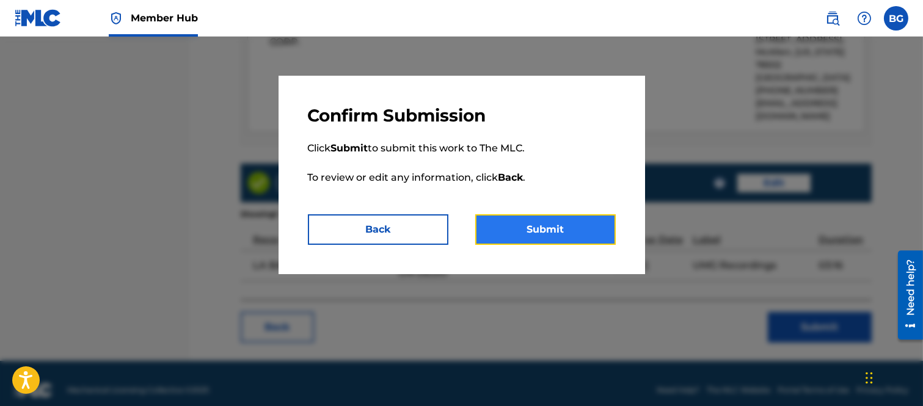
click at [570, 230] on button "Submit" at bounding box center [545, 229] width 140 height 31
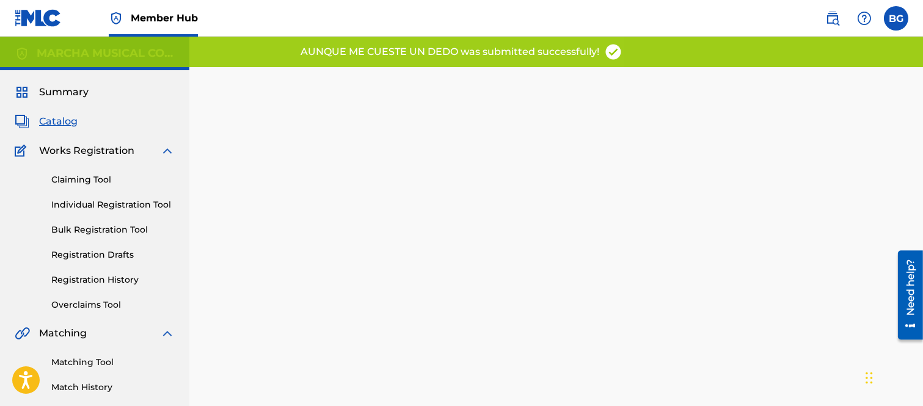
scroll to position [125, 0]
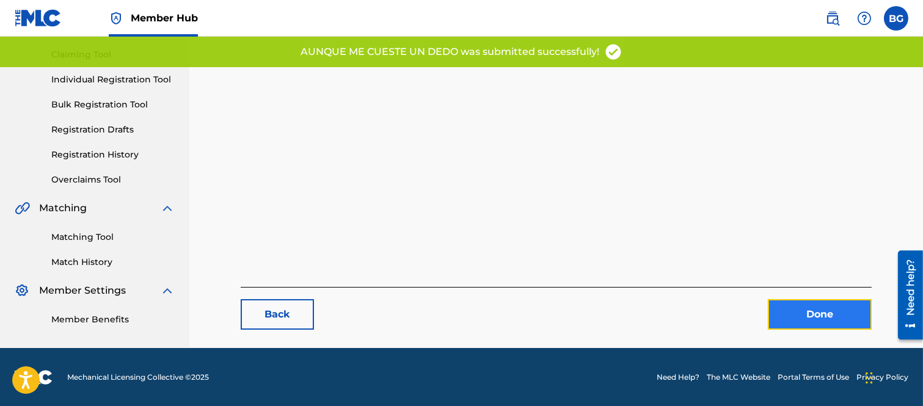
click at [808, 312] on link "Done" at bounding box center [820, 314] width 104 height 31
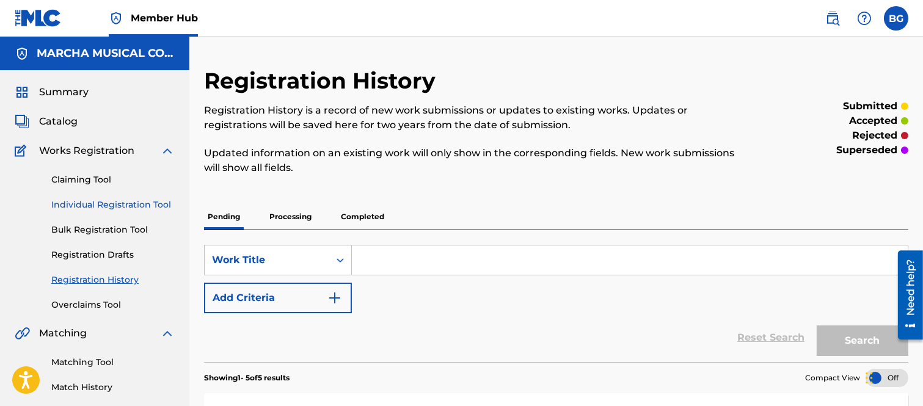
click at [74, 202] on link "Individual Registration Tool" at bounding box center [112, 205] width 123 height 13
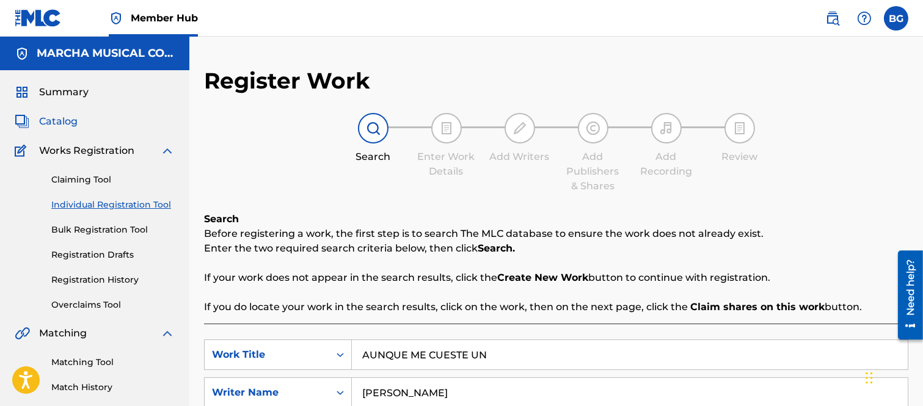
click at [51, 120] on span "Catalog" at bounding box center [58, 121] width 38 height 15
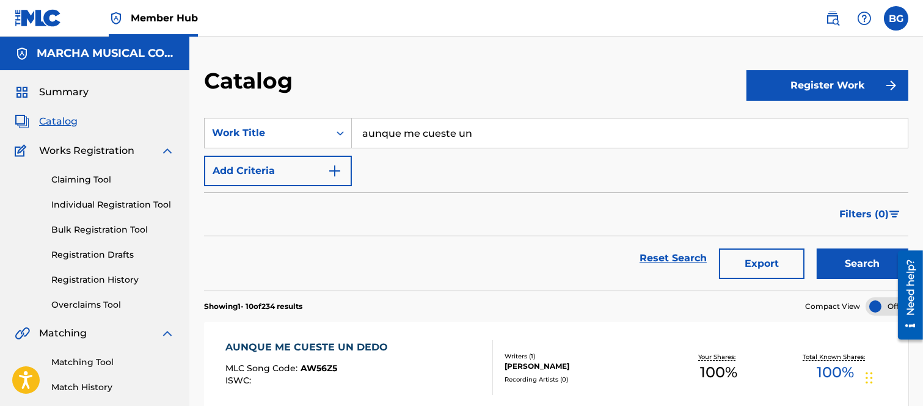
click at [500, 132] on input "aunque me cueste un" at bounding box center [630, 133] width 556 height 29
type input "a"
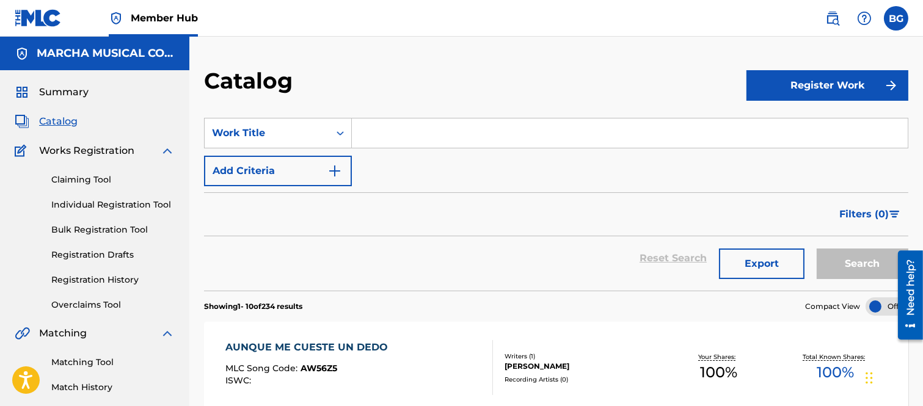
type input "v"
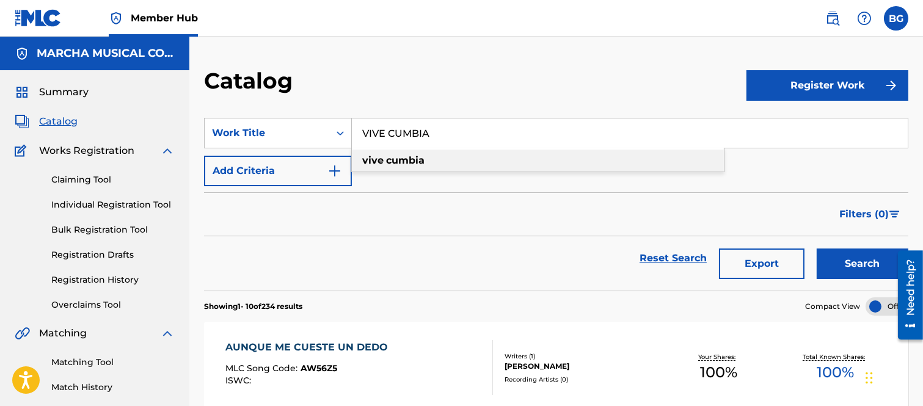
click at [401, 160] on strong "cumbia" at bounding box center [405, 161] width 38 height 12
type input "vive cumbia"
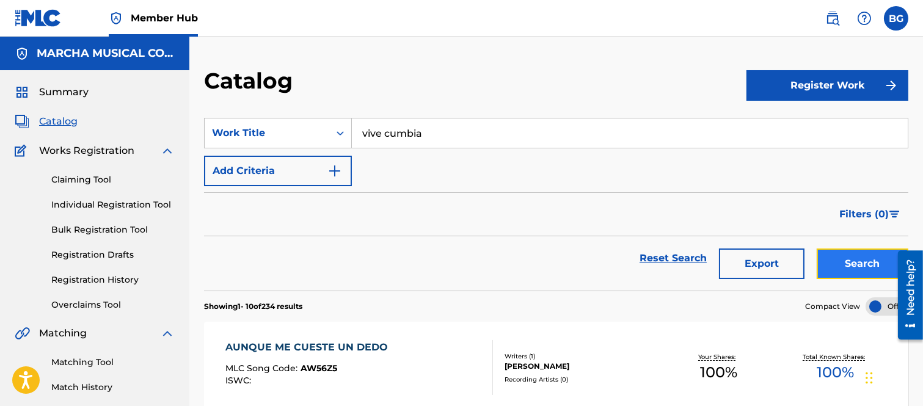
click at [838, 260] on button "Search" at bounding box center [863, 264] width 92 height 31
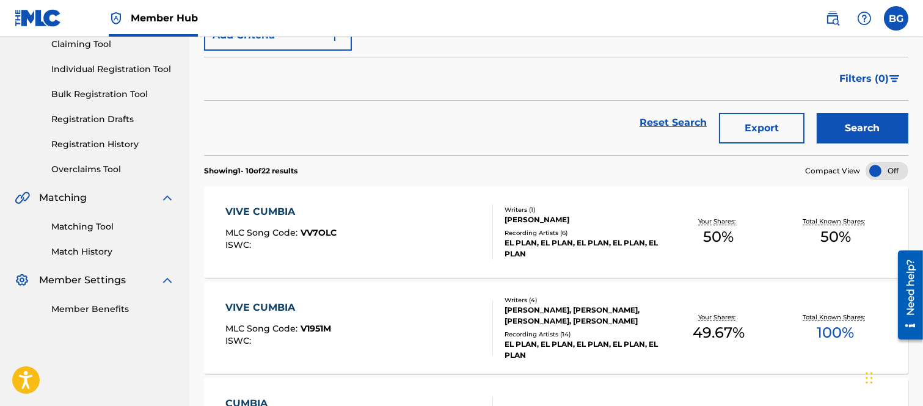
scroll to position [203, 0]
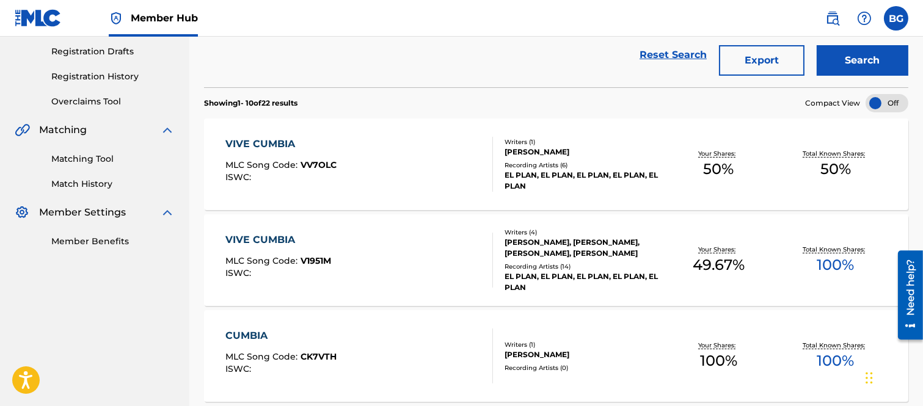
click at [270, 153] on div "VIVE CUMBIA MLC Song Code : VV7OLC ISWC :" at bounding box center [280, 164] width 111 height 55
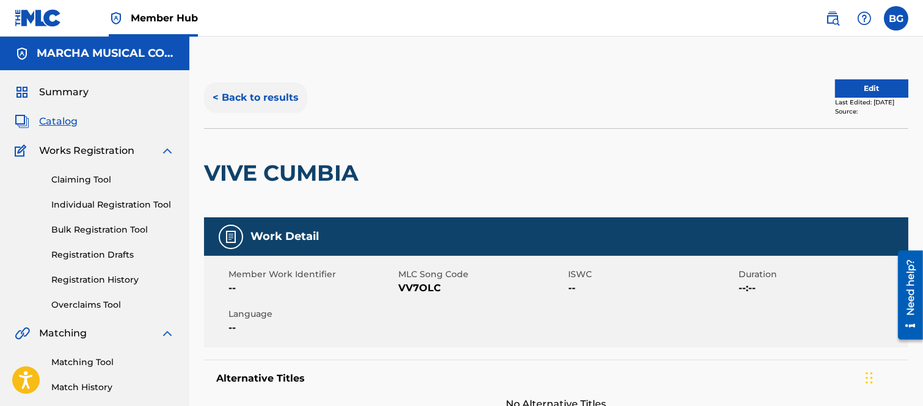
click at [221, 95] on button "< Back to results" at bounding box center [255, 97] width 103 height 31
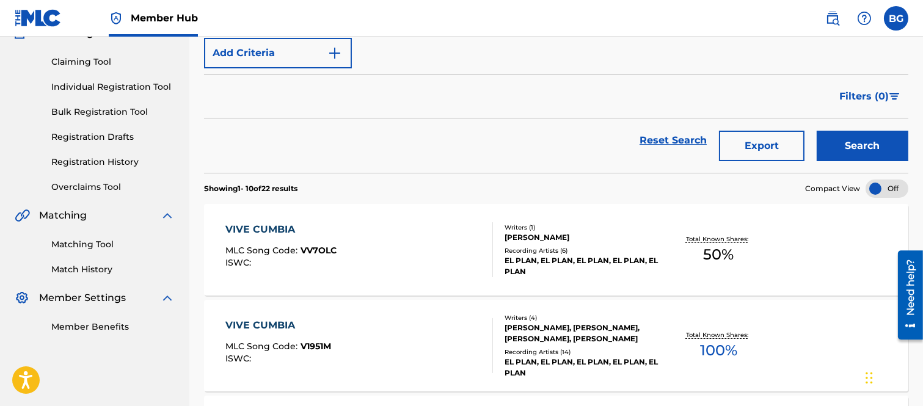
scroll to position [203, 0]
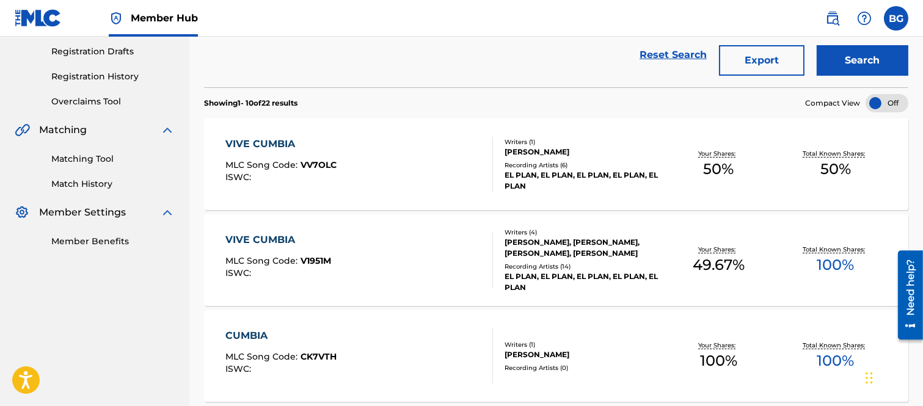
click at [272, 239] on div "VIVE CUMBIA" at bounding box center [278, 240] width 106 height 15
